Goal: Task Accomplishment & Management: Manage account settings

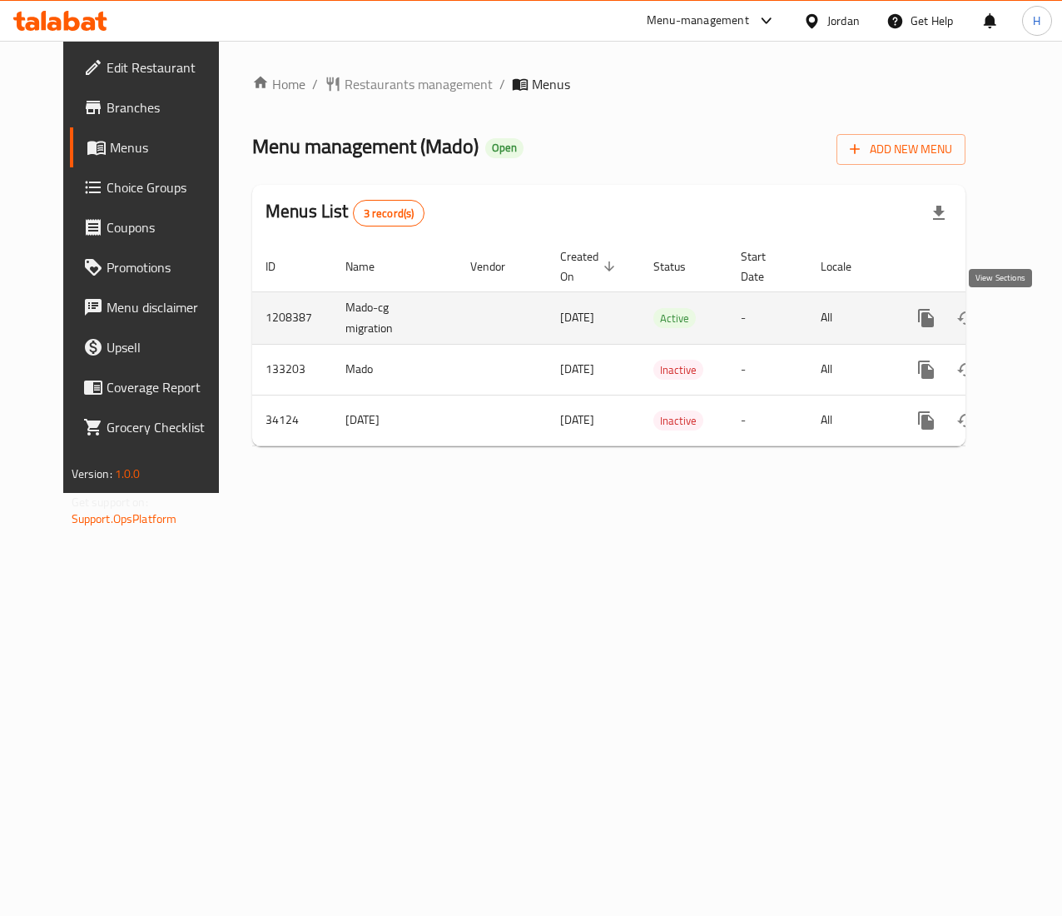
click at [1036, 316] on icon "enhanced table" at bounding box center [1046, 318] width 20 height 20
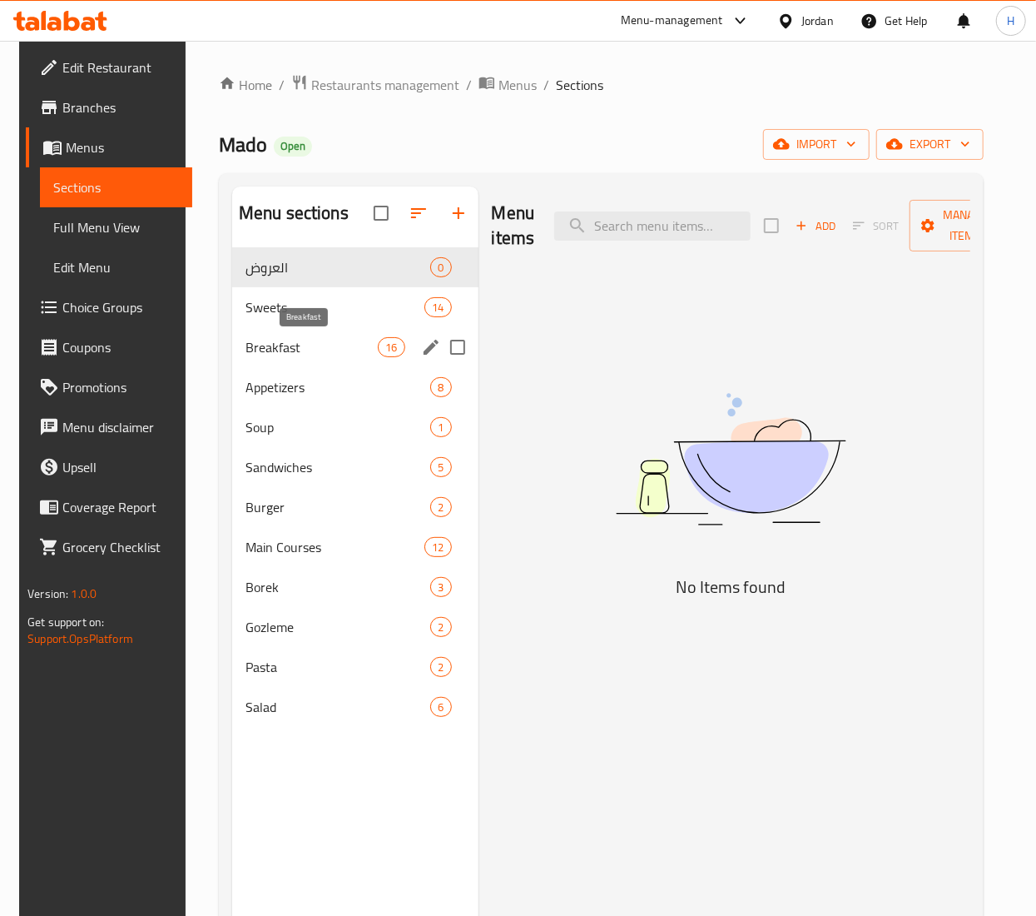
click at [305, 342] on span "Breakfast" at bounding box center [312, 347] width 132 height 20
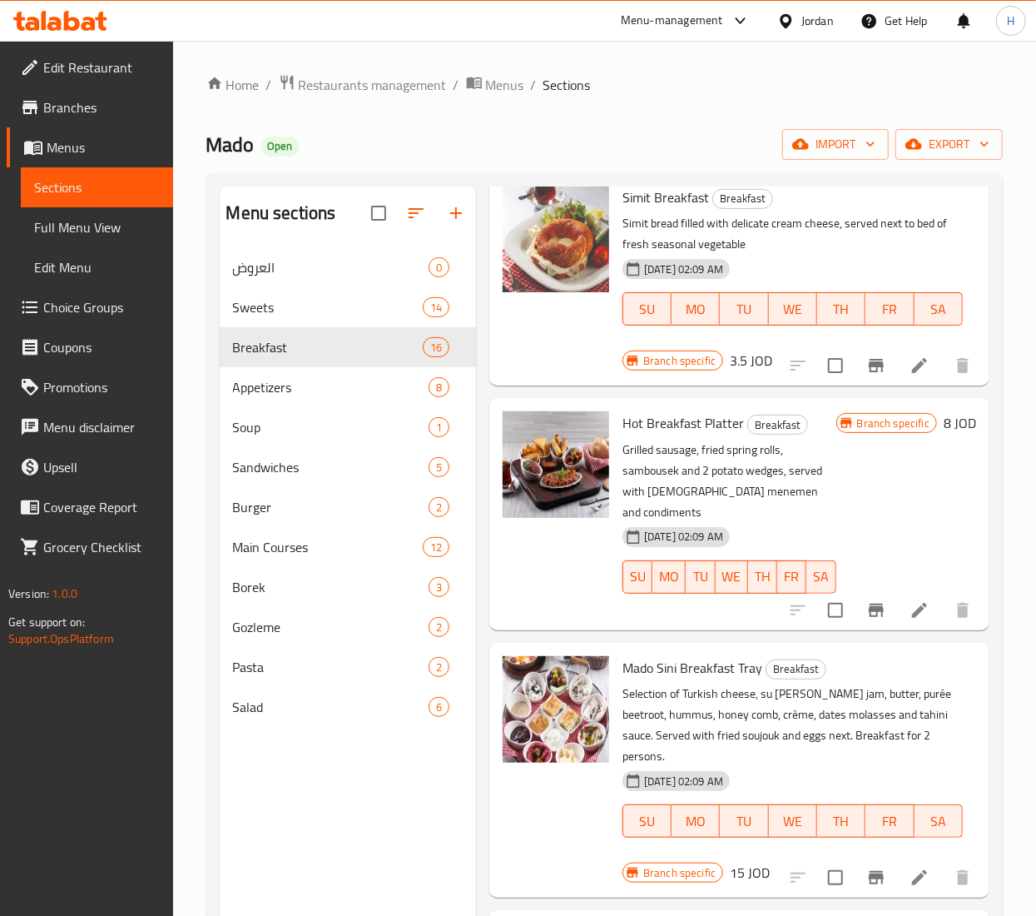
scroll to position [166, 0]
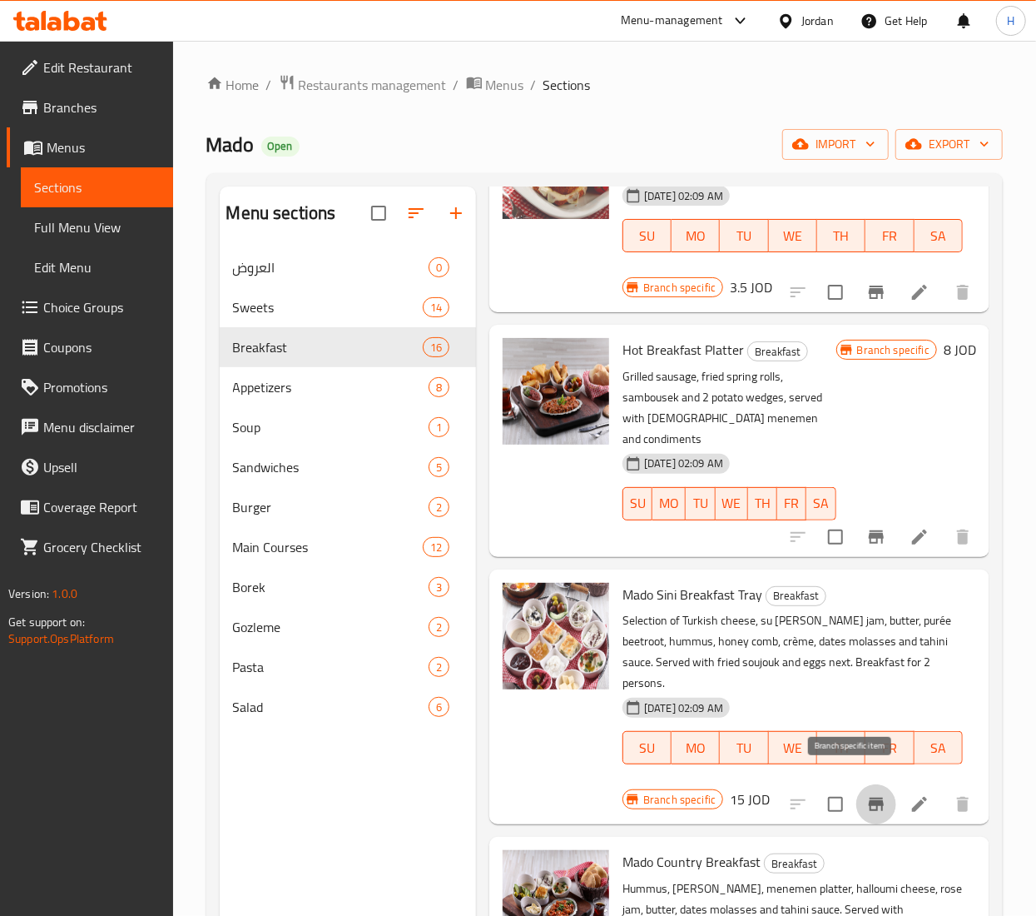
click at [866, 796] on icon "Branch-specific-item" at bounding box center [876, 804] width 20 height 20
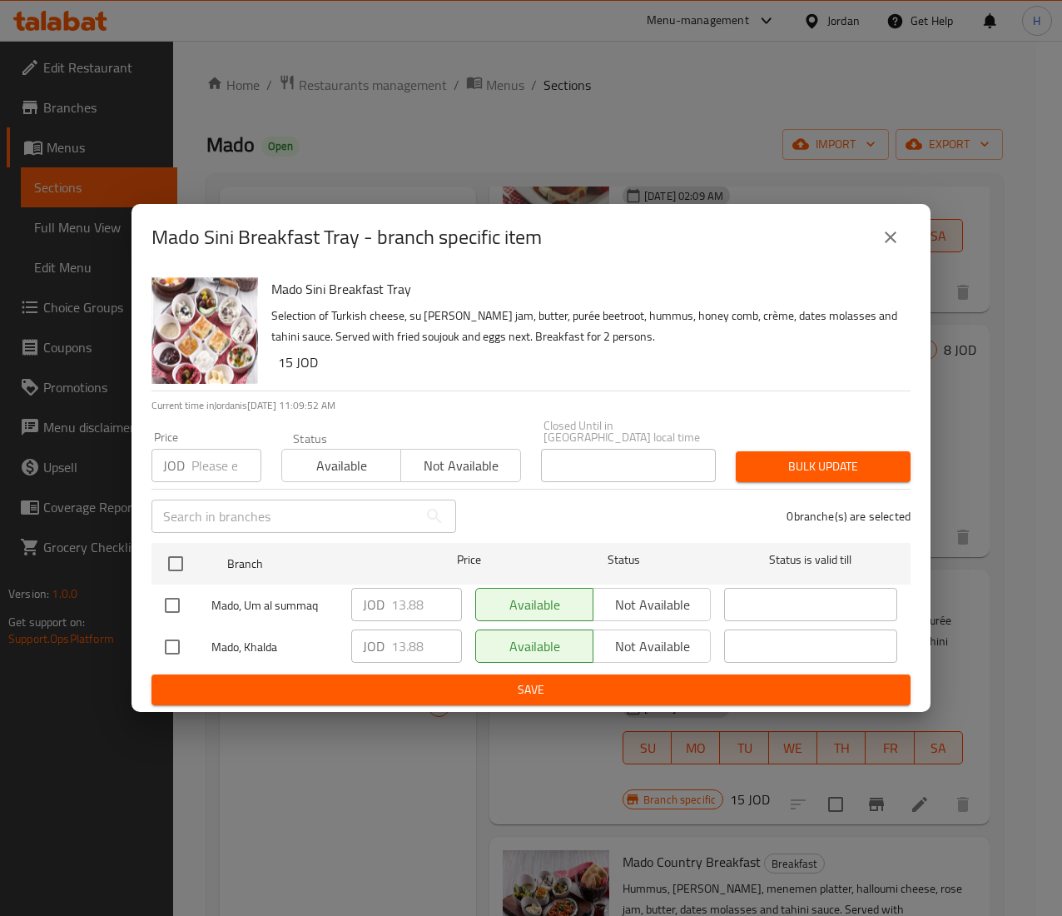
click at [902, 242] on button "close" at bounding box center [891, 237] width 40 height 40
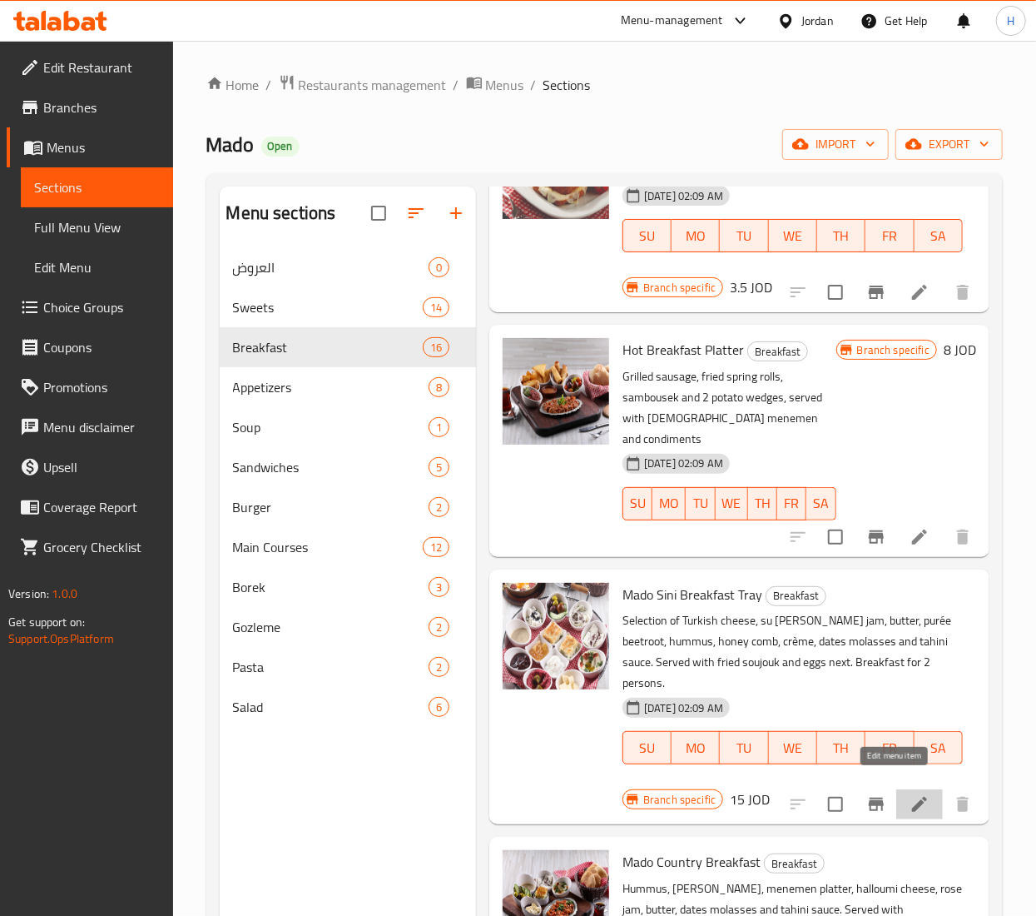
click at [912, 797] on icon at bounding box center [919, 804] width 15 height 15
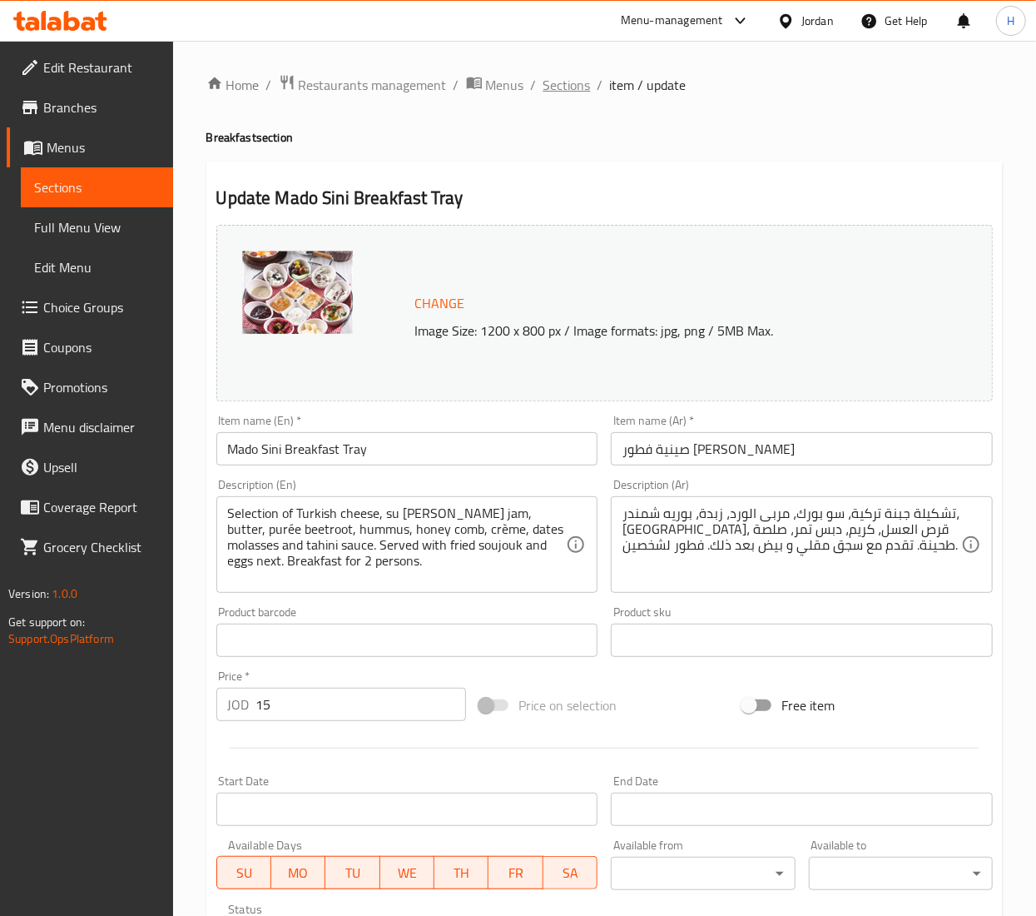
click at [568, 87] on span "Sections" at bounding box center [566, 85] width 47 height 20
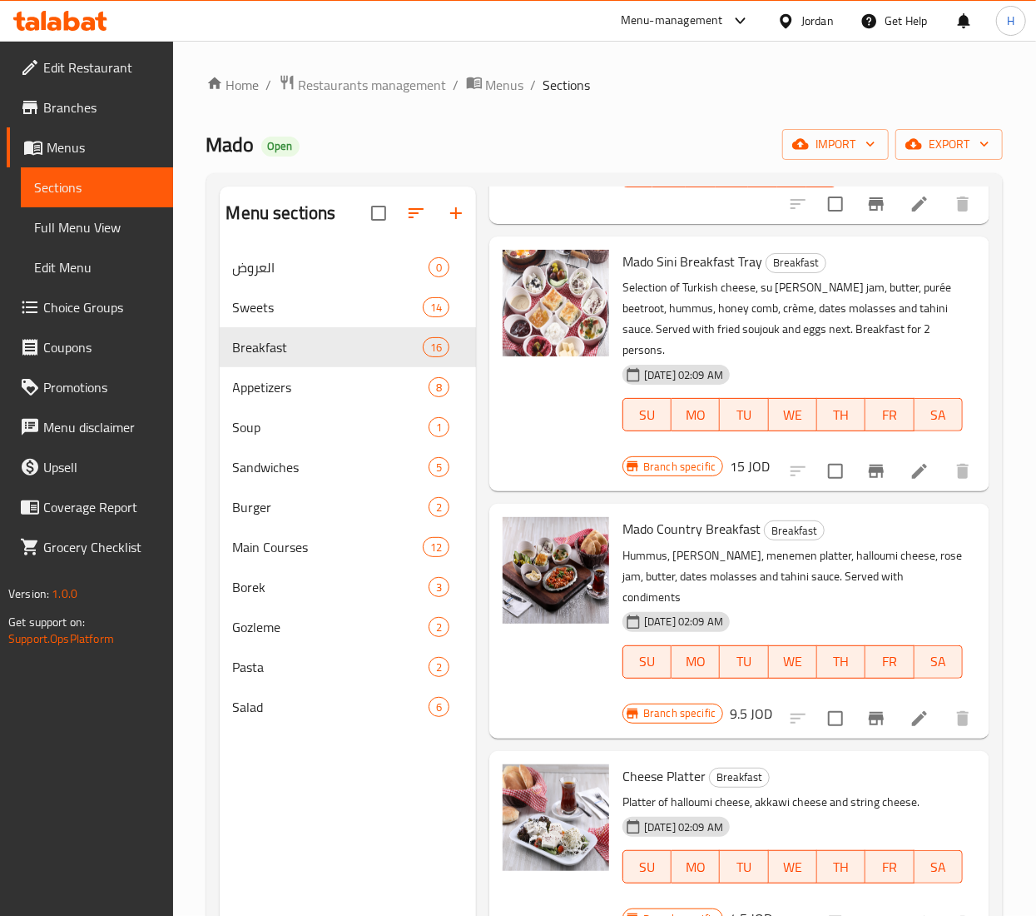
scroll to position [333, 0]
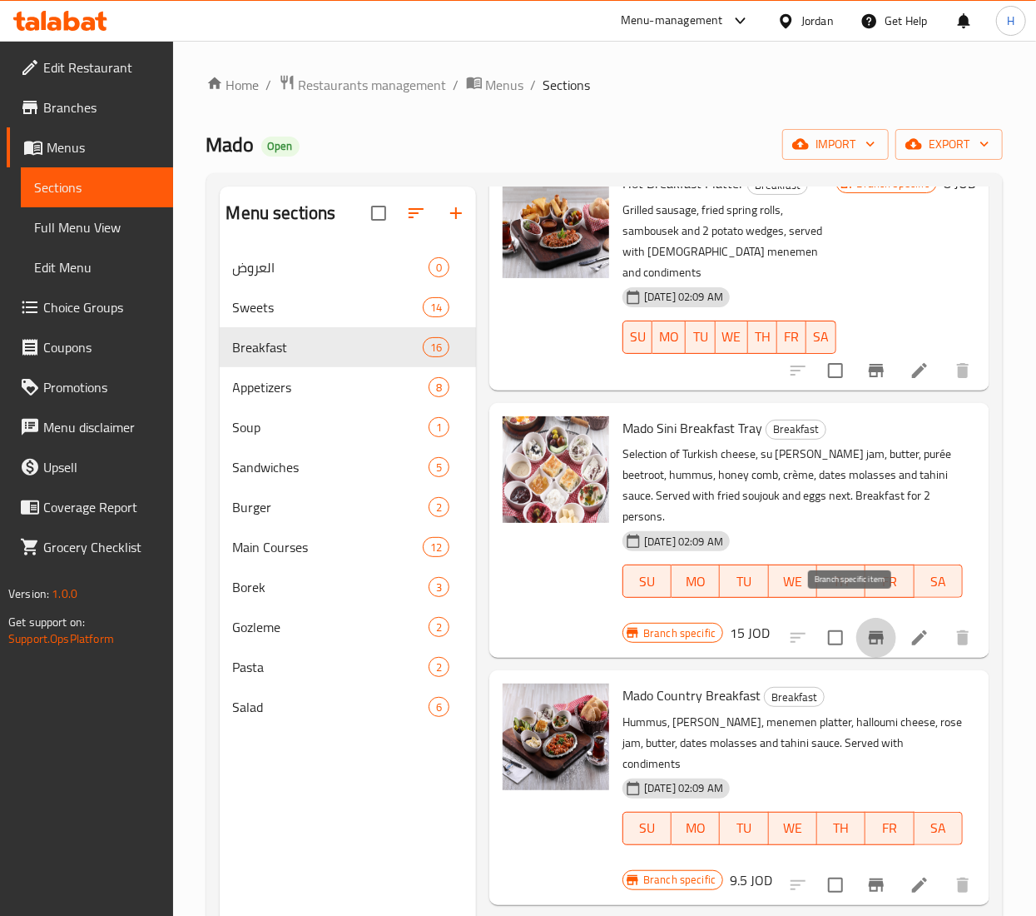
click at [869, 631] on icon "Branch-specific-item" at bounding box center [876, 637] width 15 height 13
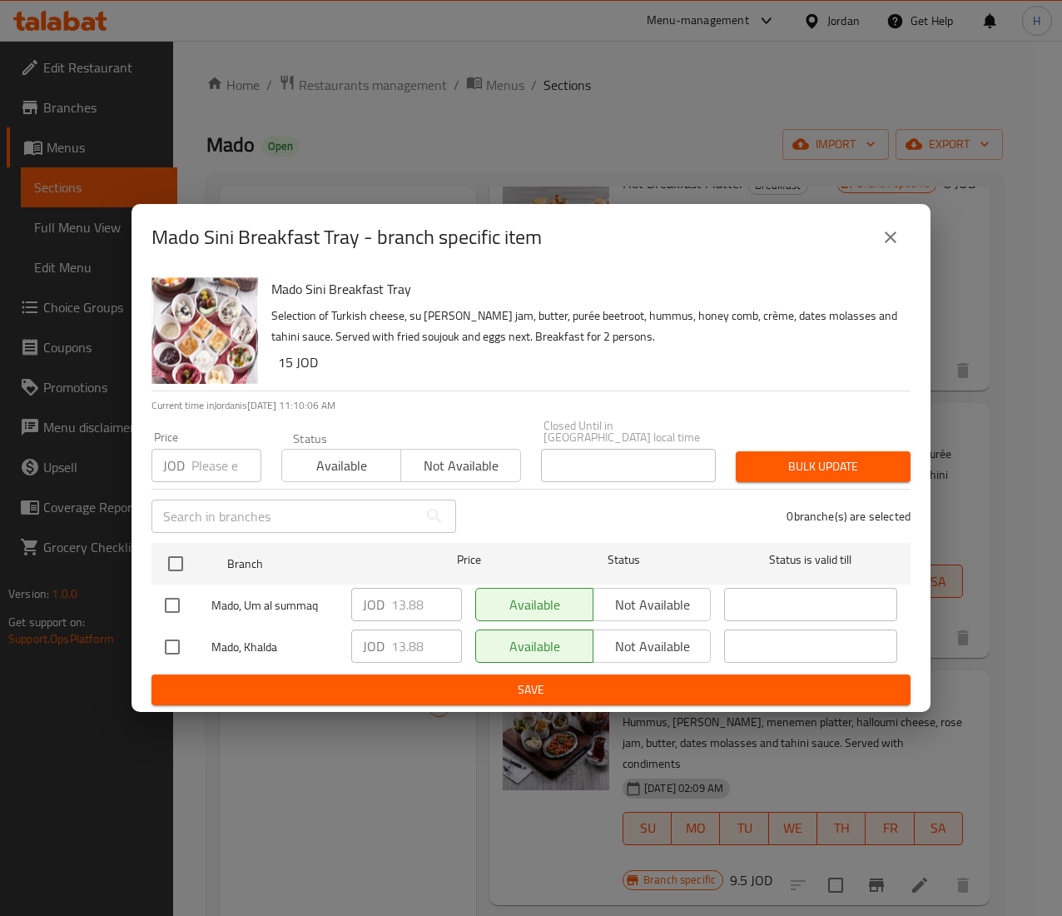
drag, startPoint x: 171, startPoint y: 568, endPoint x: 185, endPoint y: 528, distance: 42.9
click at [171, 562] on input "checkbox" at bounding box center [175, 563] width 35 height 35
checkbox input "true"
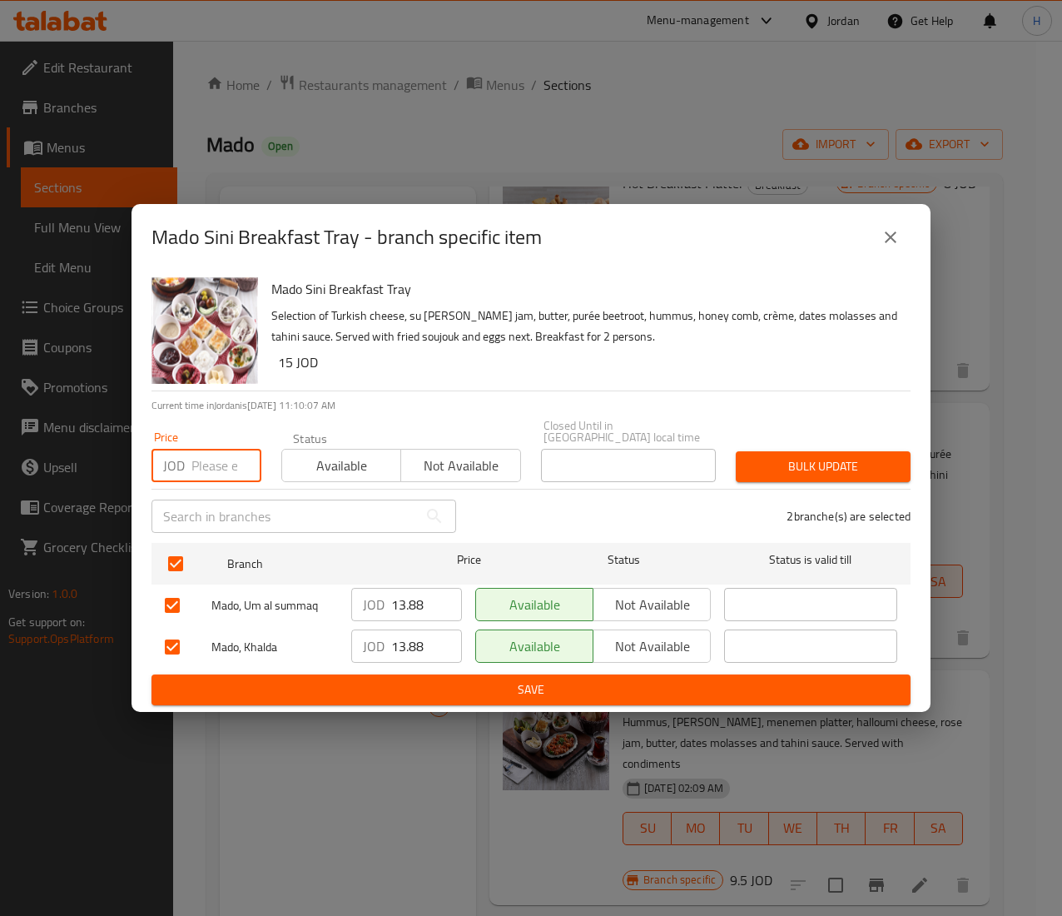
click at [208, 459] on input "number" at bounding box center [226, 465] width 70 height 33
type input "16.94"
click at [796, 443] on div "Bulk update" at bounding box center [823, 466] width 195 height 51
click at [796, 451] on button "Bulk update" at bounding box center [823, 466] width 175 height 31
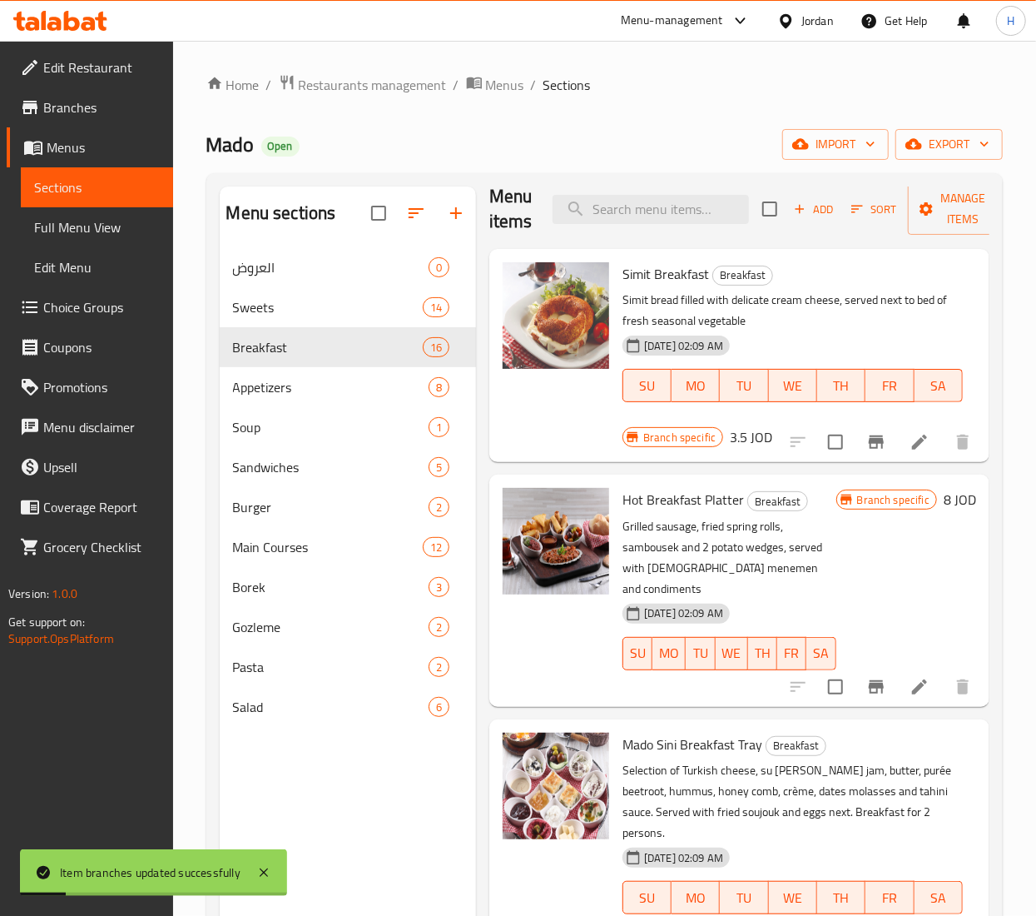
scroll to position [0, 0]
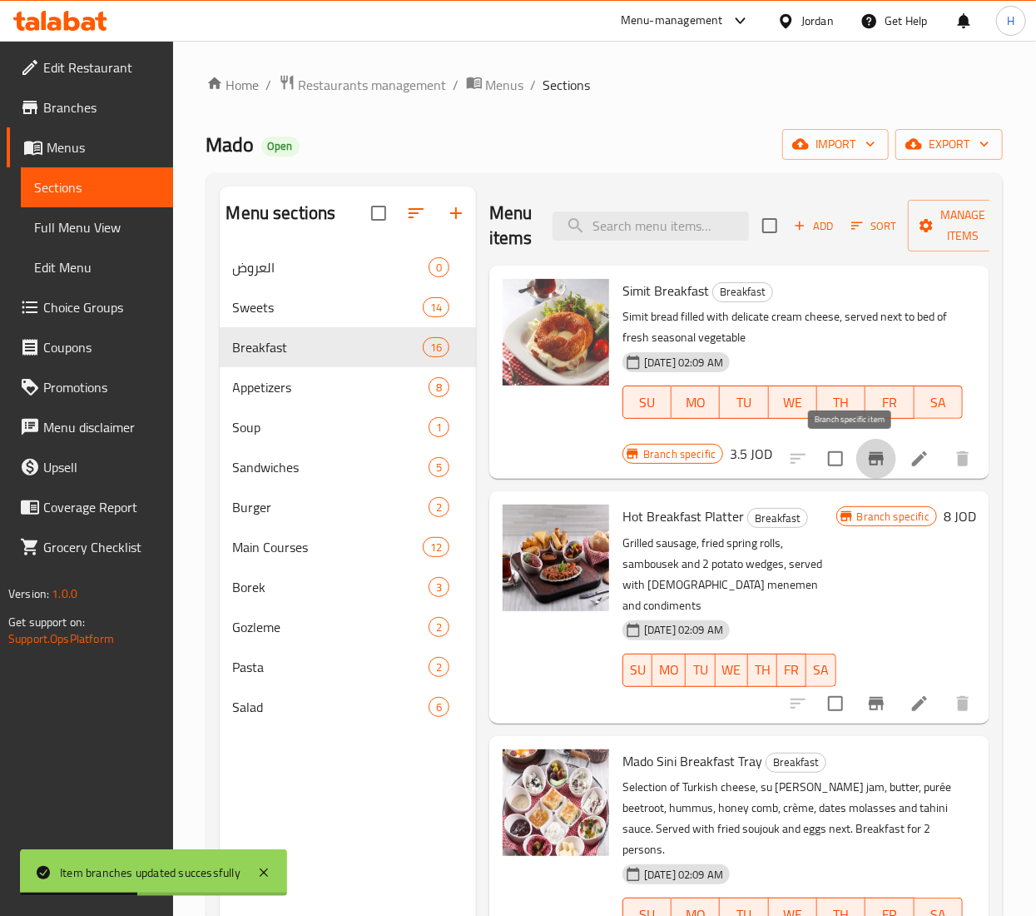
click at [869, 458] on icon "Branch-specific-item" at bounding box center [876, 458] width 15 height 13
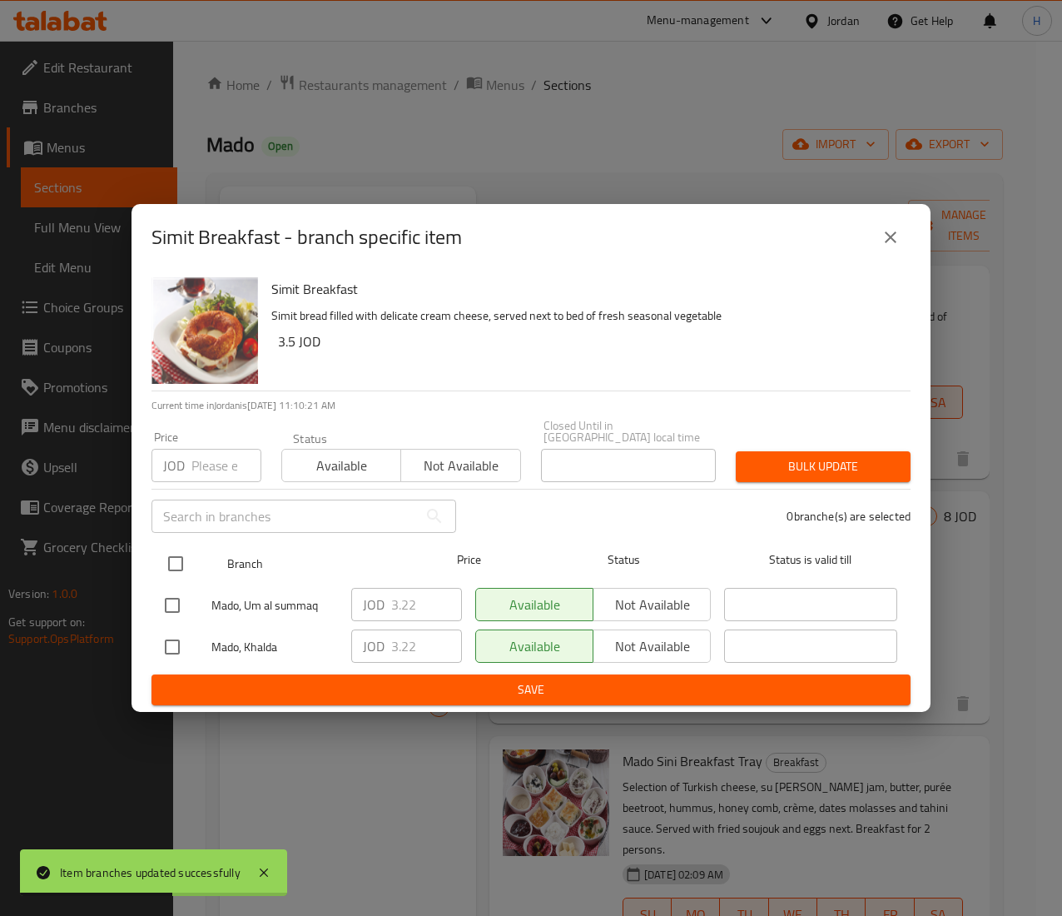
click at [170, 549] on input "checkbox" at bounding box center [175, 563] width 35 height 35
checkbox input "true"
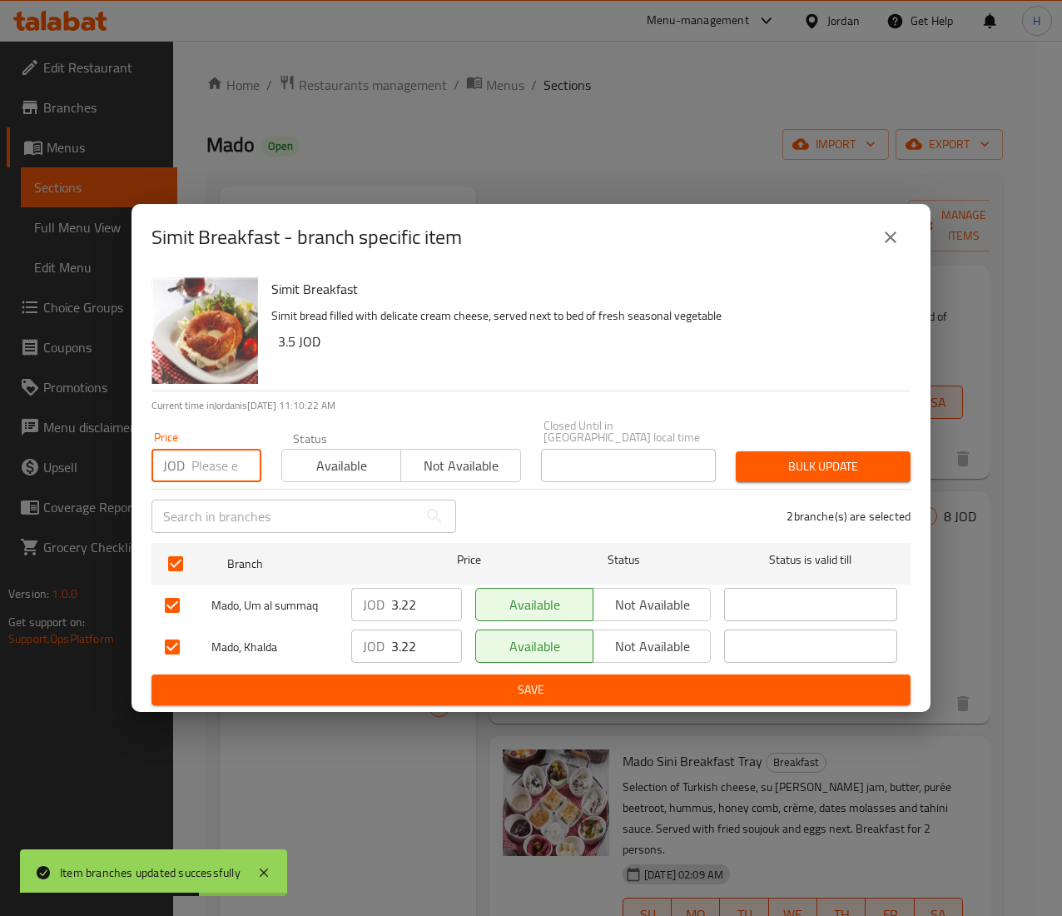
click at [204, 455] on input "number" at bounding box center [226, 465] width 70 height 33
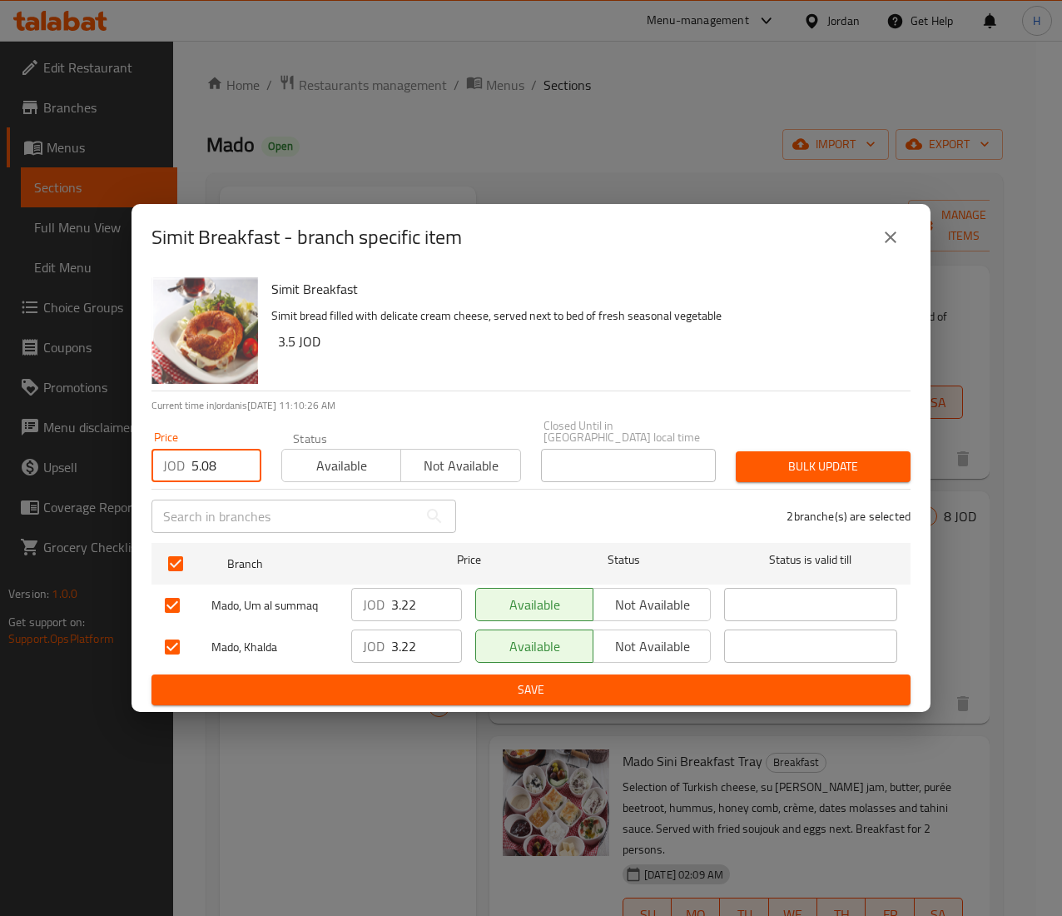
type input "5.08"
click at [776, 474] on button "Bulk update" at bounding box center [823, 466] width 175 height 31
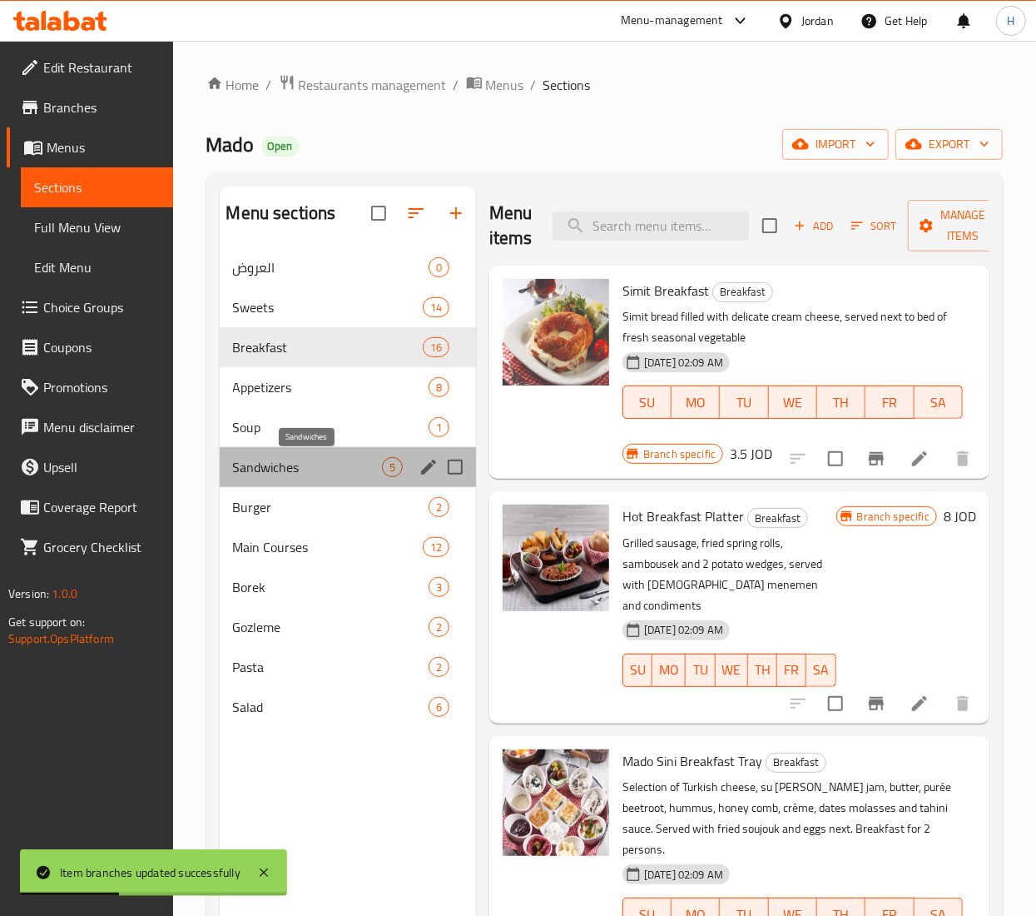
click at [300, 474] on span "Sandwiches" at bounding box center [307, 467] width 149 height 20
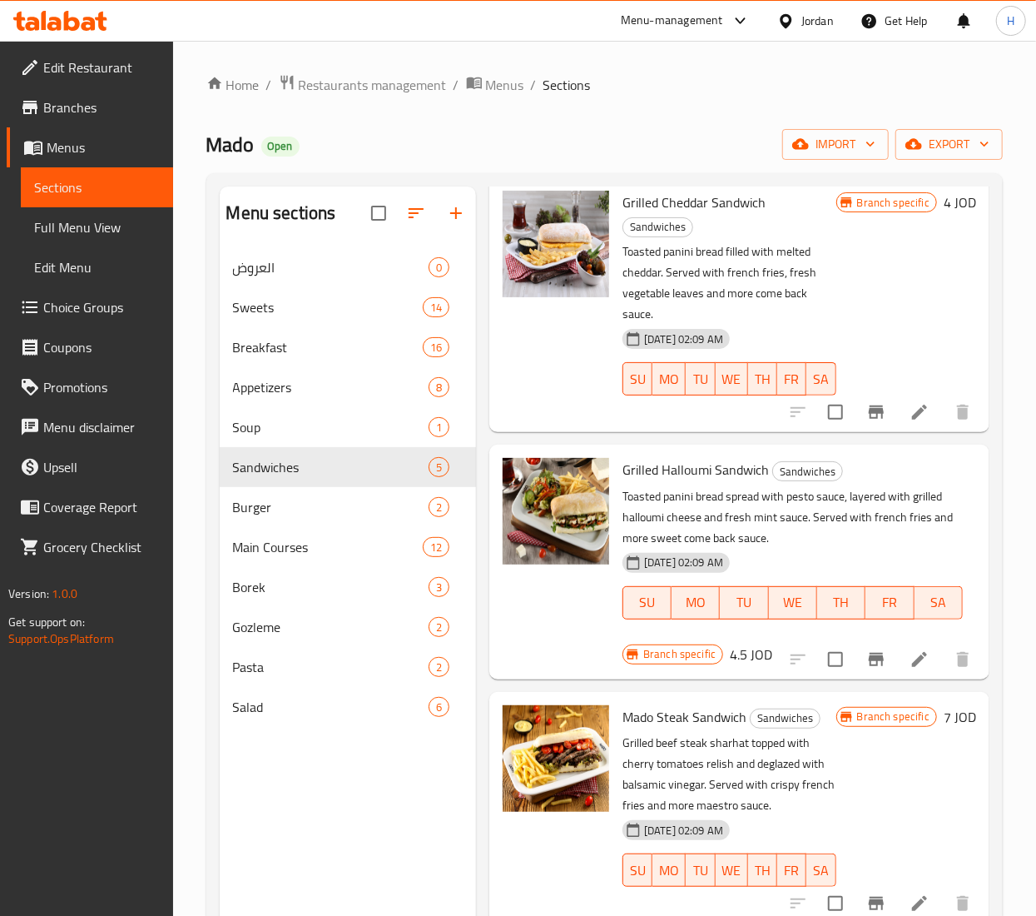
scroll to position [77, 0]
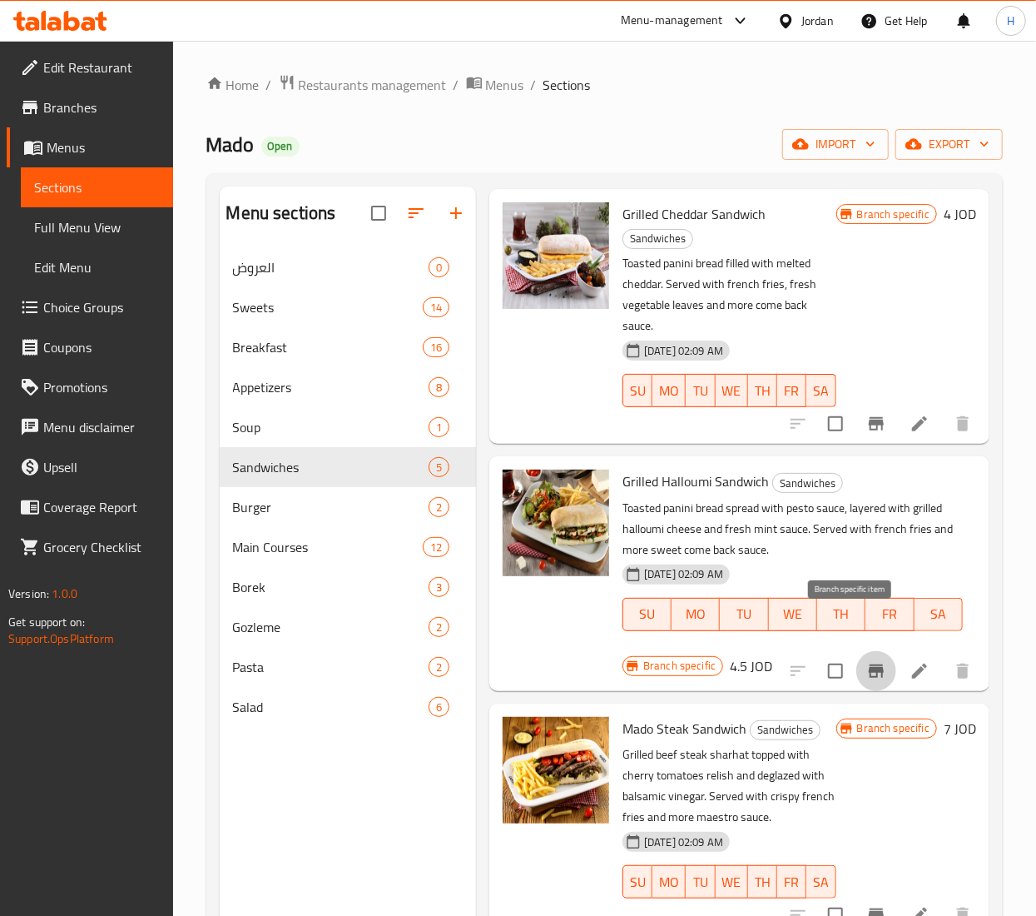
click at [866, 661] on icon "Branch-specific-item" at bounding box center [876, 671] width 20 height 20
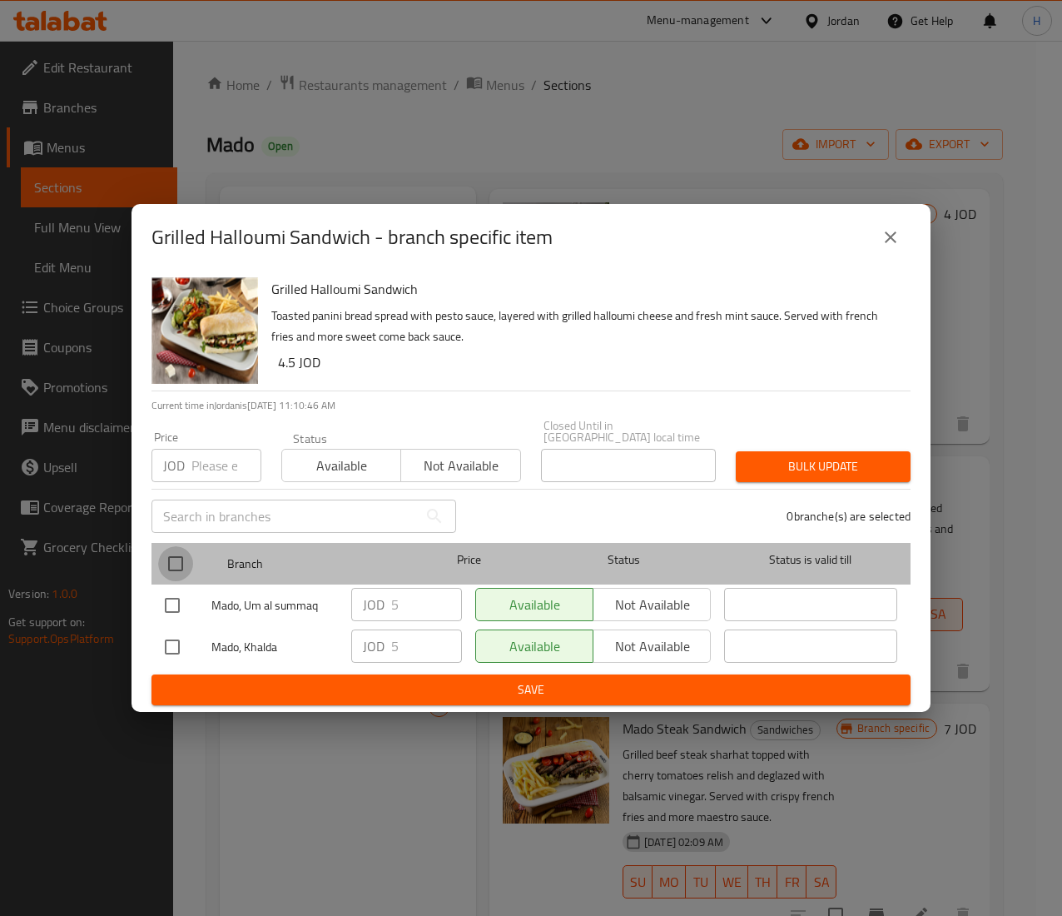
click at [178, 556] on input "checkbox" at bounding box center [175, 563] width 35 height 35
checkbox input "true"
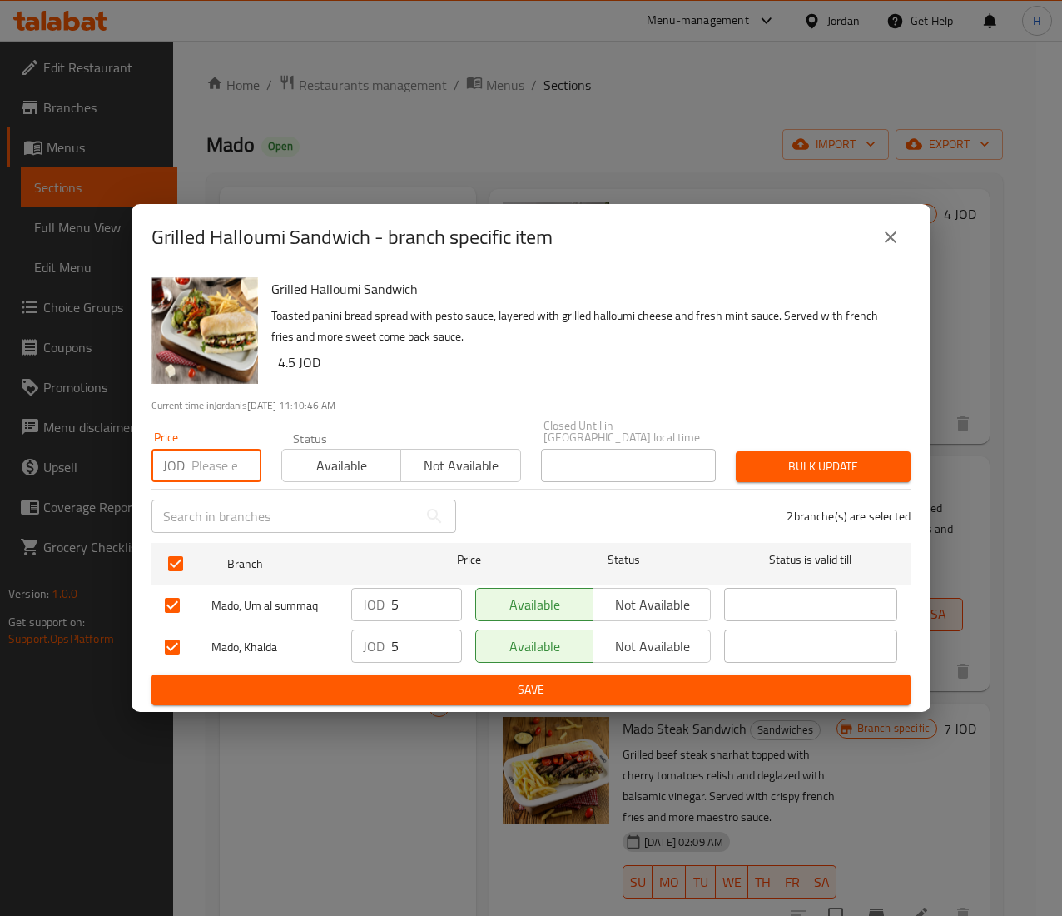
click at [210, 462] on input "number" at bounding box center [226, 465] width 70 height 33
type input "5.08"
click at [816, 463] on span "Bulk update" at bounding box center [823, 466] width 148 height 21
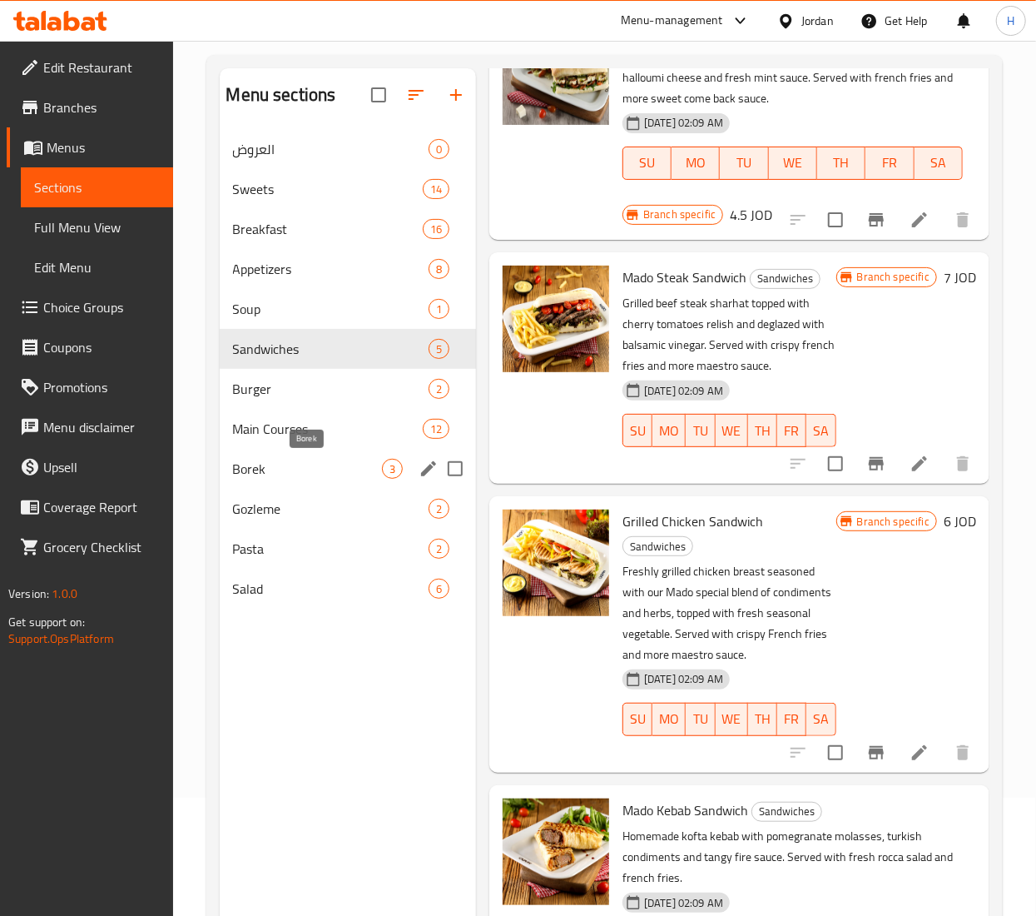
scroll to position [67, 0]
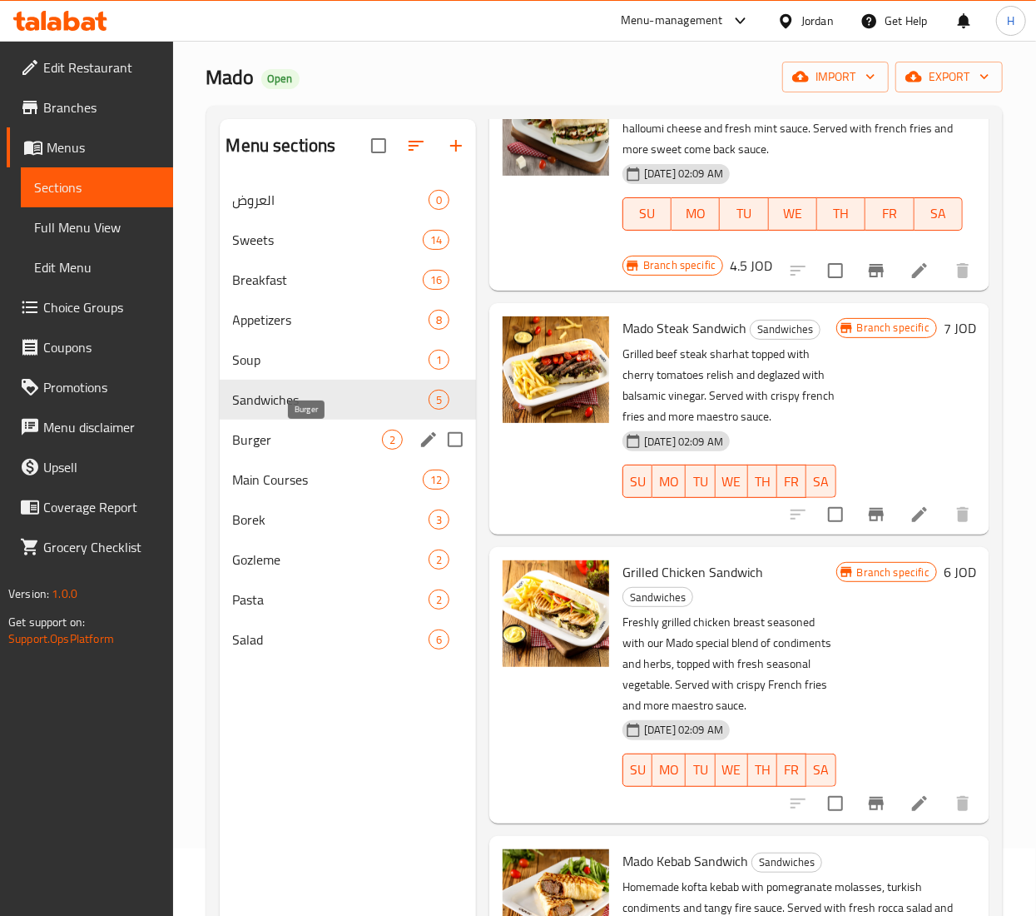
click at [314, 432] on span "Burger" at bounding box center [307, 439] width 149 height 20
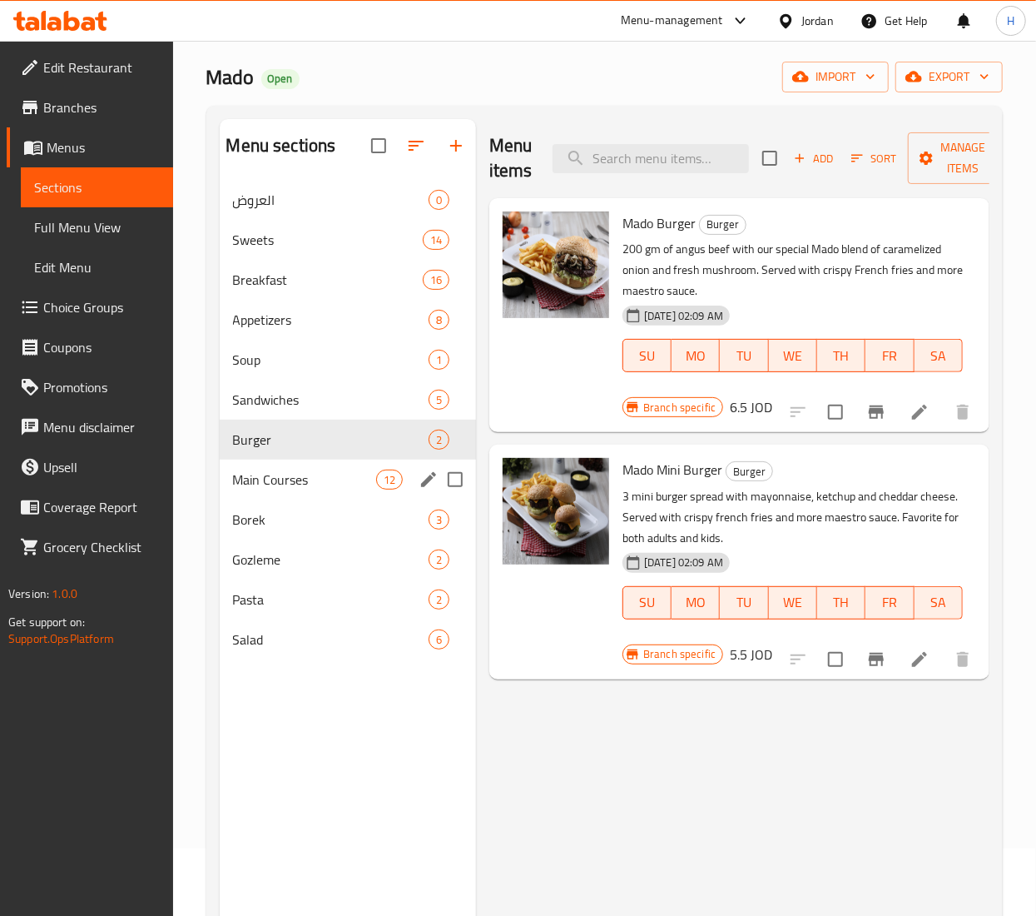
click at [314, 481] on span "Main Courses" at bounding box center [304, 479] width 143 height 20
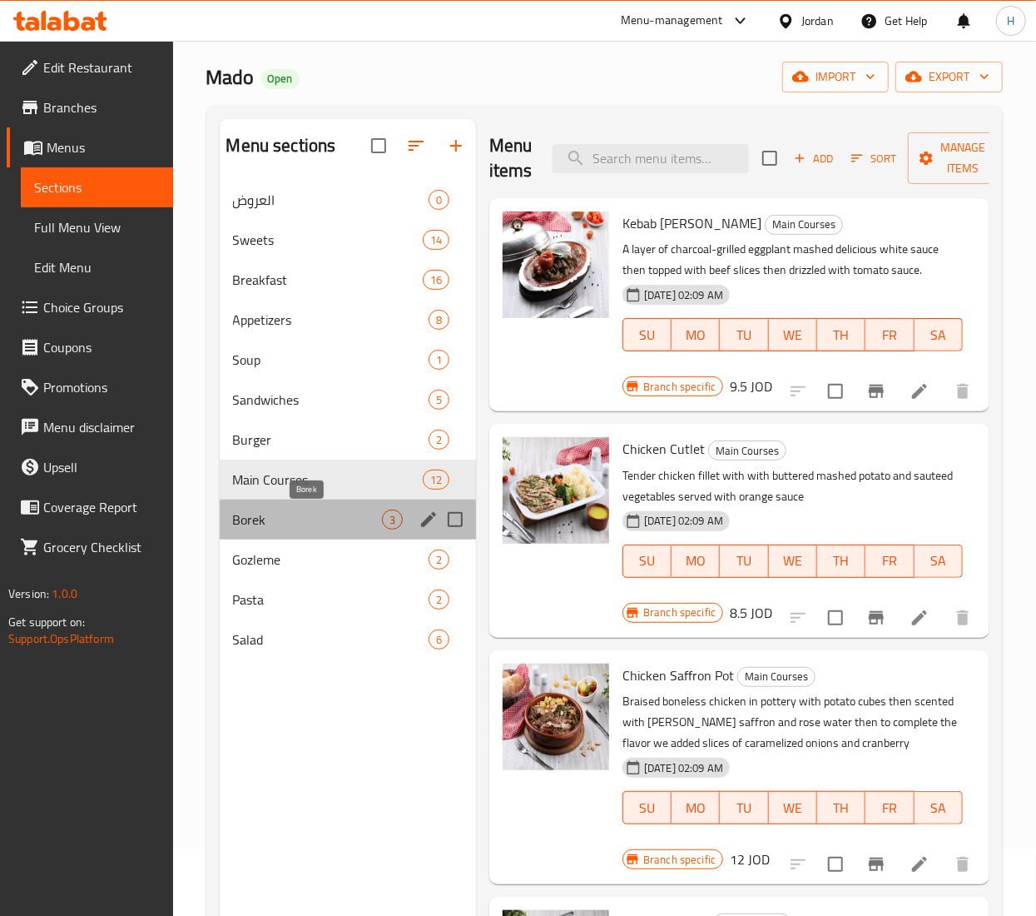
click at [314, 516] on span "Borek" at bounding box center [307, 519] width 149 height 20
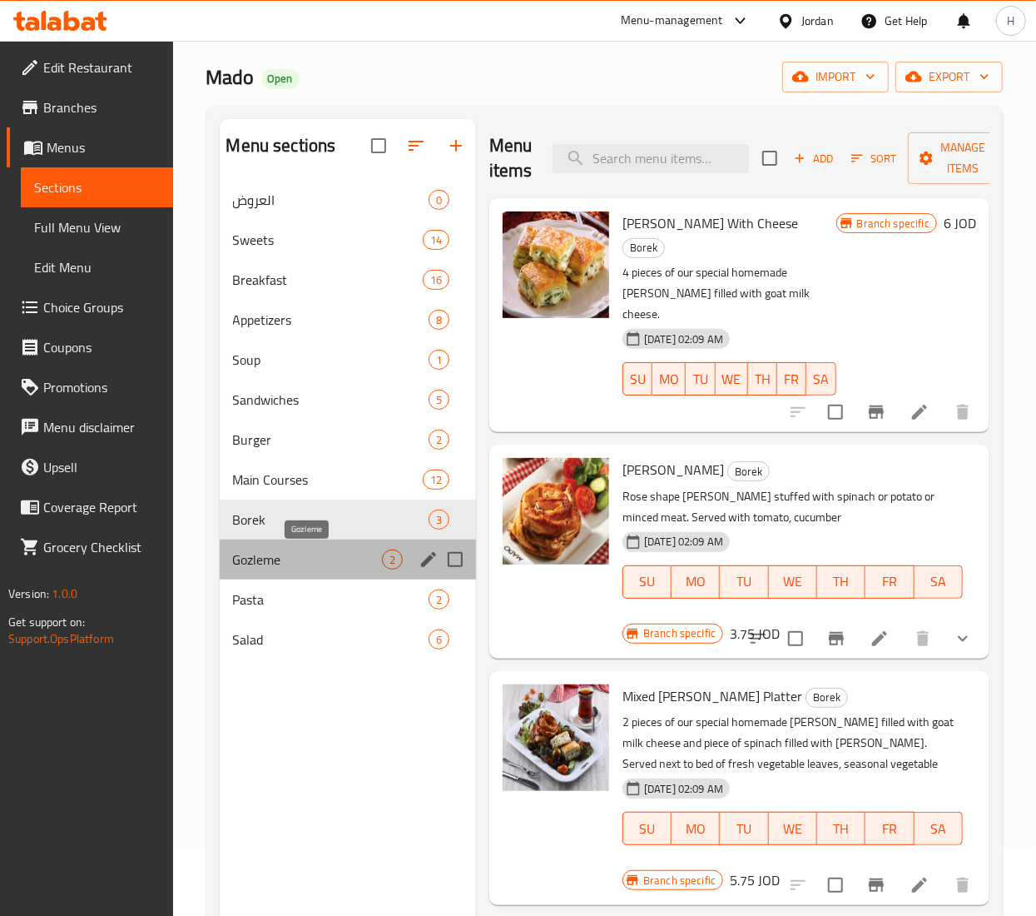
click at [307, 552] on span "Gozleme" at bounding box center [307, 559] width 149 height 20
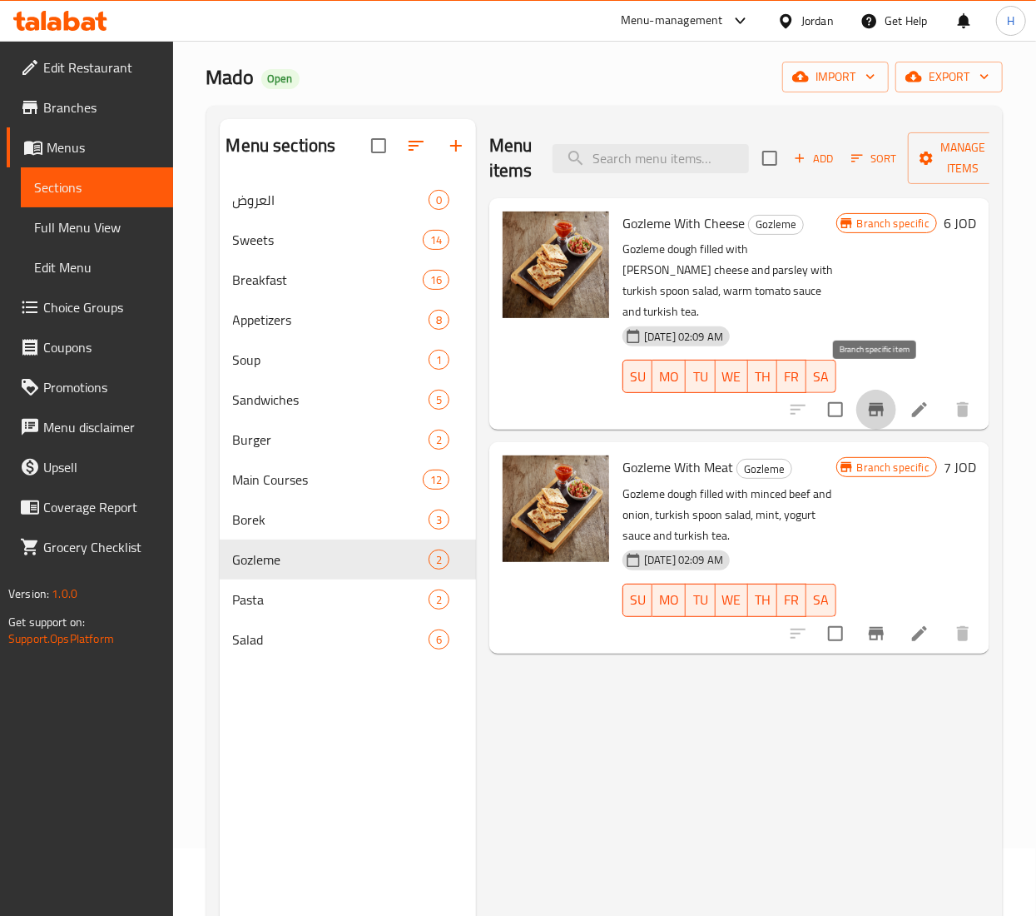
click at [871, 403] on icon "Branch-specific-item" at bounding box center [876, 409] width 15 height 13
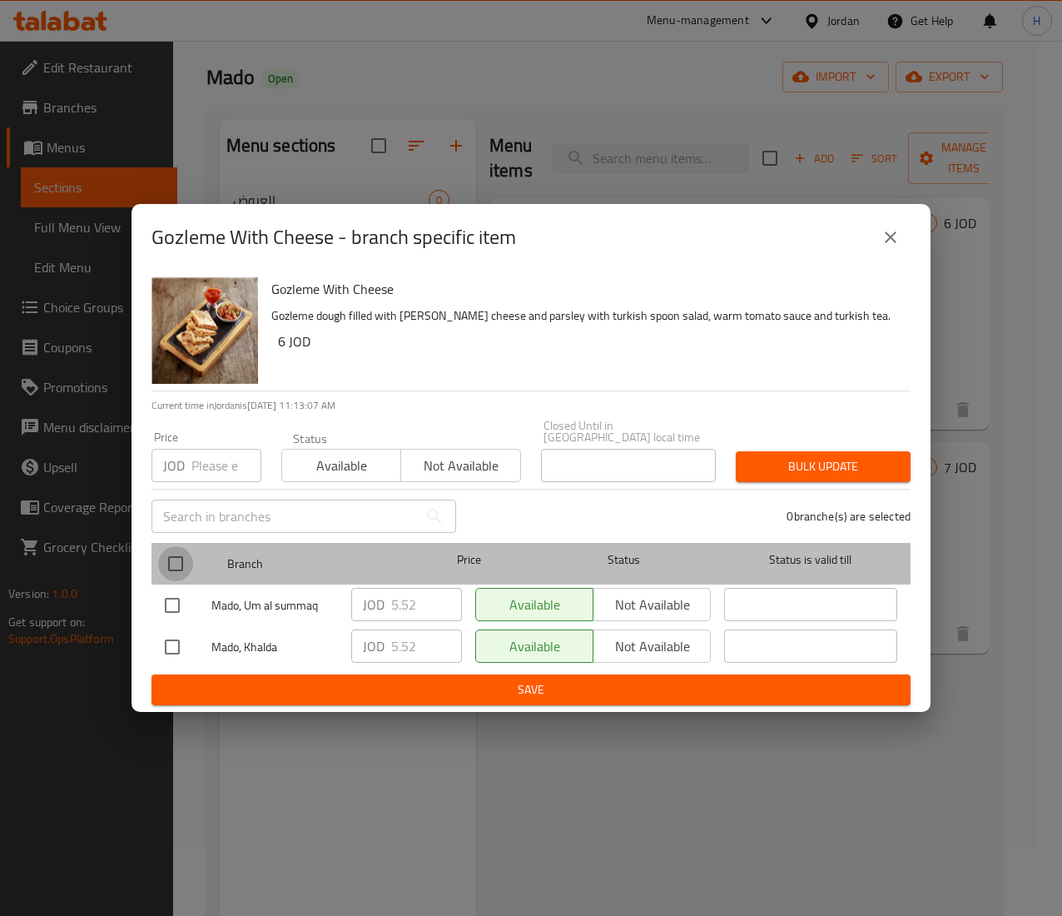
click at [187, 558] on input "checkbox" at bounding box center [175, 563] width 35 height 35
checkbox input "true"
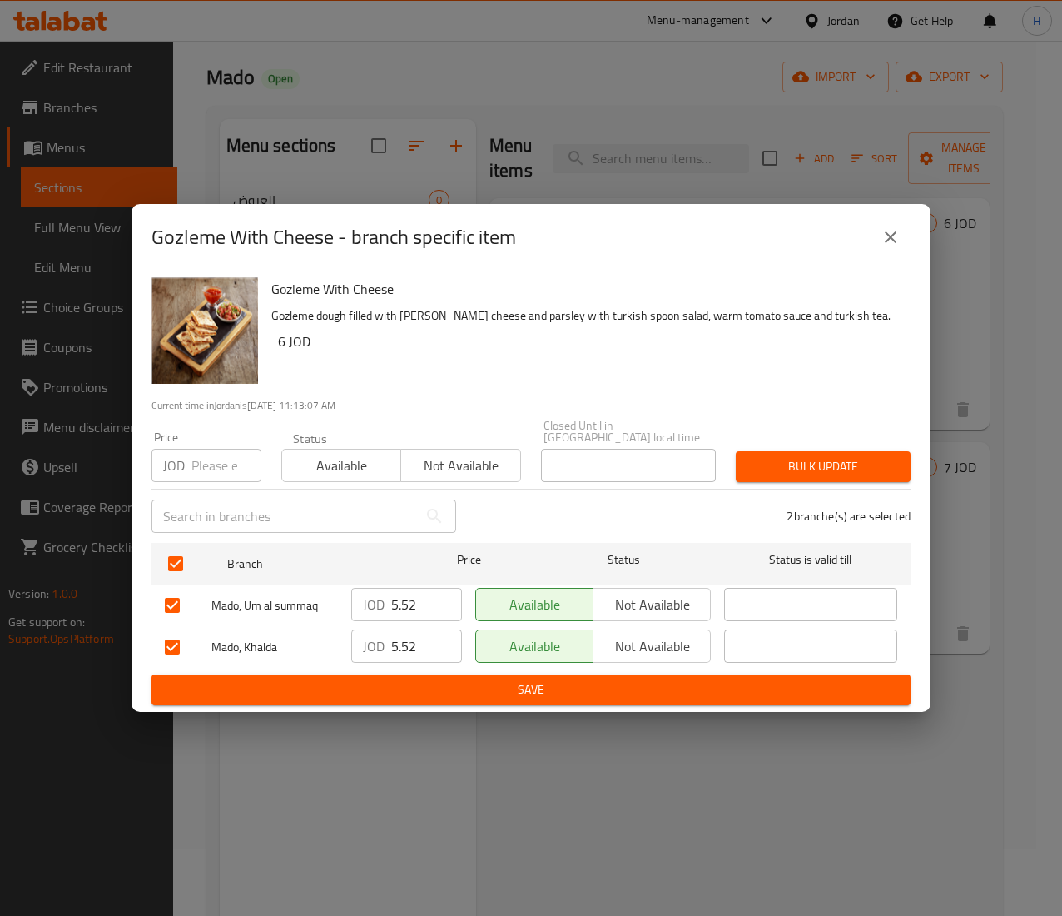
click at [213, 464] on input "number" at bounding box center [226, 465] width 70 height 33
type input "6.77"
click at [790, 458] on span "Bulk update" at bounding box center [823, 466] width 148 height 21
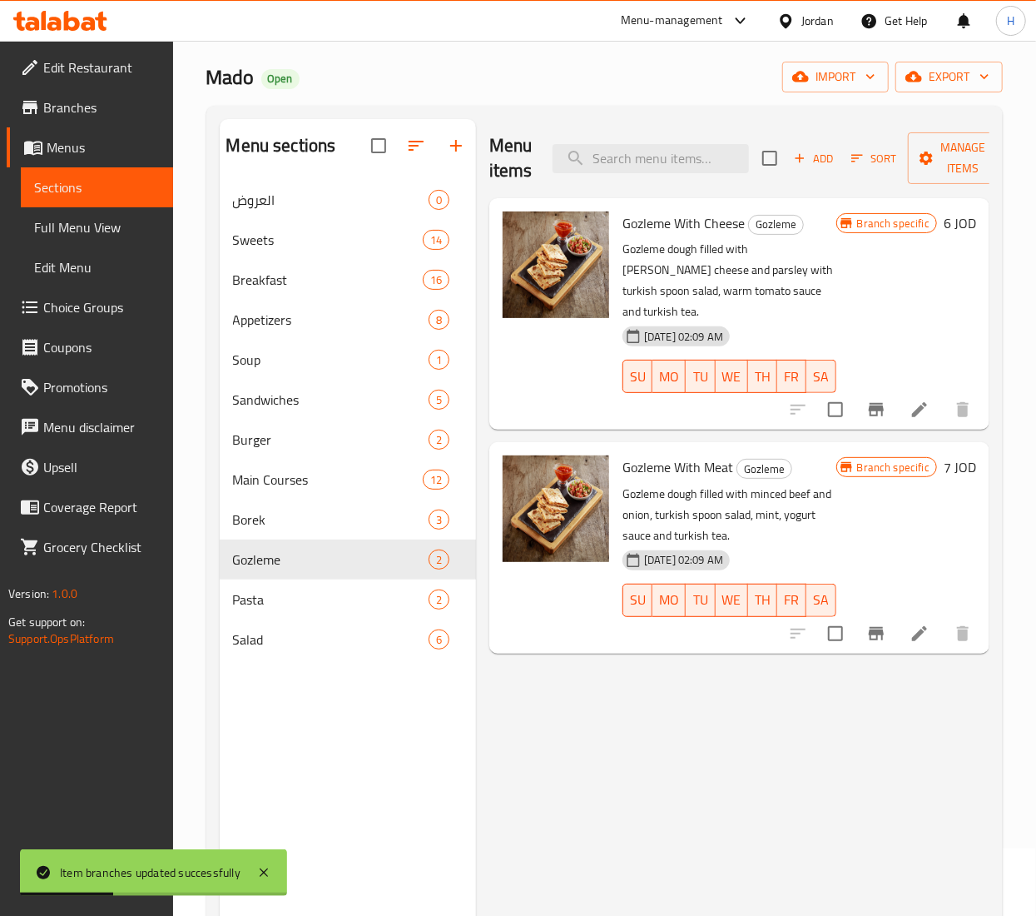
click at [863, 613] on button "Branch-specific-item" at bounding box center [876, 633] width 40 height 40
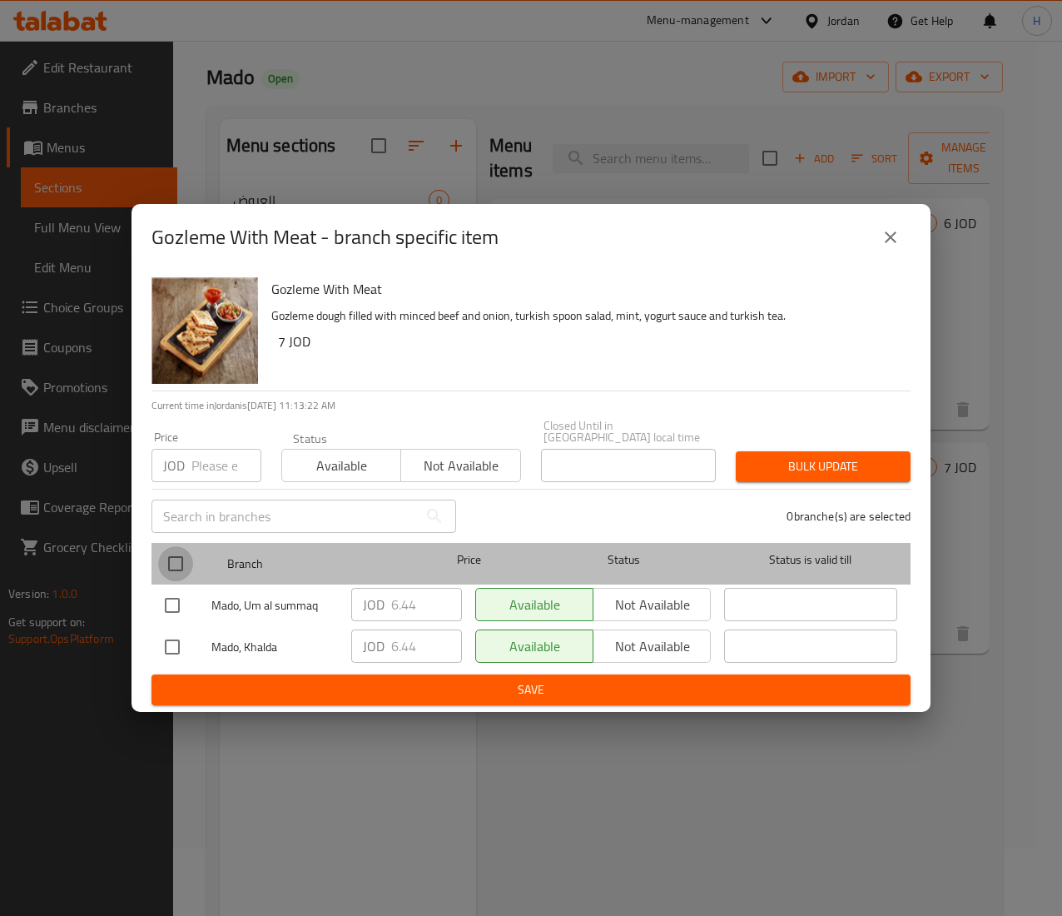
click at [164, 563] on input "checkbox" at bounding box center [175, 563] width 35 height 35
checkbox input "true"
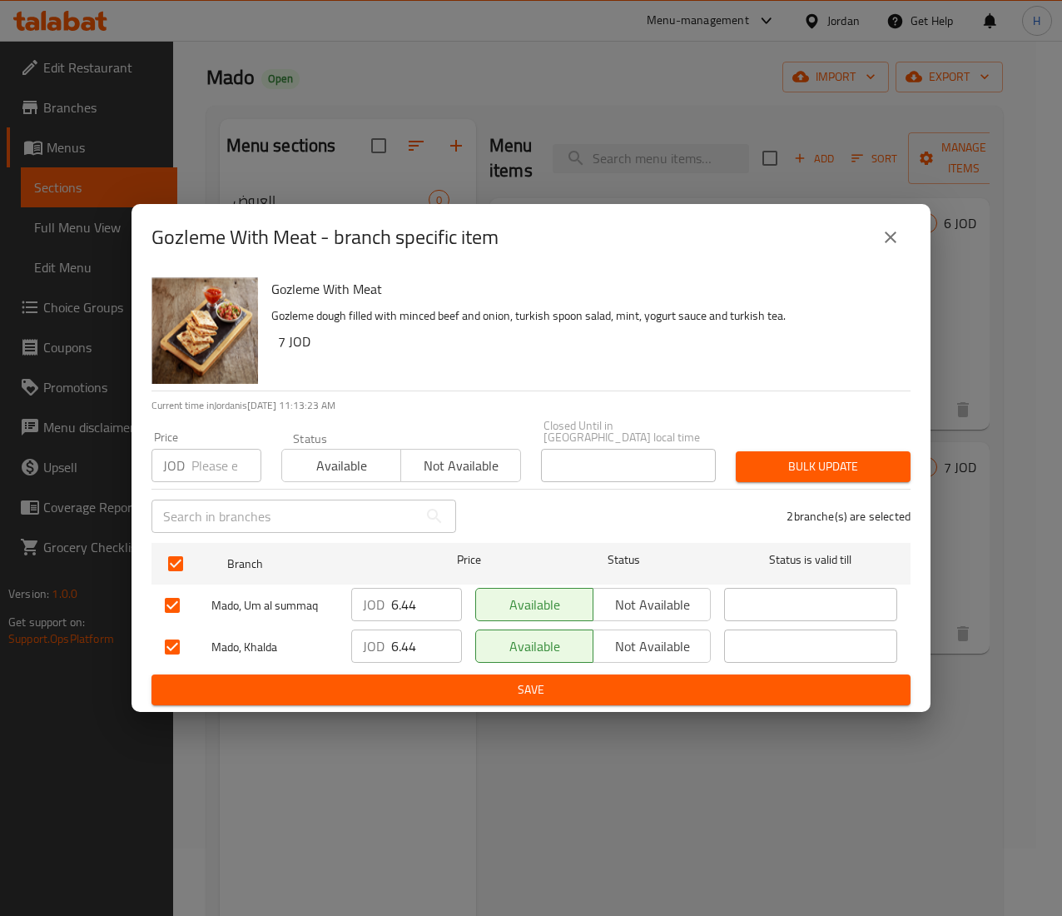
click at [215, 449] on input "number" at bounding box center [226, 465] width 70 height 33
type input "7.9"
click at [859, 463] on span "Bulk update" at bounding box center [823, 466] width 148 height 21
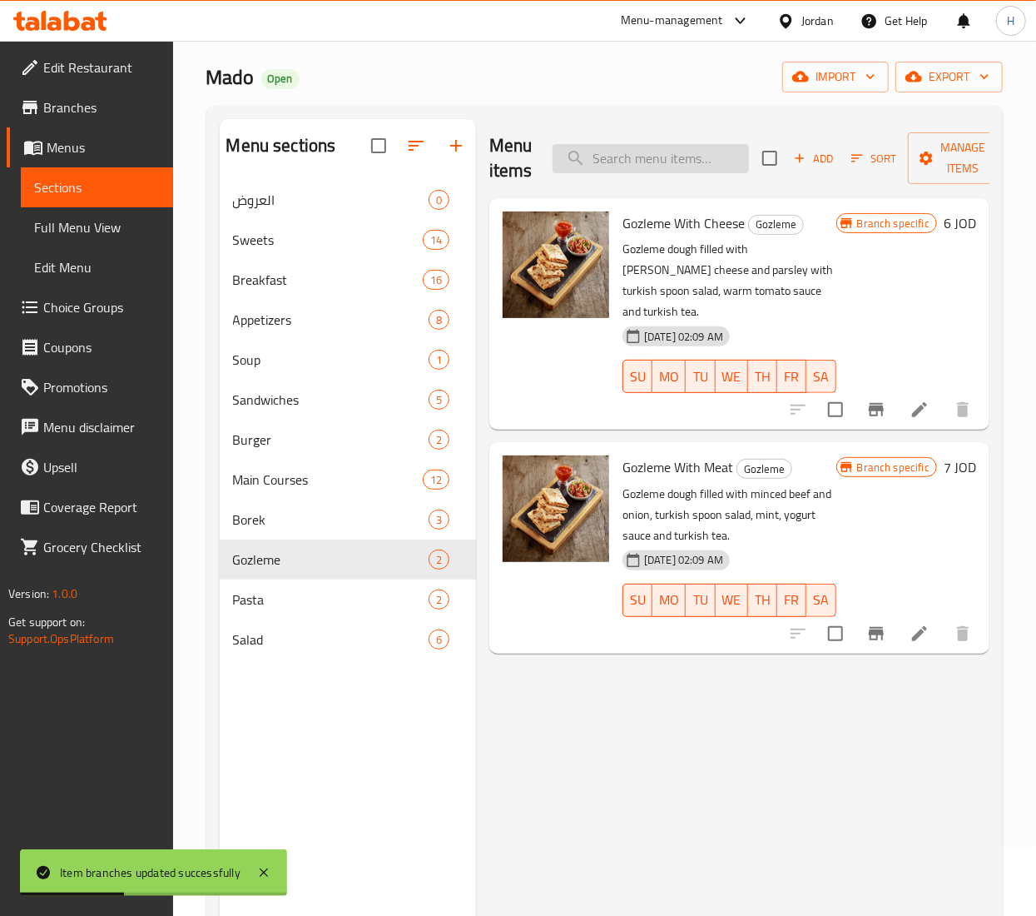
click at [677, 152] on input "search" at bounding box center [651, 158] width 196 height 29
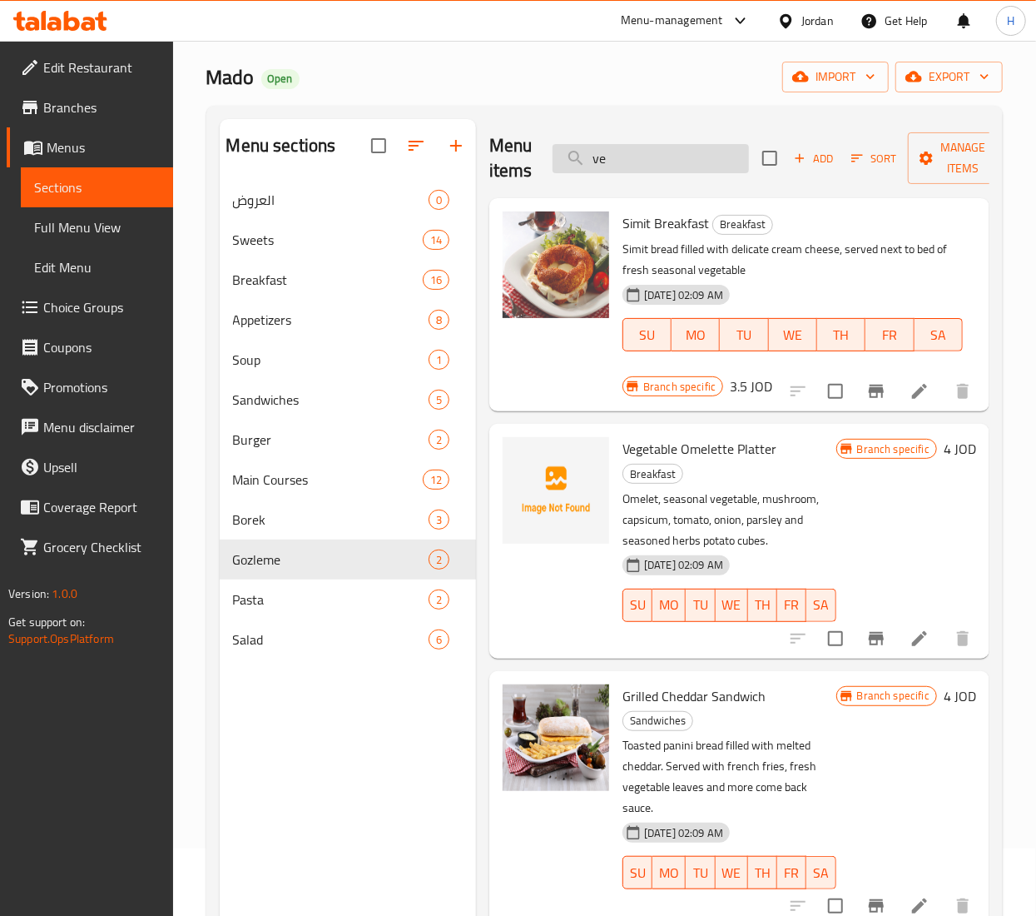
type input "v"
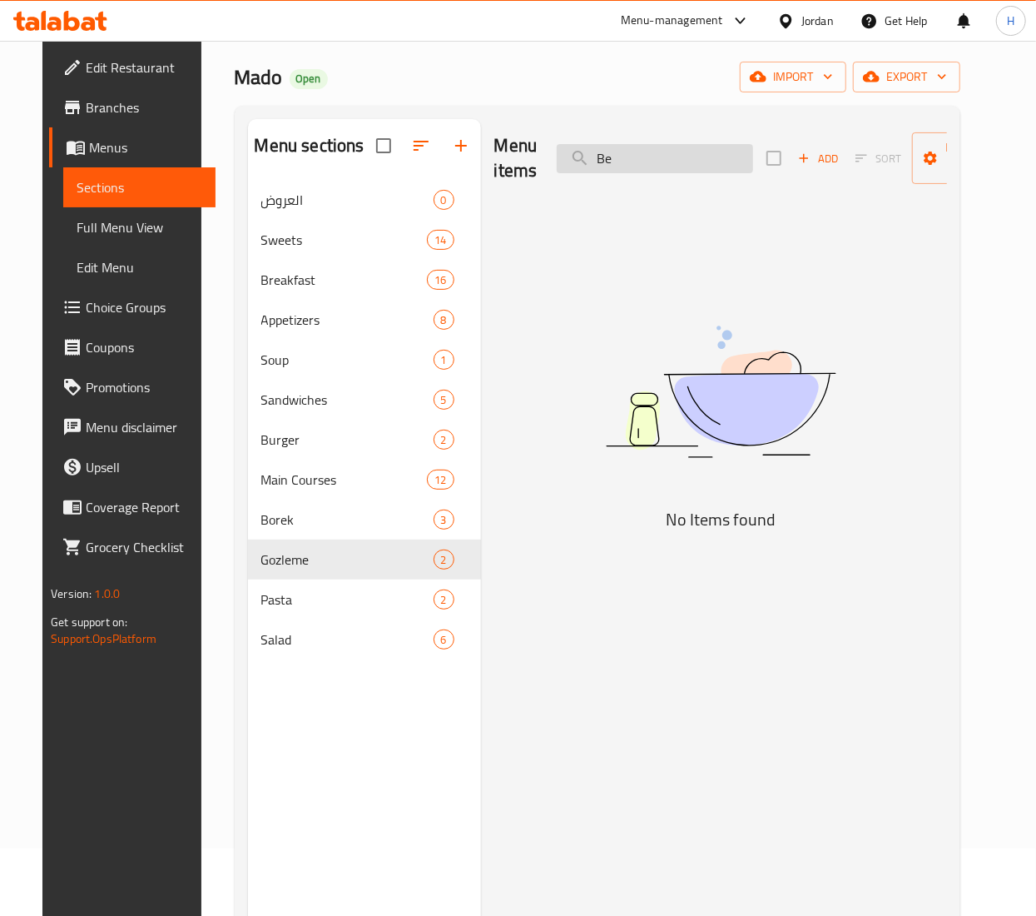
type input "B"
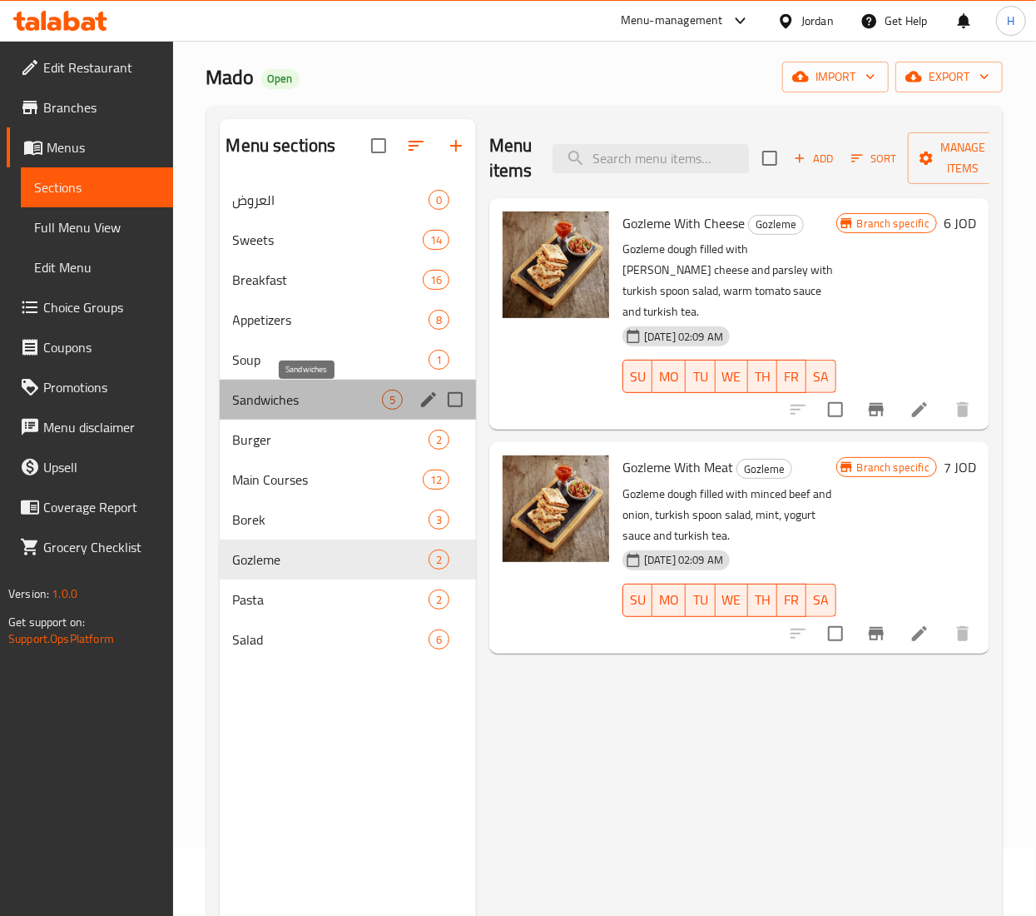
click at [328, 399] on span "Sandwiches" at bounding box center [307, 400] width 149 height 20
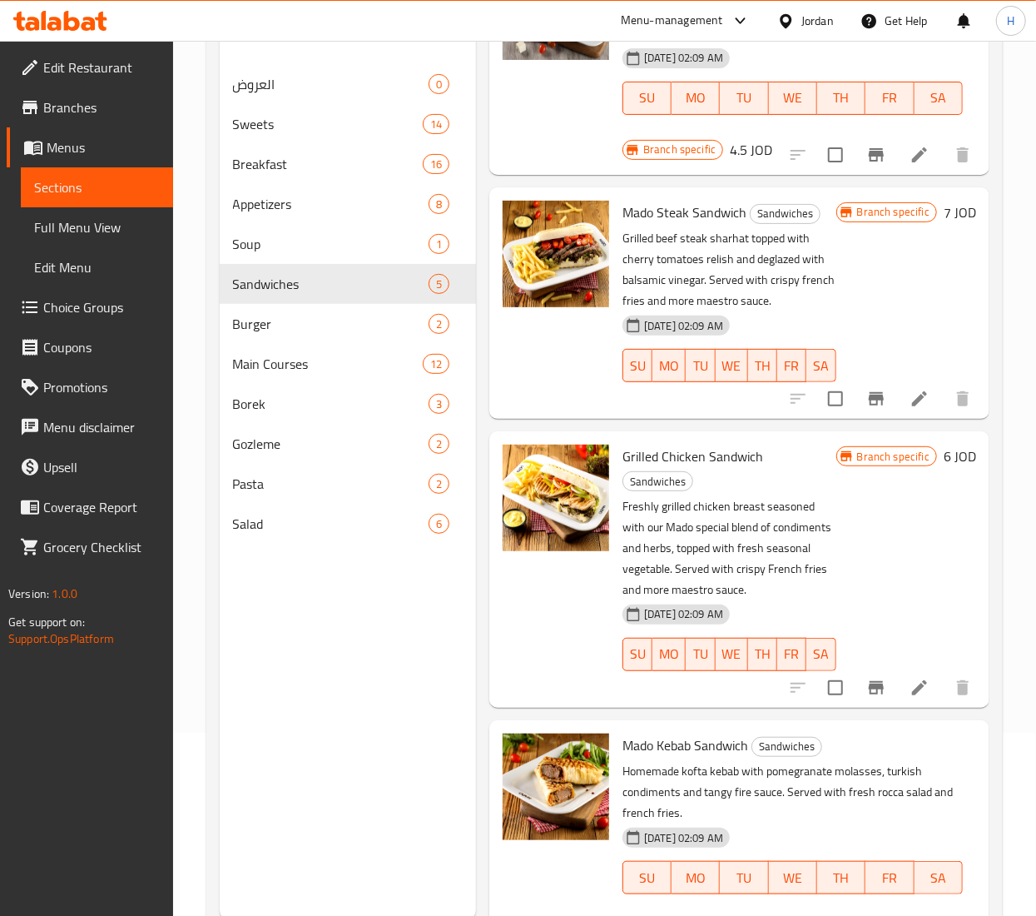
scroll to position [234, 0]
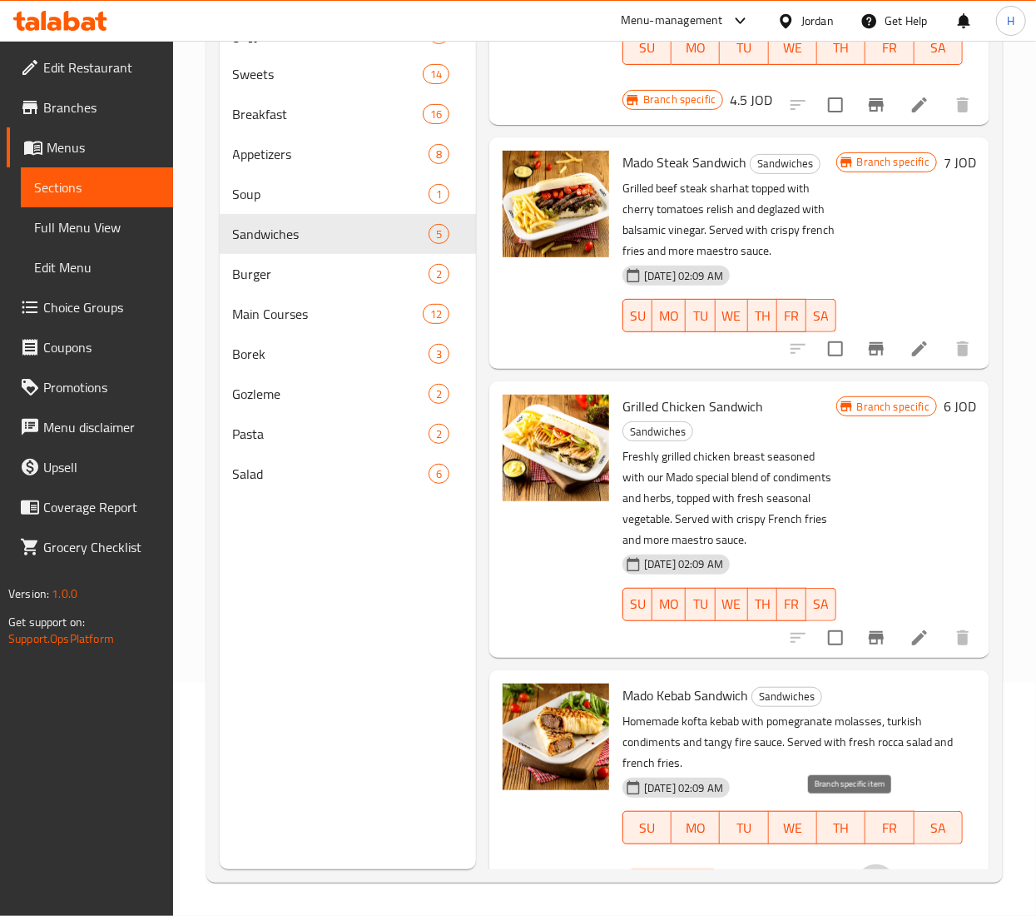
click at [856, 864] on button "Branch-specific-item" at bounding box center [876, 884] width 40 height 40
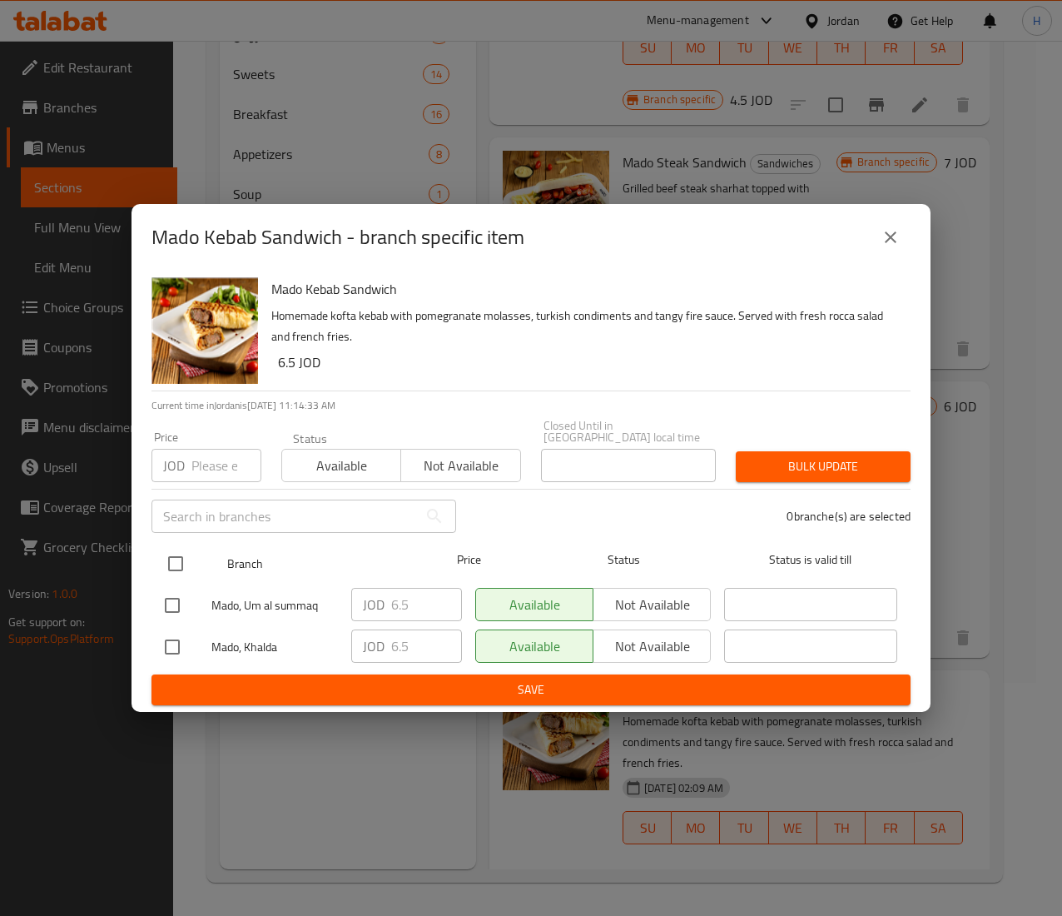
click at [173, 558] on input "checkbox" at bounding box center [175, 563] width 35 height 35
checkbox input "true"
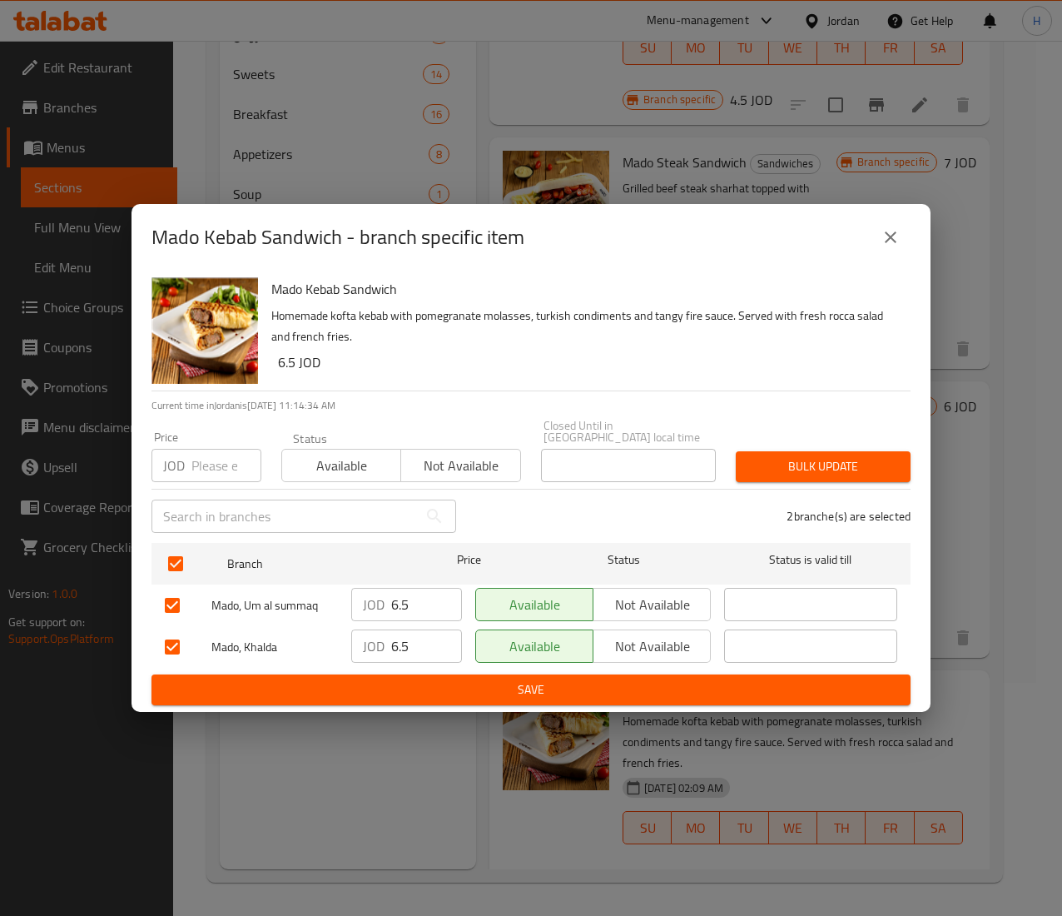
click at [207, 452] on input "number" at bounding box center [226, 465] width 70 height 33
type input "5.64"
click at [821, 472] on button "Bulk update" at bounding box center [823, 466] width 175 height 31
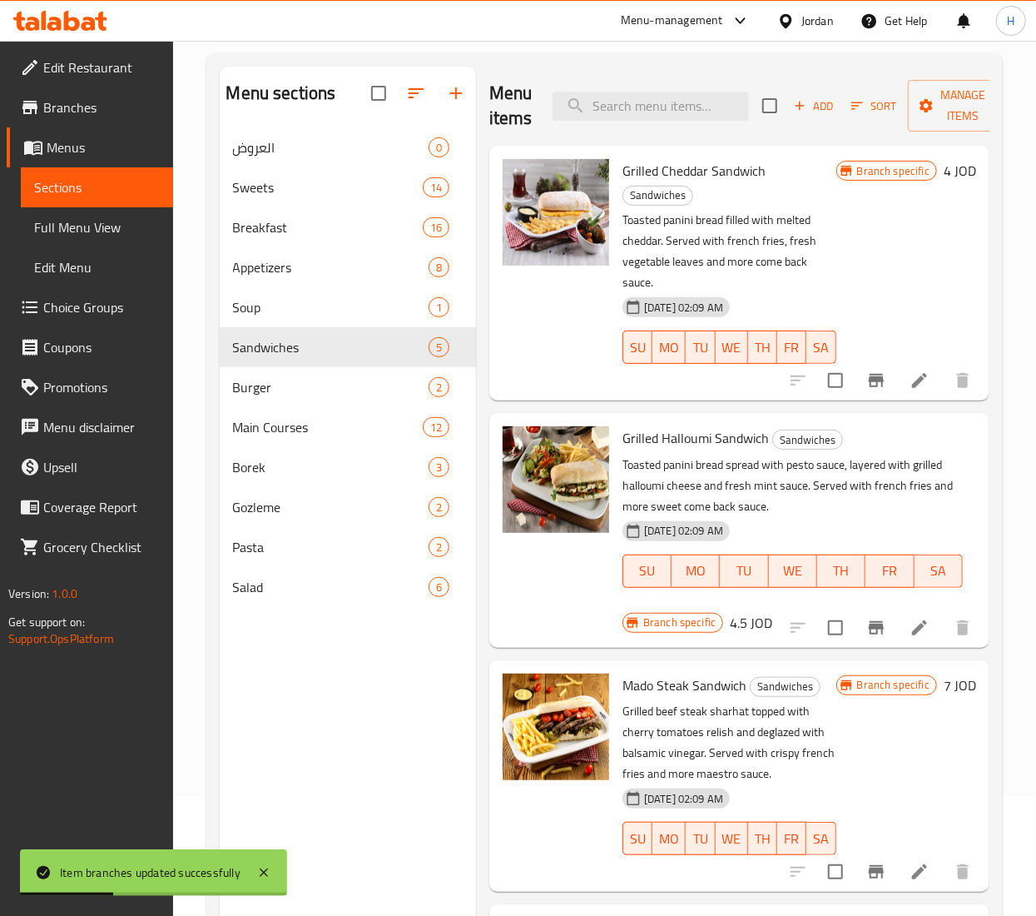
scroll to position [0, 0]
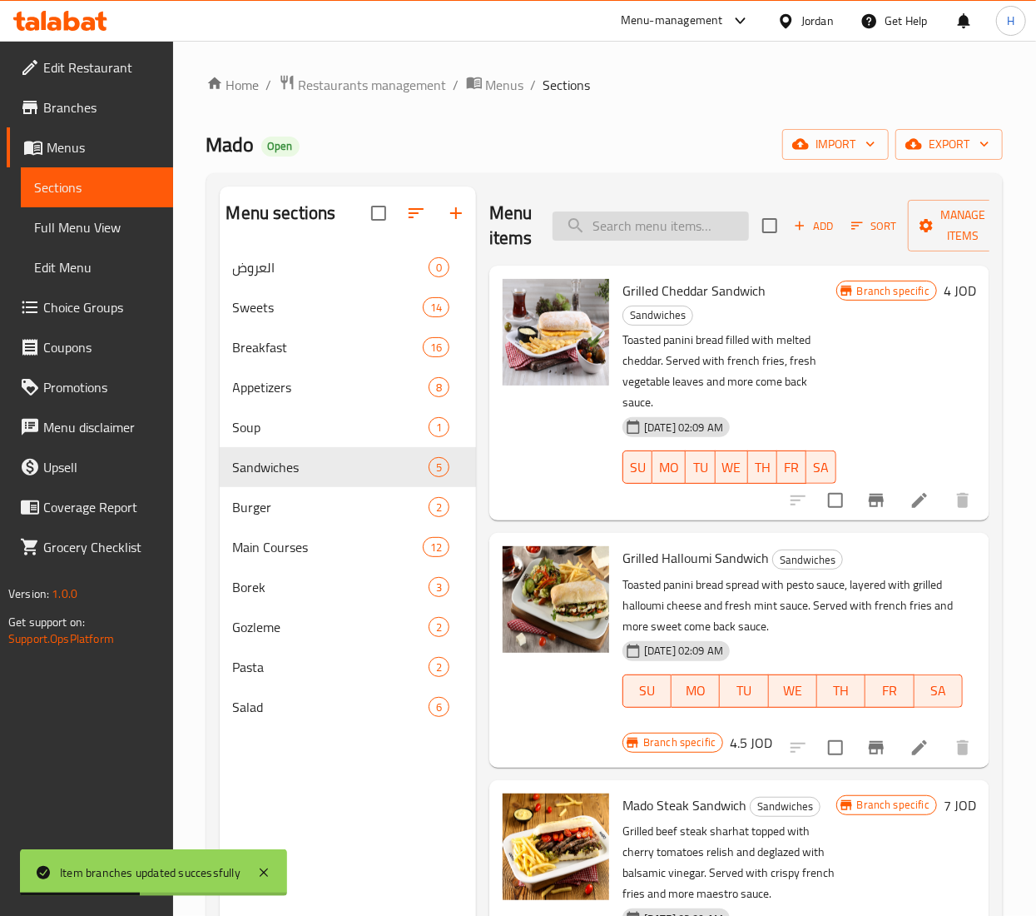
click at [653, 226] on input "search" at bounding box center [651, 225] width 196 height 29
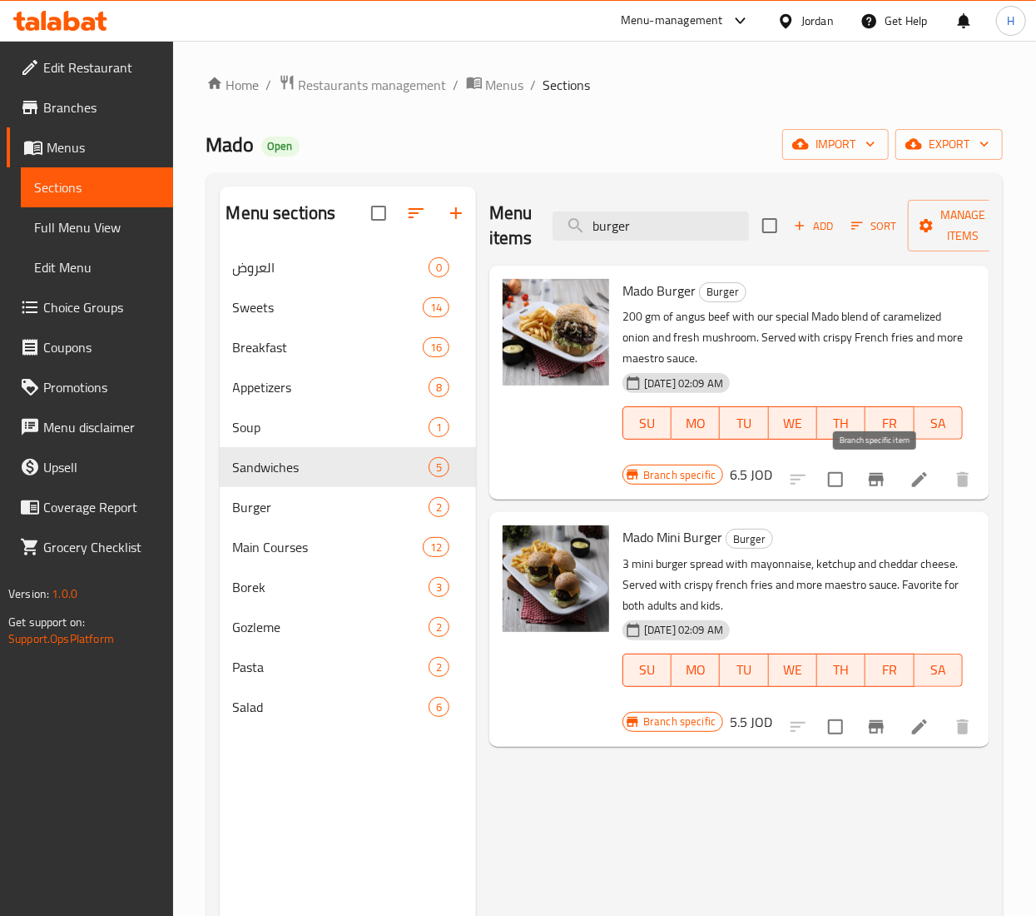
type input "burger"
click at [866, 484] on icon "Branch-specific-item" at bounding box center [876, 479] width 20 height 20
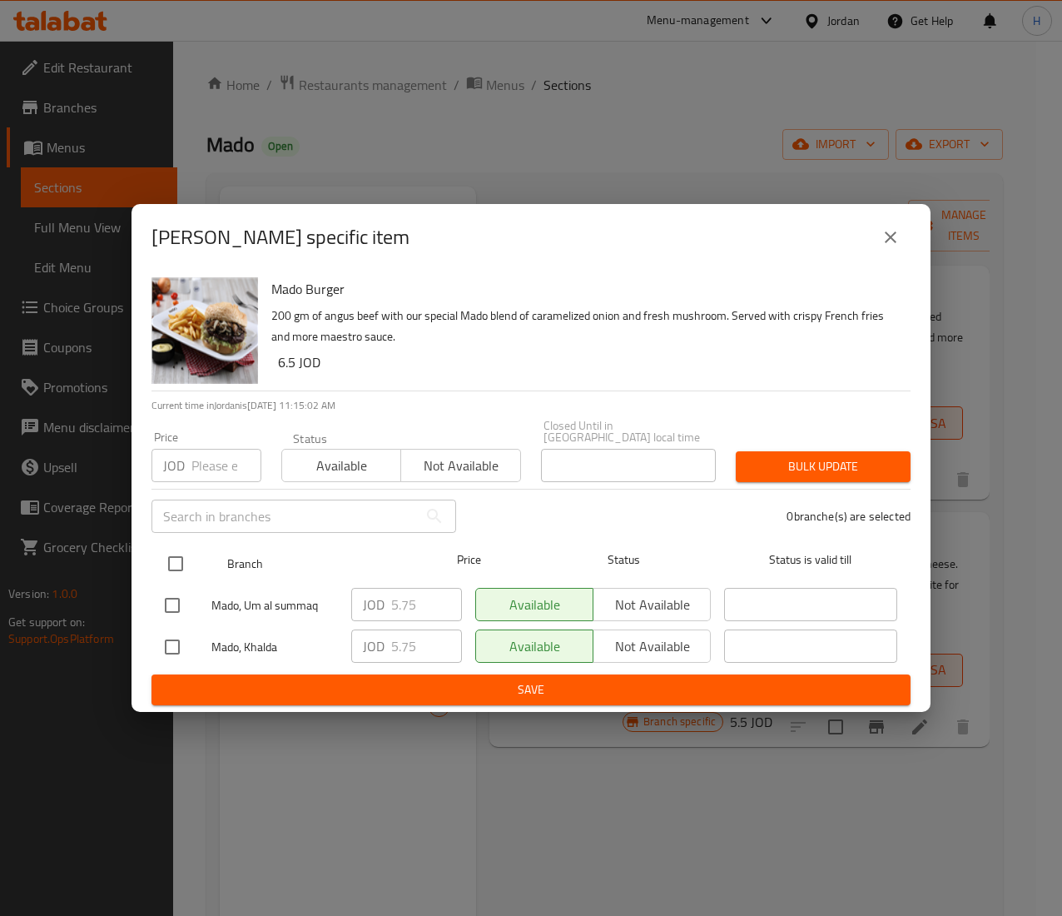
click at [173, 554] on input "checkbox" at bounding box center [175, 563] width 35 height 35
checkbox input "true"
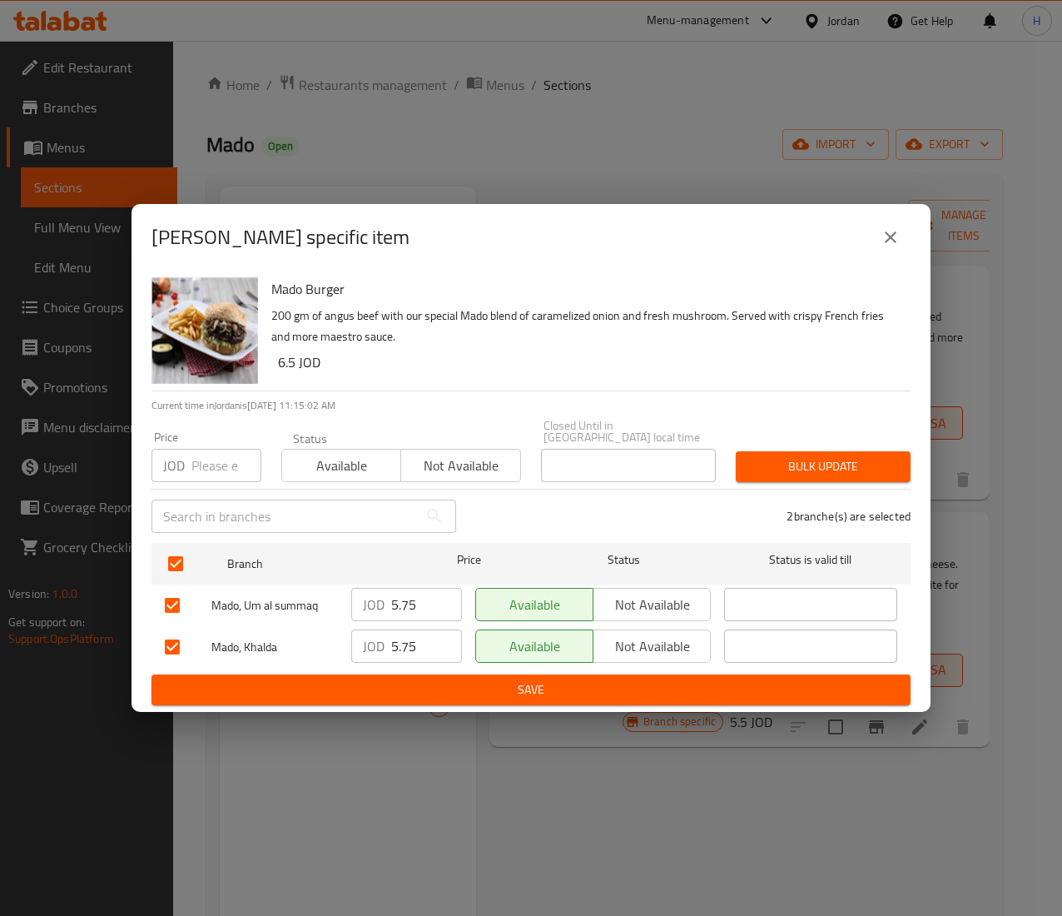
click at [220, 461] on input "number" at bounding box center [226, 465] width 70 height 33
type input "6.77"
click at [757, 451] on button "Bulk update" at bounding box center [823, 466] width 175 height 31
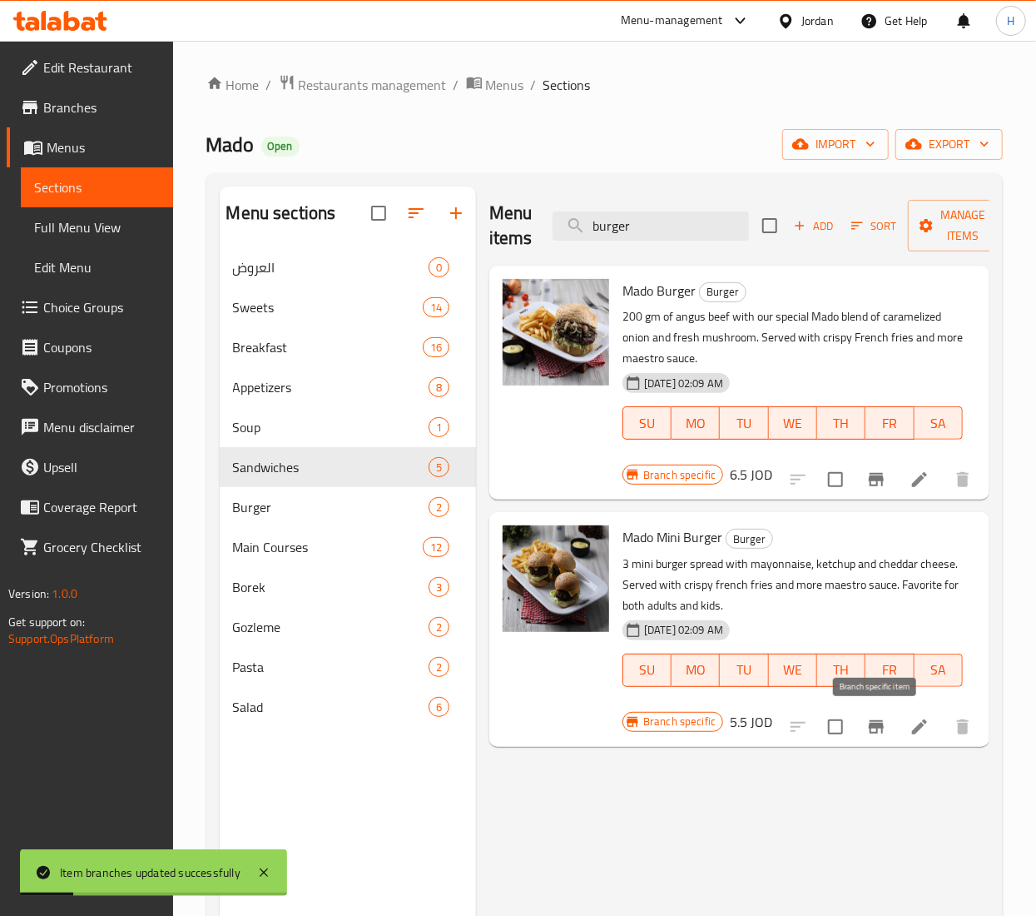
click at [882, 721] on icon "Branch-specific-item" at bounding box center [876, 727] width 20 height 20
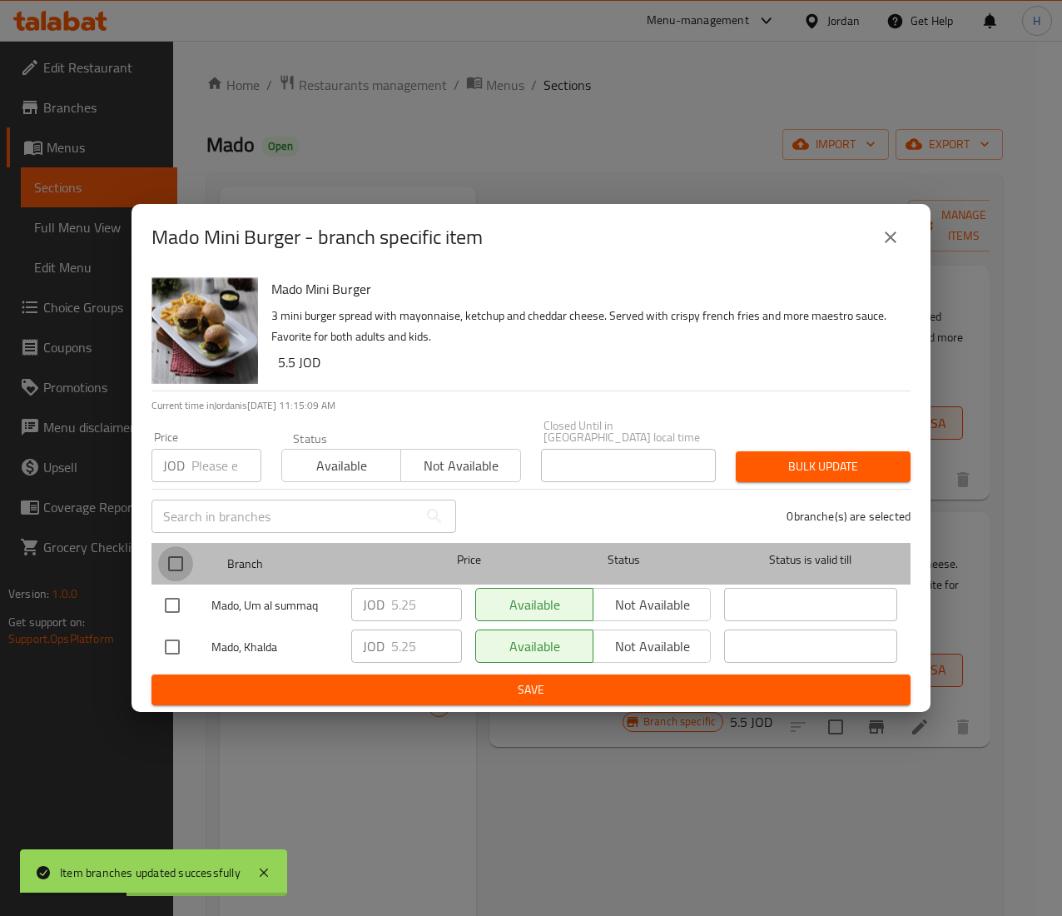
click at [180, 548] on input "checkbox" at bounding box center [175, 563] width 35 height 35
checkbox input "true"
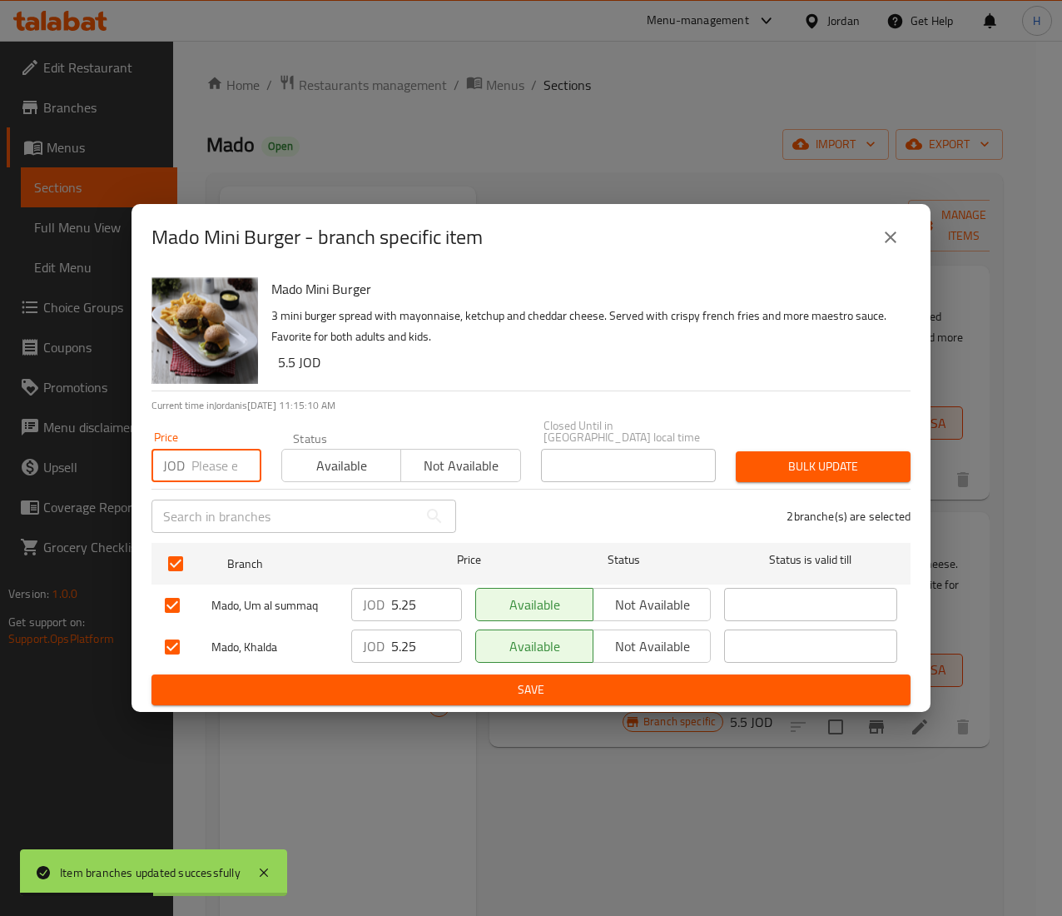
click at [210, 458] on input "number" at bounding box center [226, 465] width 70 height 33
type input "6.21"
click at [779, 471] on button "Bulk update" at bounding box center [823, 466] width 175 height 31
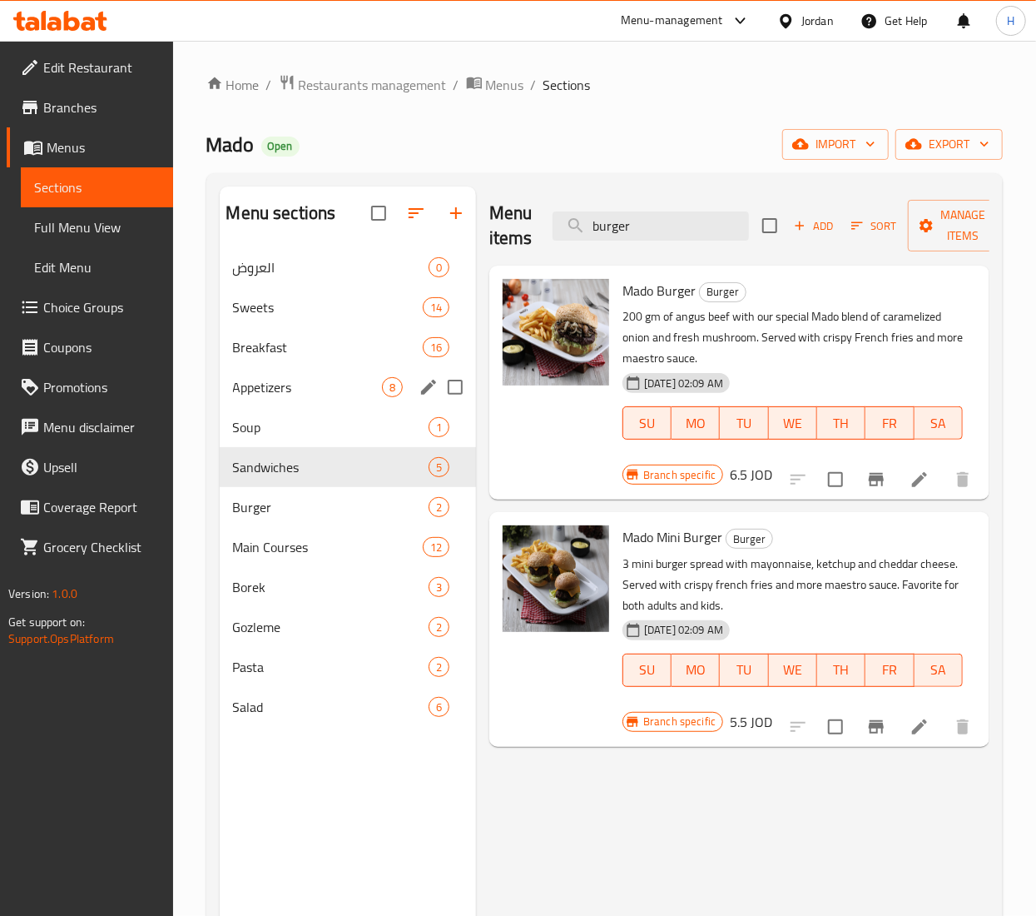
click at [293, 401] on div "Appetizers 8" at bounding box center [348, 387] width 256 height 40
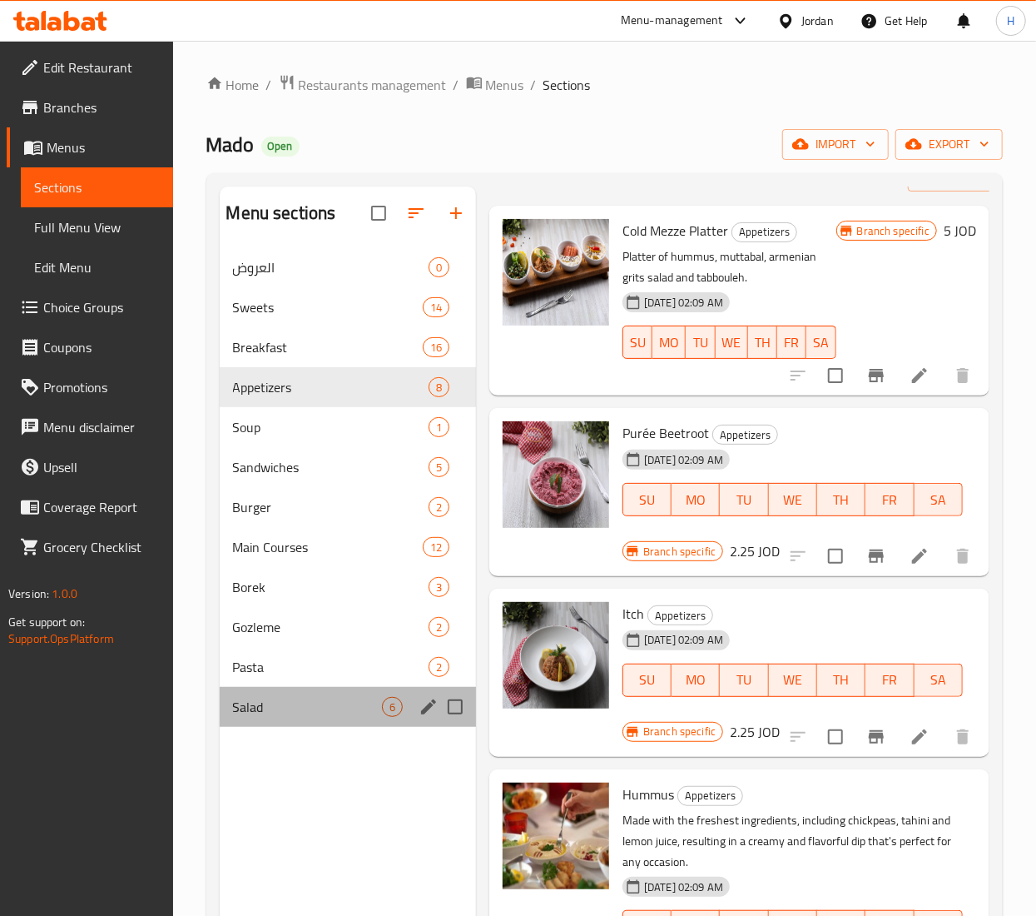
click at [290, 691] on div "Salad 6" at bounding box center [348, 707] width 256 height 40
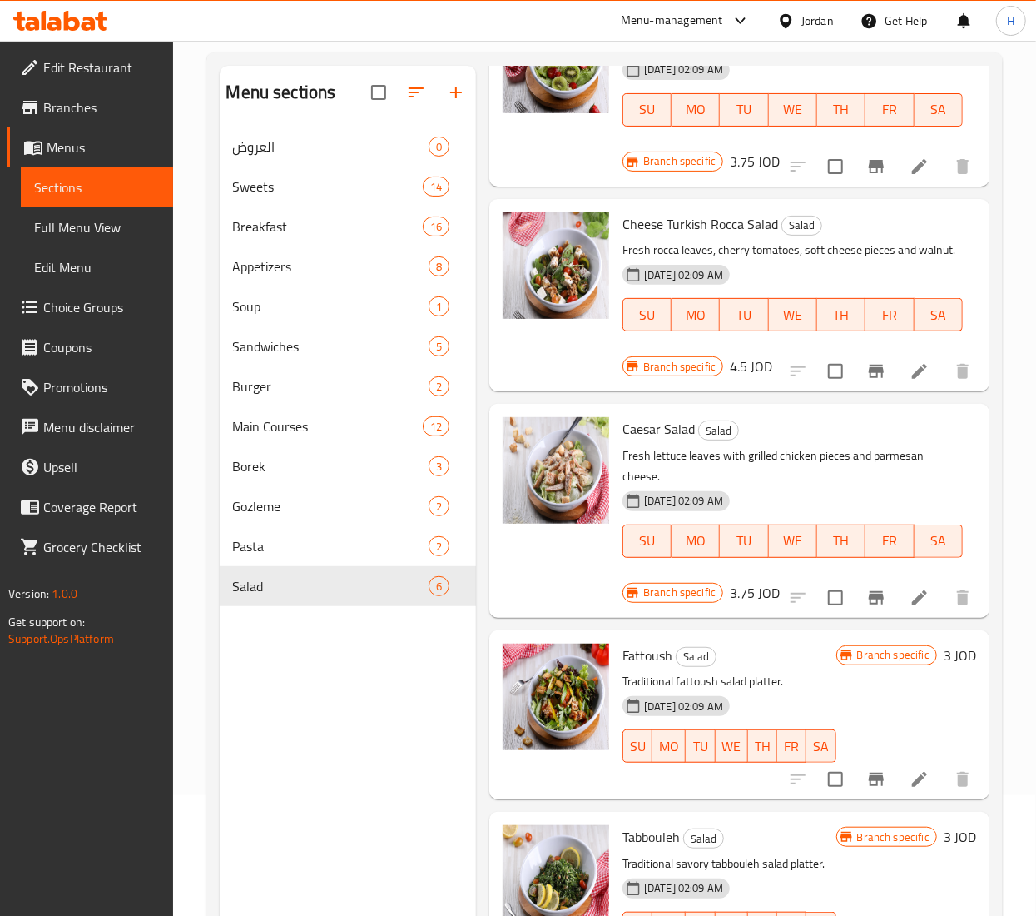
scroll to position [234, 0]
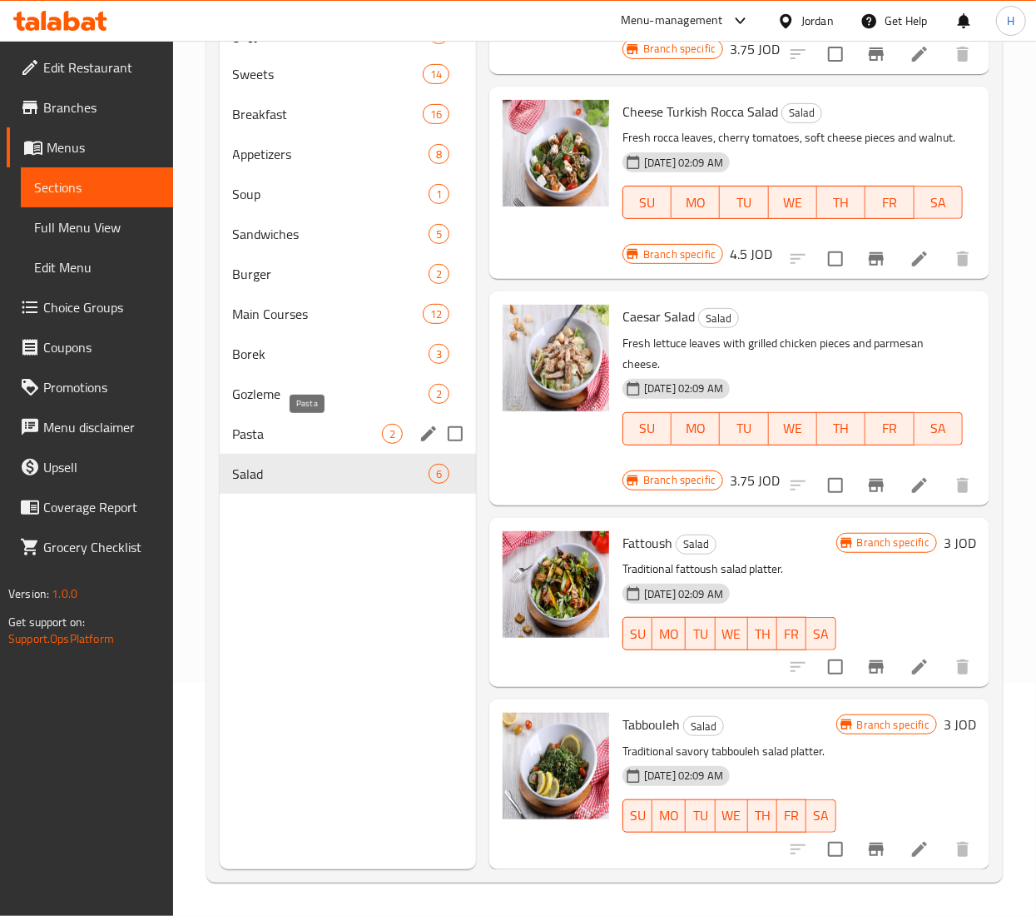
click at [247, 442] on span "Pasta" at bounding box center [307, 434] width 149 height 20
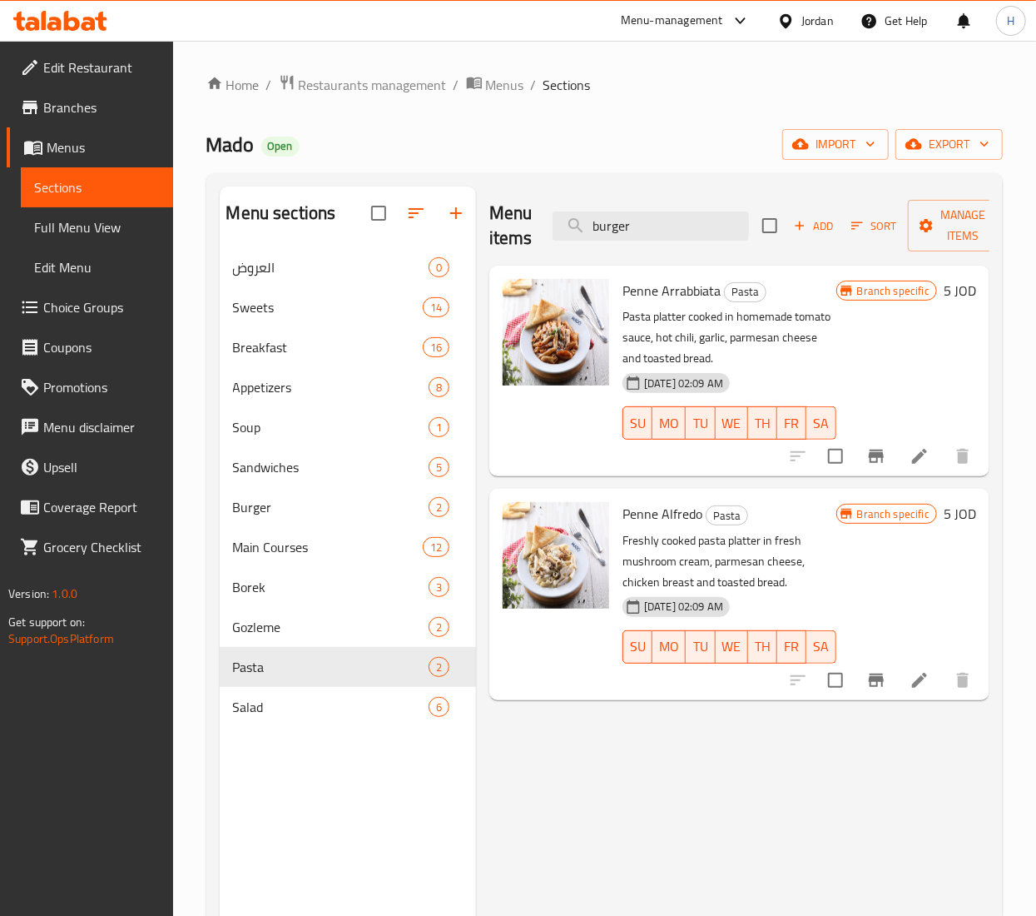
drag, startPoint x: 649, startPoint y: 226, endPoint x: 483, endPoint y: 216, distance: 166.8
click at [483, 216] on div "Menu items burger Add Sort Manage items Penne Arrabbiata Pasta Pasta platter co…" at bounding box center [733, 644] width 514 height 916
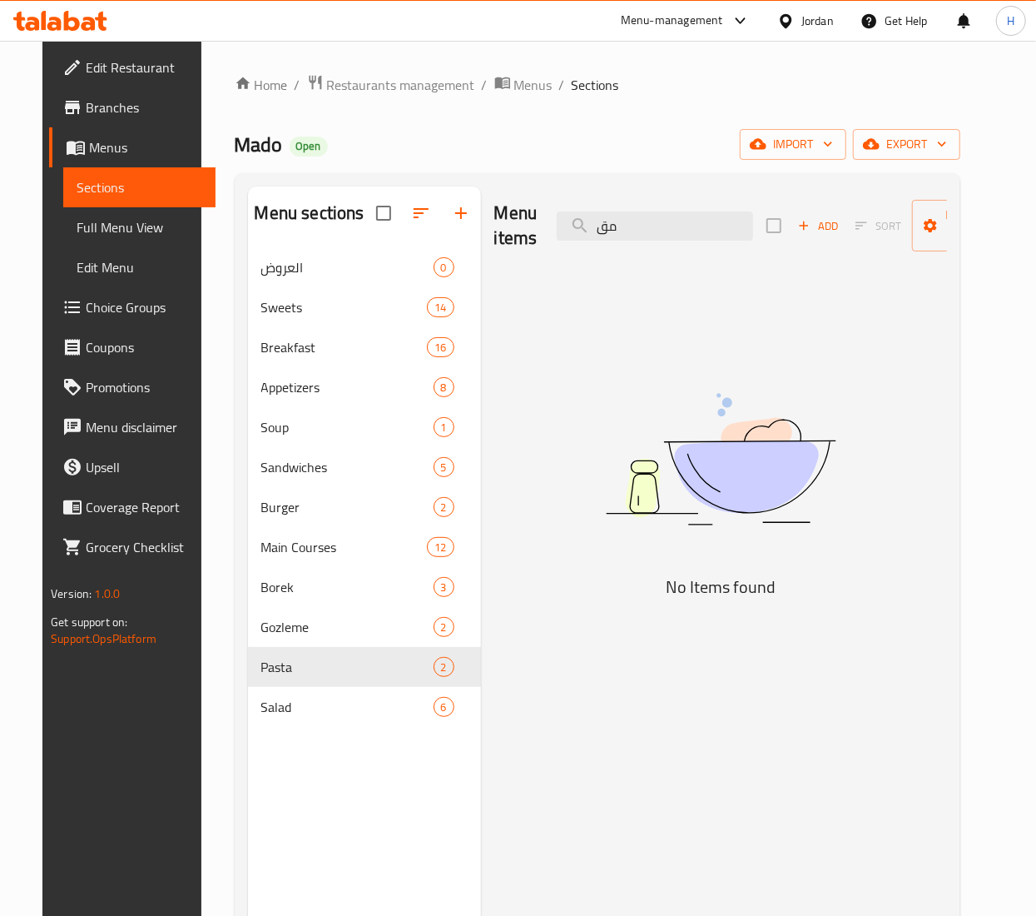
type input "م"
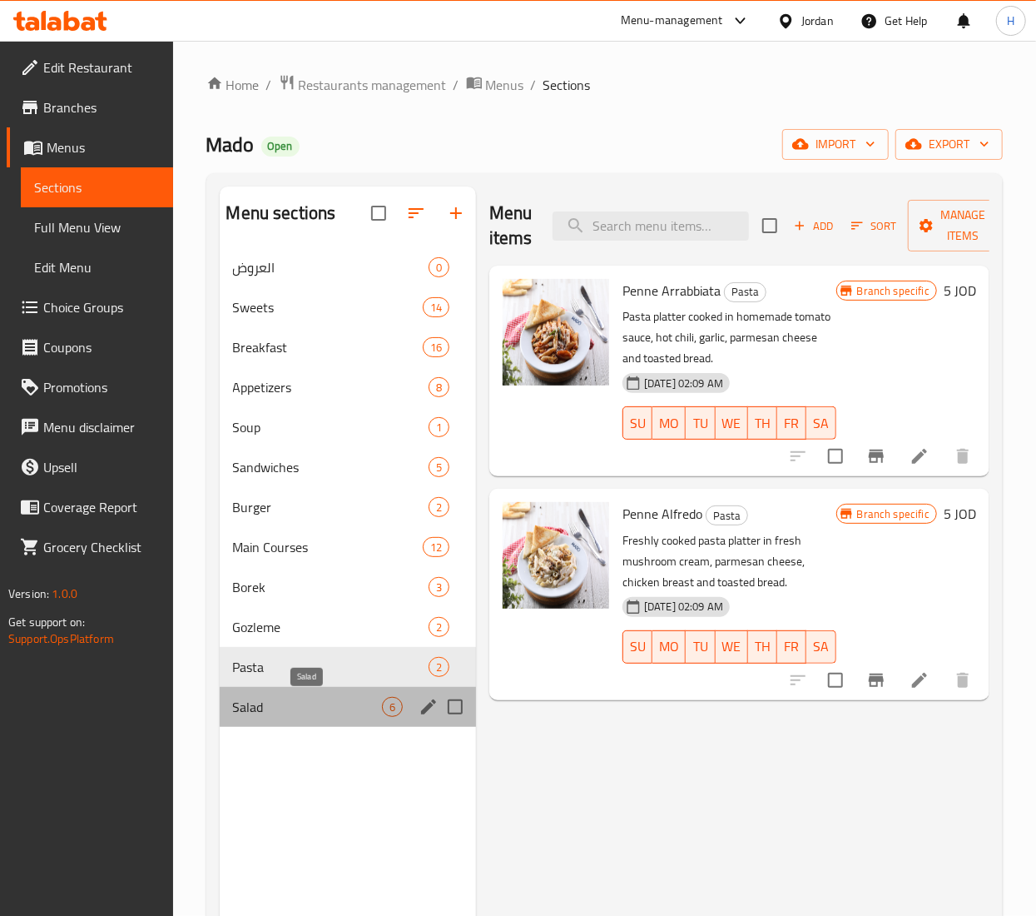
click at [300, 709] on span "Salad" at bounding box center [307, 707] width 149 height 20
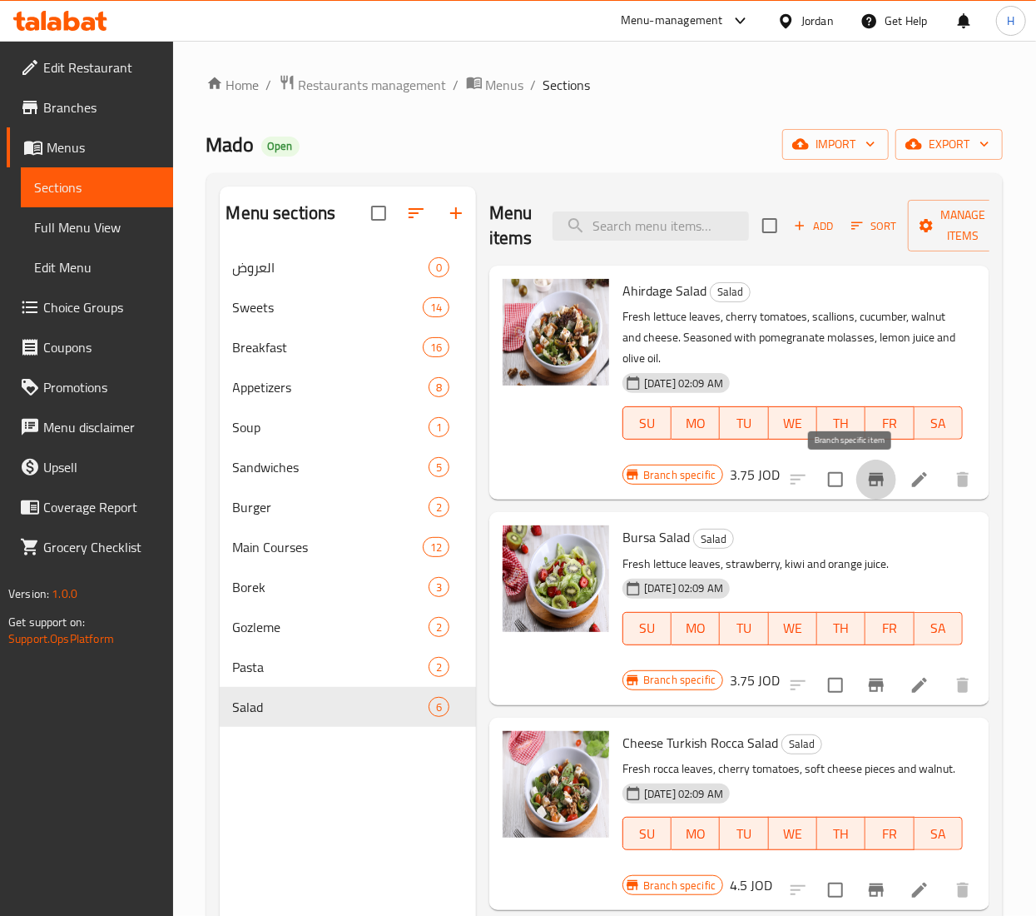
click at [869, 478] on icon "Branch-specific-item" at bounding box center [876, 479] width 15 height 13
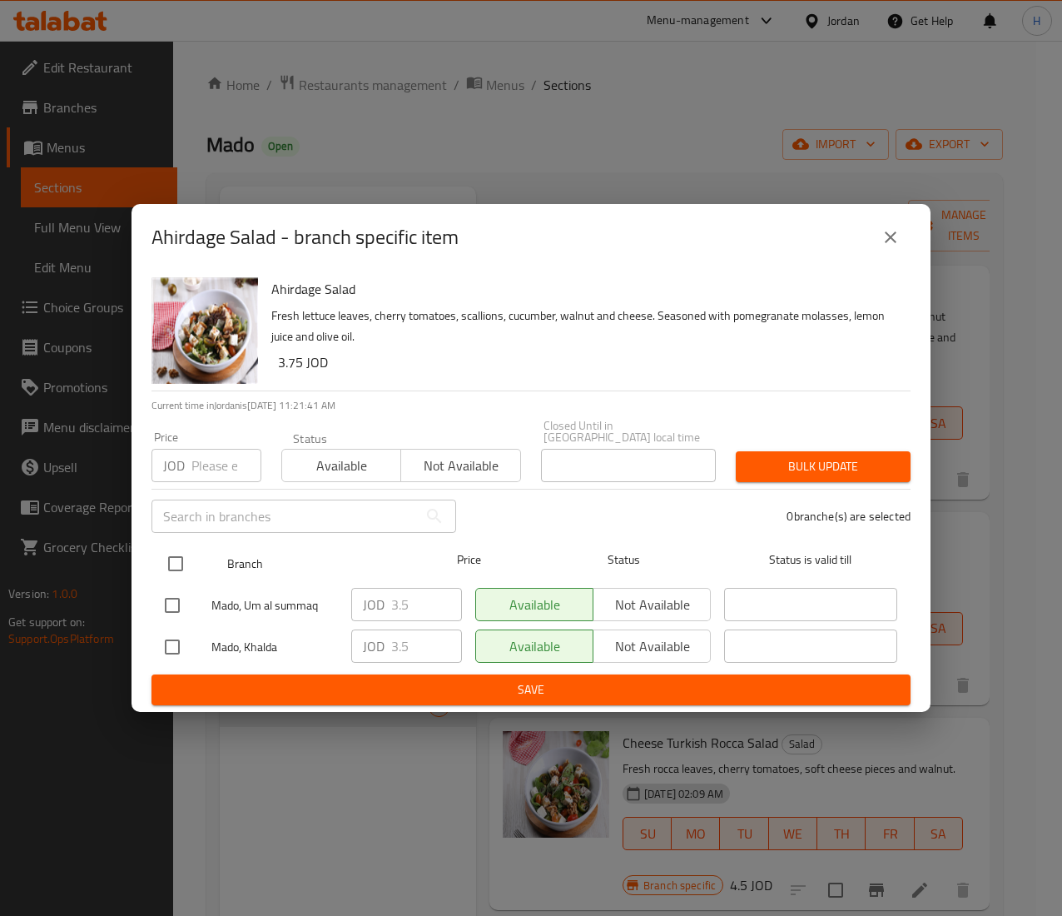
click at [168, 553] on input "checkbox" at bounding box center [175, 563] width 35 height 35
checkbox input "true"
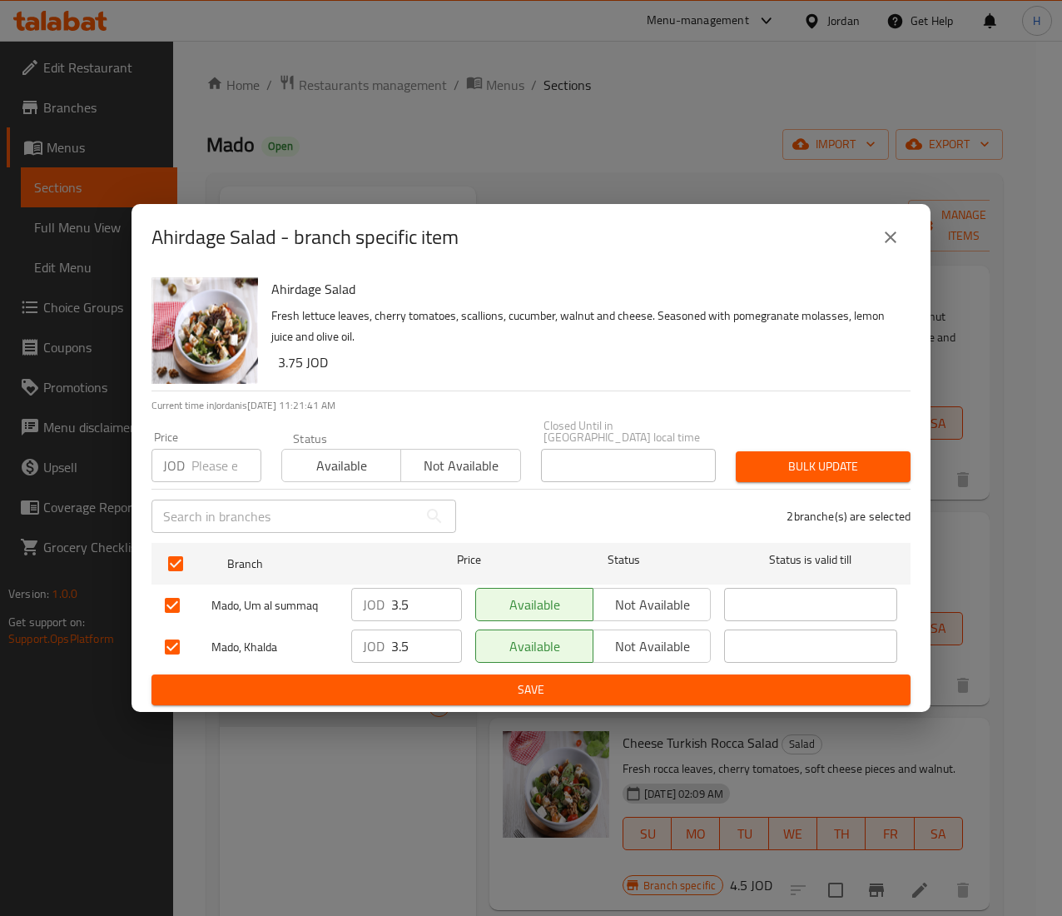
click at [211, 476] on div "Price JOD Price" at bounding box center [206, 456] width 130 height 71
click at [215, 458] on input "number" at bounding box center [226, 465] width 70 height 33
type input "5.08"
click at [763, 463] on span "Bulk update" at bounding box center [823, 466] width 148 height 21
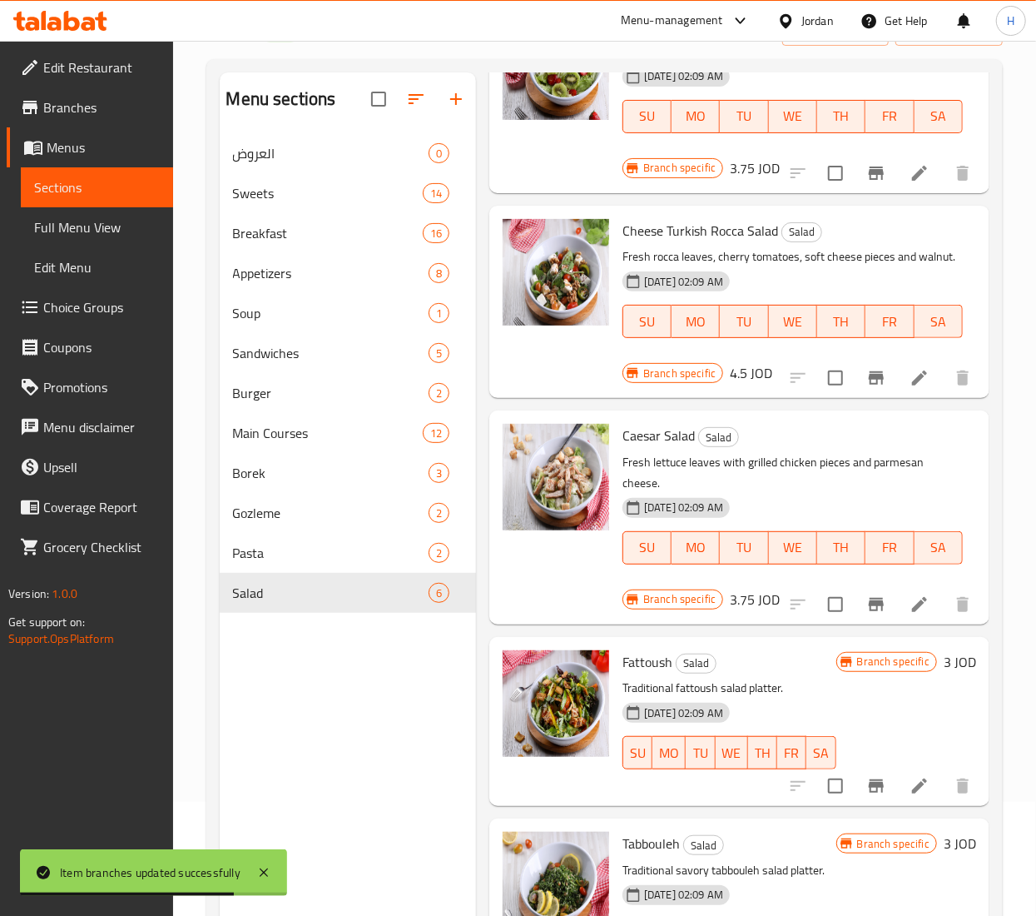
scroll to position [166, 0]
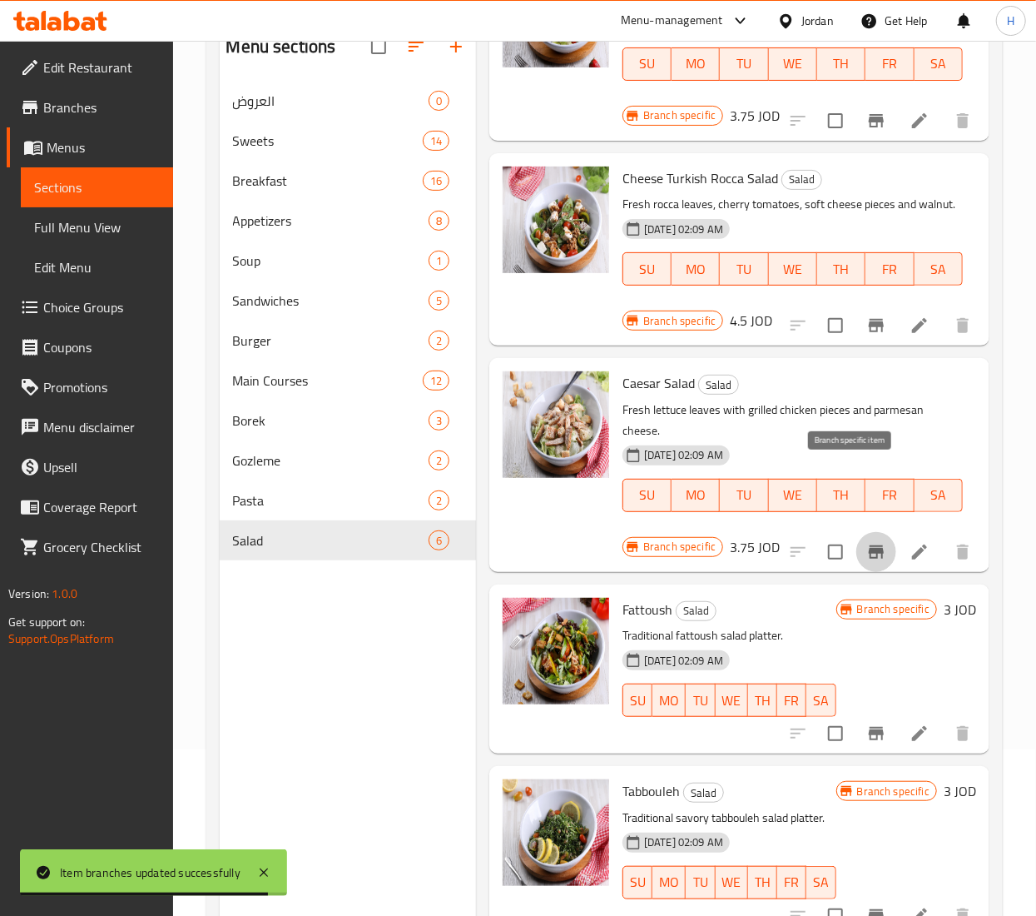
click at [869, 545] on icon "Branch-specific-item" at bounding box center [876, 551] width 15 height 13
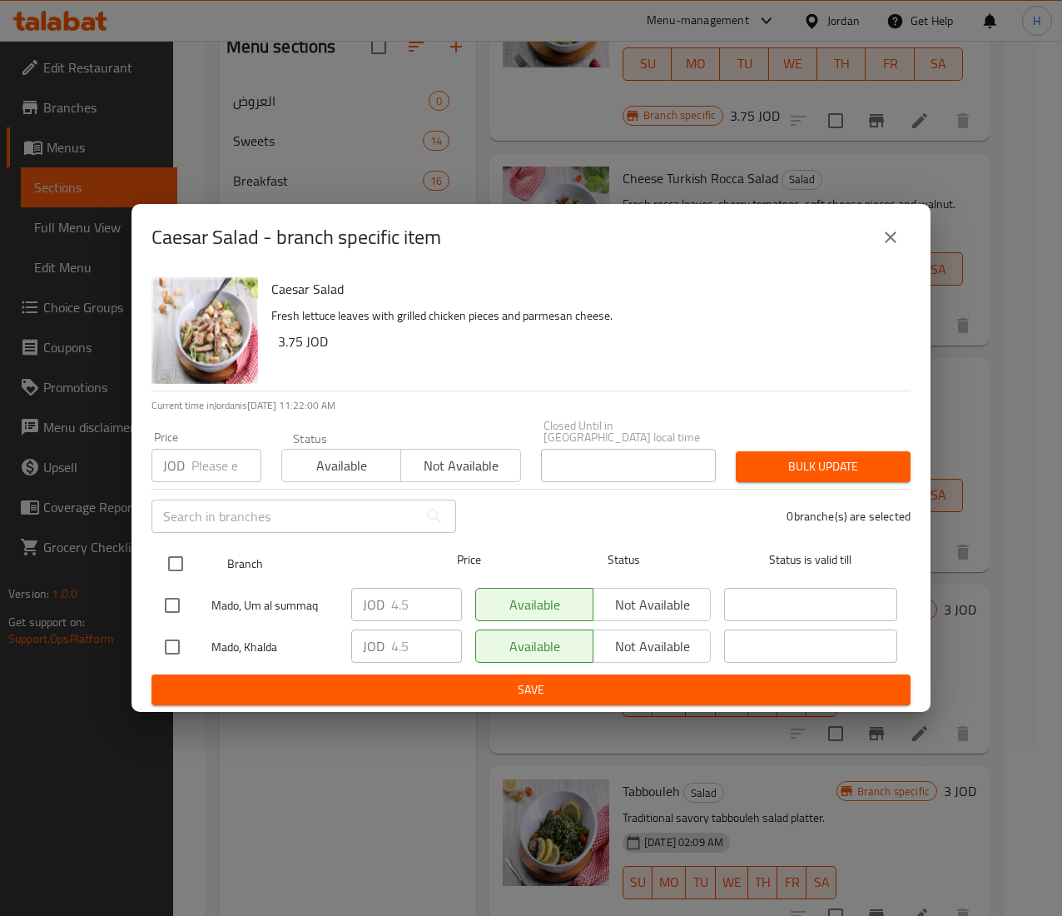
click at [178, 561] on input "checkbox" at bounding box center [175, 563] width 35 height 35
checkbox input "true"
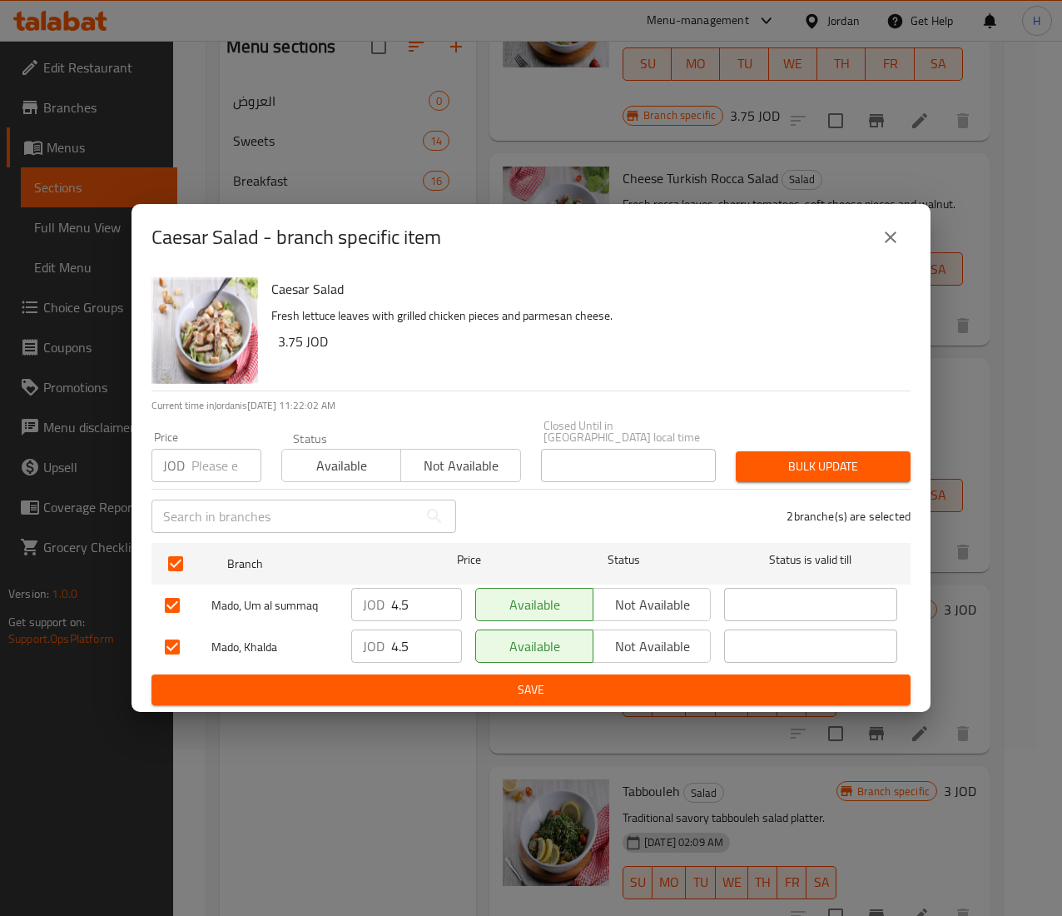
click at [218, 459] on input "number" at bounding box center [226, 465] width 70 height 33
type input "6.21"
click at [836, 456] on span "Bulk update" at bounding box center [823, 466] width 148 height 21
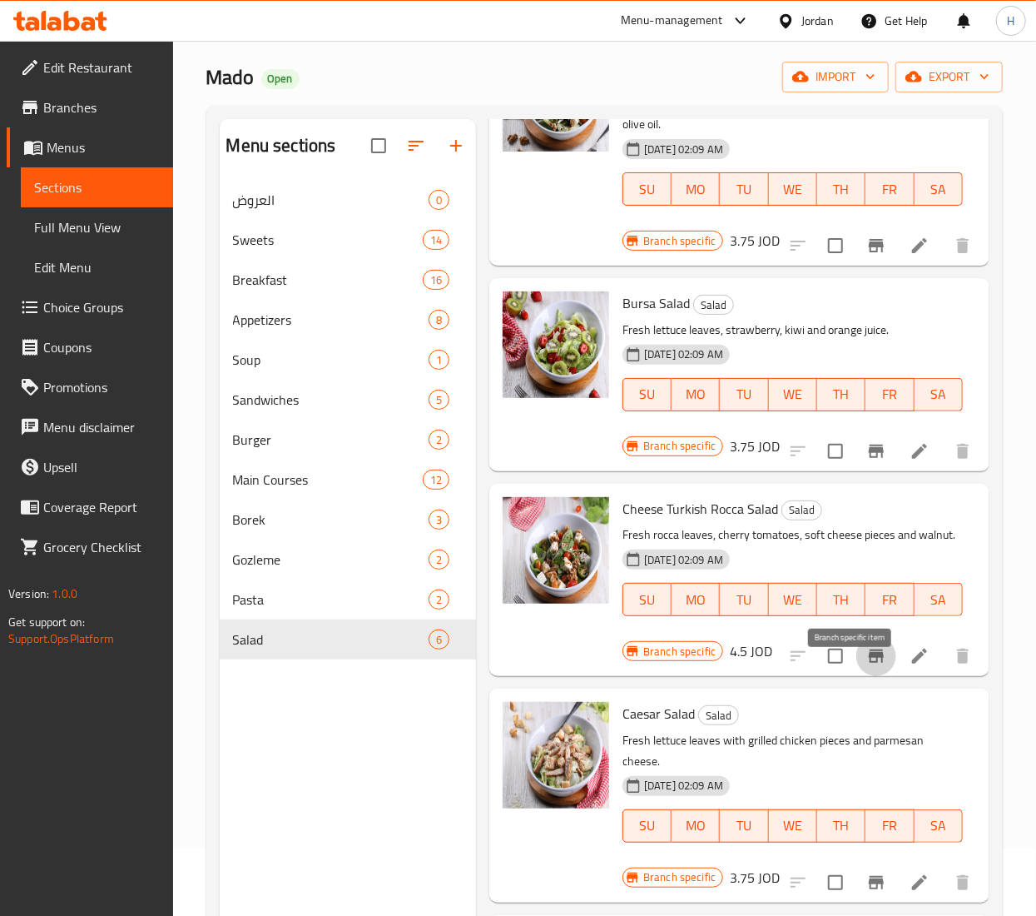
click at [866, 666] on icon "Branch-specific-item" at bounding box center [876, 656] width 20 height 20
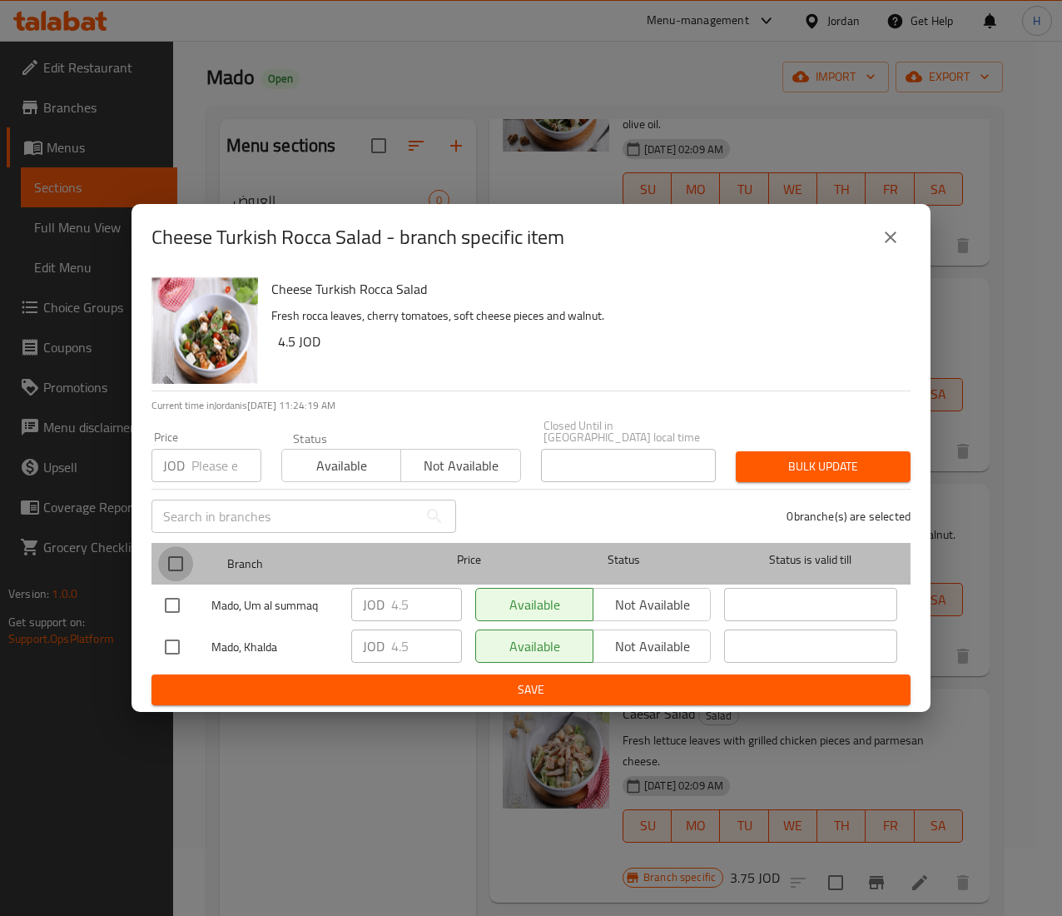
click at [175, 556] on input "checkbox" at bounding box center [175, 563] width 35 height 35
checkbox input "true"
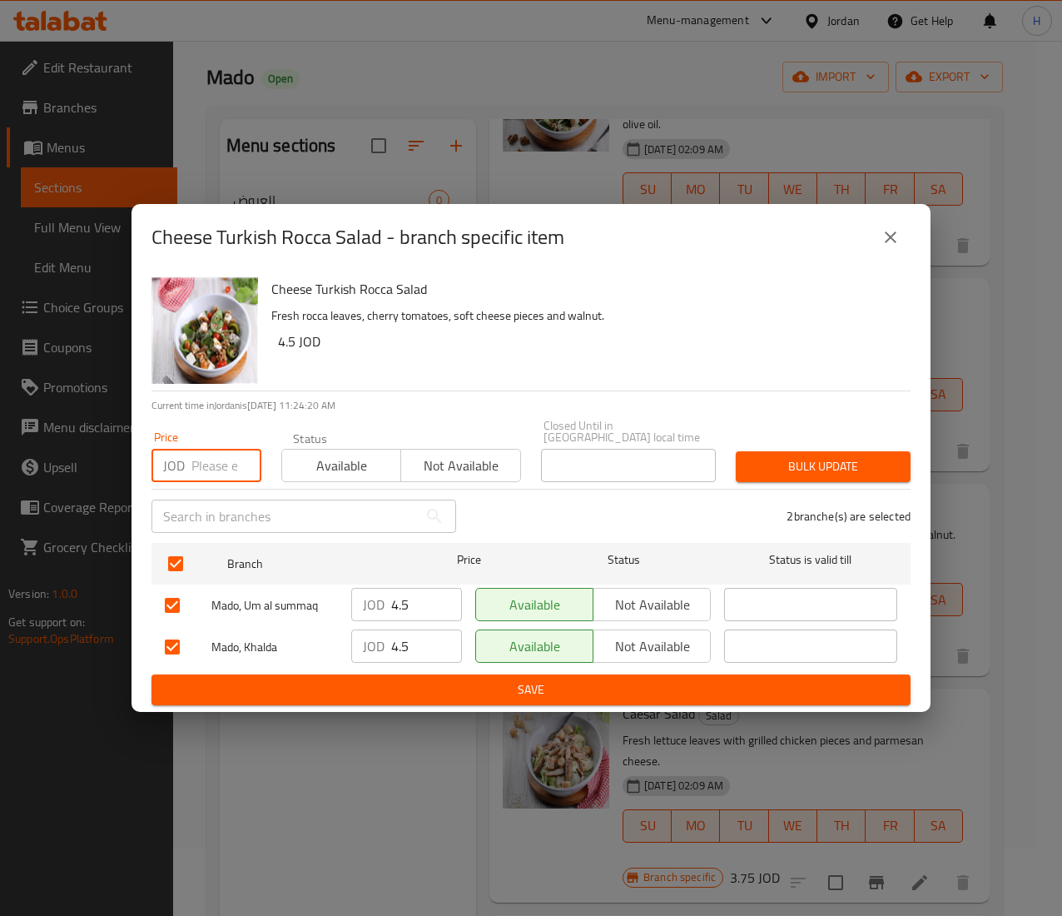
click at [210, 469] on input "number" at bounding box center [226, 465] width 70 height 33
type input "5.08"
click at [809, 462] on span "Bulk update" at bounding box center [823, 466] width 148 height 21
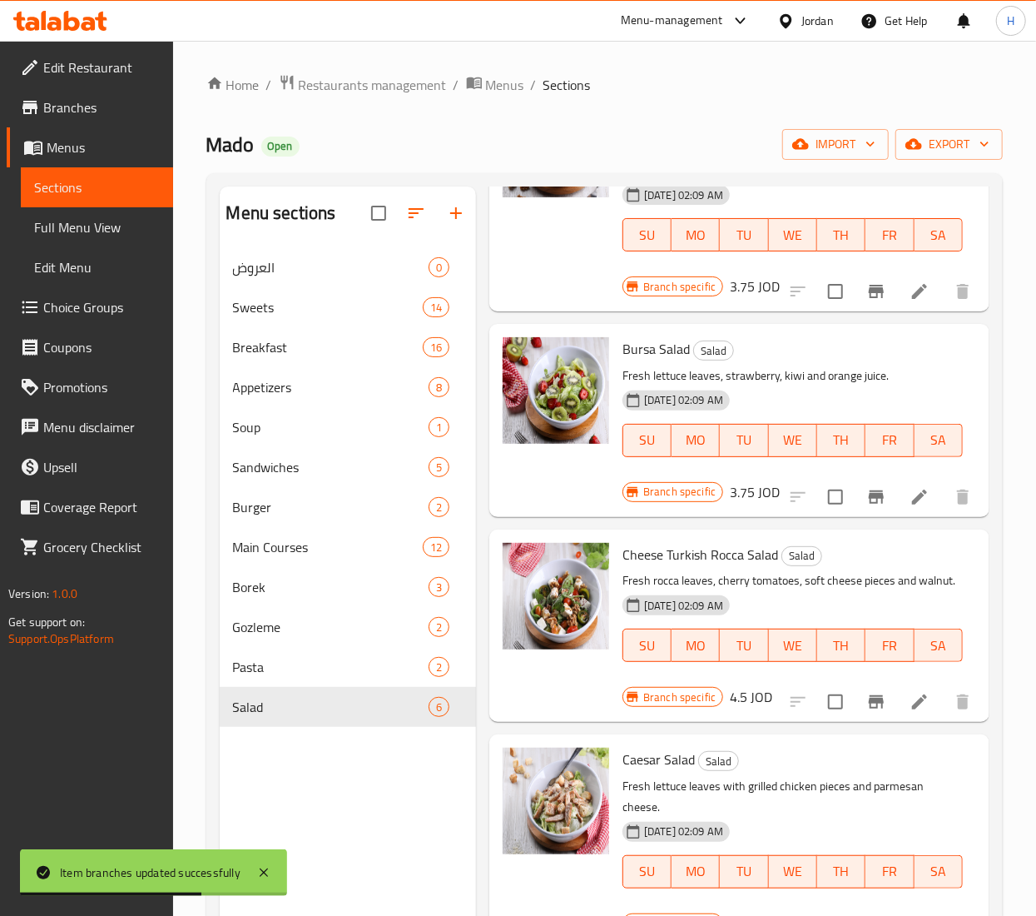
scroll to position [157, 0]
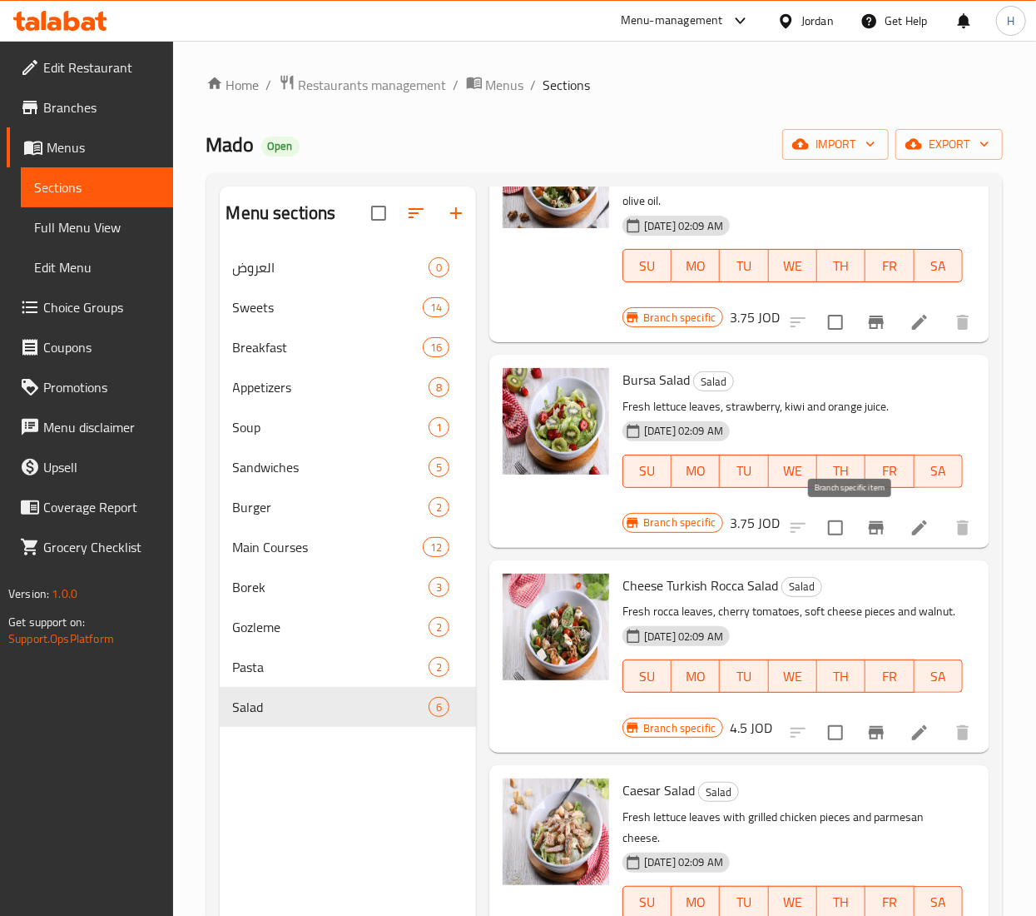
click at [866, 519] on icon "Branch-specific-item" at bounding box center [876, 528] width 20 height 20
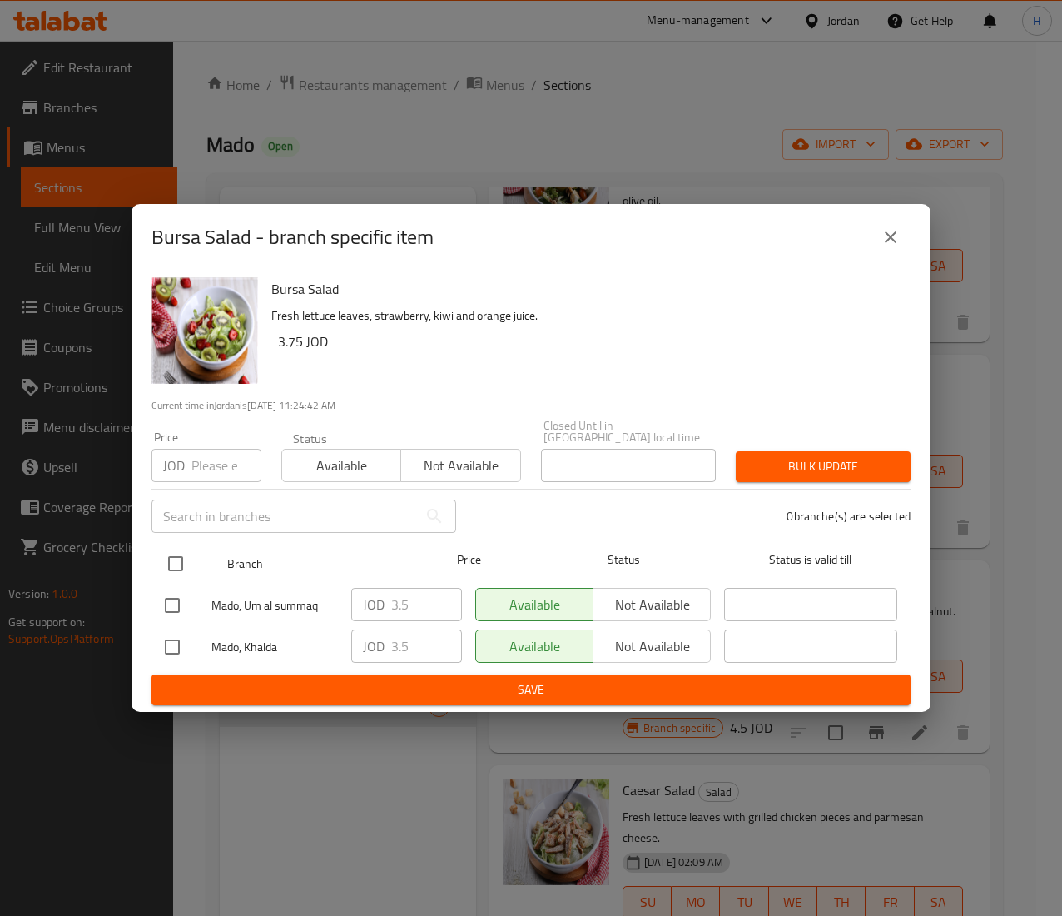
click at [174, 562] on input "checkbox" at bounding box center [175, 563] width 35 height 35
checkbox input "true"
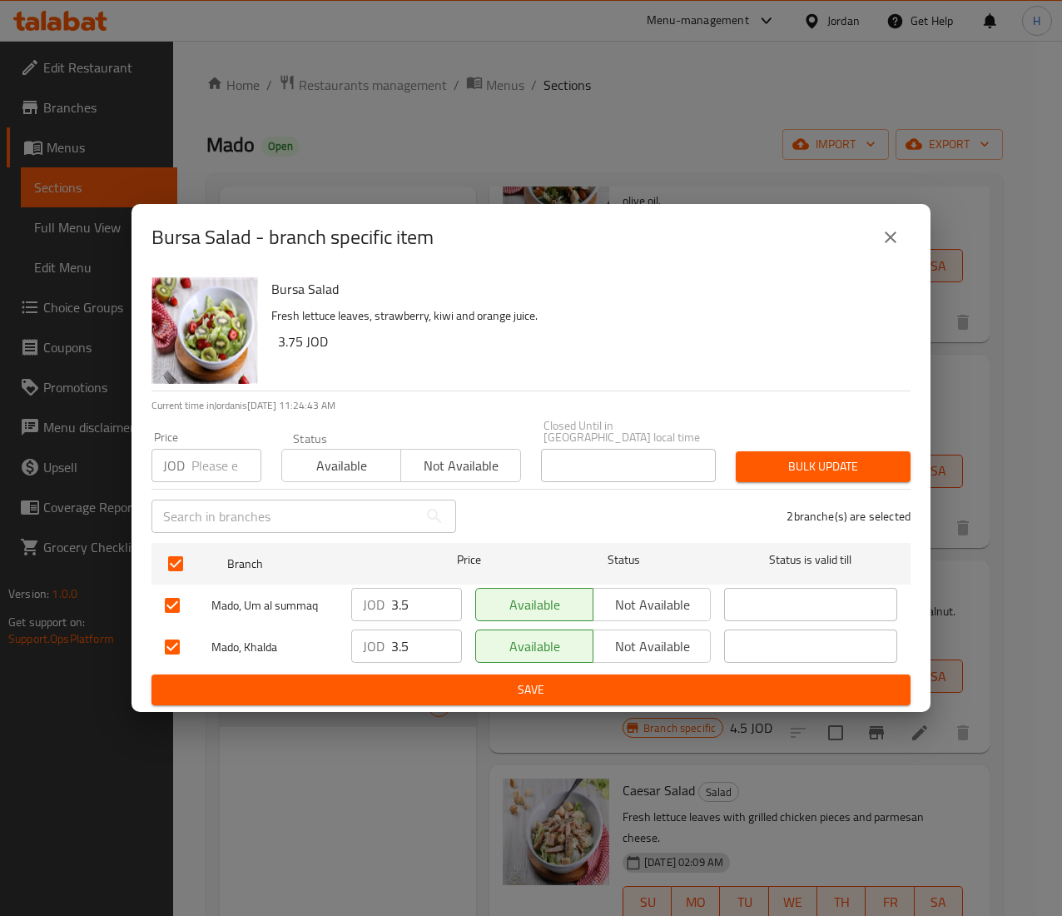
click at [206, 459] on input "number" at bounding box center [226, 465] width 70 height 33
type input "6.21"
click at [816, 464] on span "Bulk update" at bounding box center [823, 466] width 148 height 21
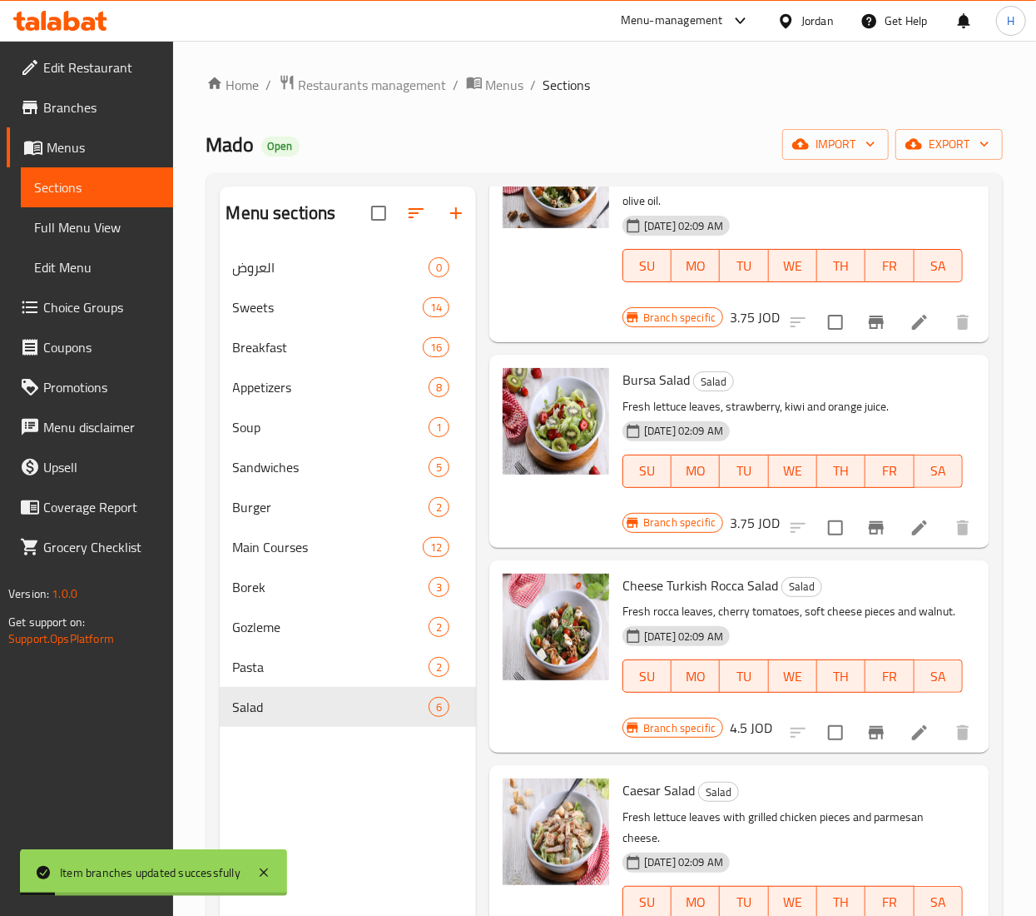
scroll to position [490, 0]
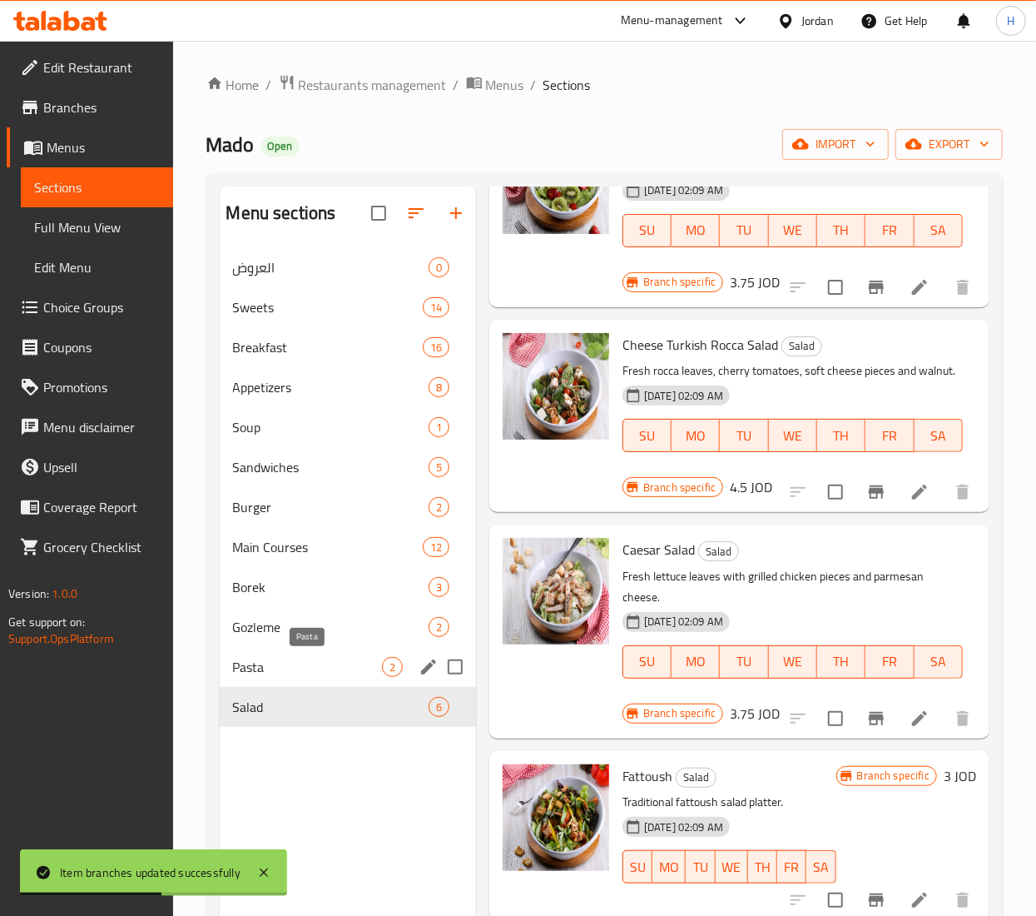
click at [260, 666] on span "Pasta" at bounding box center [307, 667] width 149 height 20
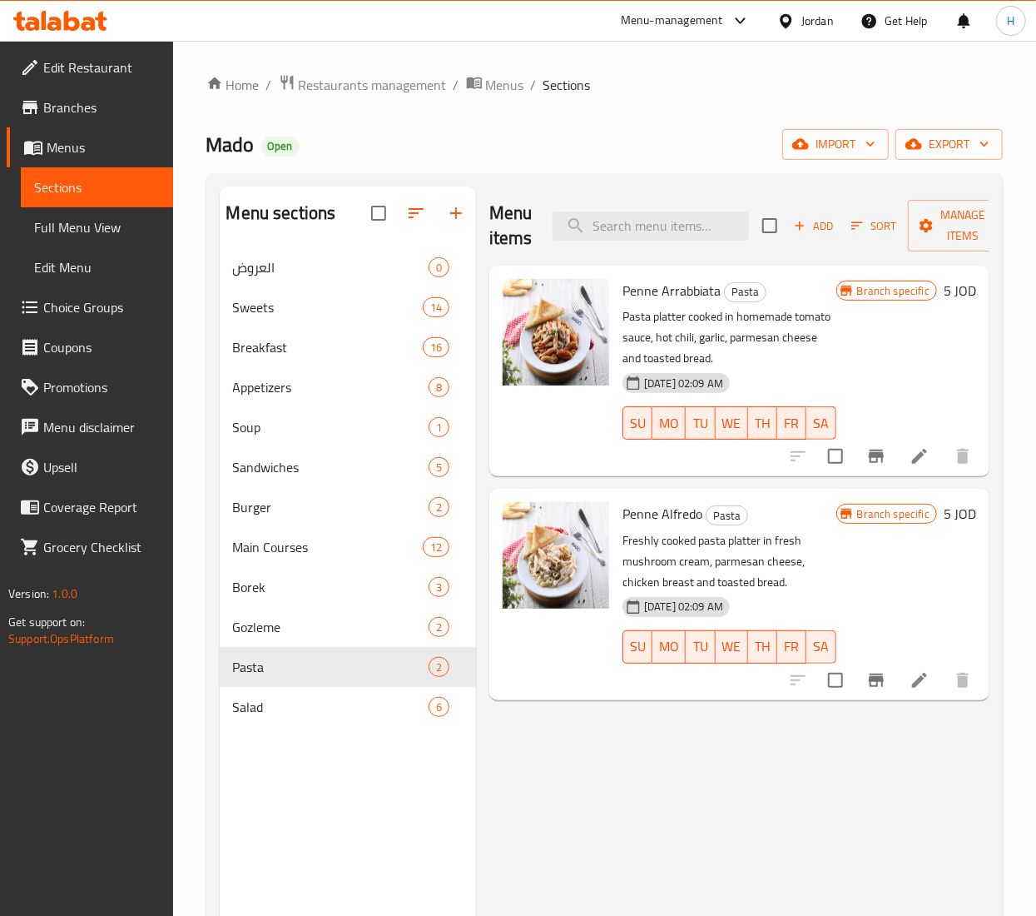
click at [886, 469] on button "Branch-specific-item" at bounding box center [876, 456] width 40 height 40
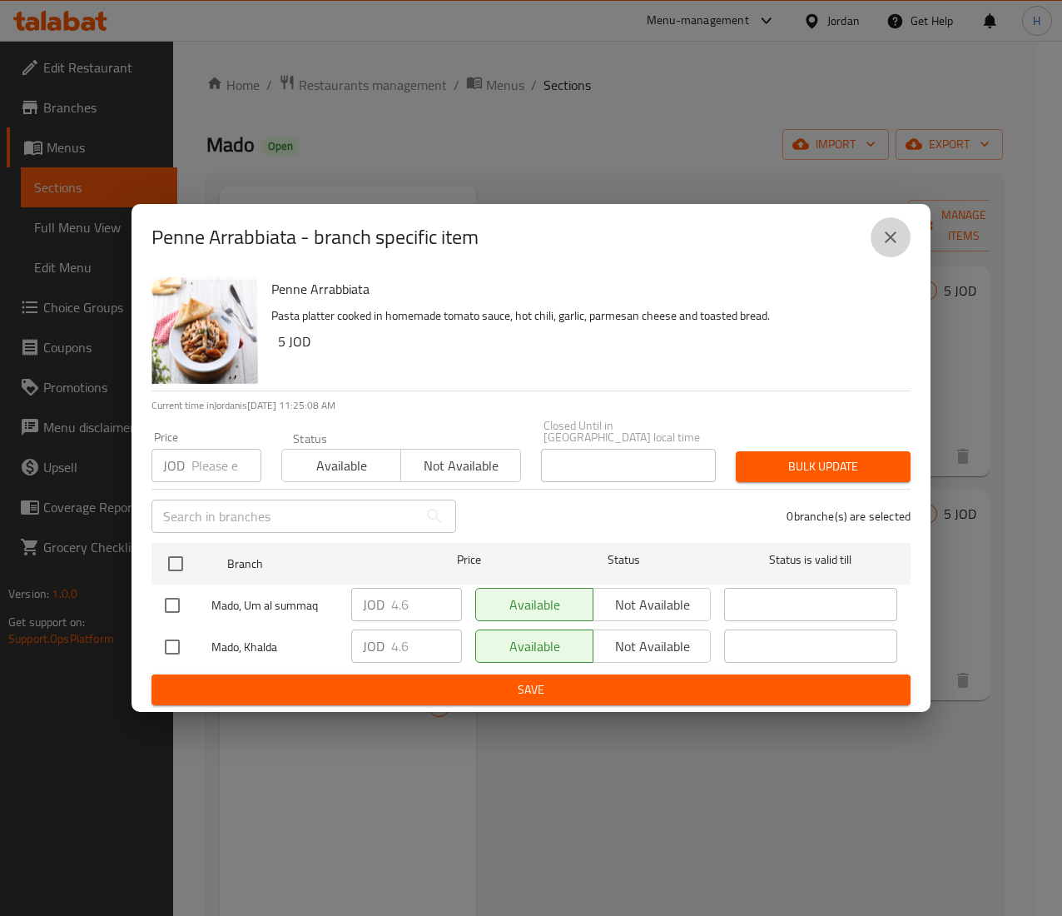
click at [894, 243] on icon "close" at bounding box center [891, 237] width 12 height 12
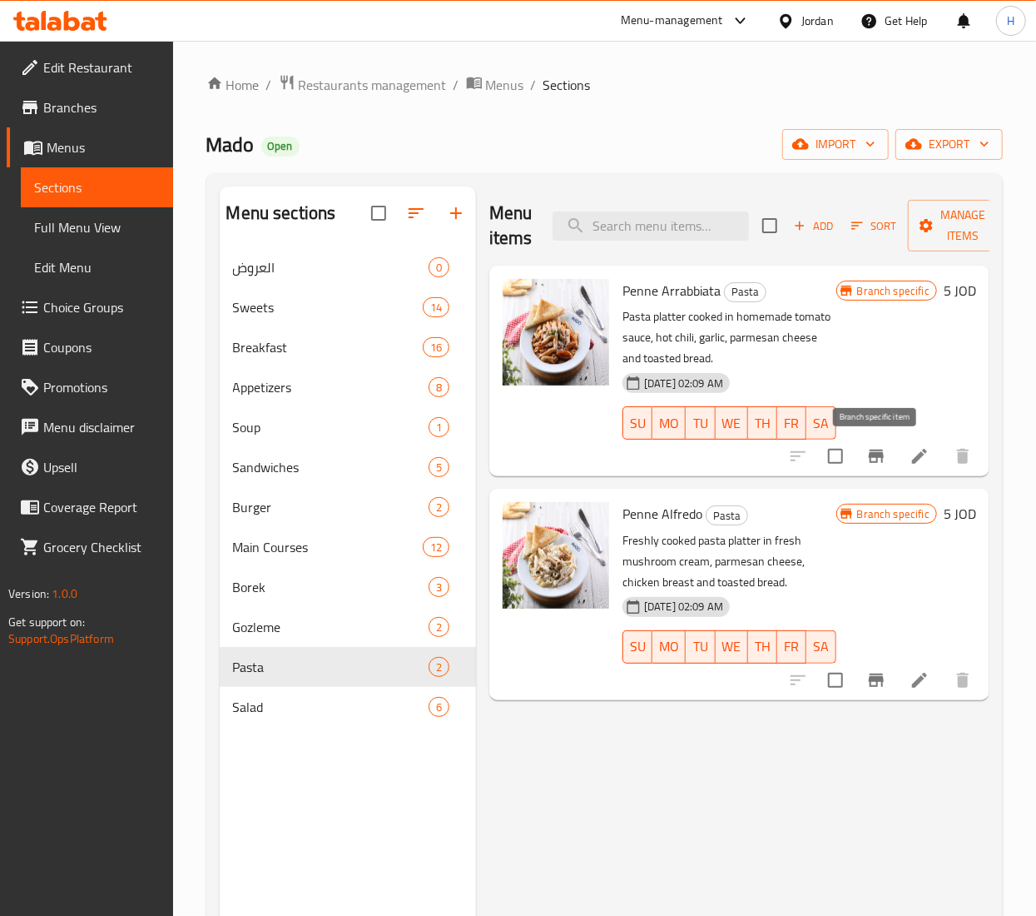
click at [877, 455] on icon "Branch-specific-item" at bounding box center [876, 455] width 15 height 13
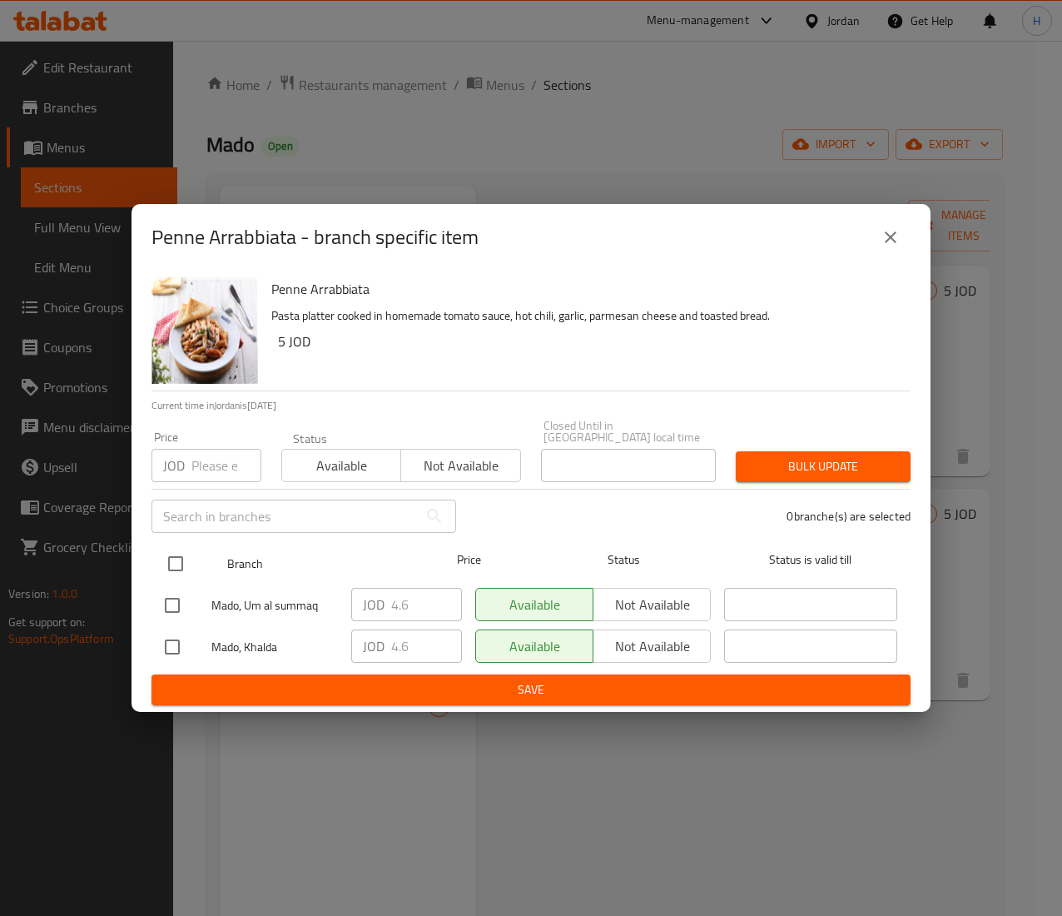
click at [174, 566] on input "checkbox" at bounding box center [175, 563] width 35 height 35
checkbox input "true"
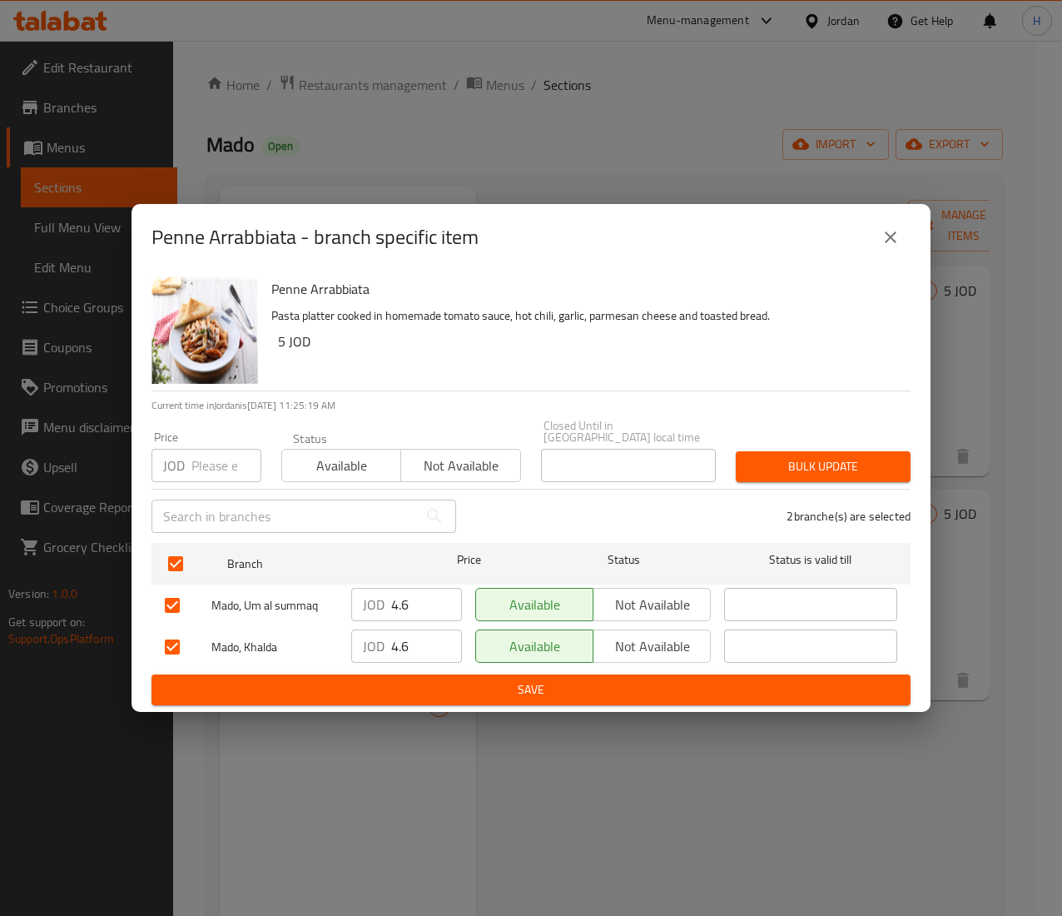
click at [225, 466] on input "number" at bounding box center [226, 465] width 70 height 33
type input "8.47"
click at [852, 486] on div "2 branche(s) are selected" at bounding box center [693, 516] width 454 height 60
click at [841, 464] on span "Bulk update" at bounding box center [823, 466] width 148 height 21
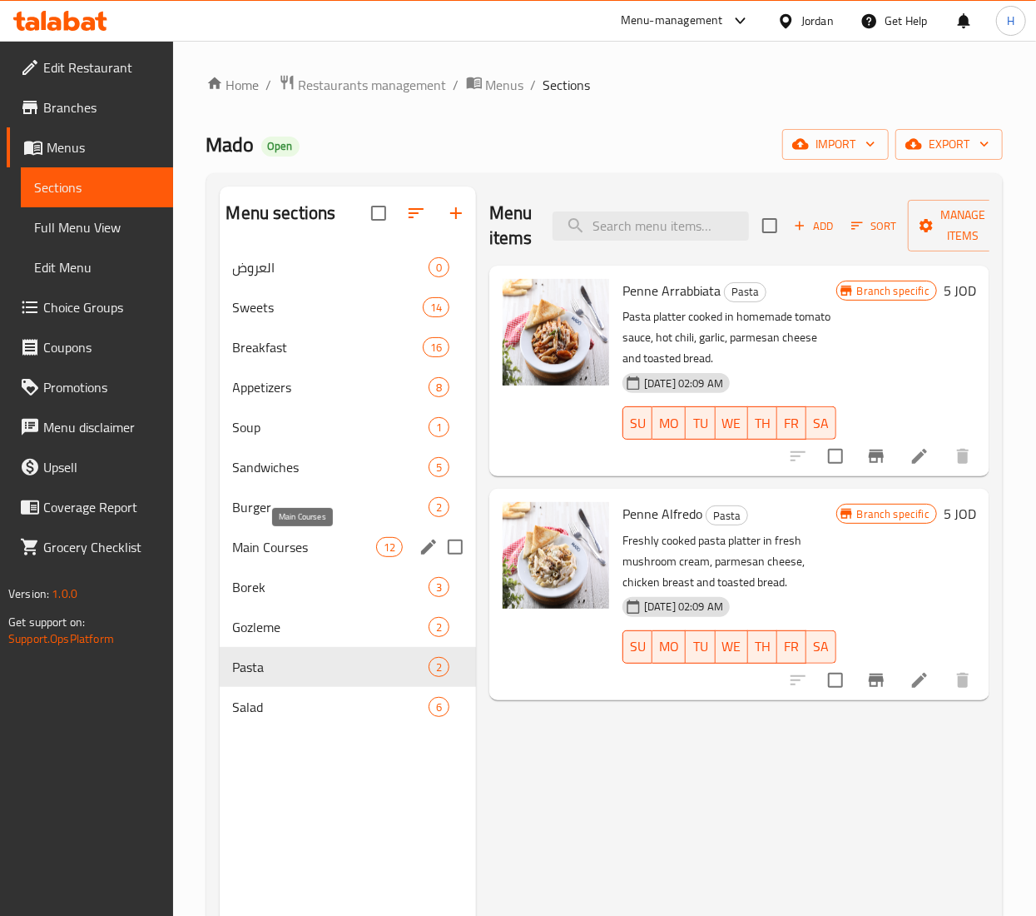
click at [320, 543] on span "Main Courses" at bounding box center [304, 547] width 143 height 20
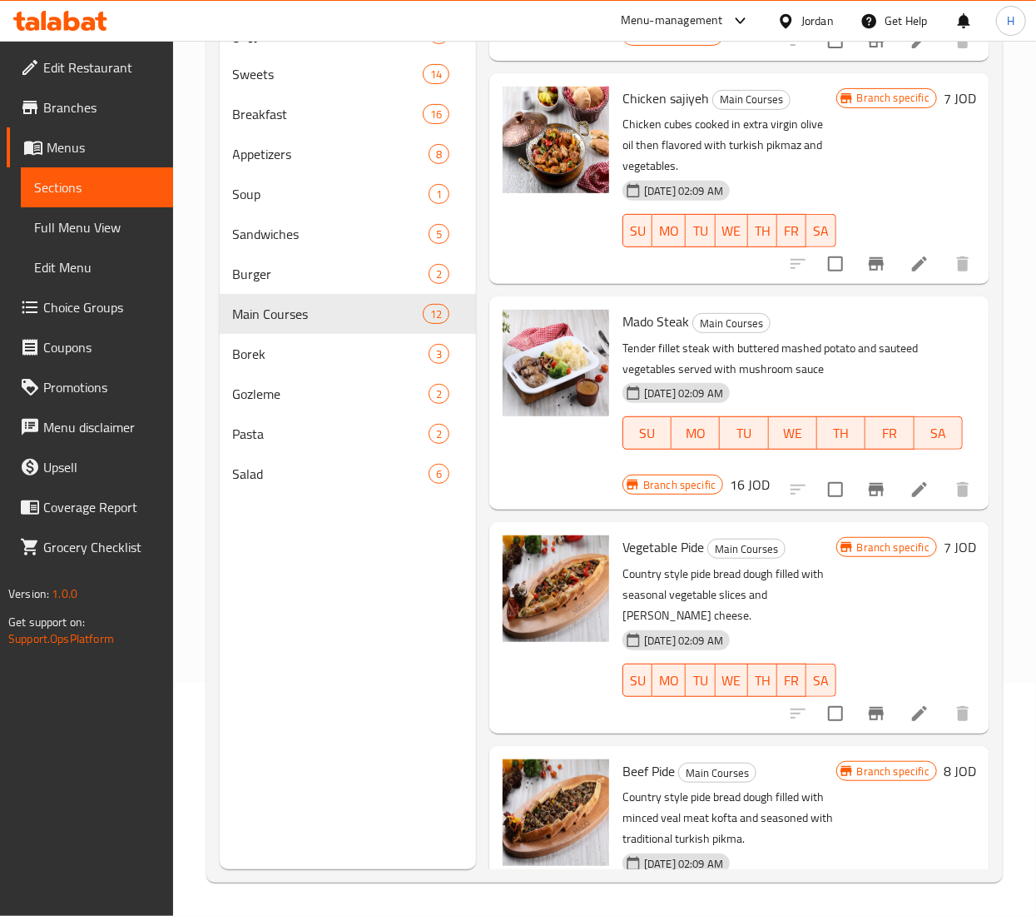
scroll to position [1283, 0]
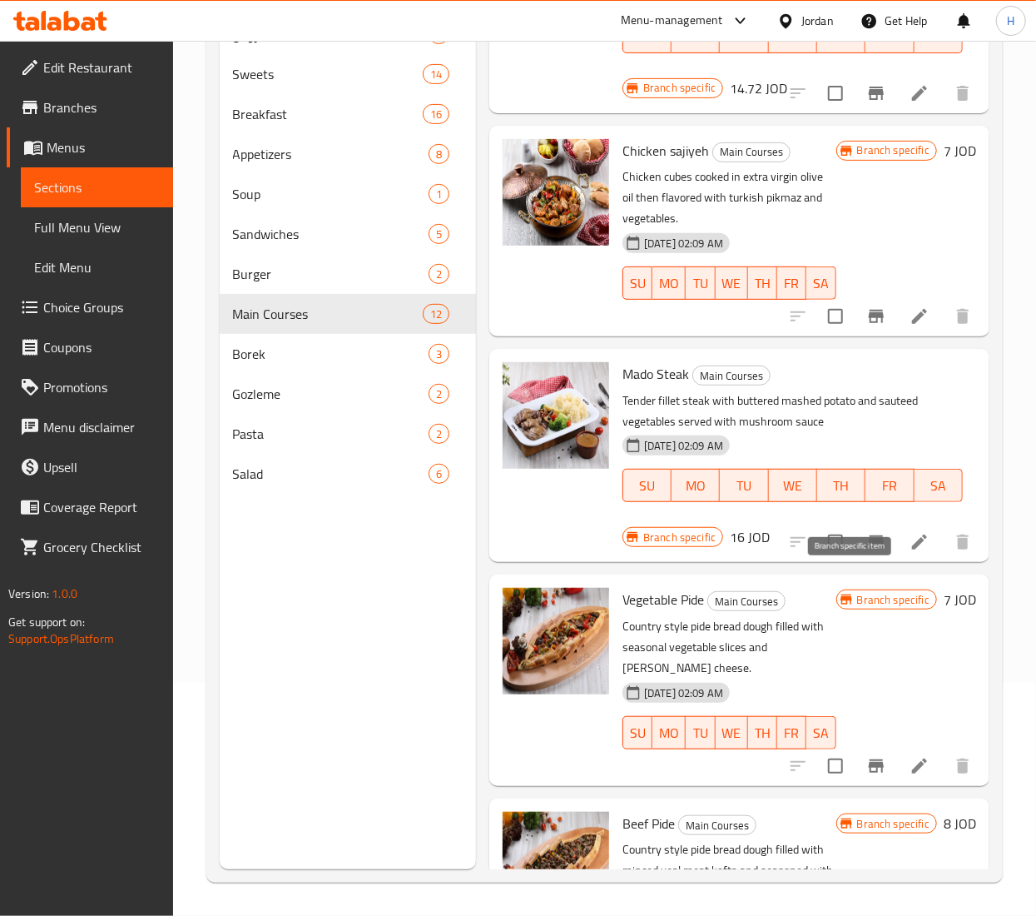
click at [869, 548] on icon "Branch-specific-item" at bounding box center [876, 541] width 15 height 13
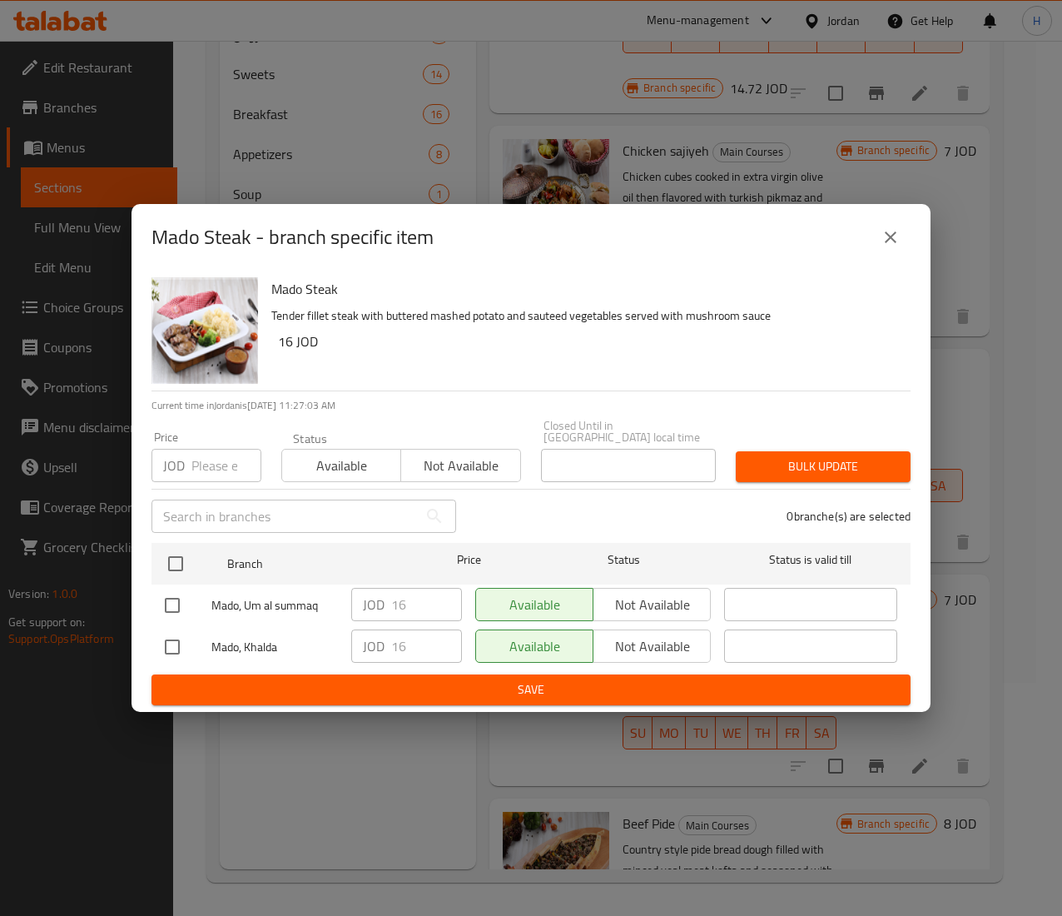
click at [890, 243] on icon "close" at bounding box center [891, 237] width 12 height 12
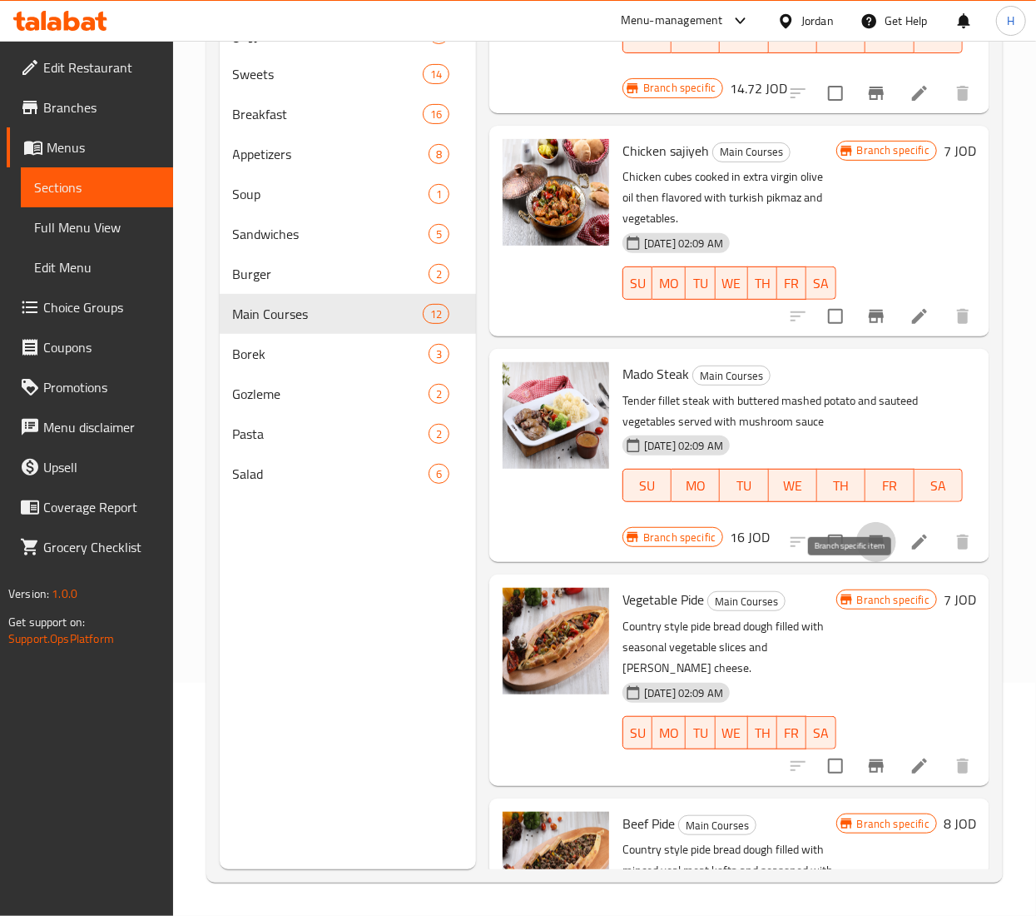
click at [866, 552] on icon "Branch-specific-item" at bounding box center [876, 542] width 20 height 20
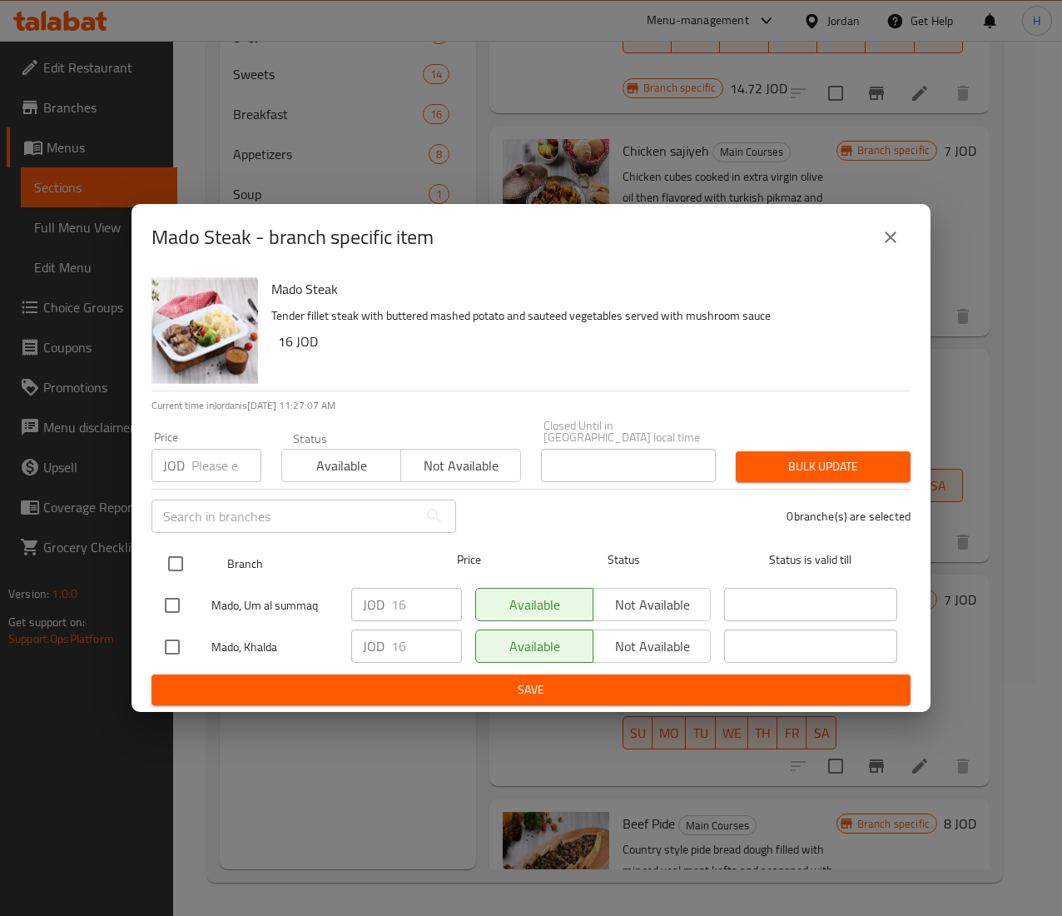
click at [181, 558] on input "checkbox" at bounding box center [175, 563] width 35 height 35
checkbox input "true"
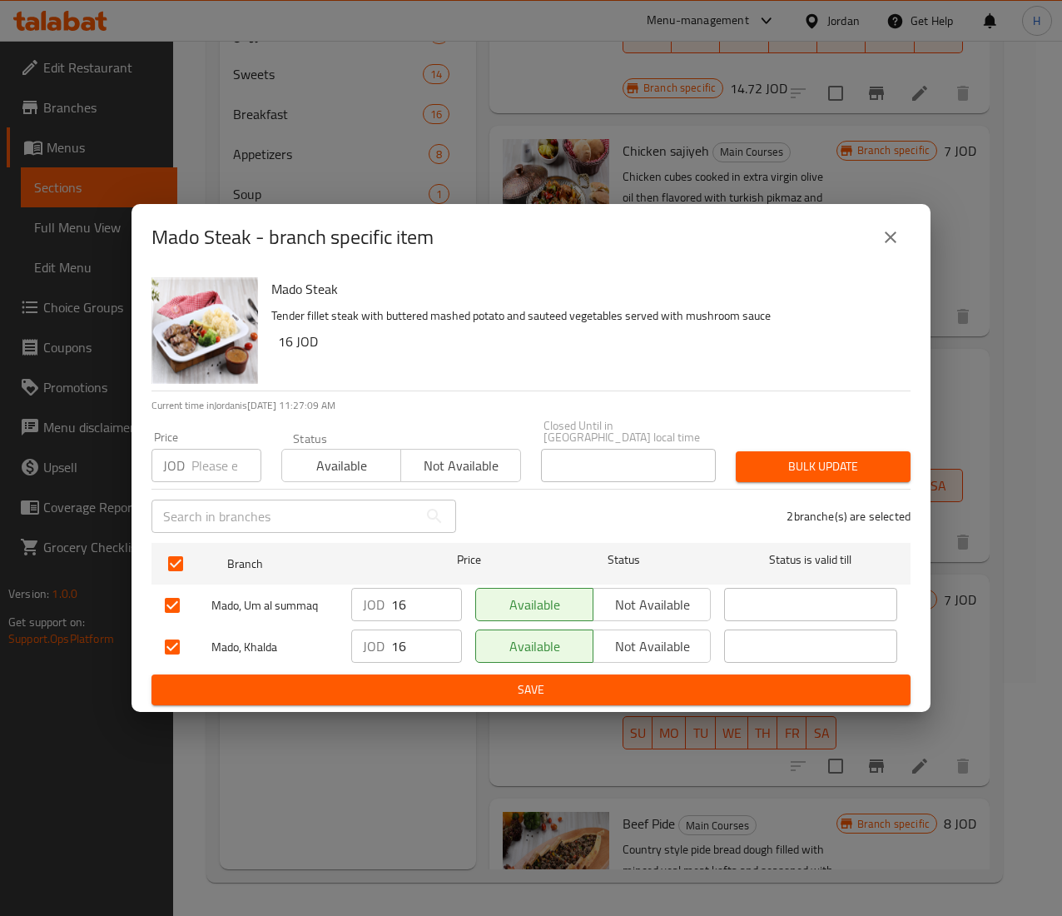
click at [205, 464] on input "number" at bounding box center [226, 465] width 70 height 33
type input "16.93"
click at [813, 462] on span "Bulk update" at bounding box center [823, 466] width 148 height 21
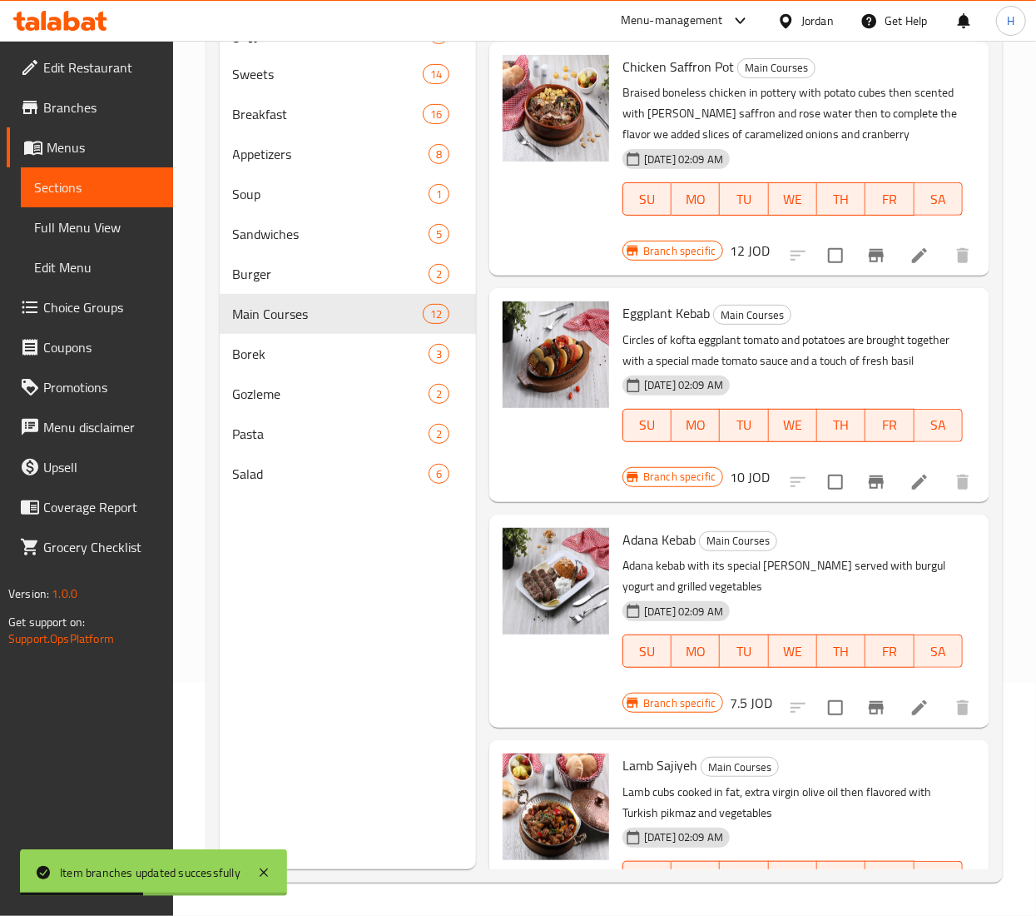
scroll to position [0, 0]
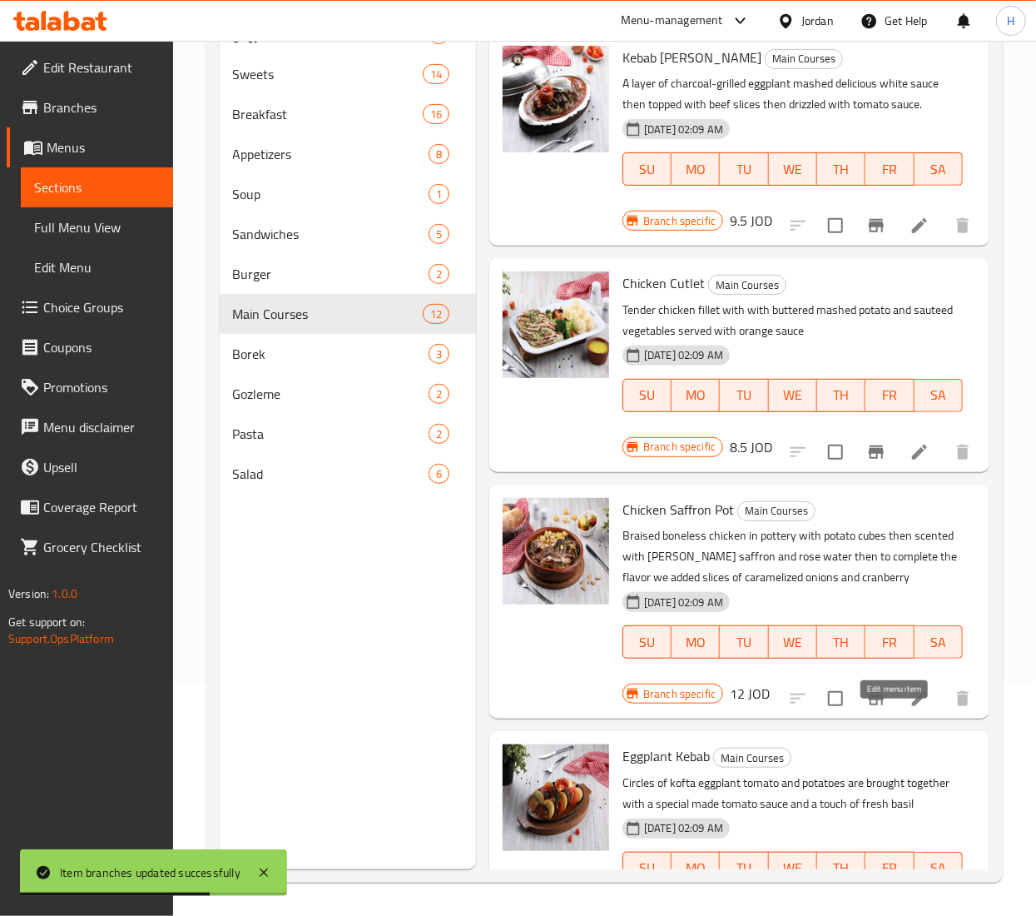
click at [910, 708] on icon at bounding box center [920, 698] width 20 height 20
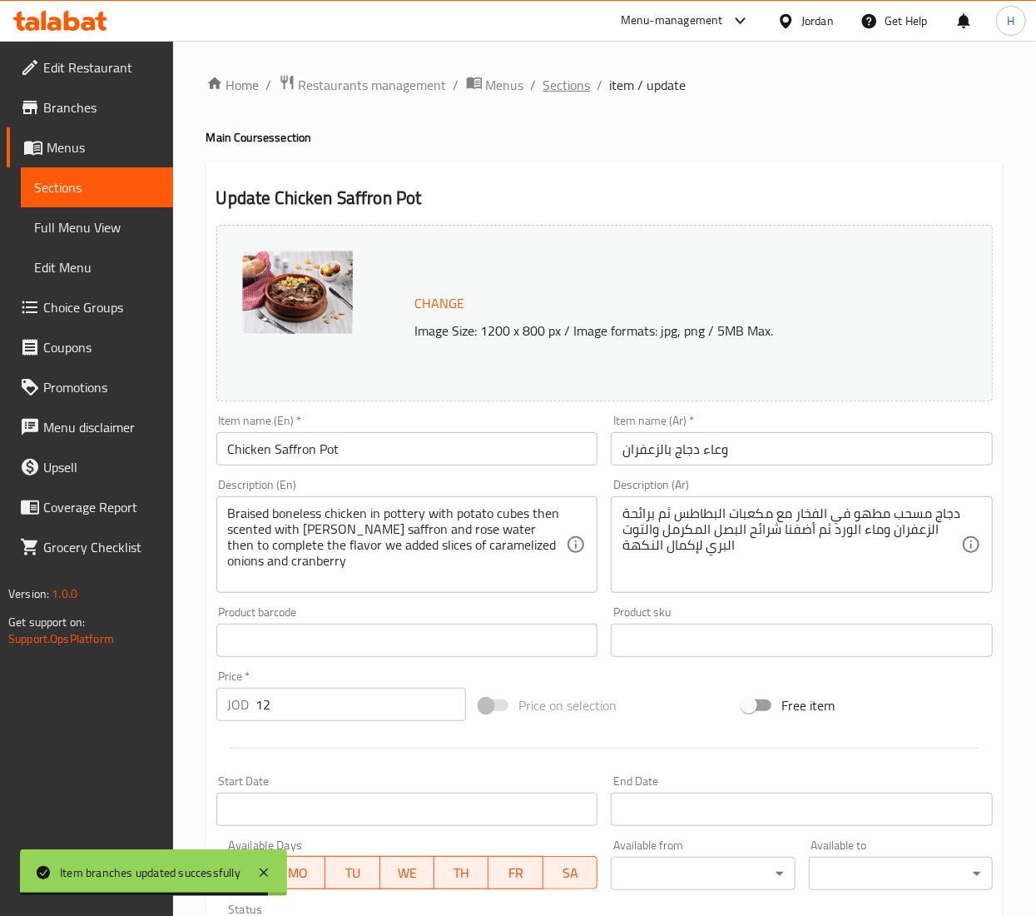
click at [549, 92] on span "Sections" at bounding box center [566, 85] width 47 height 20
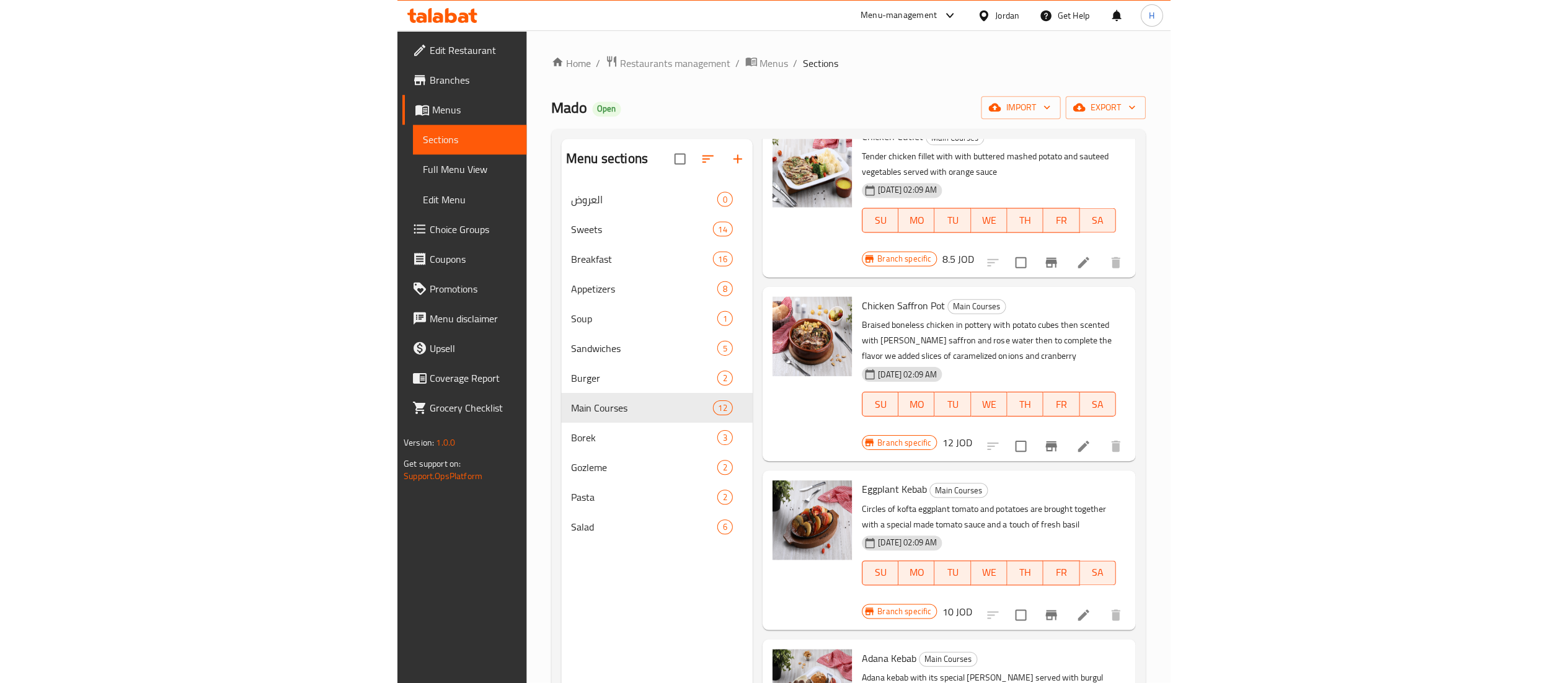
scroll to position [124, 0]
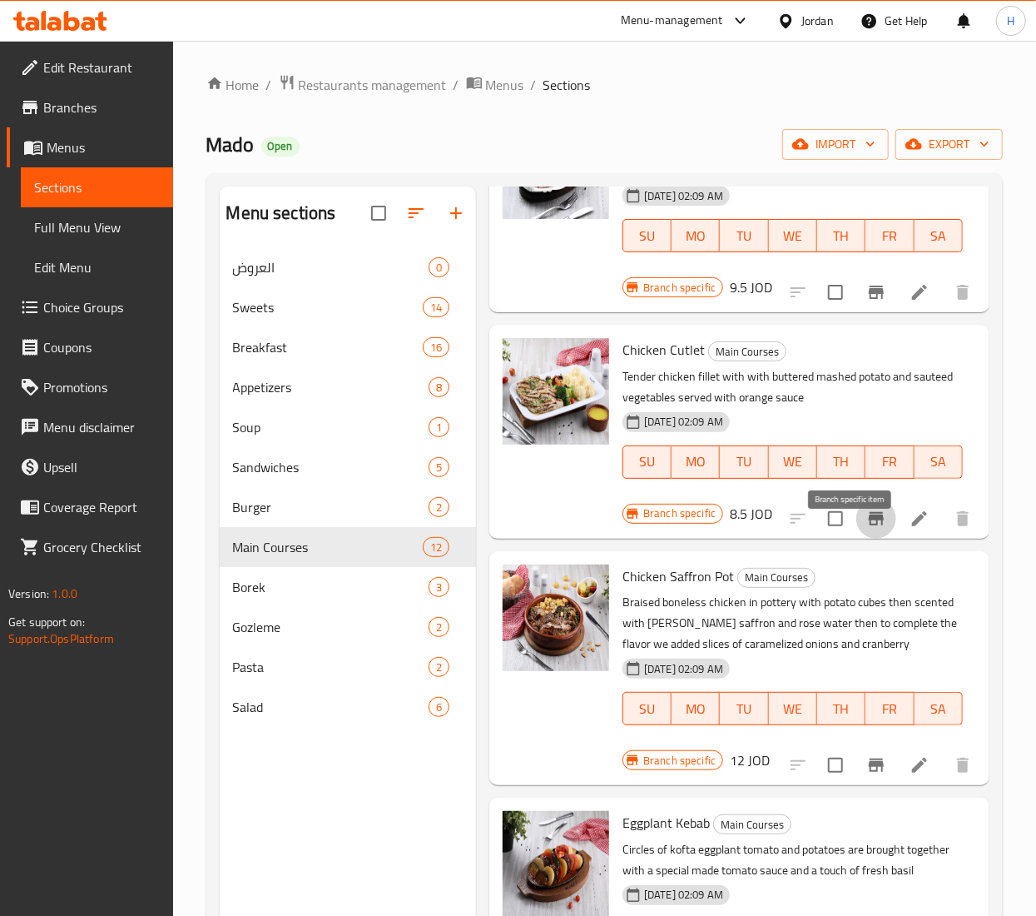
click at [866, 529] on icon "Branch-specific-item" at bounding box center [876, 519] width 20 height 20
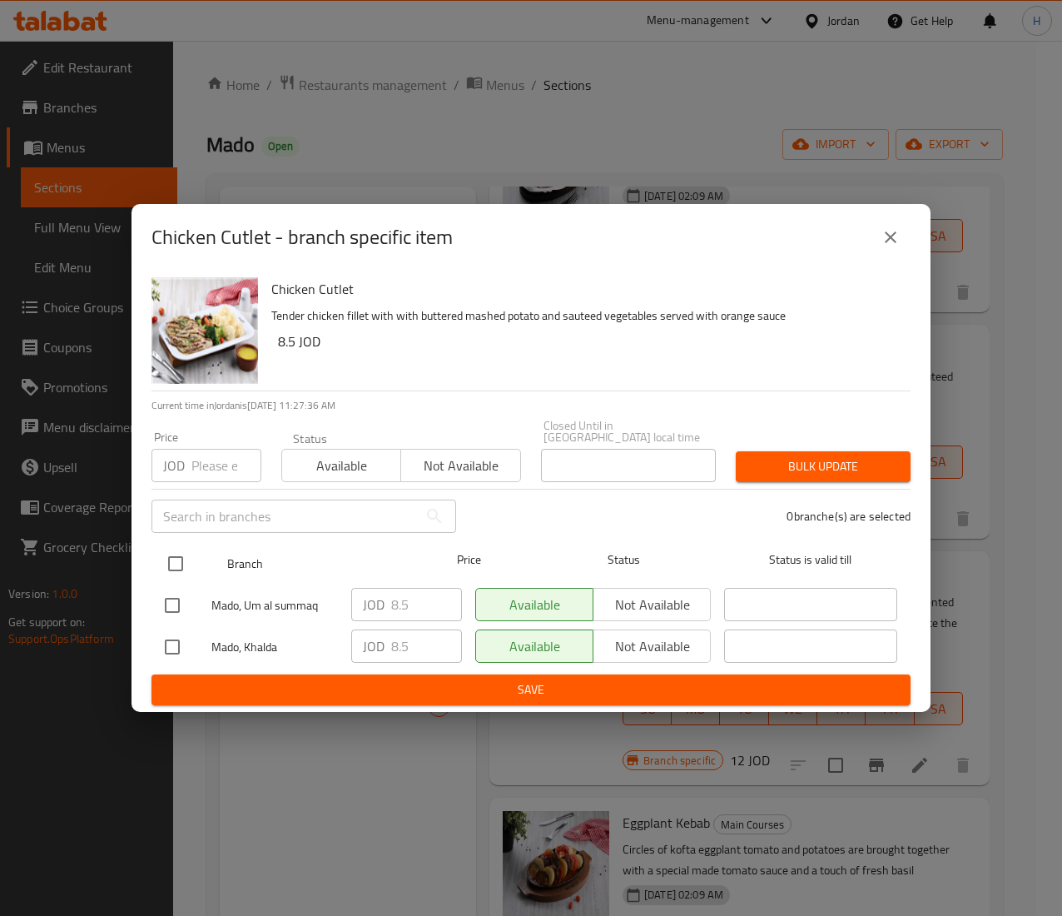
click at [180, 546] on input "checkbox" at bounding box center [175, 563] width 35 height 35
checkbox input "true"
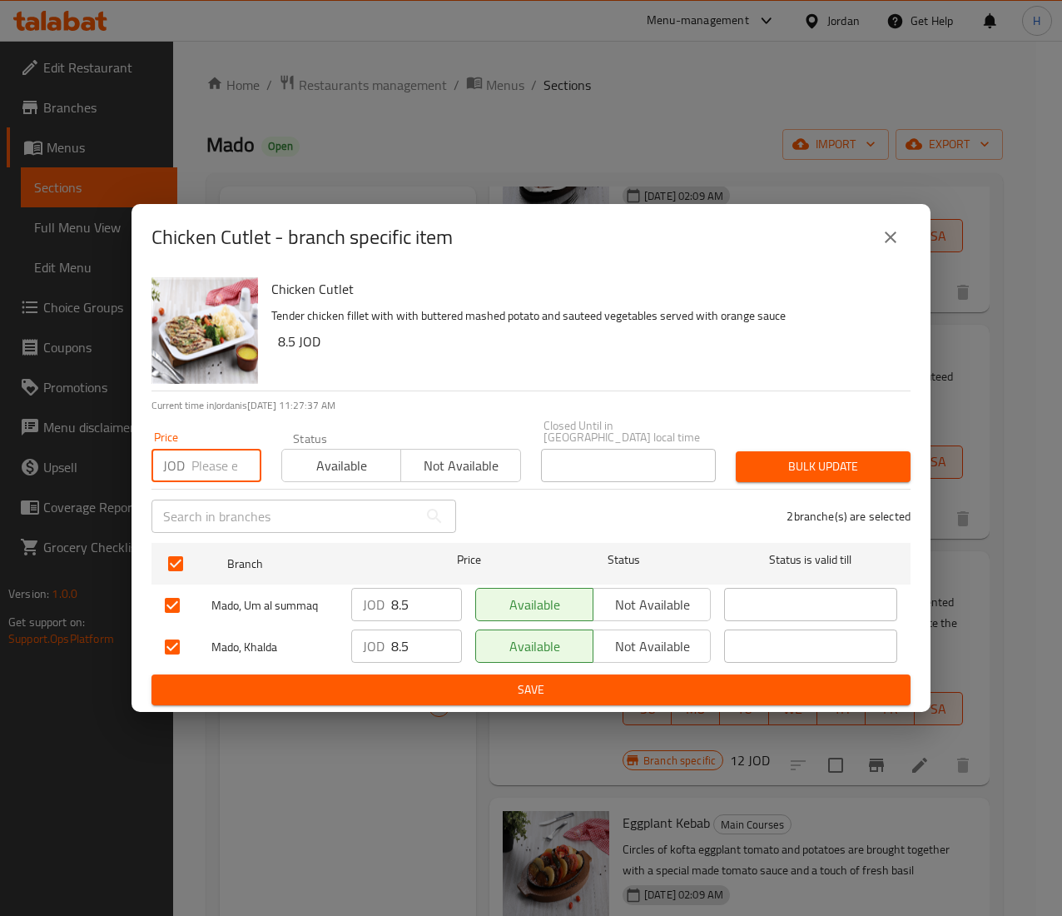
click at [213, 466] on input "number" at bounding box center [226, 465] width 70 height 33
type input "9.6"
click at [841, 486] on div "2 branche(s) are selected" at bounding box center [693, 516] width 454 height 60
drag, startPoint x: 831, startPoint y: 422, endPoint x: 831, endPoint y: 446, distance: 24.1
click at [831, 423] on div "Price JOD 9.6 Price Status Available Not available Closed Until in Jordan local…" at bounding box center [530, 450] width 779 height 82
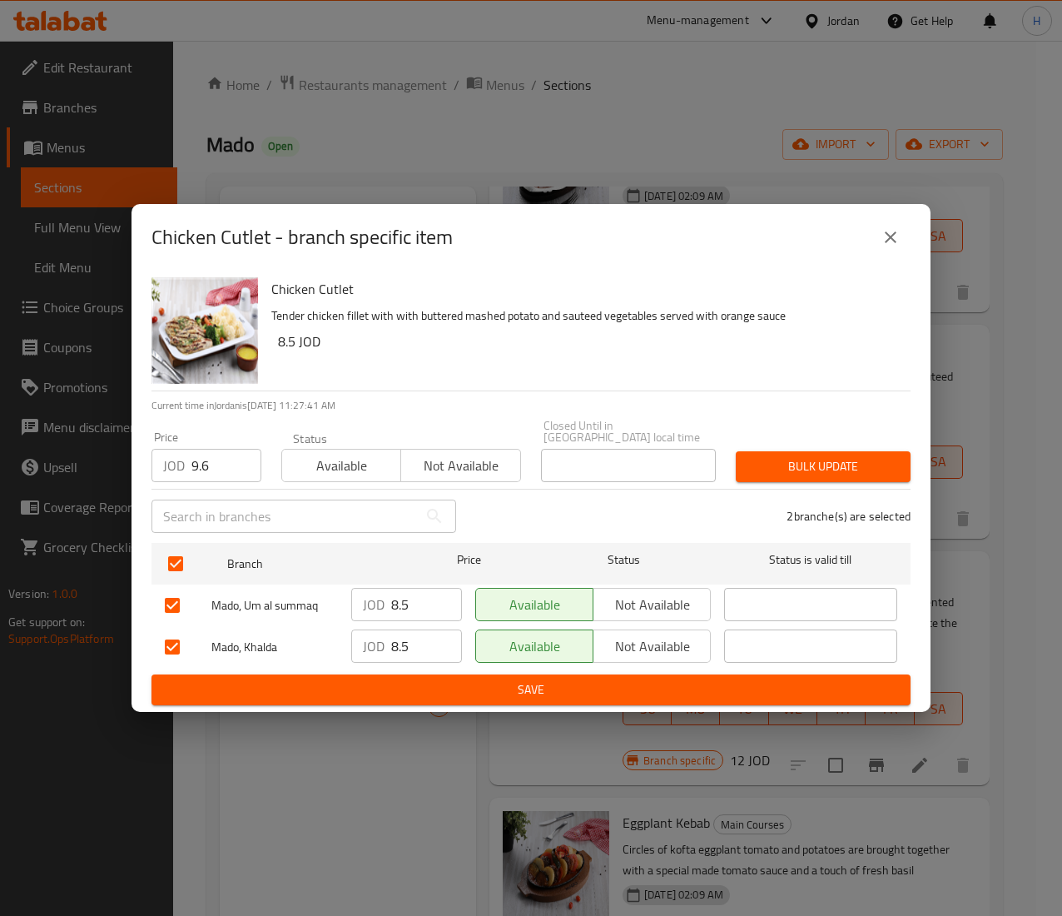
click at [826, 462] on span "Bulk update" at bounding box center [823, 466] width 148 height 21
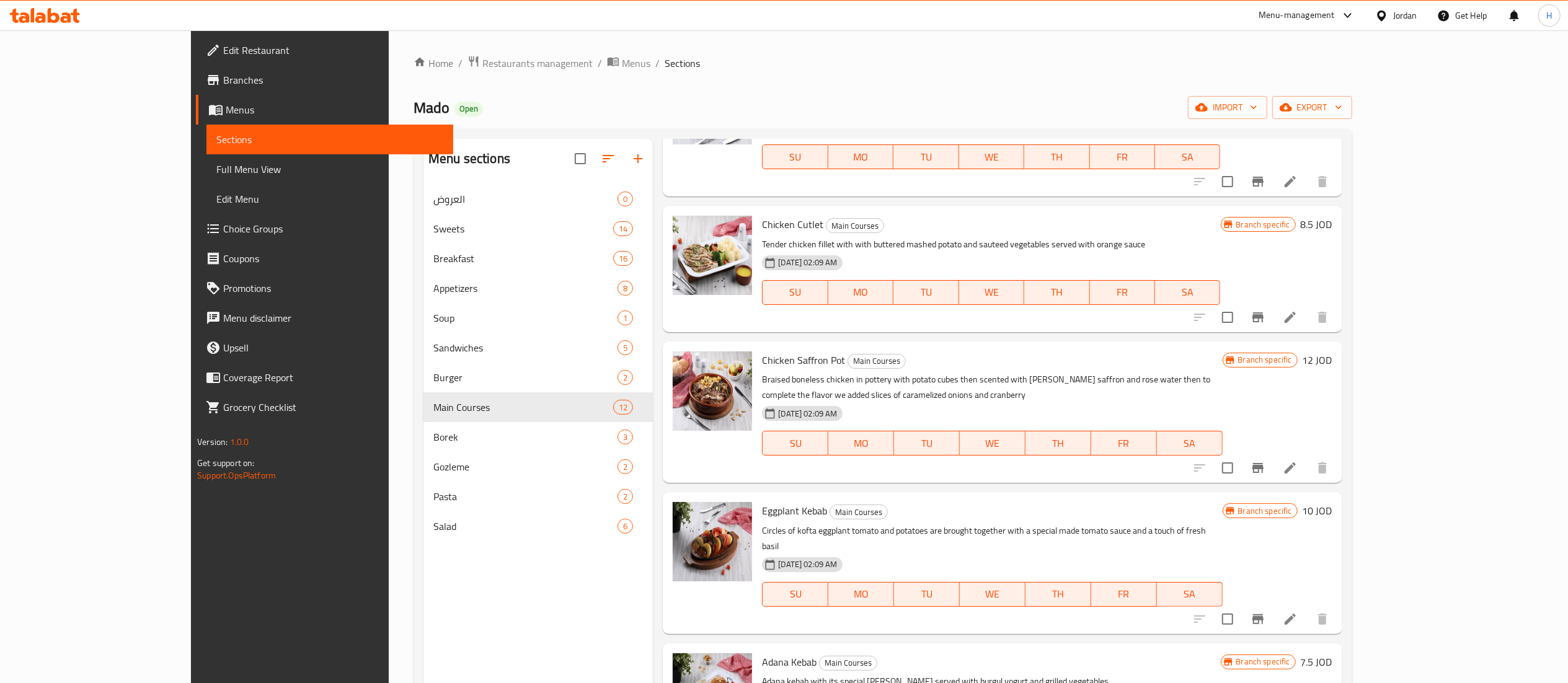
click at [56, 16] on icon at bounding box center [54, 16] width 12 height 15
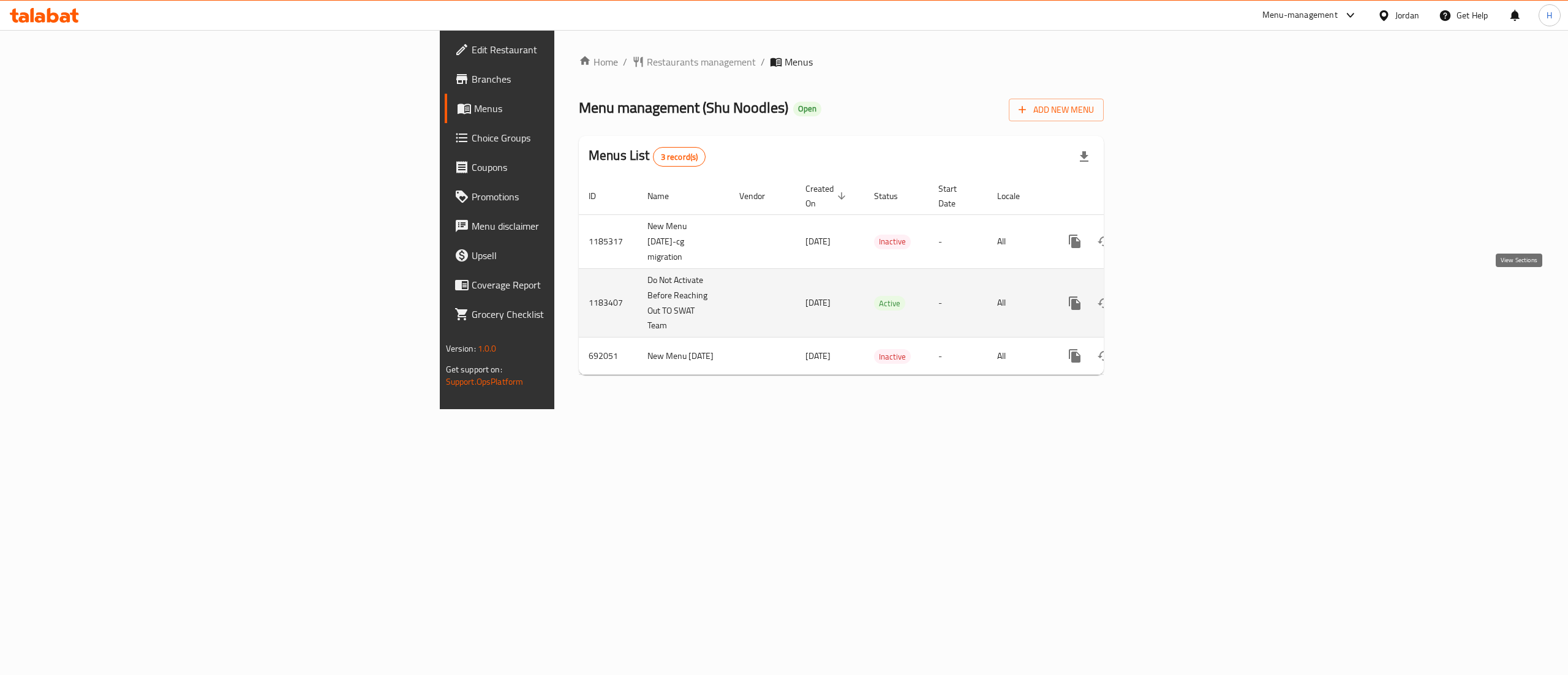
click at [1178, 291] on link "enhanced table" at bounding box center [1163, 303] width 29 height 29
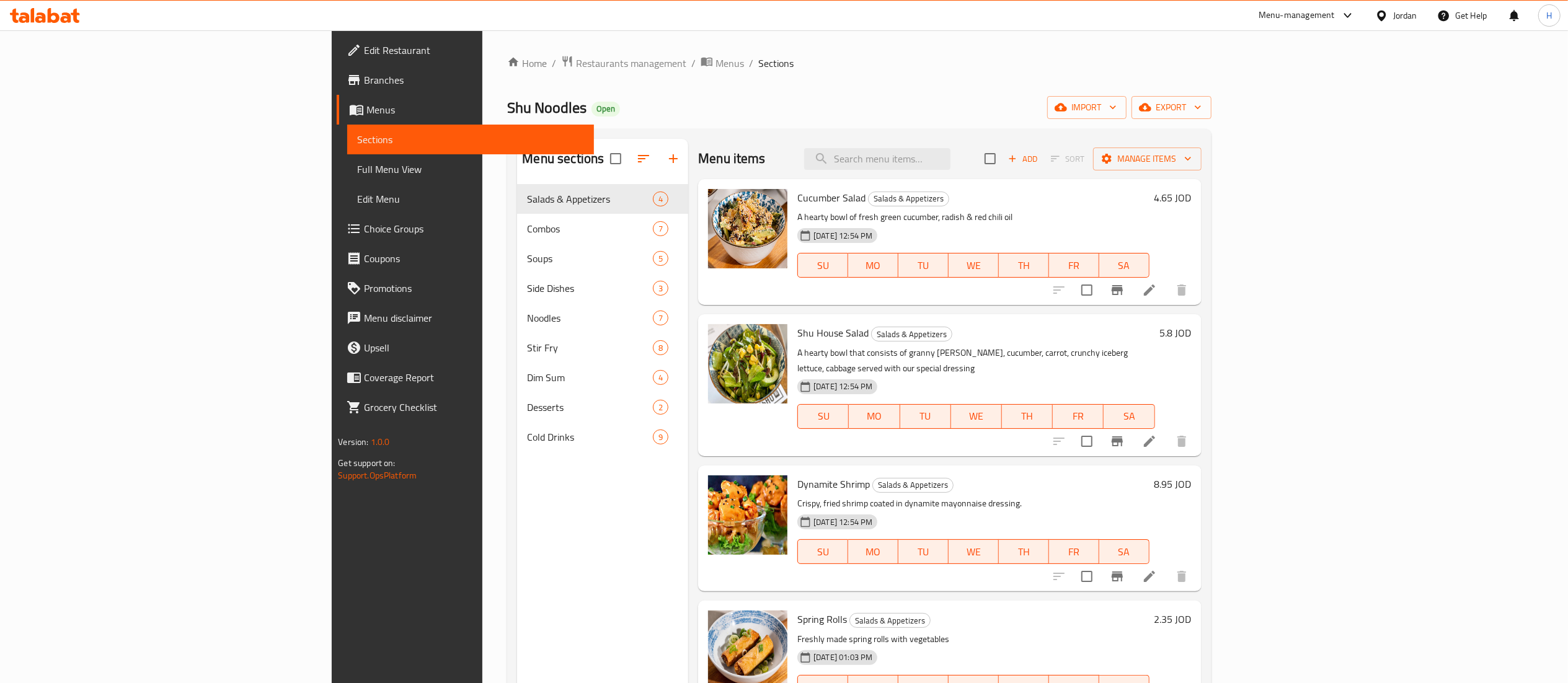
click at [1201, 141] on div "Menu items Add Sort Manage items" at bounding box center [949, 159] width 503 height 40
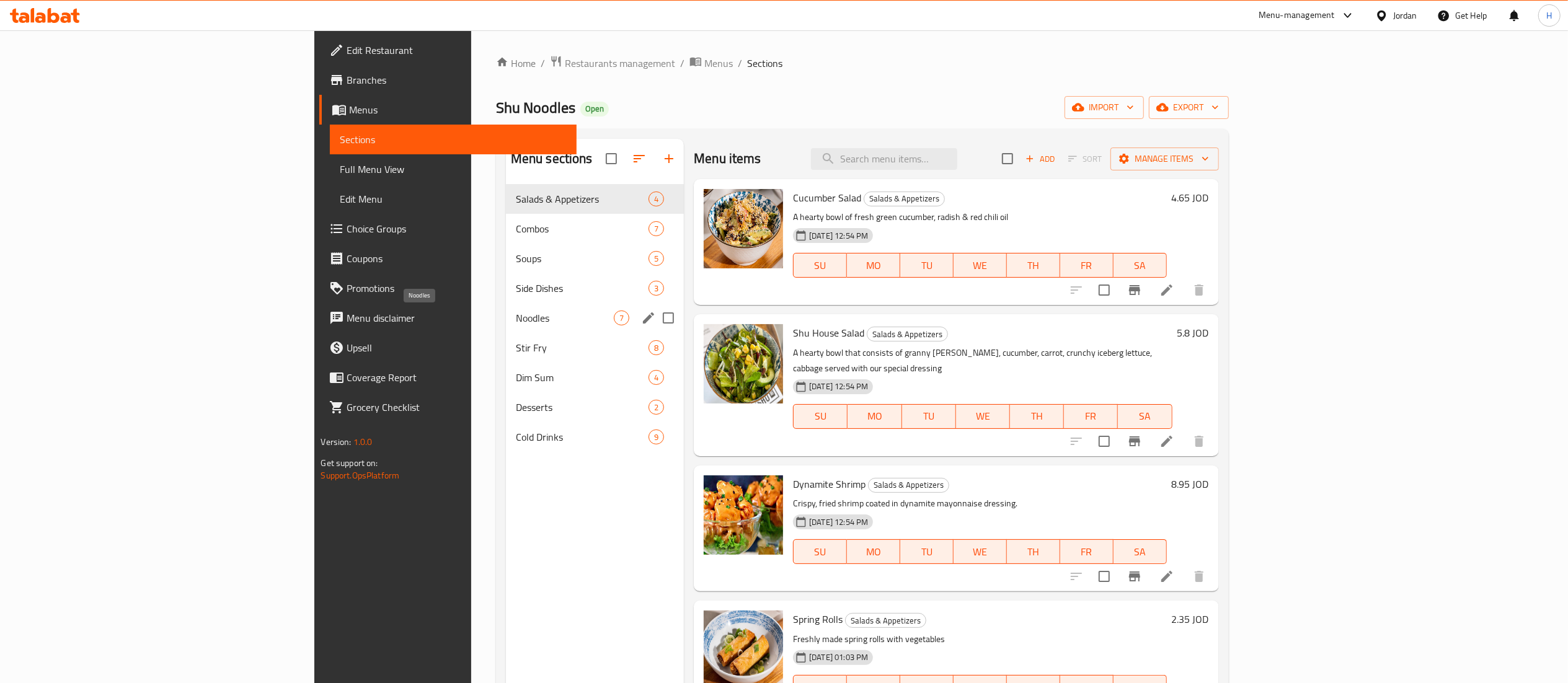
click at [515, 312] on span "Noodles" at bounding box center [565, 318] width 98 height 15
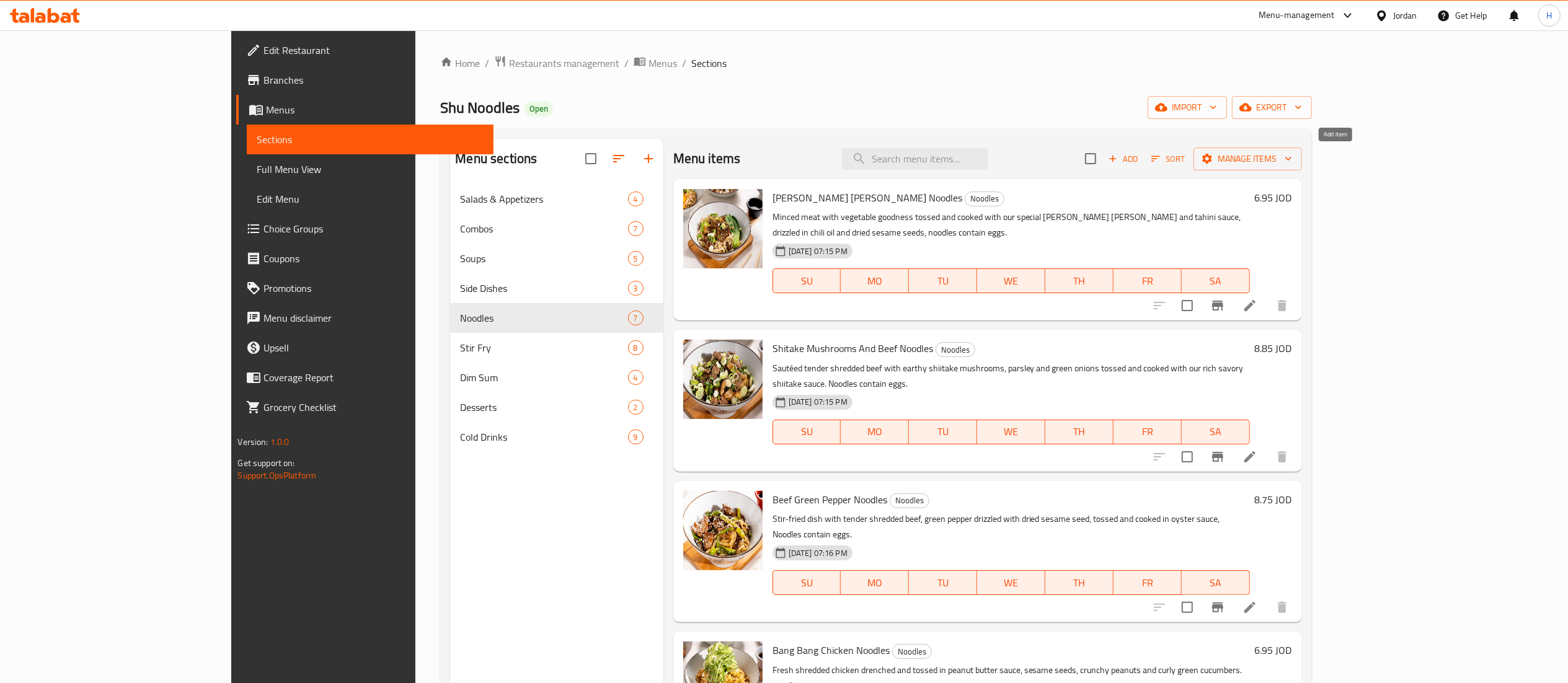
click at [1143, 168] on button "Add" at bounding box center [1123, 159] width 39 height 19
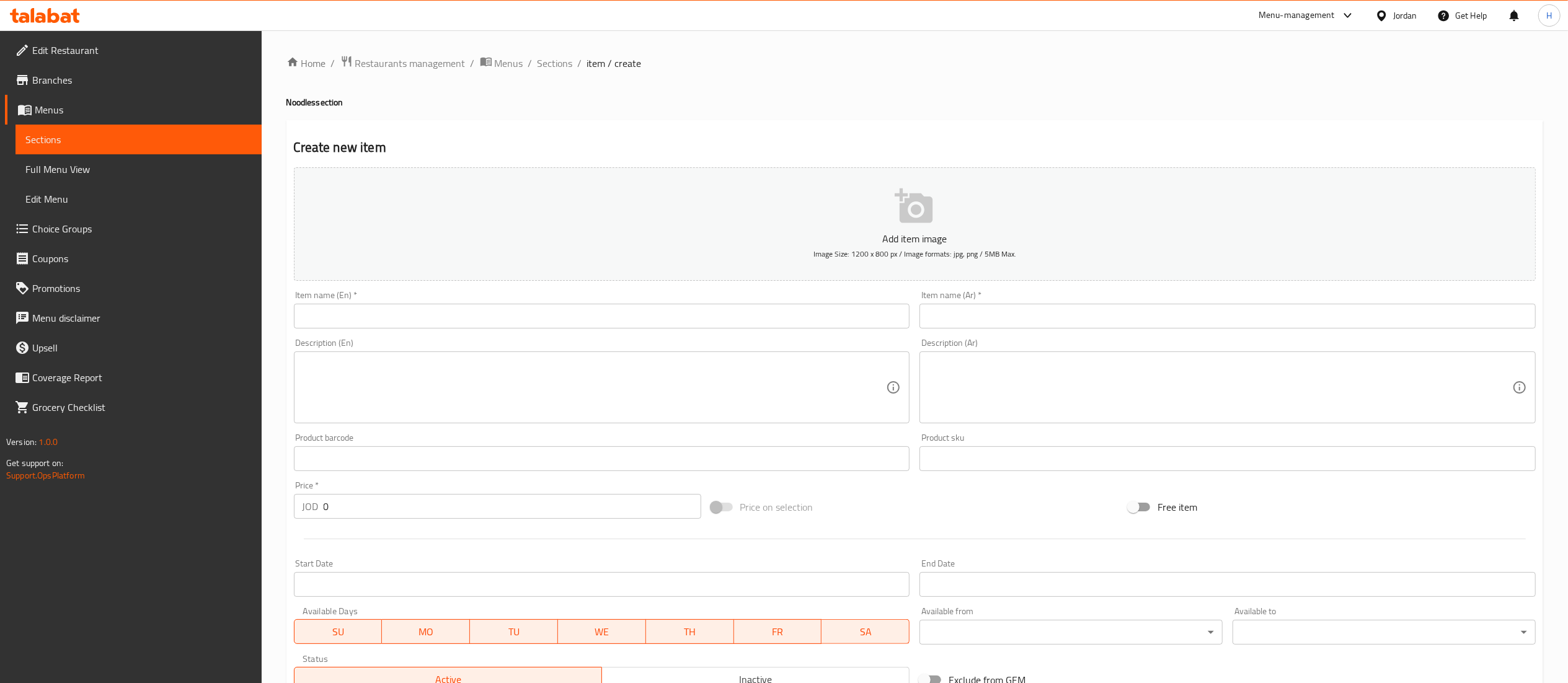
click at [653, 319] on input "text" at bounding box center [602, 316] width 616 height 25
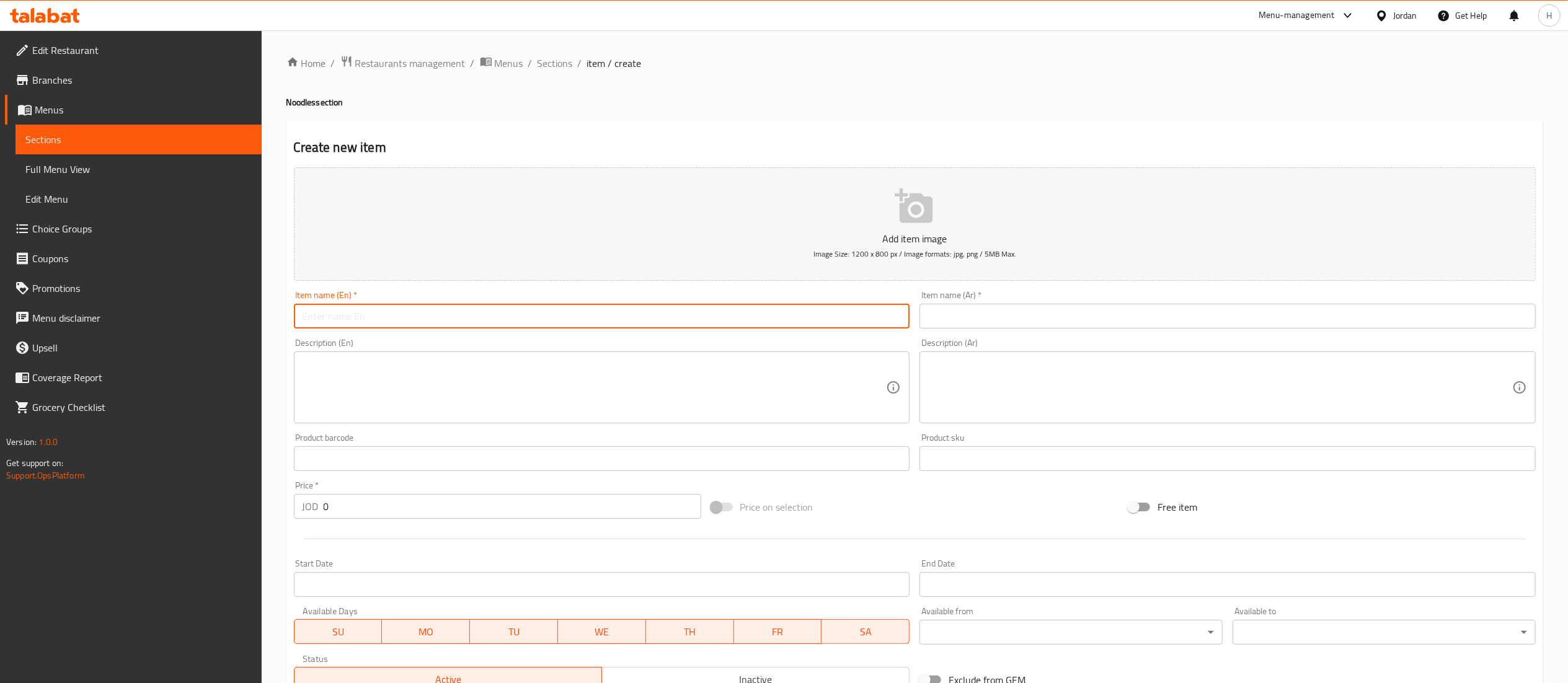
paste input "Singapore Shrimp Noodles"
type input "Singapore Shrimp Noodles"
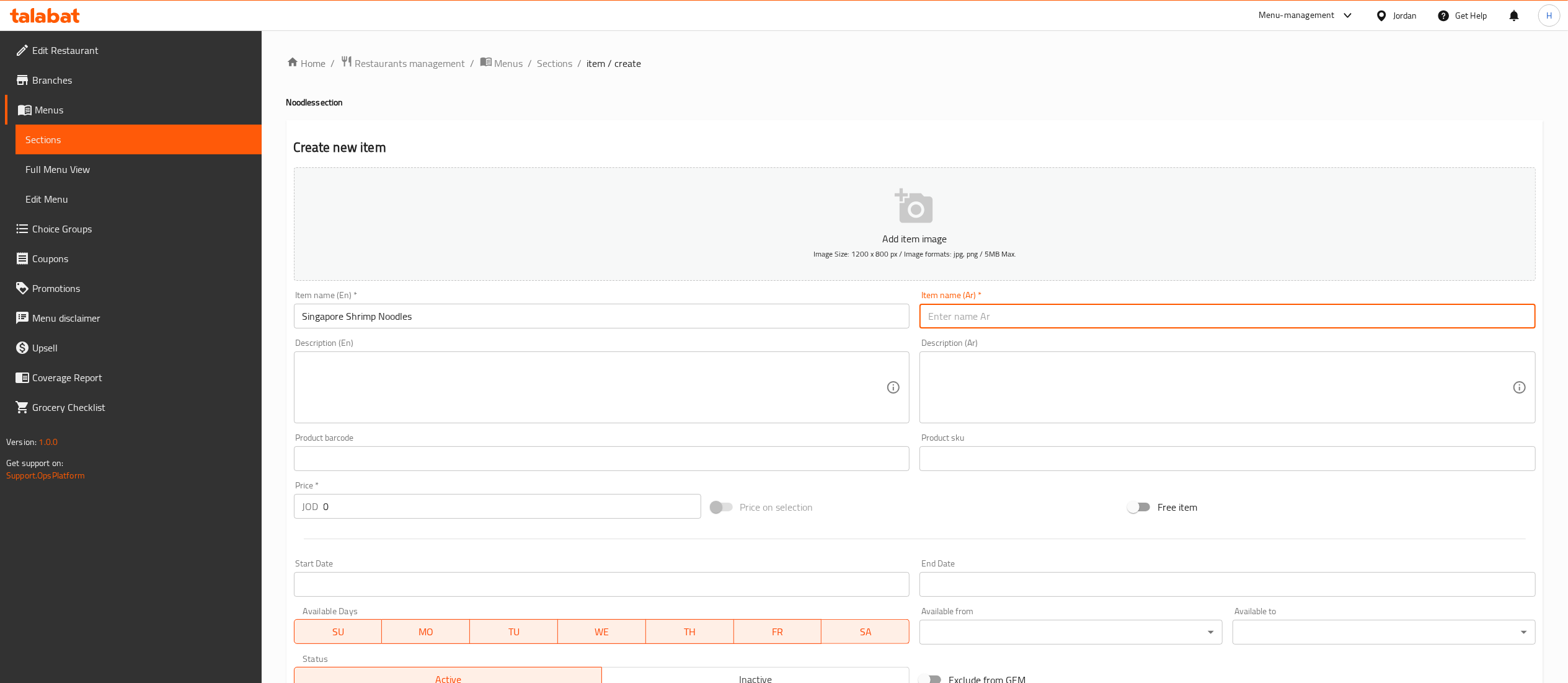
click at [959, 316] on input "text" at bounding box center [1227, 316] width 616 height 25
paste input "نودلز الروبيان السنغافورية"
type input "نودلز الروبيان السنغافورية"
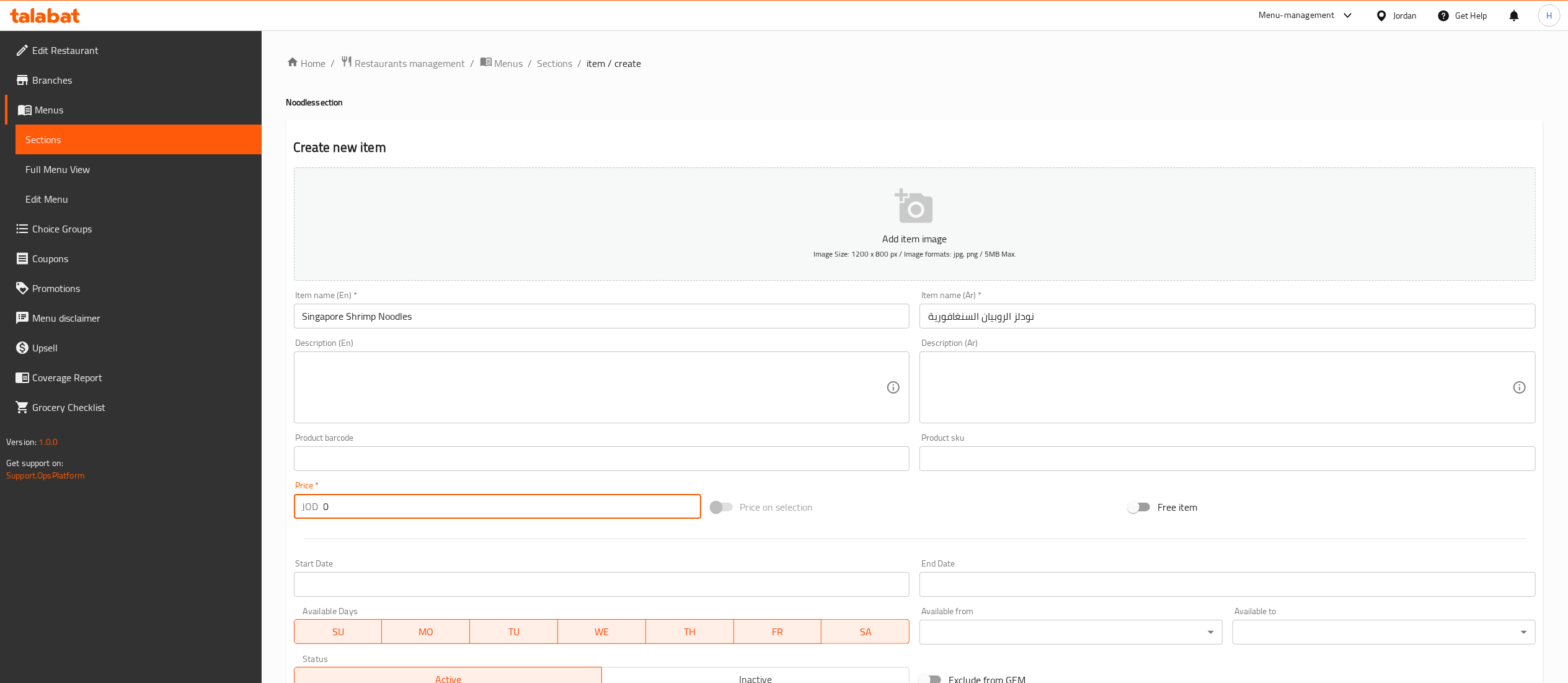
drag, startPoint x: 351, startPoint y: 505, endPoint x: 269, endPoint y: 498, distance: 82.3
click at [269, 498] on div "Home / Restaurants management / Menus / Sections / item / create Noodles sectio…" at bounding box center [915, 453] width 1307 height 845
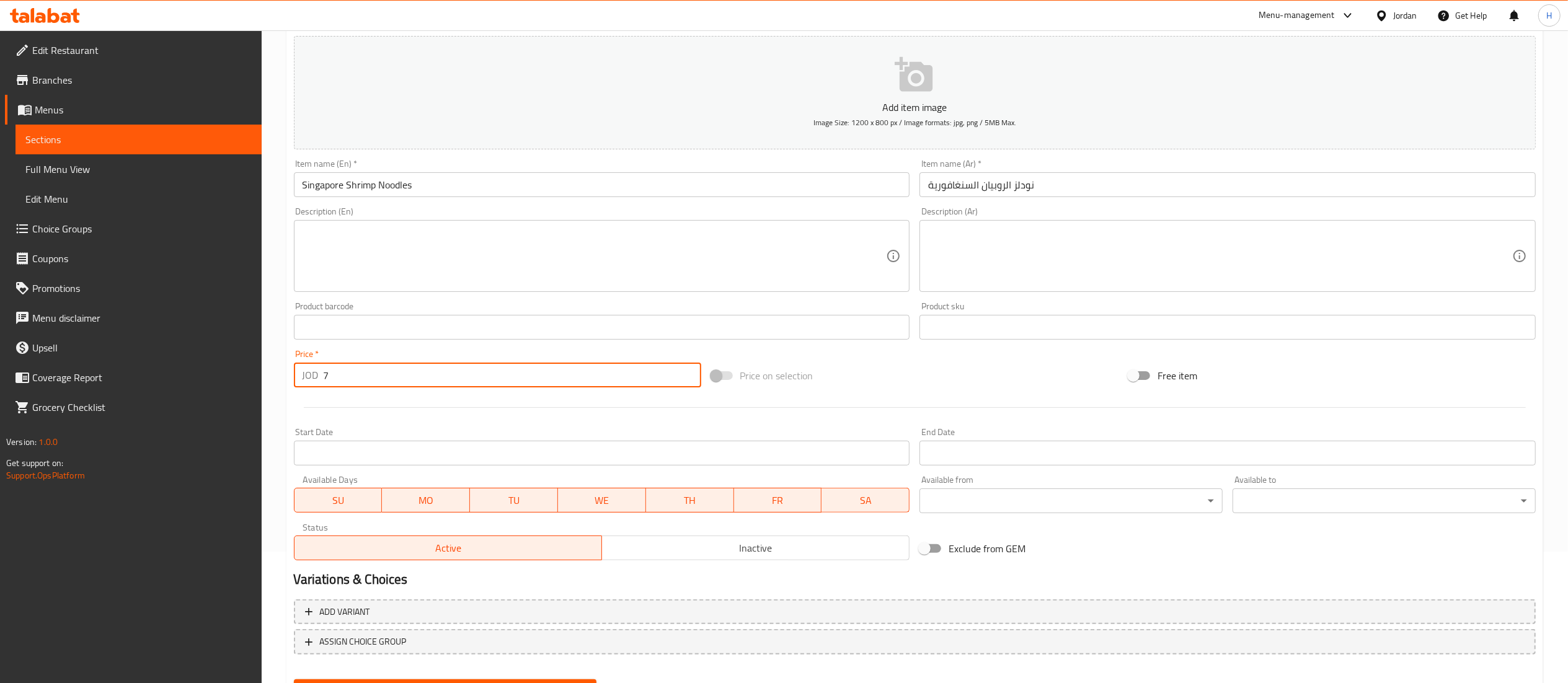
scroll to position [191, 0]
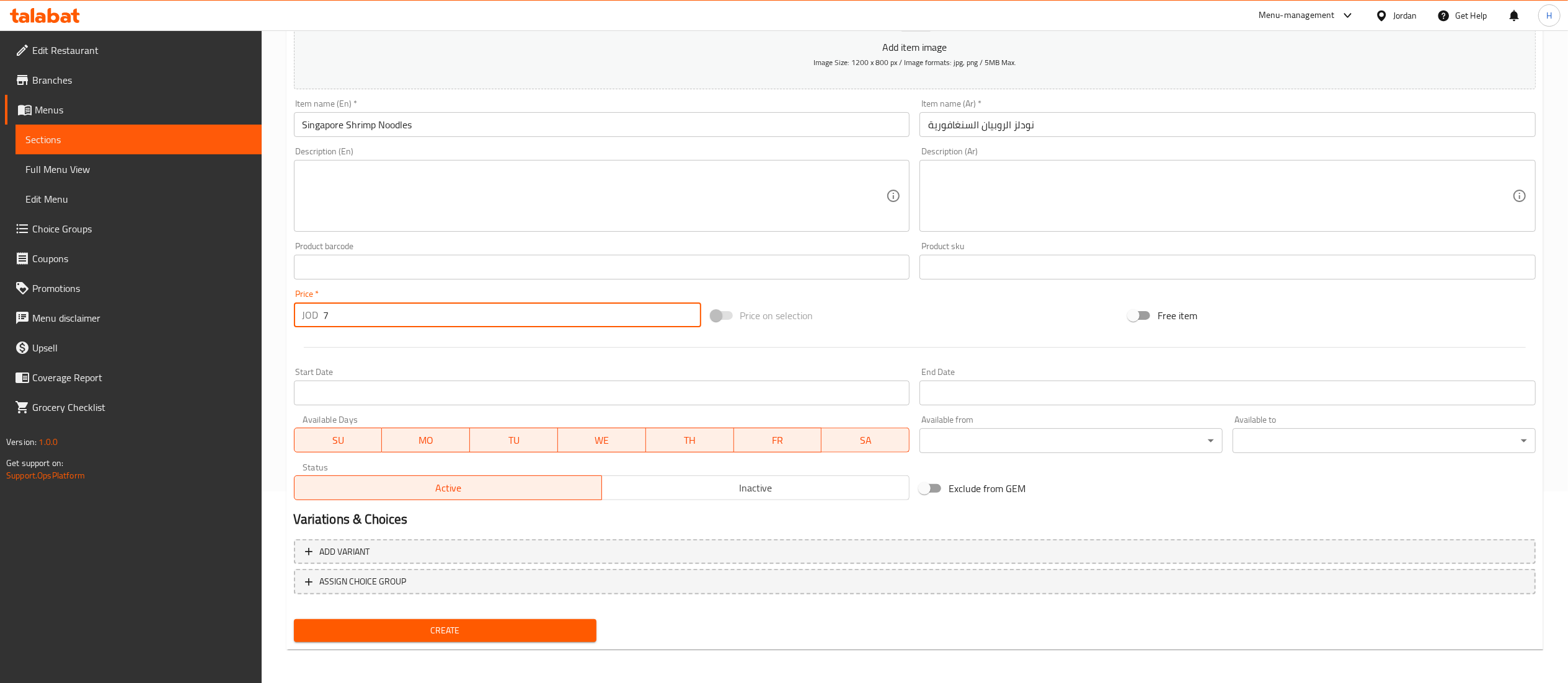
type input "7"
click at [533, 624] on span "Create" at bounding box center [445, 630] width 283 height 16
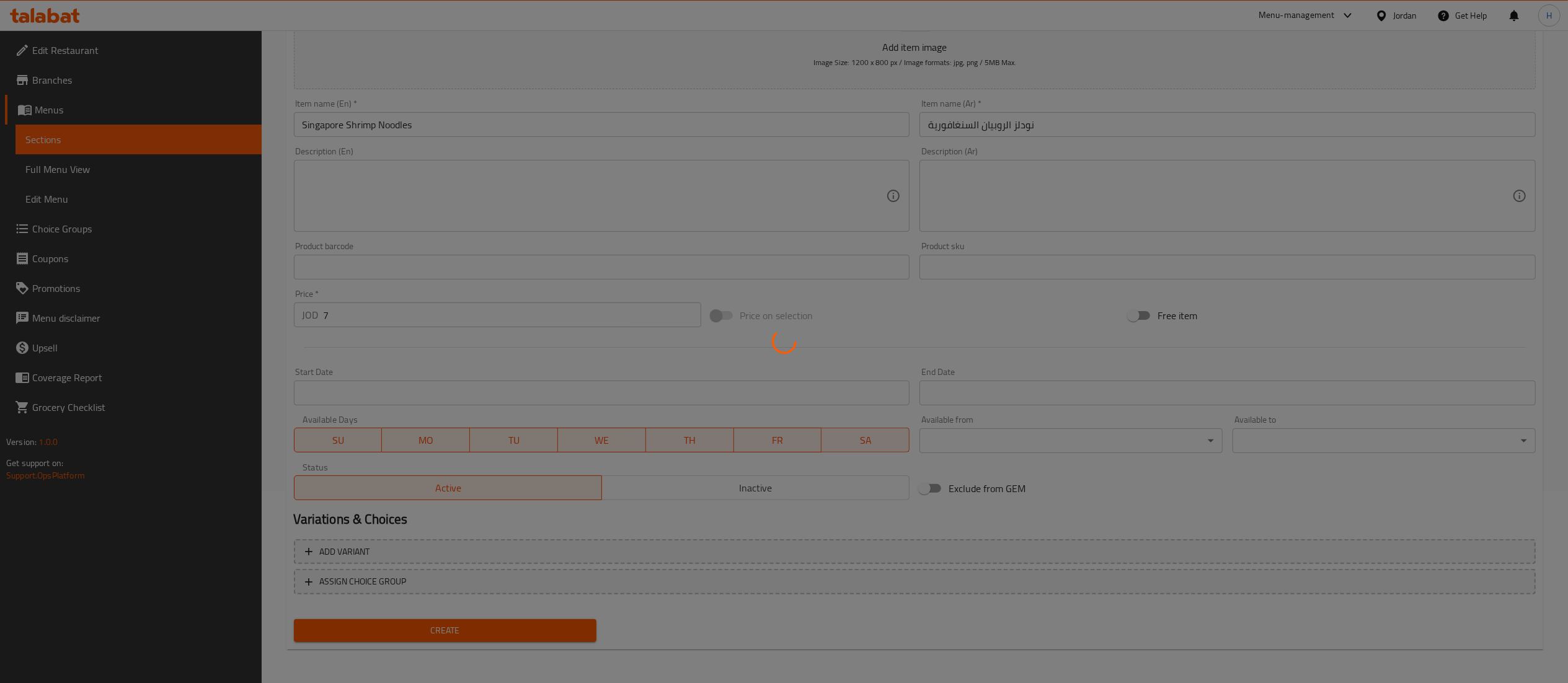
type input "0"
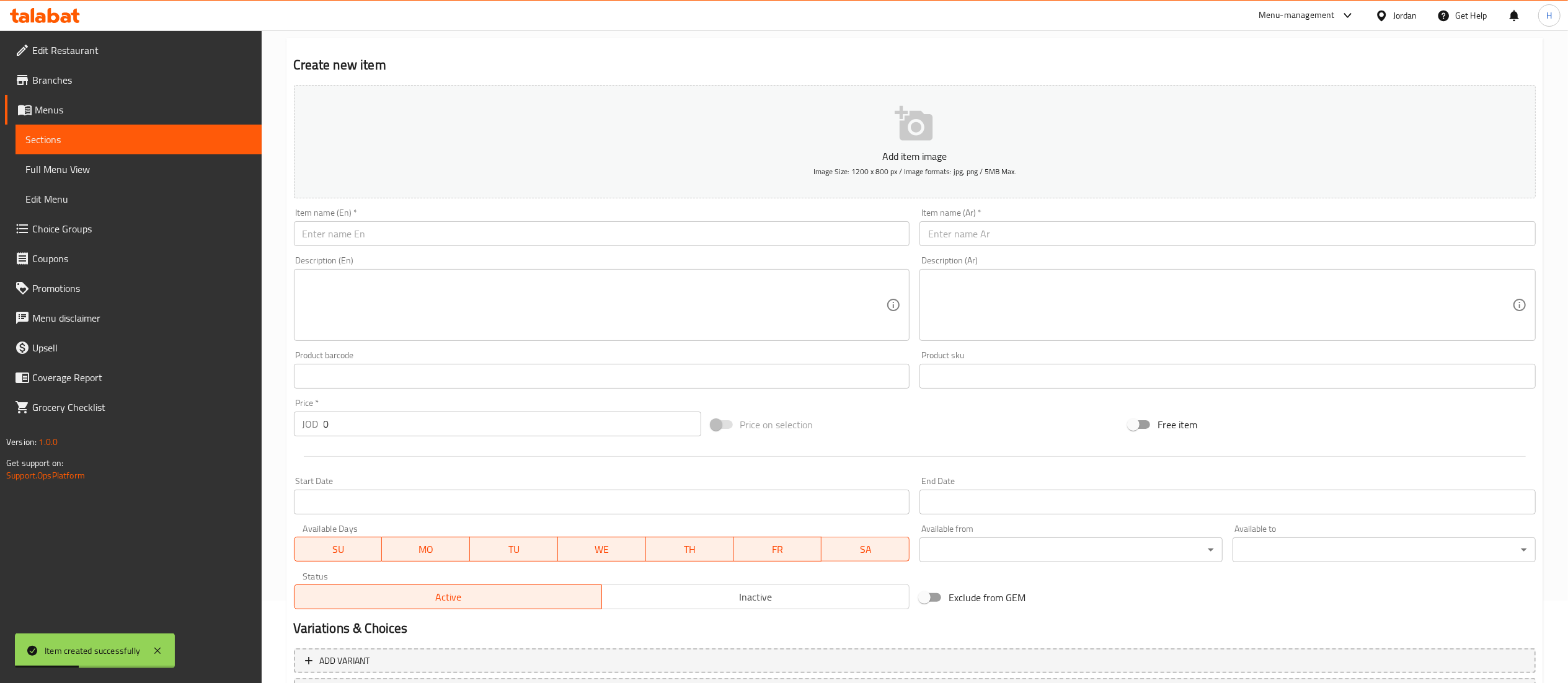
scroll to position [0, 0]
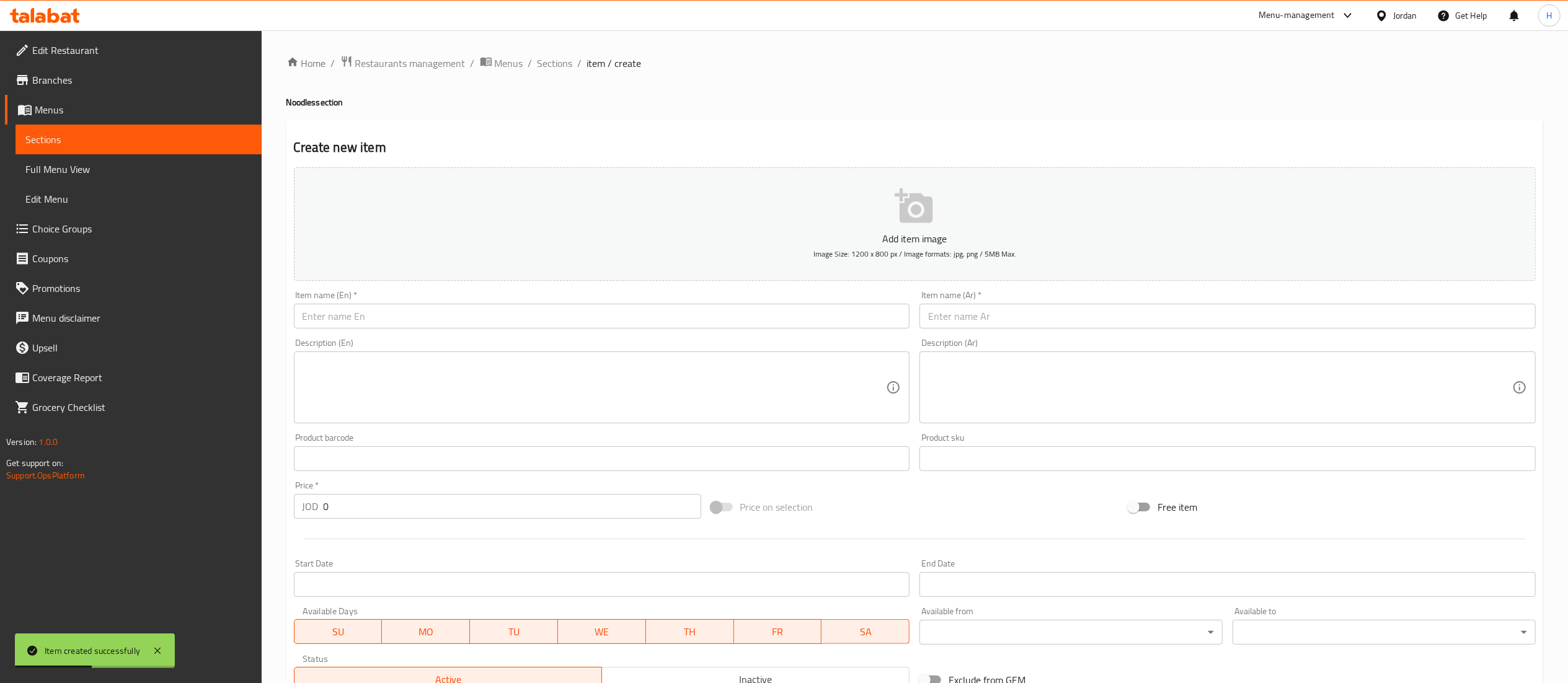
click at [558, 73] on div "Home / Restaurants management / Menus / Sections / item / create Noodles sectio…" at bounding box center [915, 453] width 1257 height 796
click at [559, 64] on span "Sections" at bounding box center [555, 63] width 35 height 15
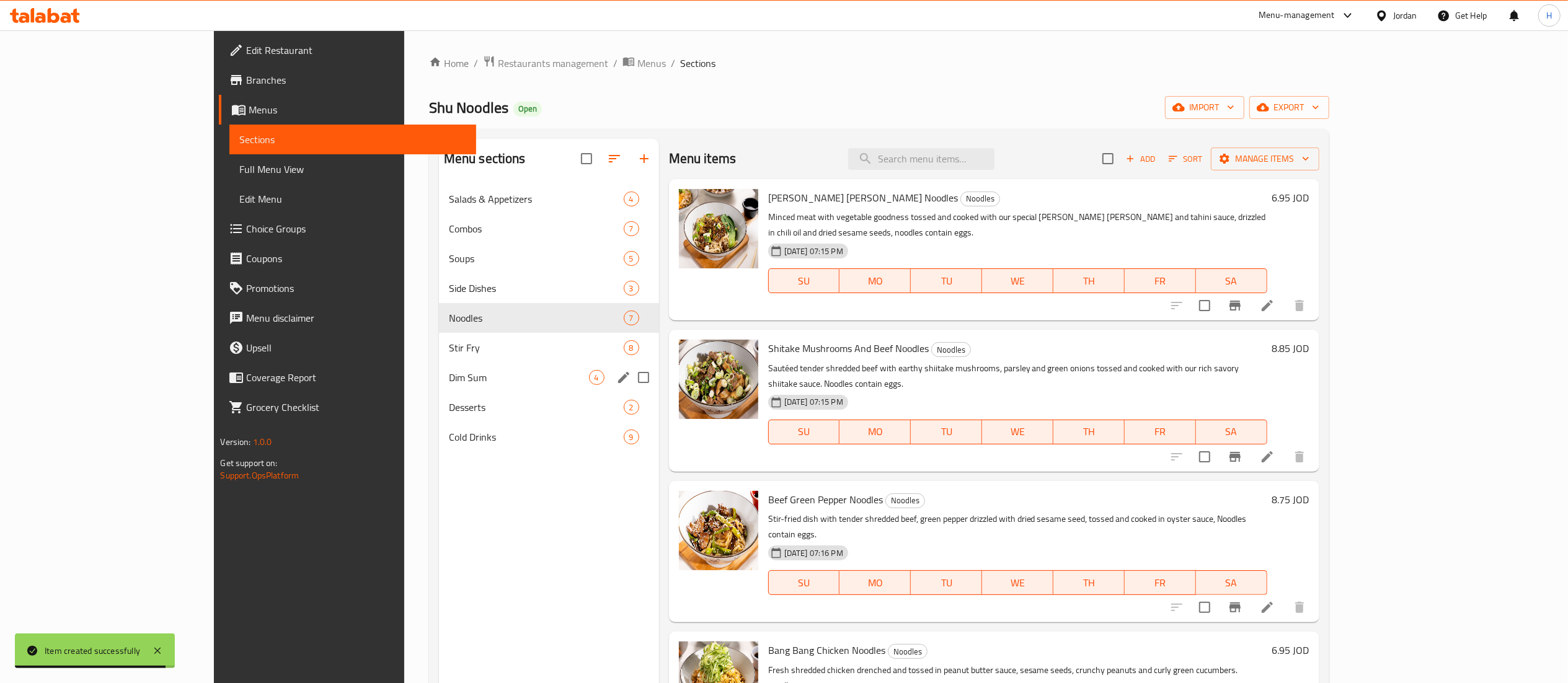
click at [439, 368] on div "Dim Sum 4" at bounding box center [548, 378] width 220 height 30
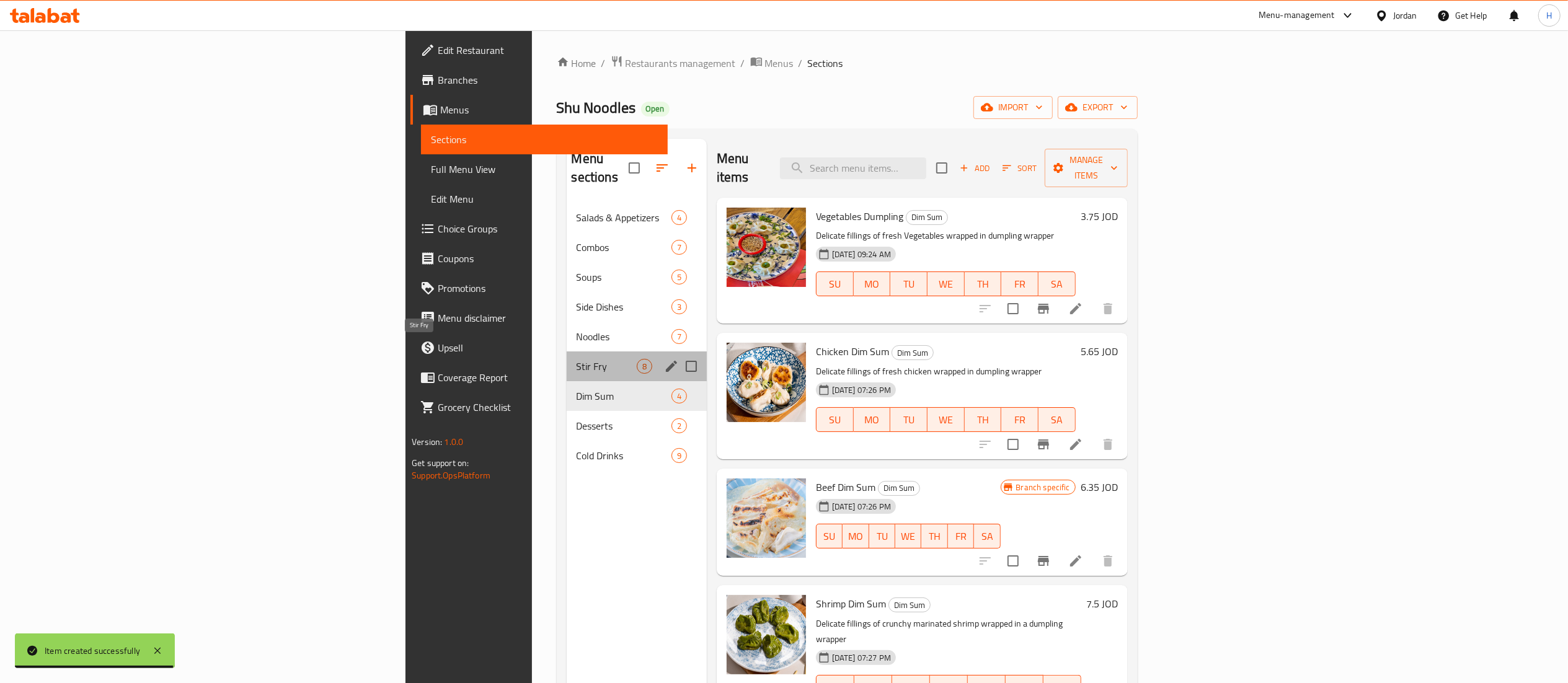
click at [577, 359] on span "Stir Fry" at bounding box center [606, 366] width 60 height 15
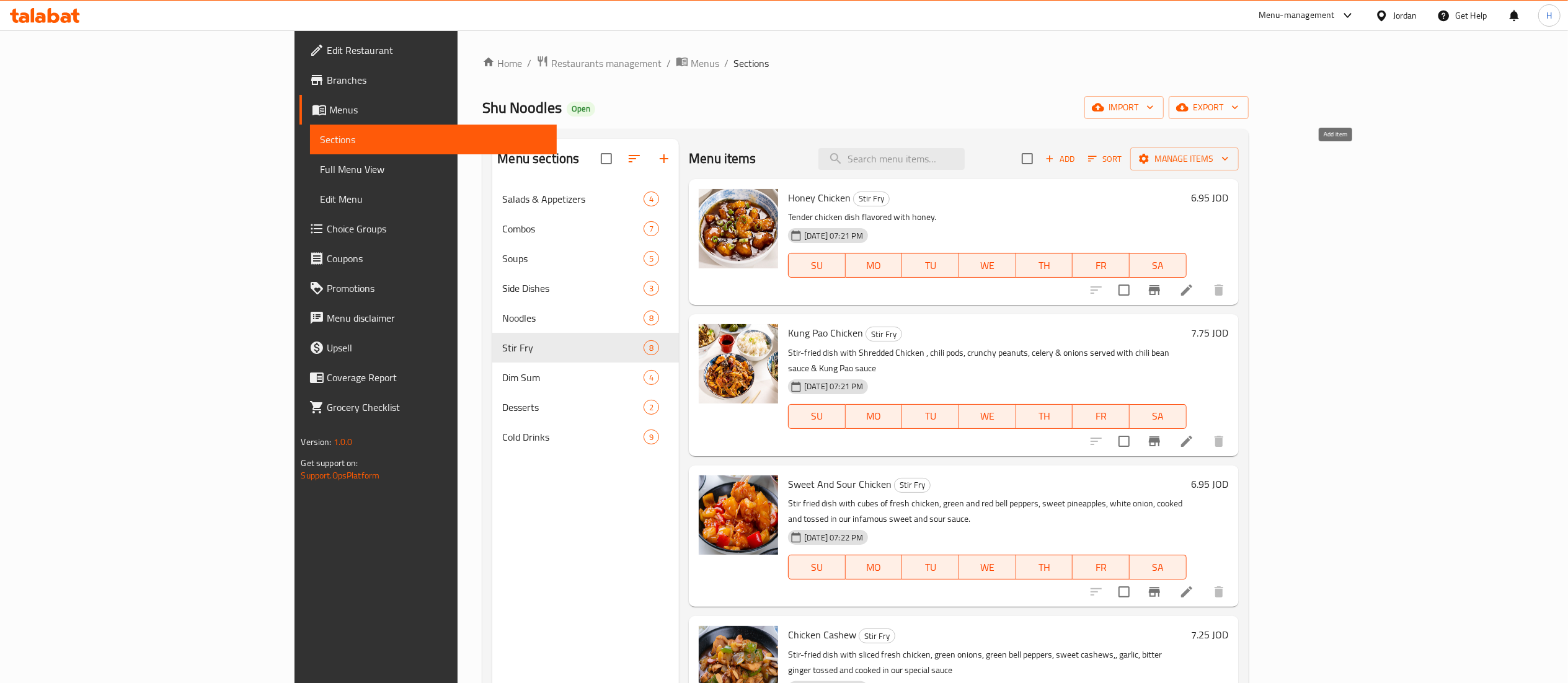
click at [1077, 158] on span "Add" at bounding box center [1060, 159] width 34 height 14
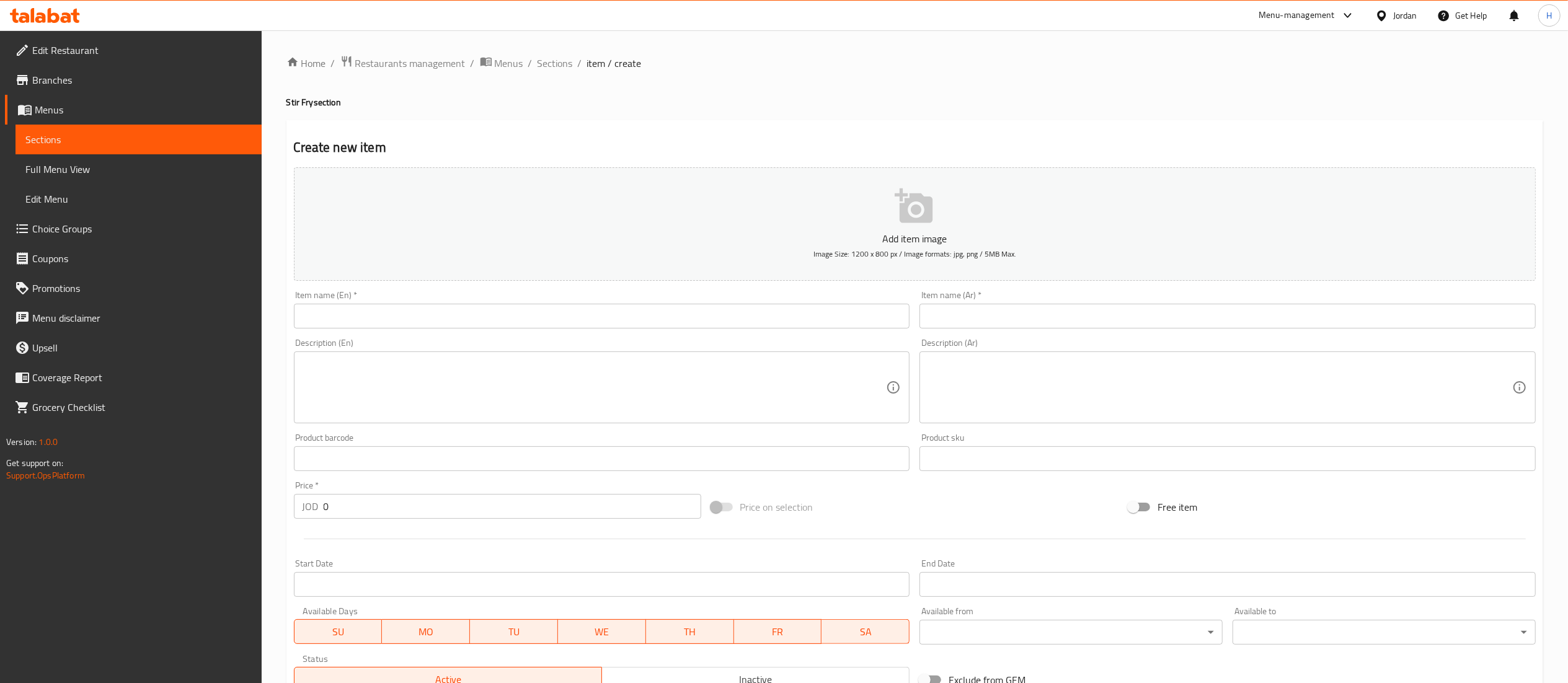
click at [1129, 321] on input "text" at bounding box center [1227, 316] width 616 height 25
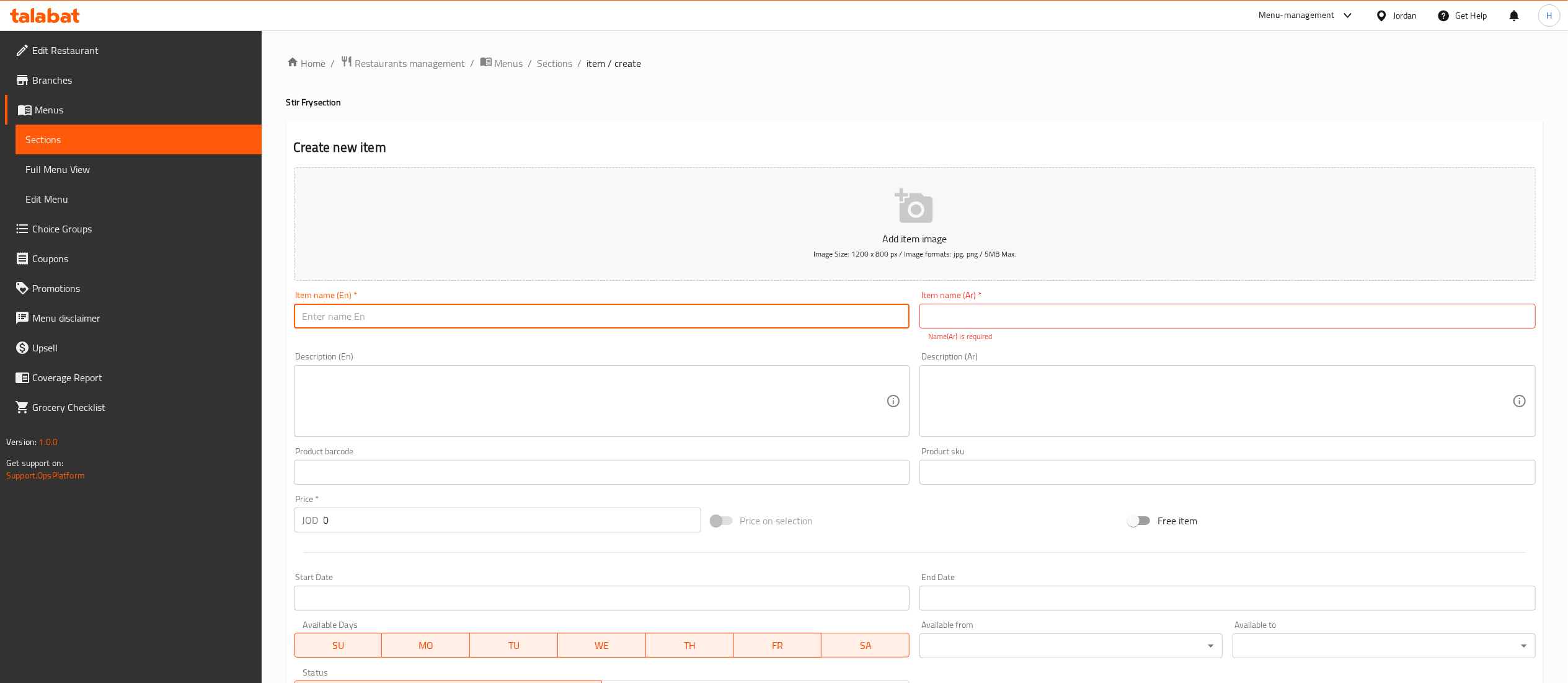
click at [869, 327] on input "text" at bounding box center [602, 316] width 616 height 25
paste input "Pepper Steak"
type input "Pepper Steak"
click at [931, 320] on input "text" at bounding box center [1227, 316] width 616 height 25
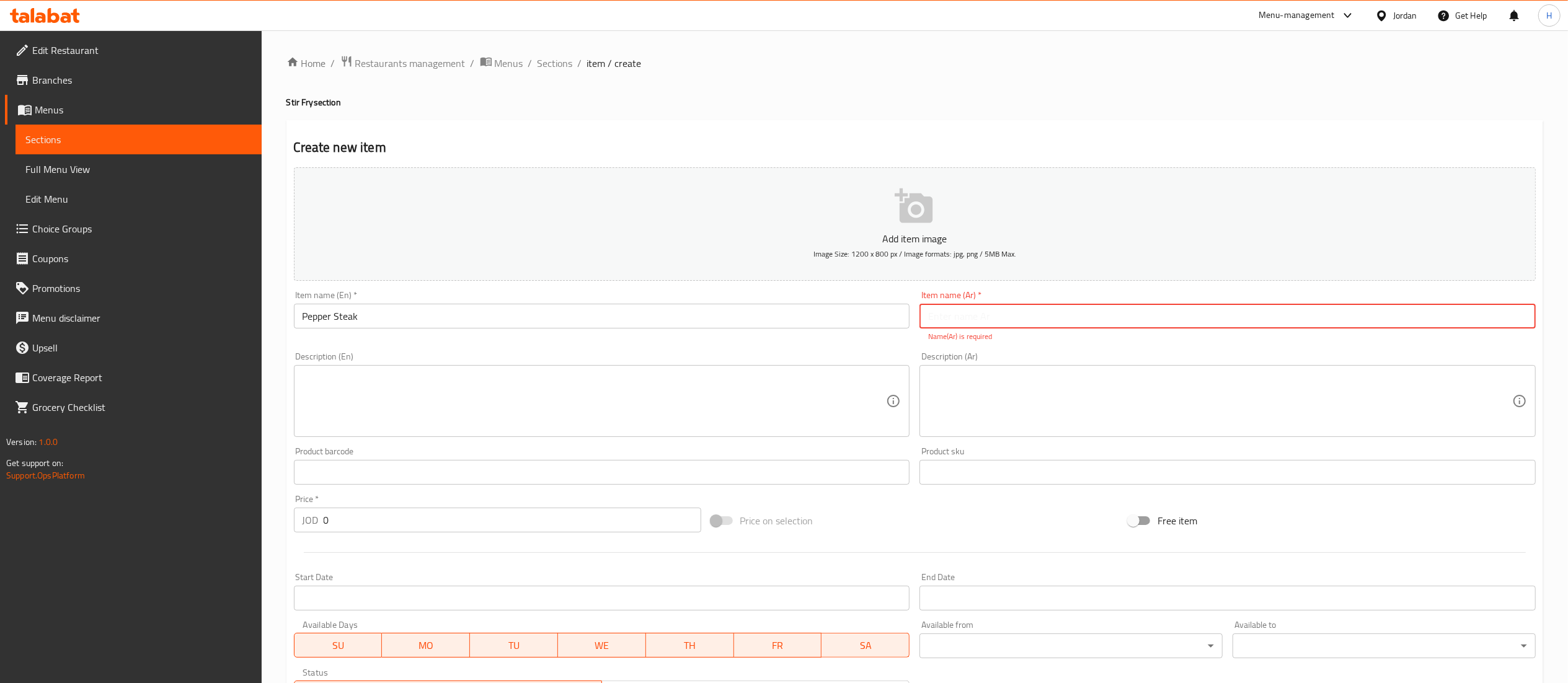
paste input "شريحة لحم بالفلفل"
type input "شريحة لحم بالفلفل"
click at [675, 424] on div "Description (En)" at bounding box center [602, 401] width 616 height 72
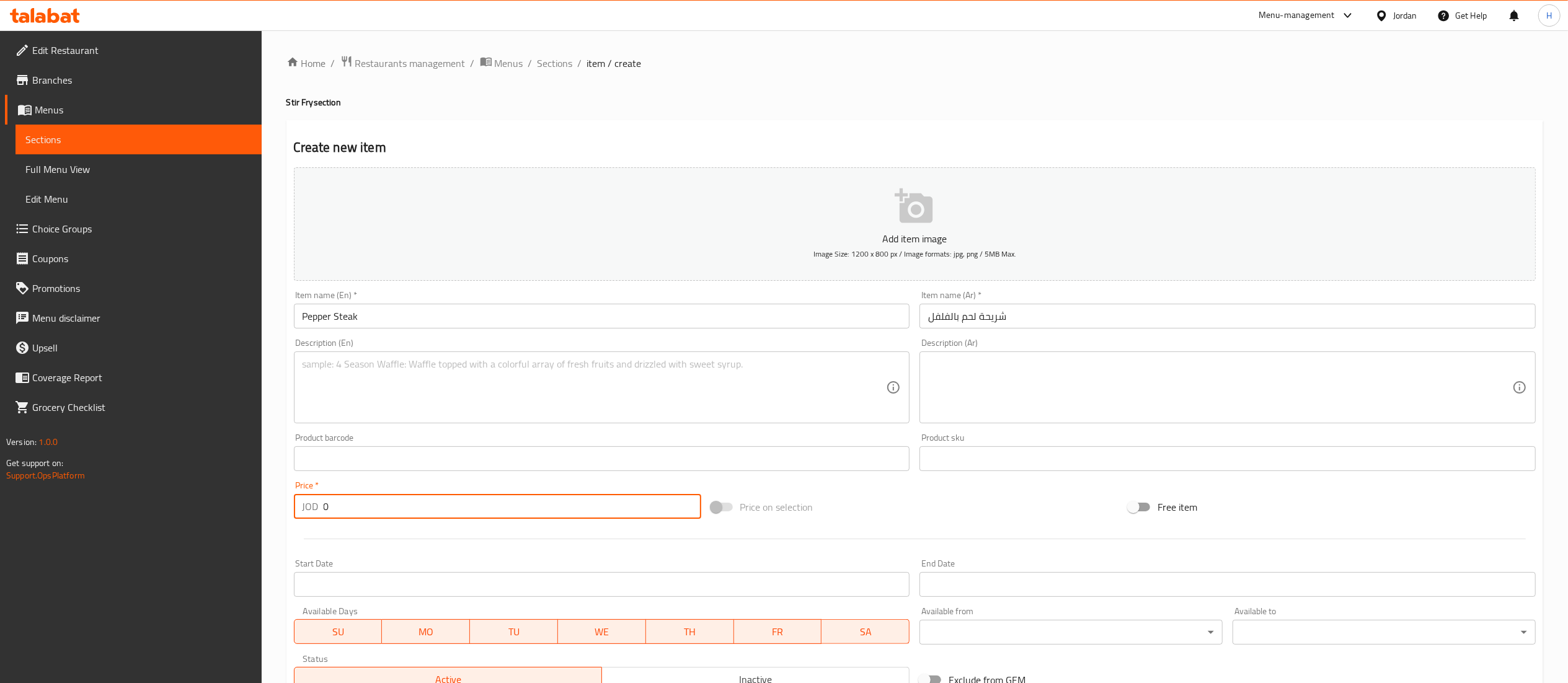
drag, startPoint x: 387, startPoint y: 511, endPoint x: 270, endPoint y: 511, distance: 117.0
click at [270, 511] on div "Home / Restaurants management / Menus / Sections / item / create Stir Fry secti…" at bounding box center [915, 453] width 1307 height 845
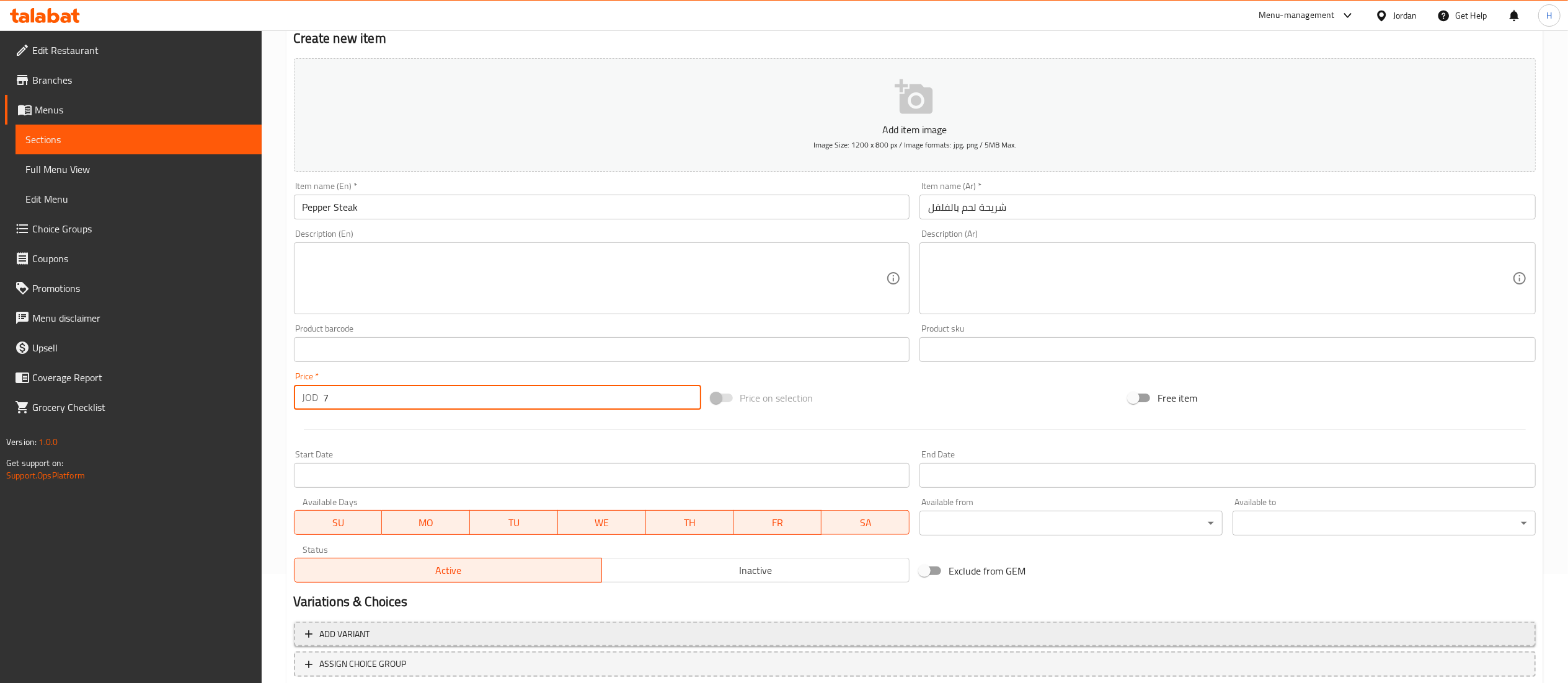
scroll to position [191, 0]
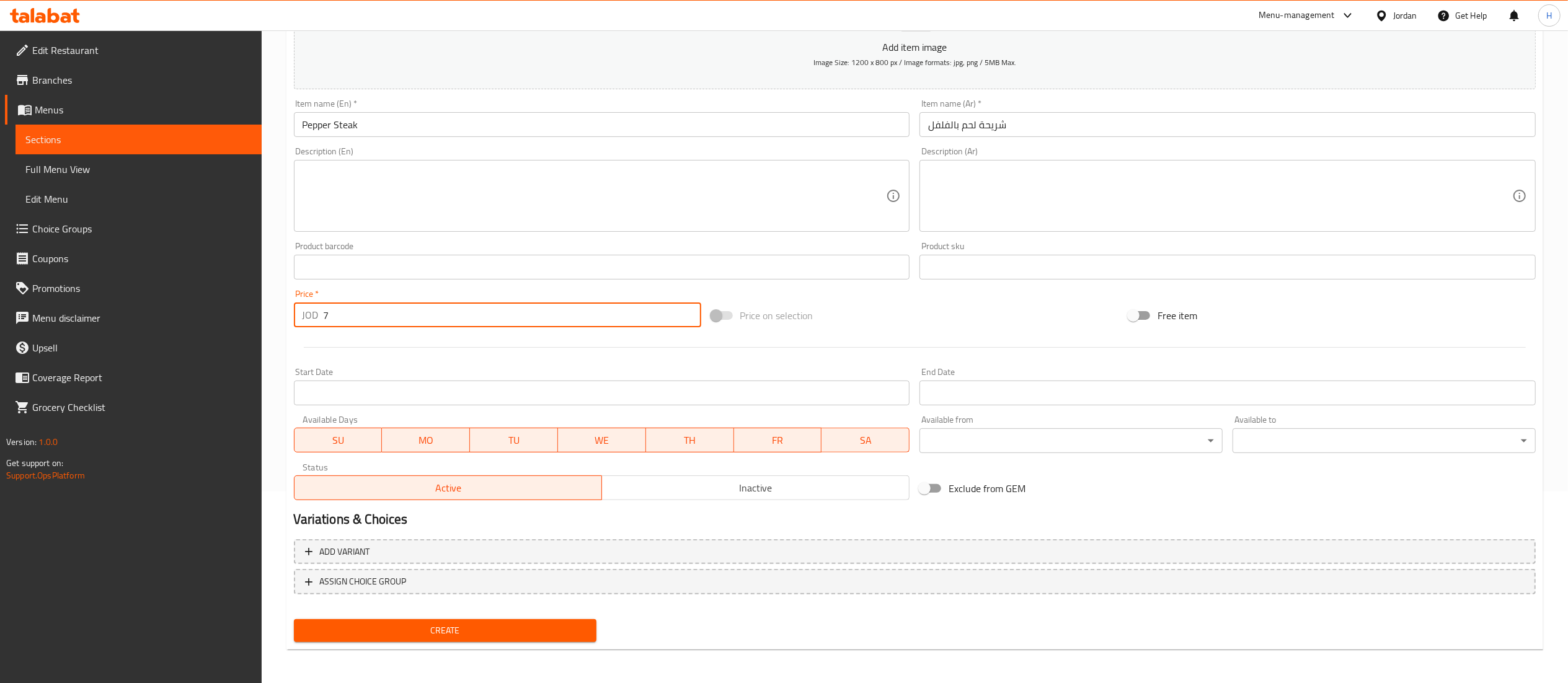
type input "7"
click at [429, 626] on span "Create" at bounding box center [445, 630] width 283 height 16
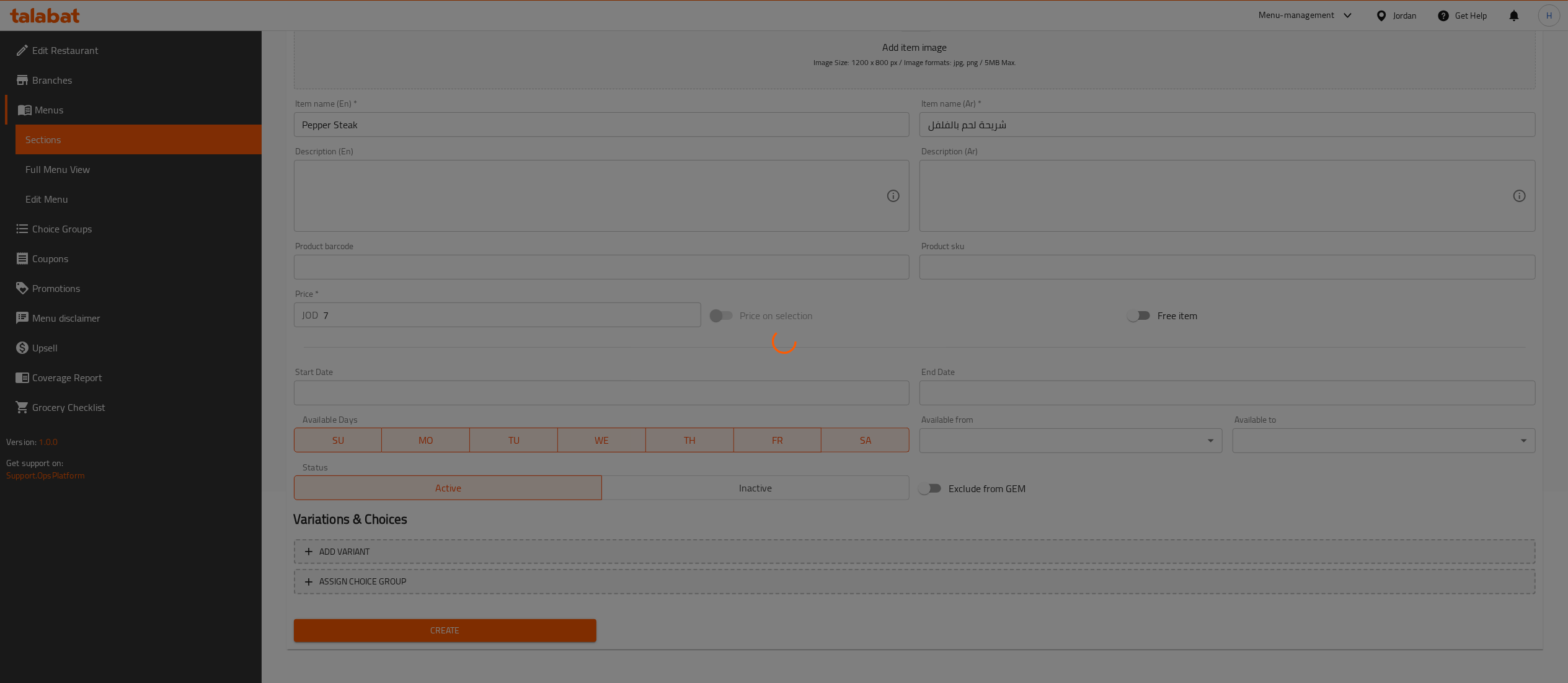
scroll to position [0, 0]
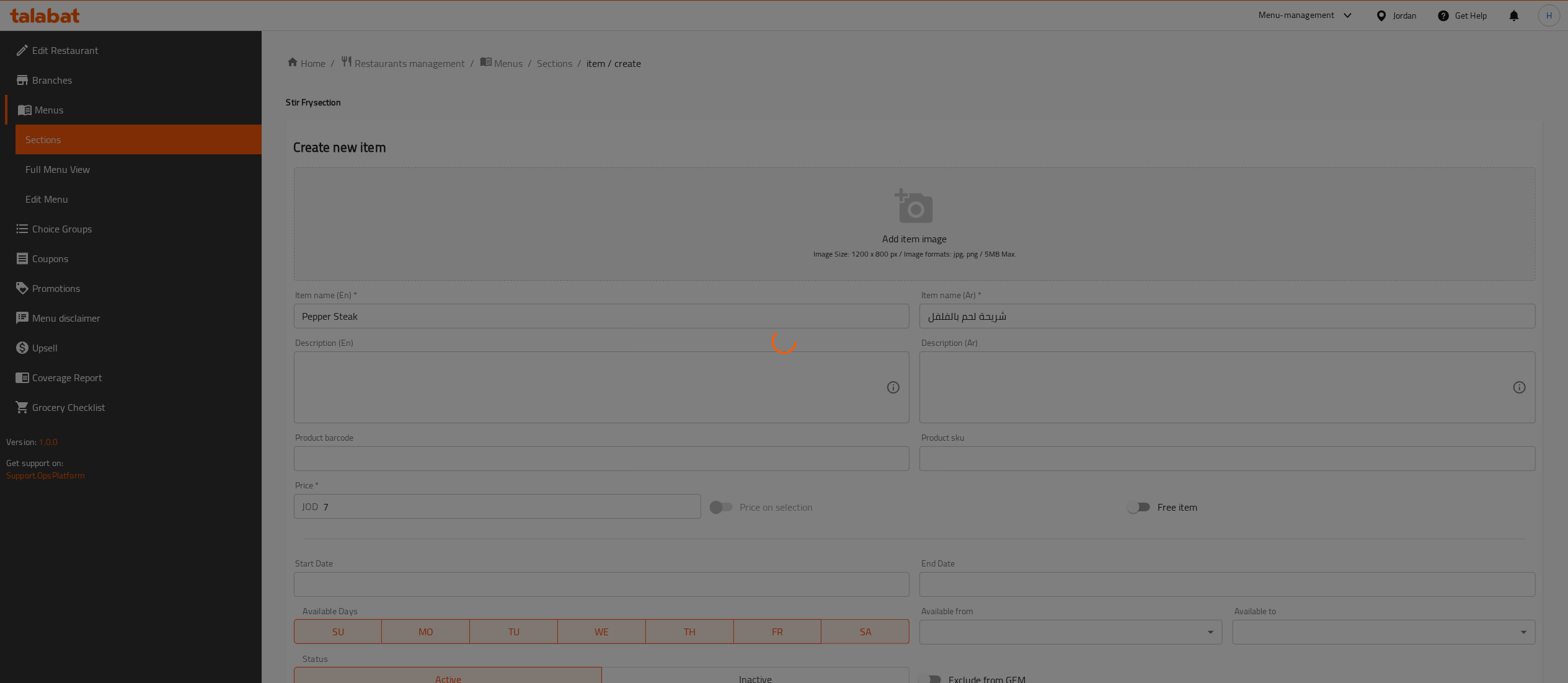
type input "0"
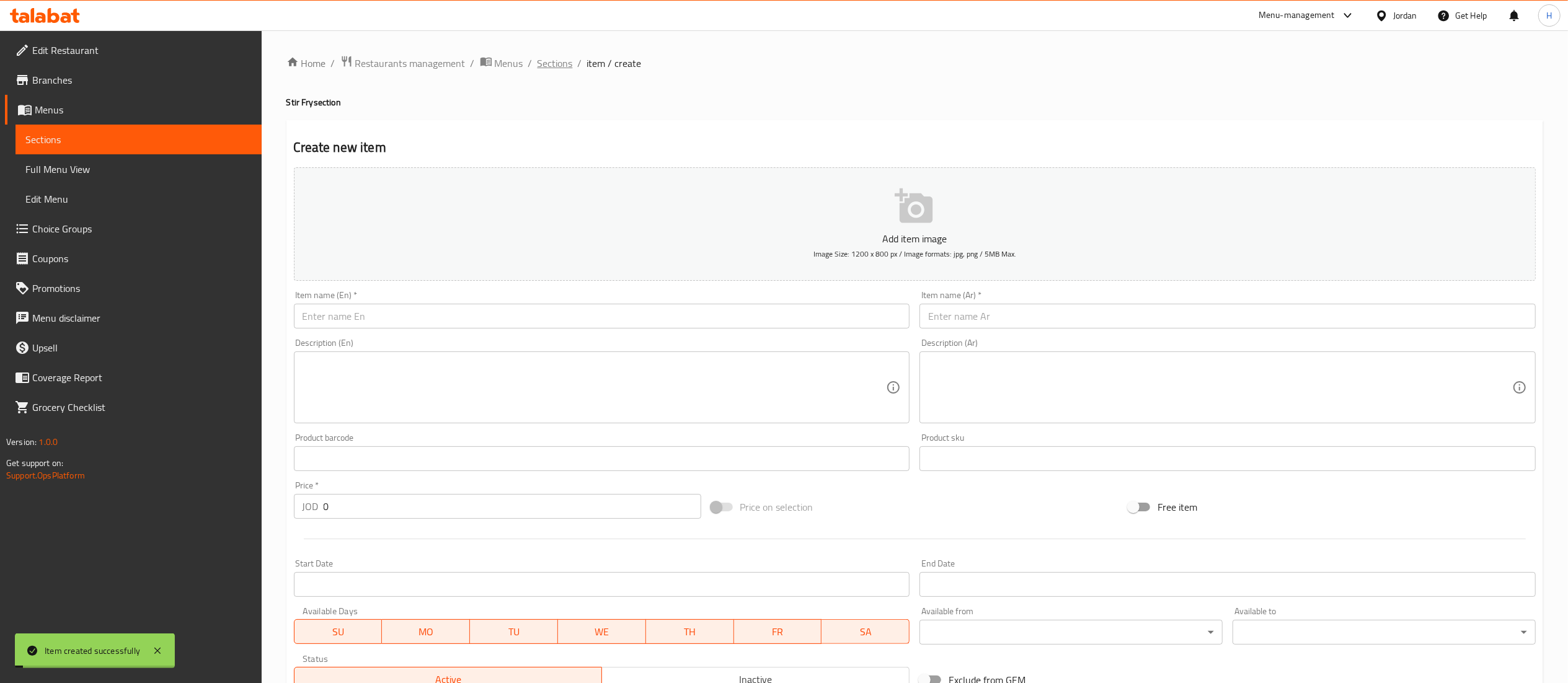
click at [547, 62] on span "Sections" at bounding box center [555, 63] width 35 height 15
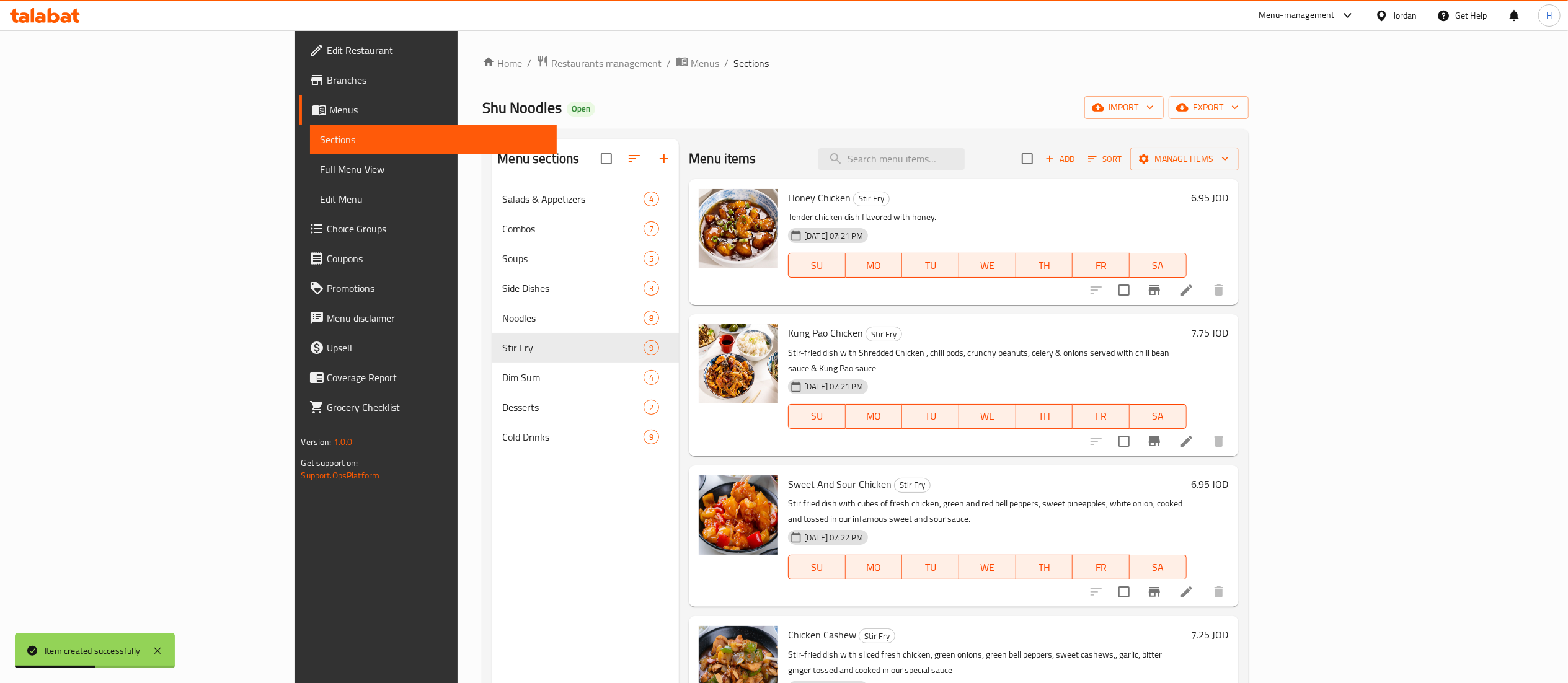
click at [1178, 220] on p "Tender chicken dish flavored with honey." at bounding box center [987, 217] width 398 height 16
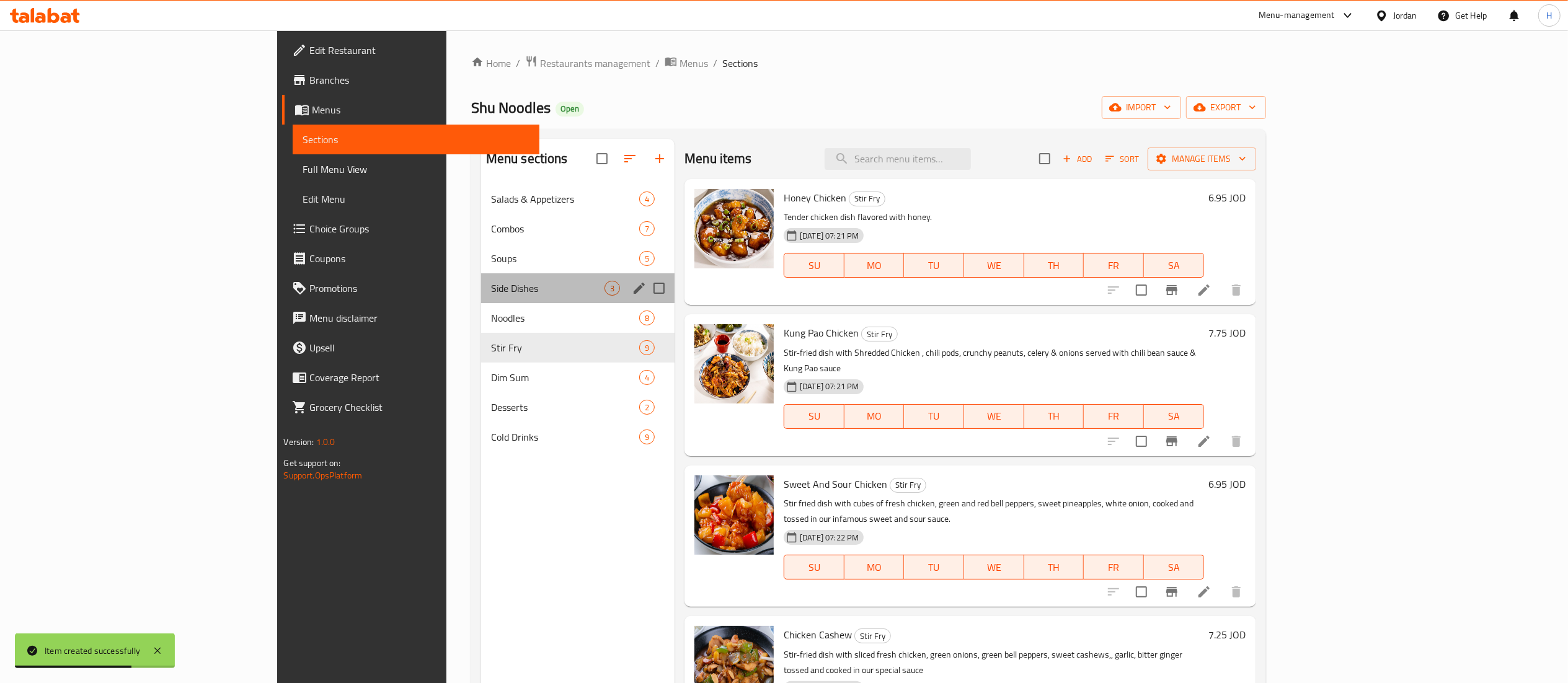
click at [481, 297] on div "Side Dishes 3" at bounding box center [578, 288] width 194 height 30
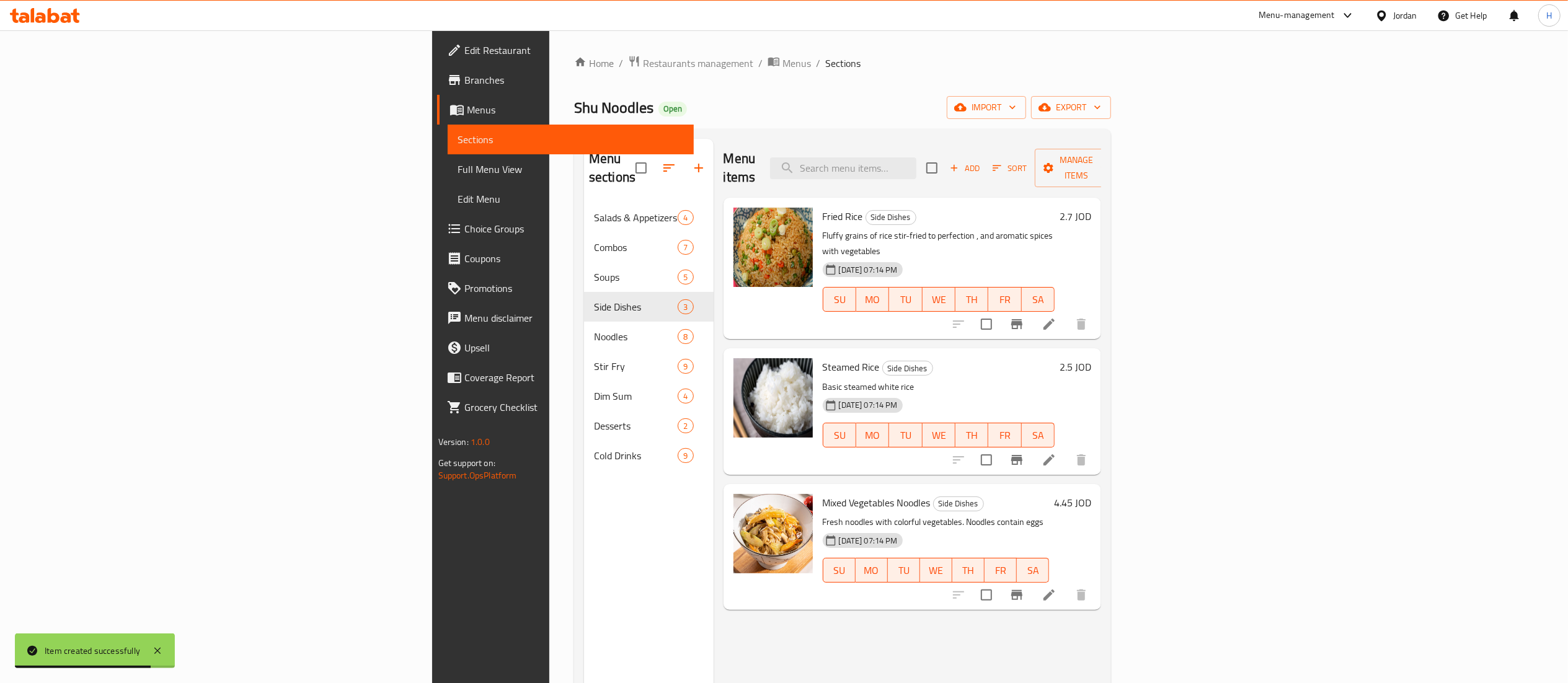
click at [982, 161] on span "Add" at bounding box center [965, 168] width 34 height 14
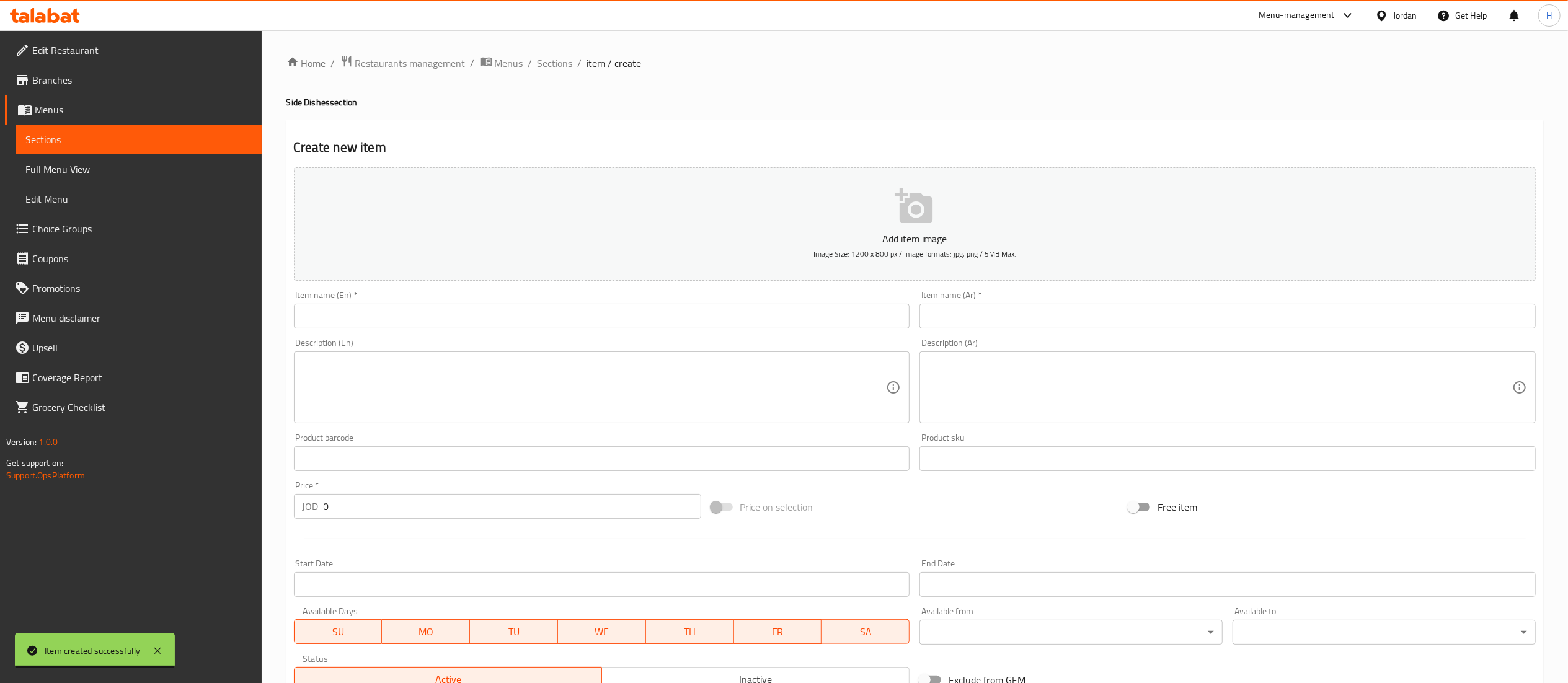
click at [1023, 324] on input "text" at bounding box center [1227, 316] width 616 height 25
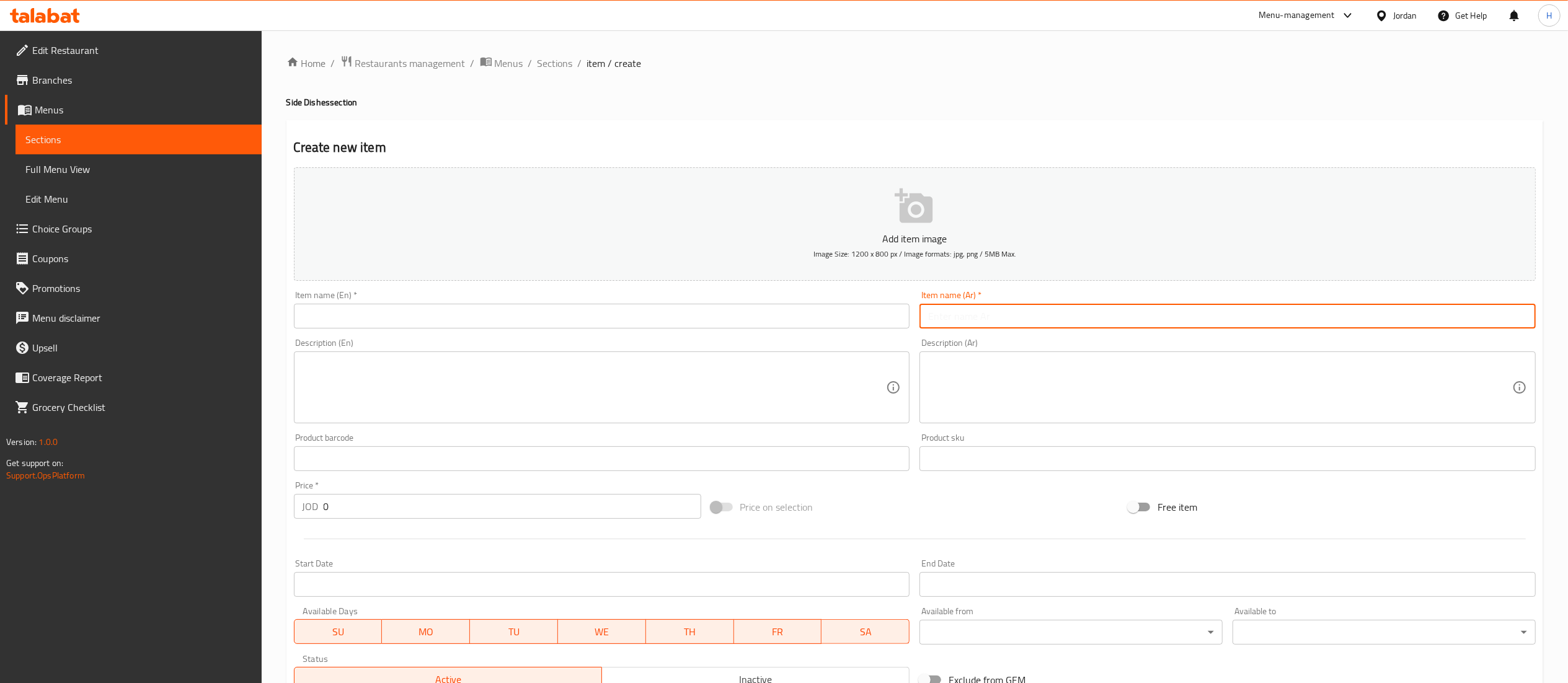
paste input "Egg Fried Rice"
type input "Egg Fried Rice"
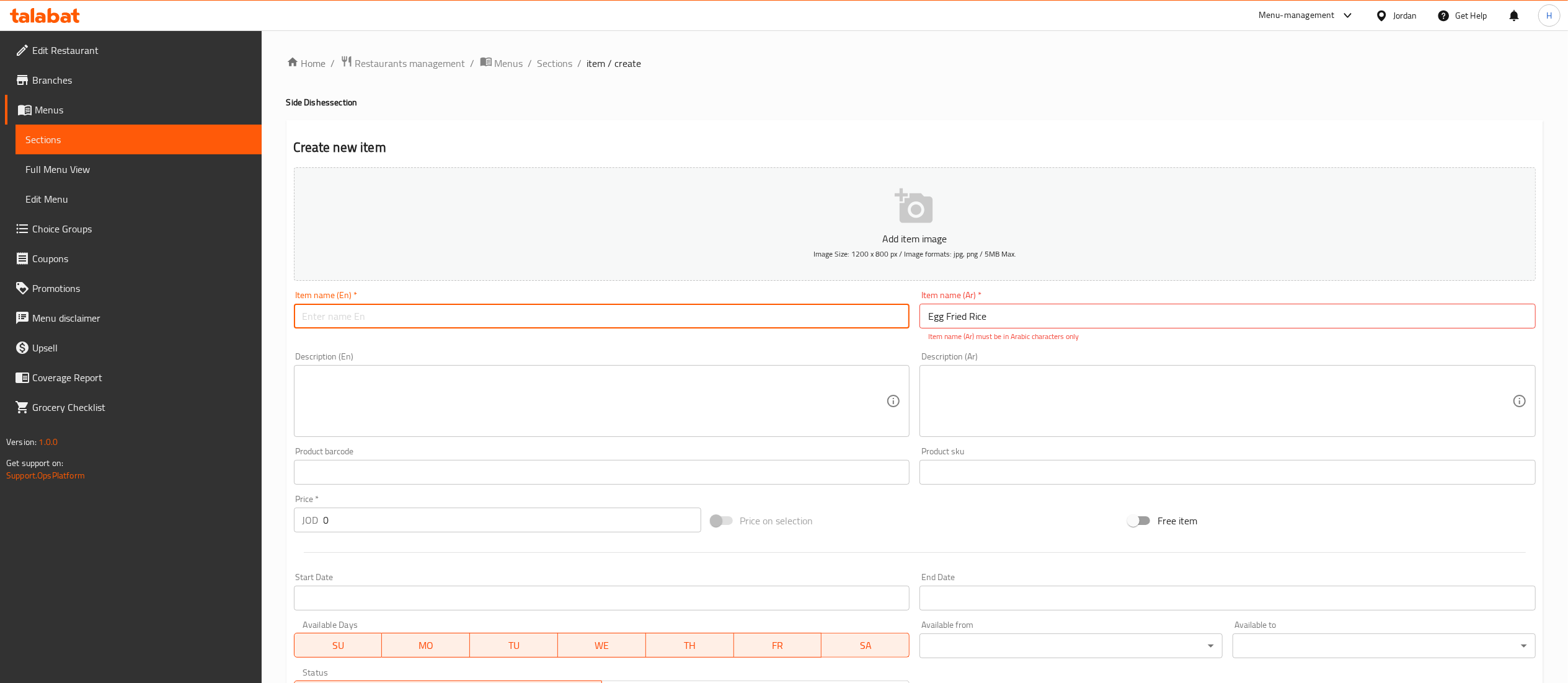
click at [769, 324] on input "text" at bounding box center [602, 316] width 616 height 25
paste input "Egg Fried Rice"
type input "Egg Fried Rice"
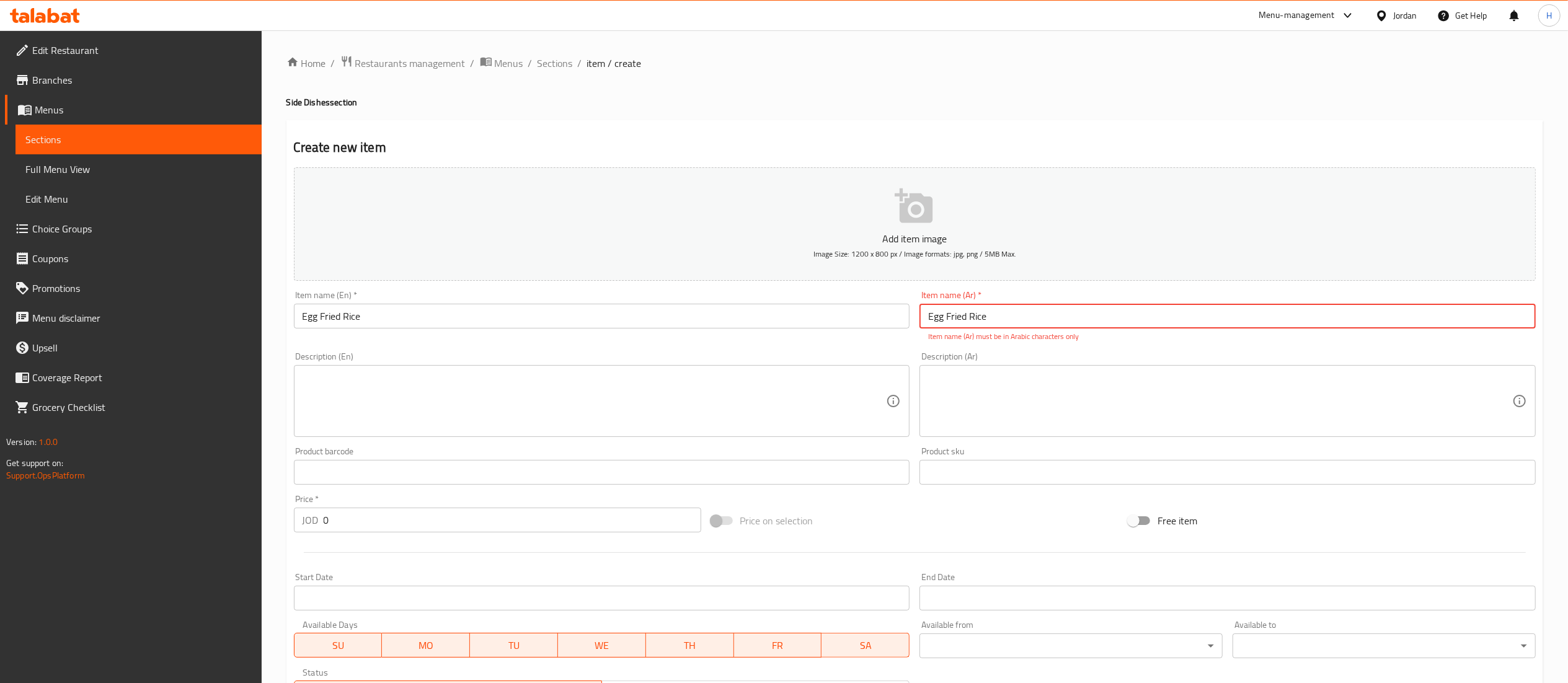
drag, startPoint x: 1000, startPoint y: 317, endPoint x: 778, endPoint y: 317, distance: 222.0
click at [778, 317] on div "Add item image Image Size: 1200 x 800 px / Image formats: jpg, png / 5MB Max. I…" at bounding box center [915, 436] width 1251 height 548
paste input "أرز مقلي بالبيض"
type input "أرز مقلي بالبيض"
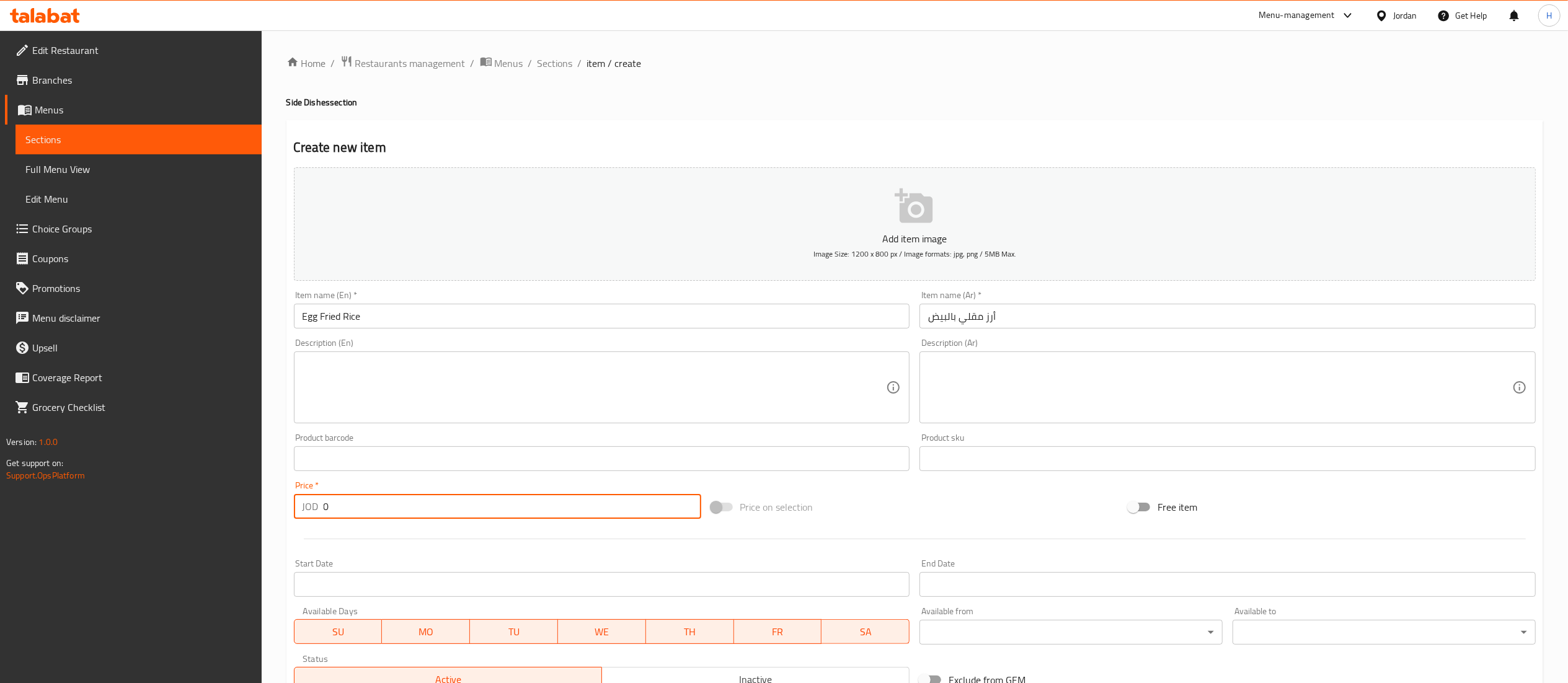
drag, startPoint x: 343, startPoint y: 520, endPoint x: 298, endPoint y: 520, distance: 45.0
click at [298, 520] on div "Price   * JOD 0 Price *" at bounding box center [498, 500] width 417 height 48
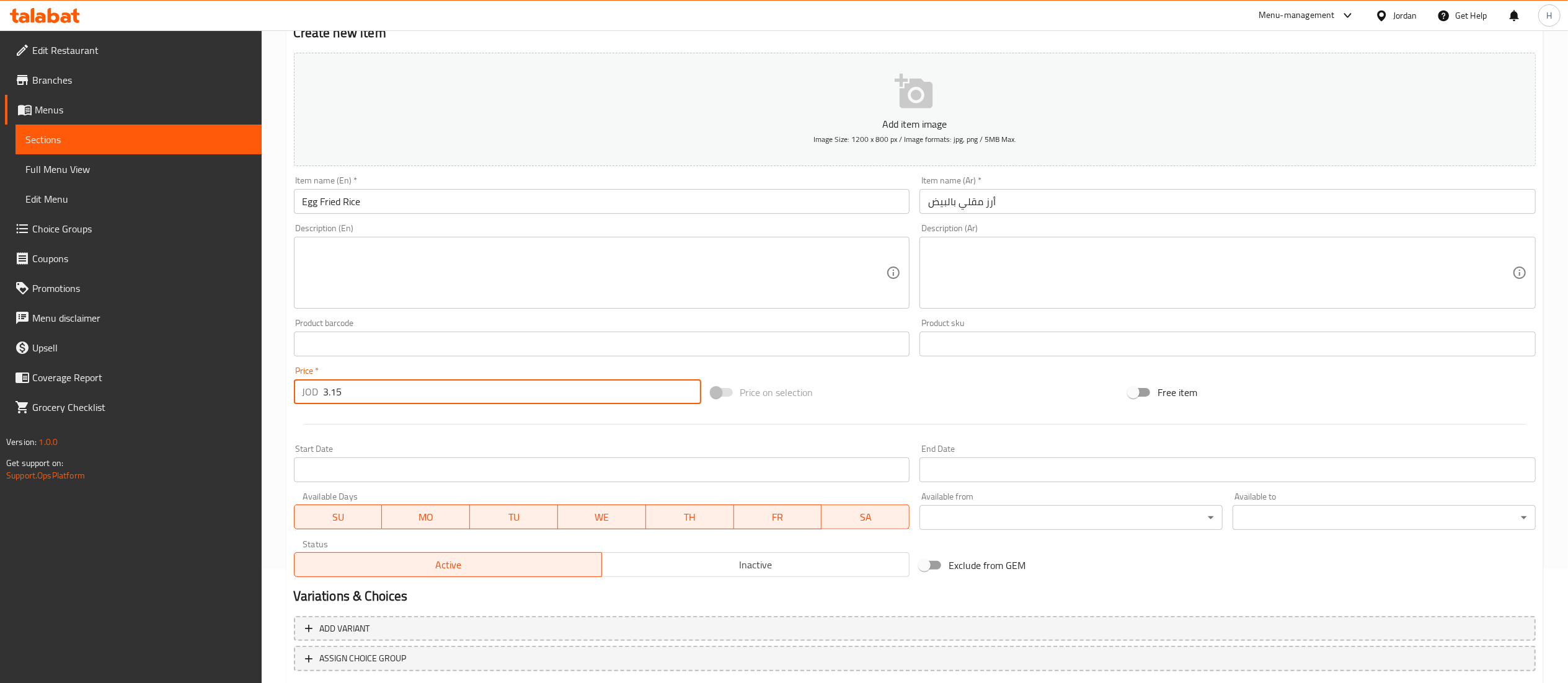
scroll to position [191, 0]
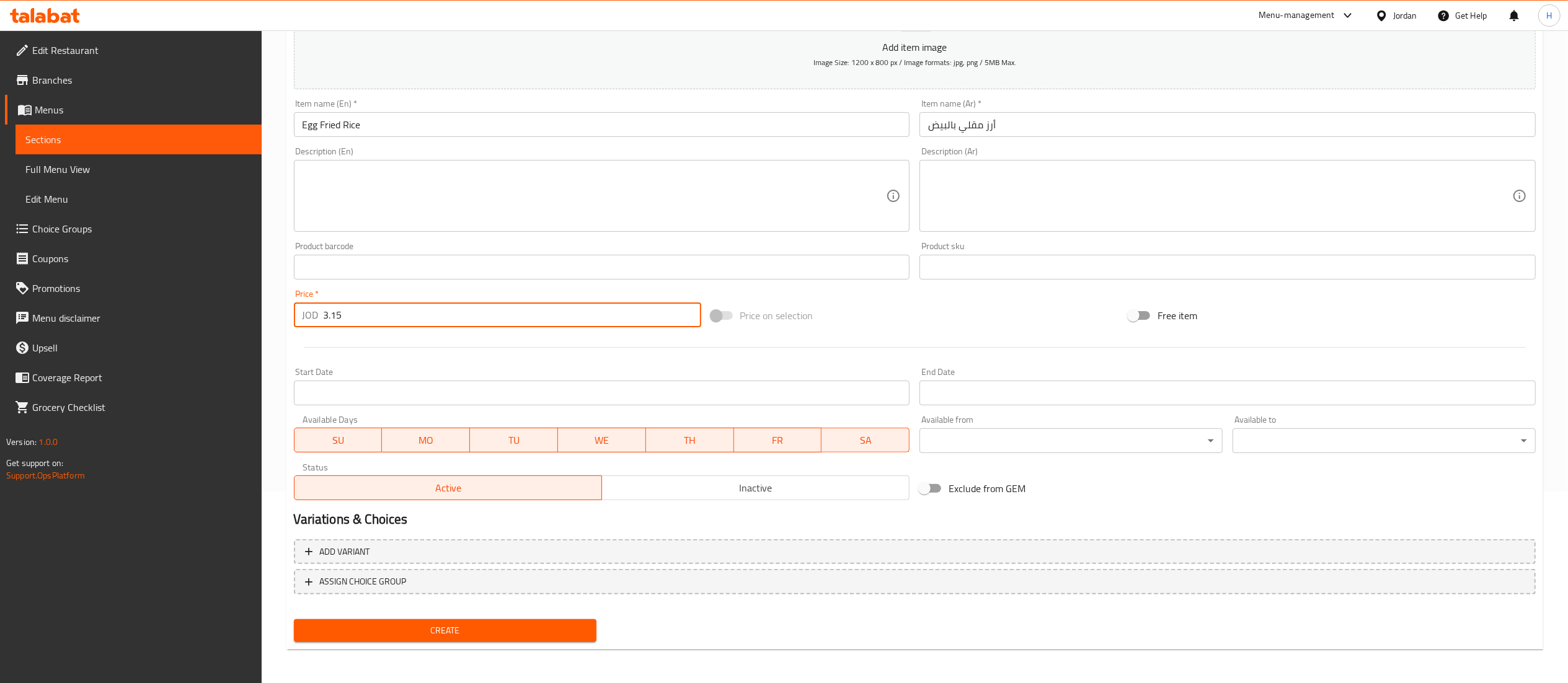
type input "3.15"
click at [486, 635] on span "Create" at bounding box center [445, 630] width 283 height 16
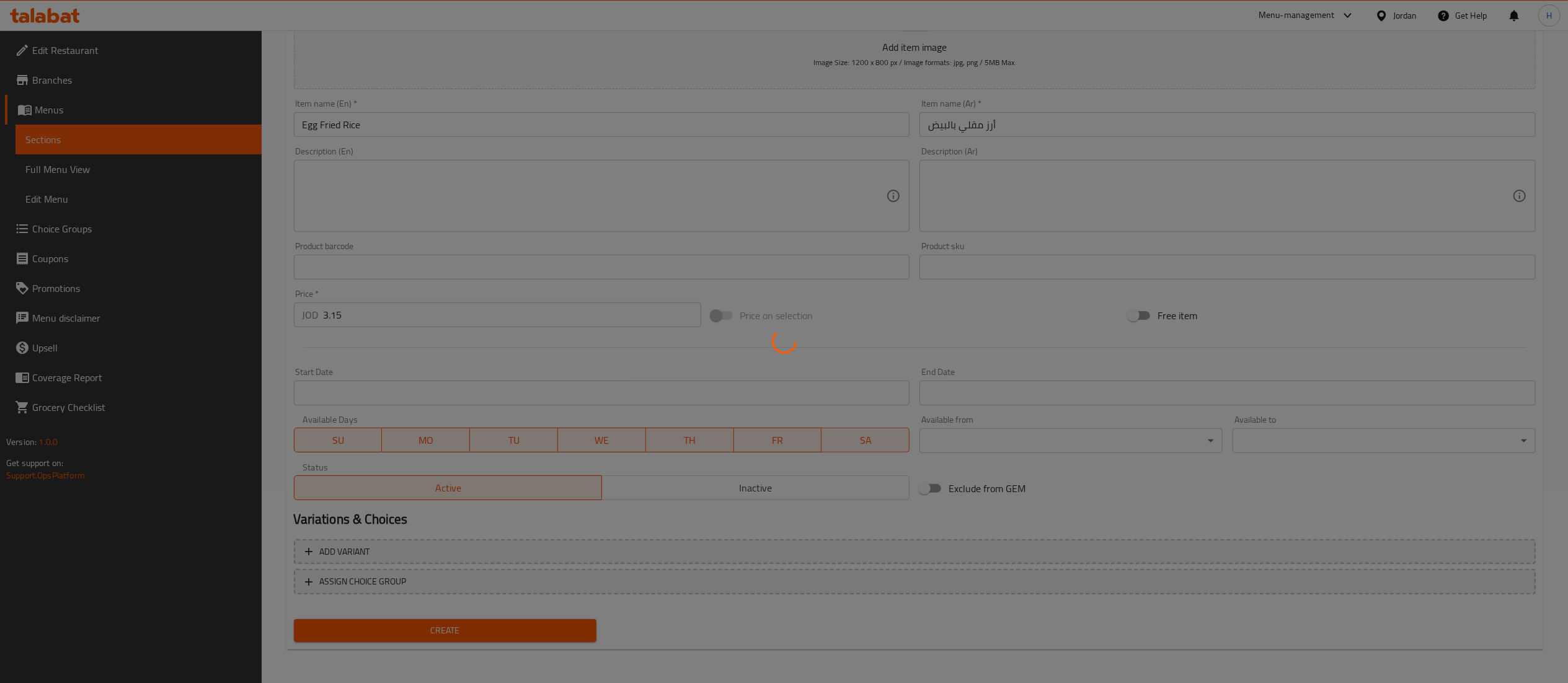
type input "0"
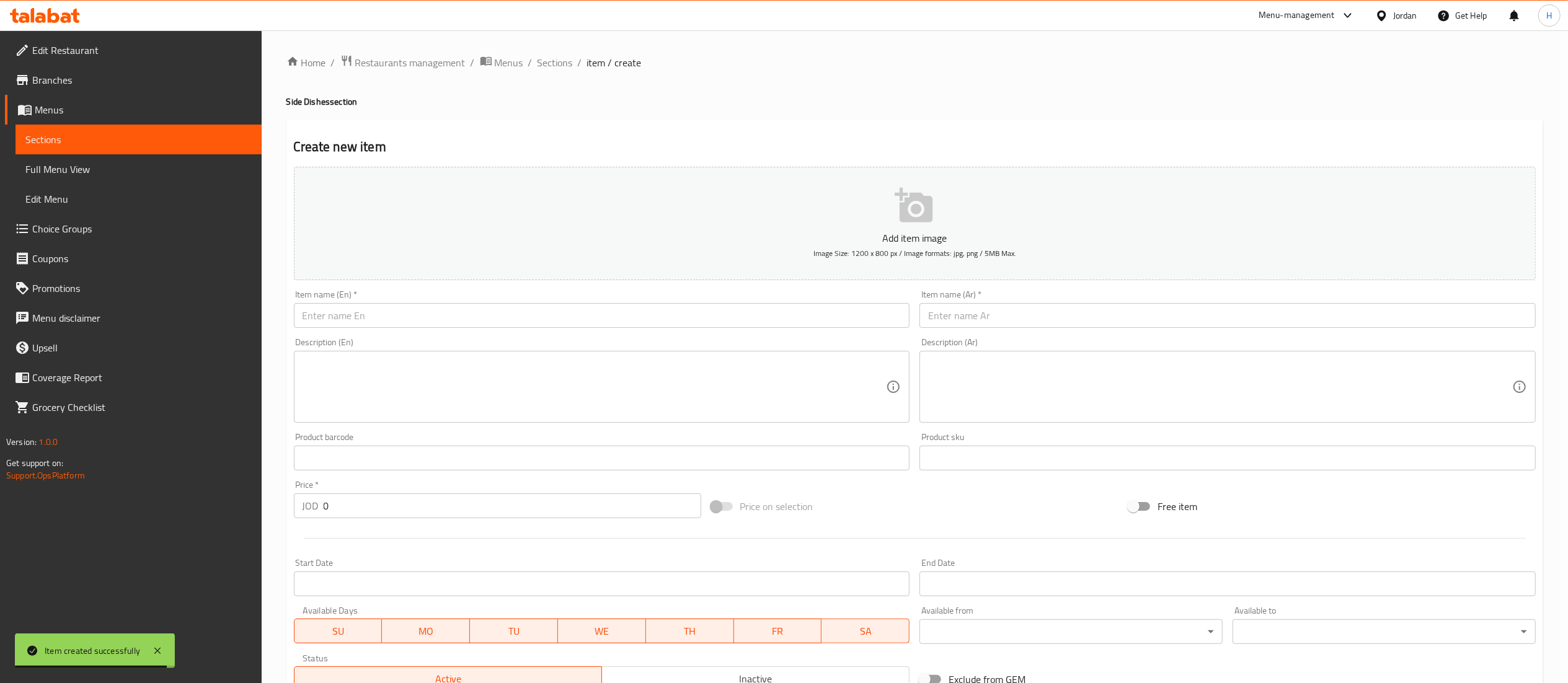
scroll to position [0, 0]
click at [559, 64] on span "Sections" at bounding box center [555, 63] width 35 height 15
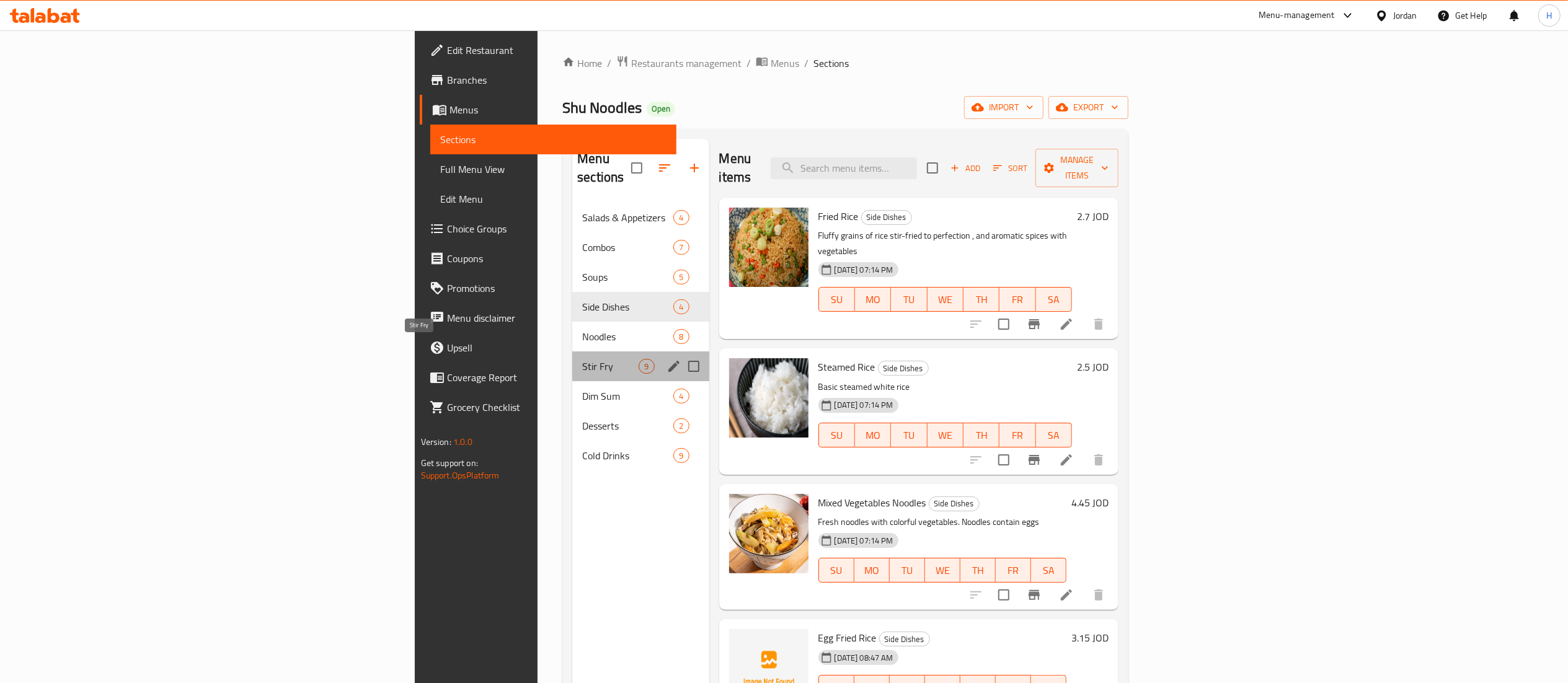
click at [583, 359] on span "Stir Fry" at bounding box center [611, 366] width 57 height 15
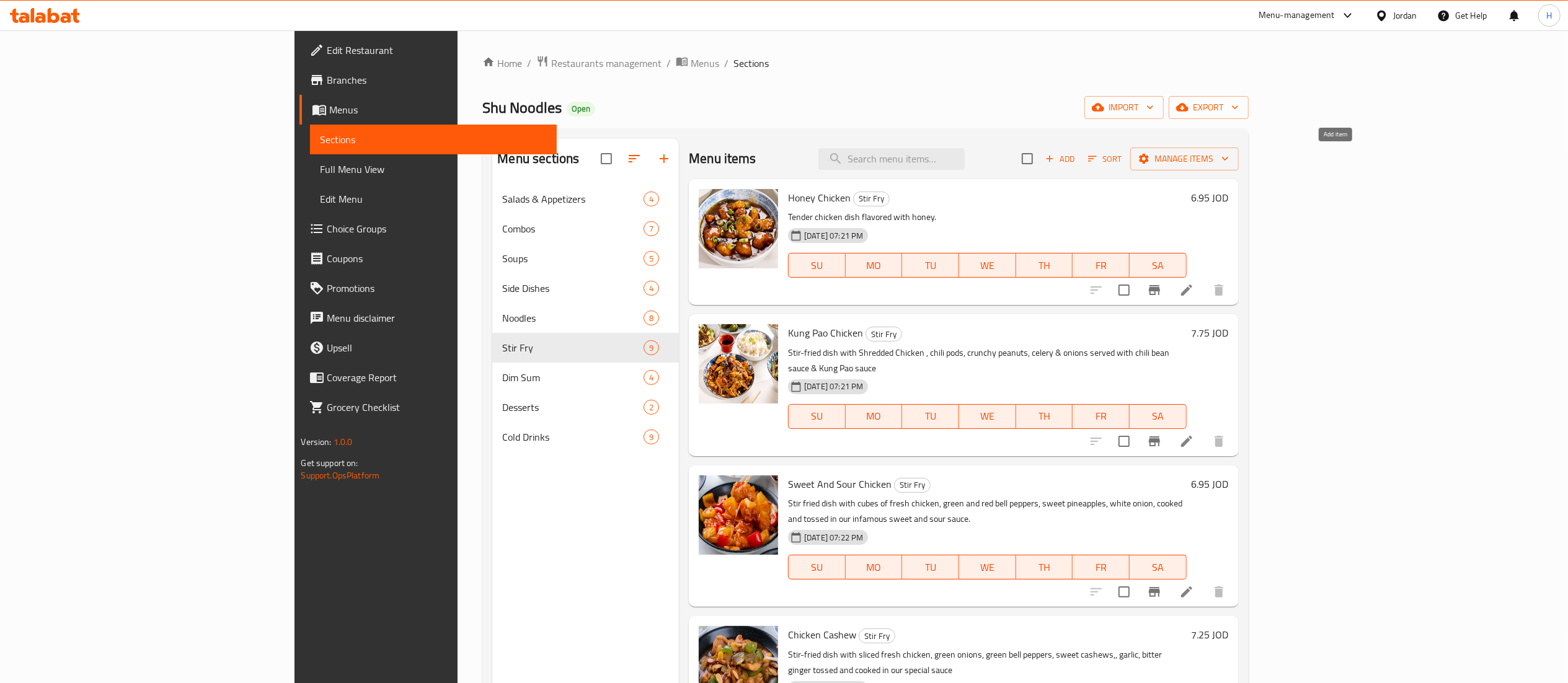
click at [1077, 159] on span "Add" at bounding box center [1060, 159] width 34 height 14
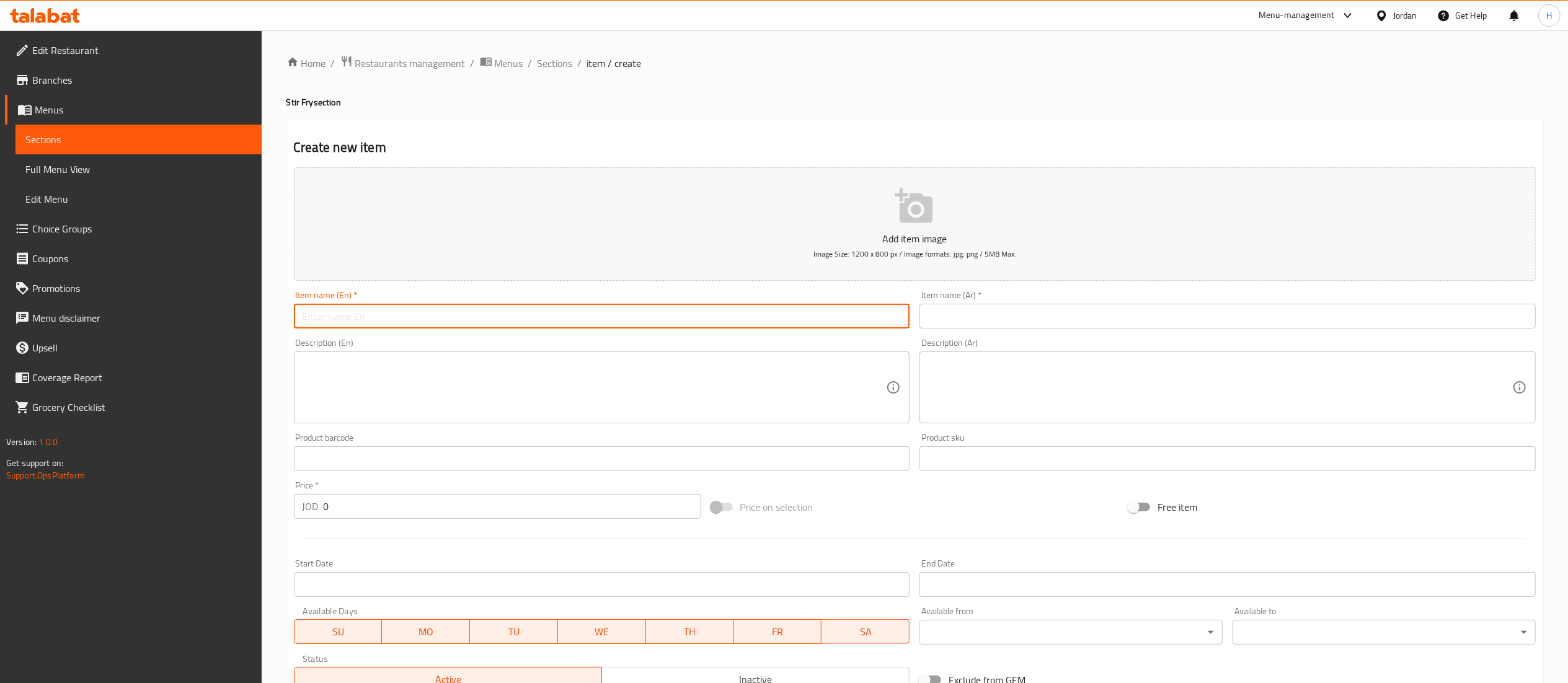
click at [871, 319] on input "text" at bounding box center [602, 316] width 616 height 25
paste input "Black Bean Chicken Broccoli"
type input "Black Bean Chicken Broccoli"
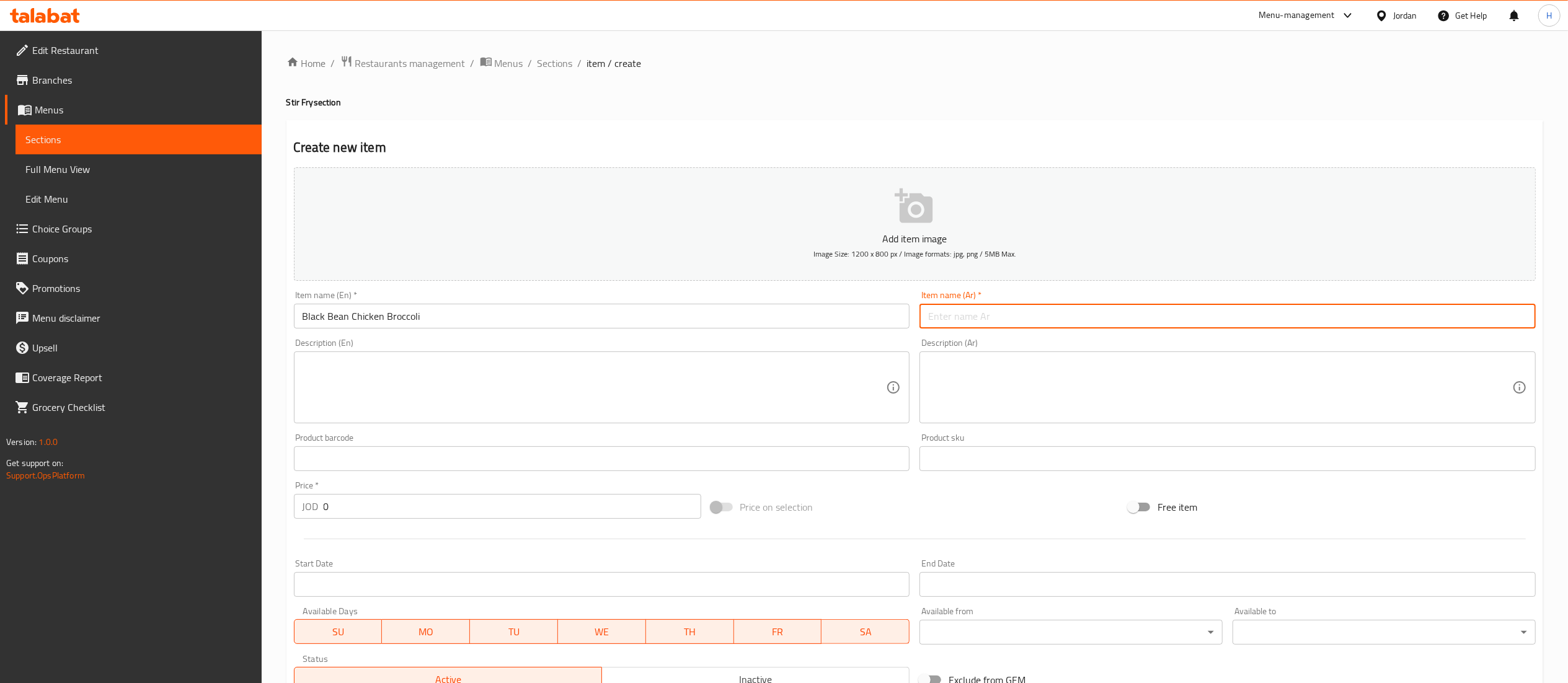
click at [962, 312] on input "text" at bounding box center [1227, 316] width 616 height 25
paste input "الفاصوليا السوداء والدجاج والبروكلي"
type input "الفاصوليا السوداء والدجاج والبروكلي"
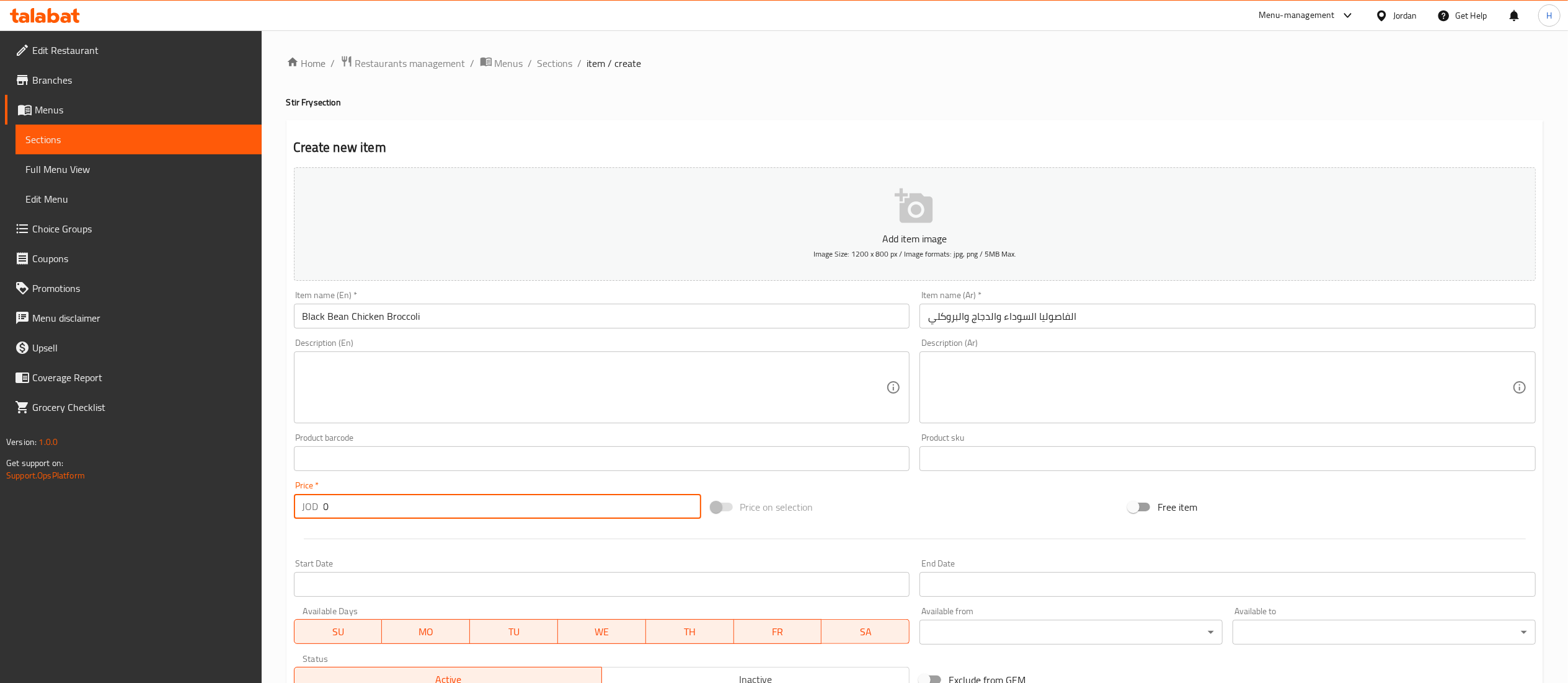
drag, startPoint x: 363, startPoint y: 512, endPoint x: 288, endPoint y: 512, distance: 75.0
click at [289, 512] on div "Price   * JOD 0 Price *" at bounding box center [498, 500] width 417 height 48
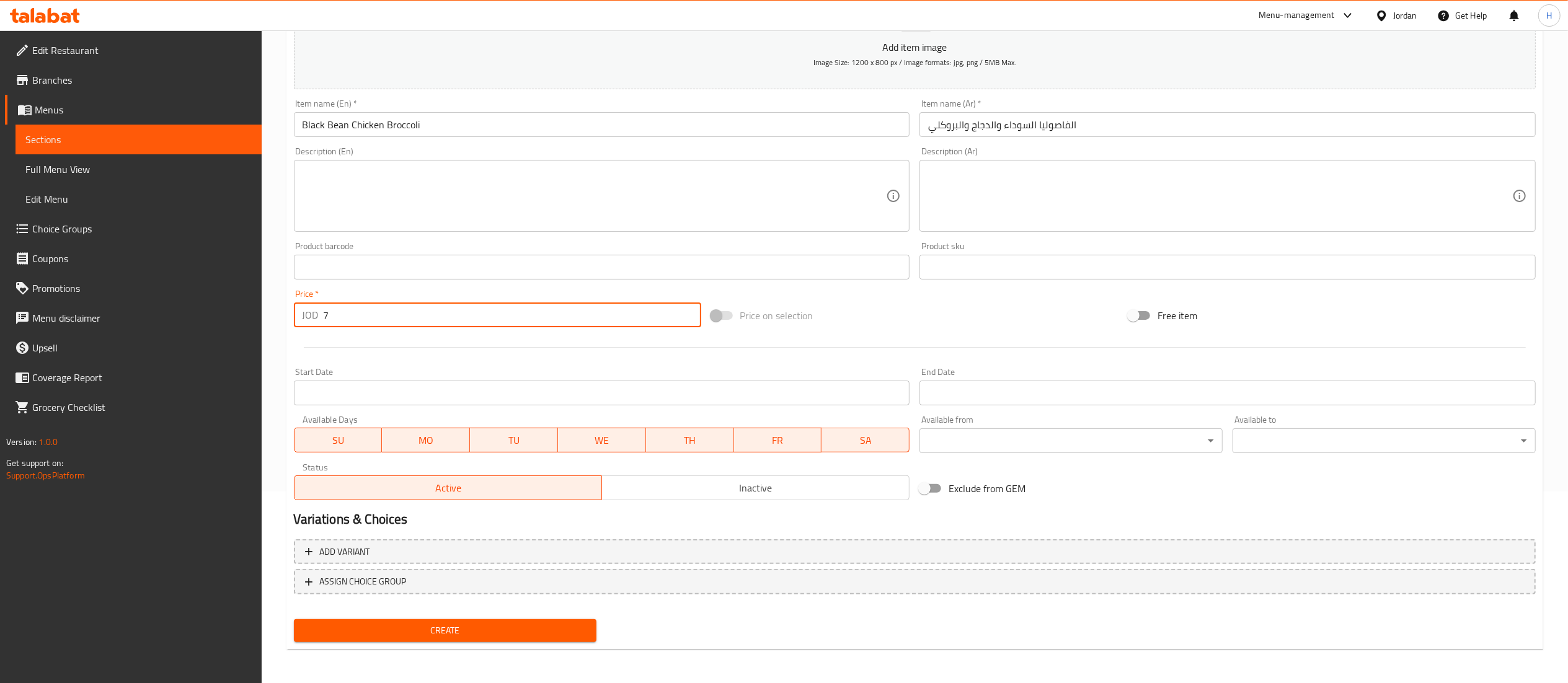
type input "7"
click at [472, 631] on span "Create" at bounding box center [445, 630] width 283 height 16
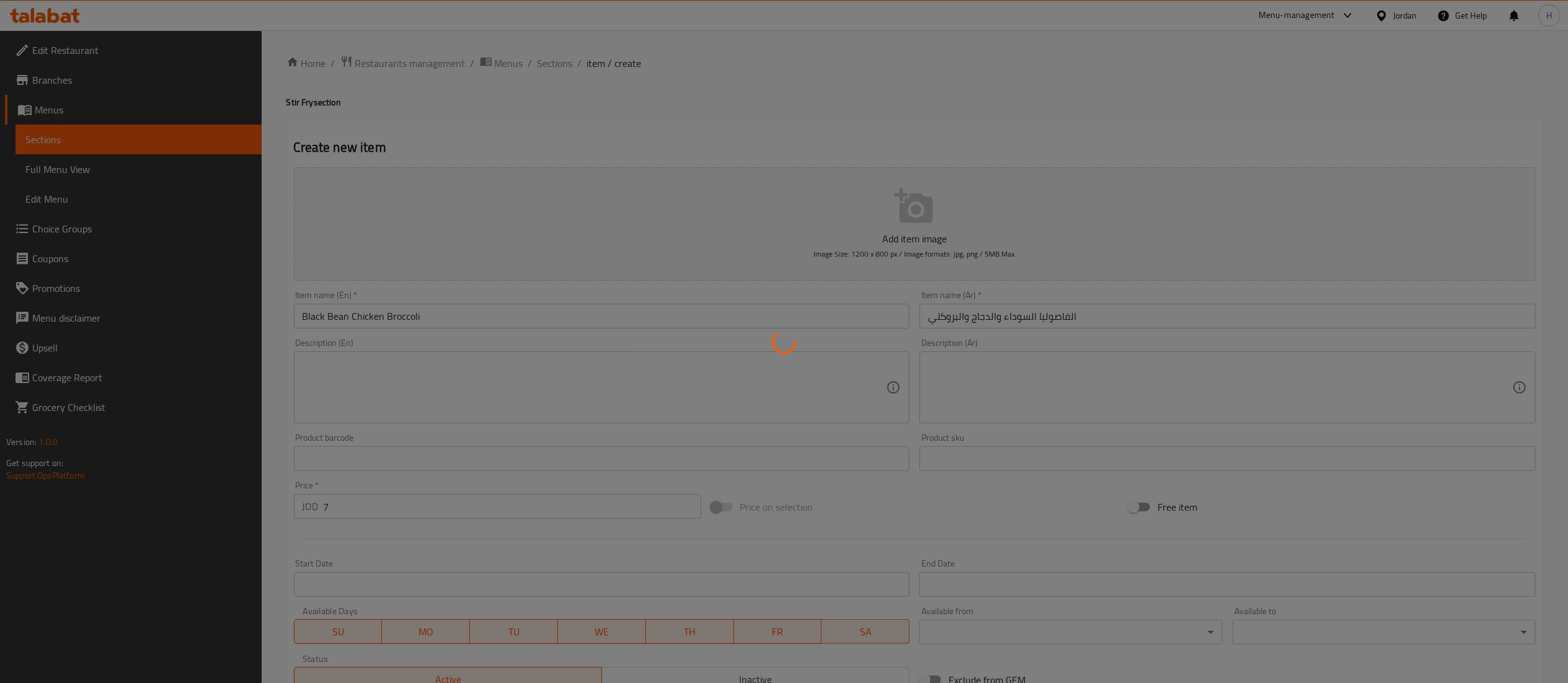
type input "0"
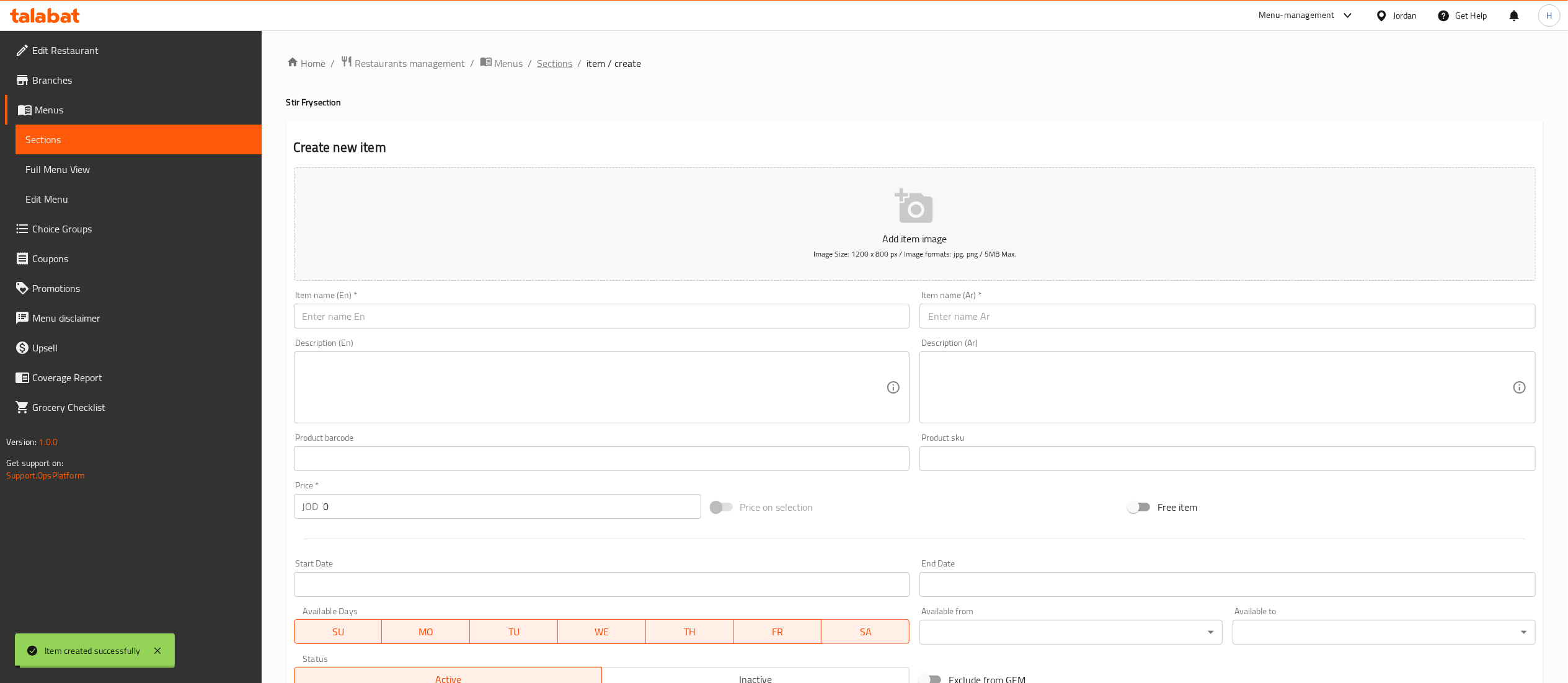
click at [553, 64] on span "Sections" at bounding box center [555, 63] width 35 height 15
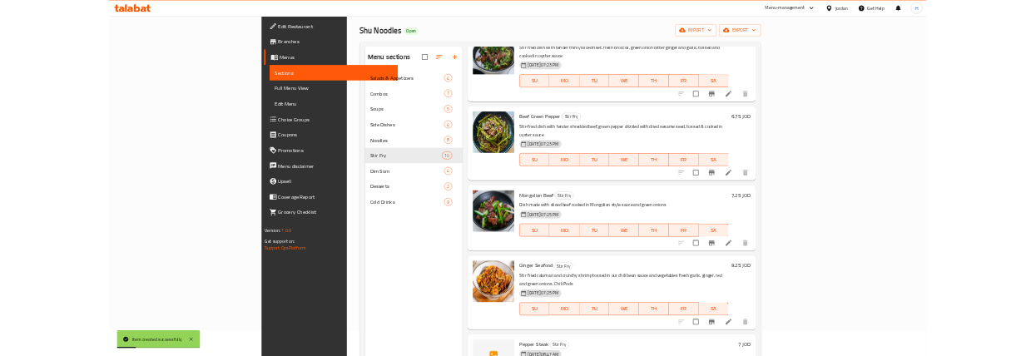
scroll to position [234, 0]
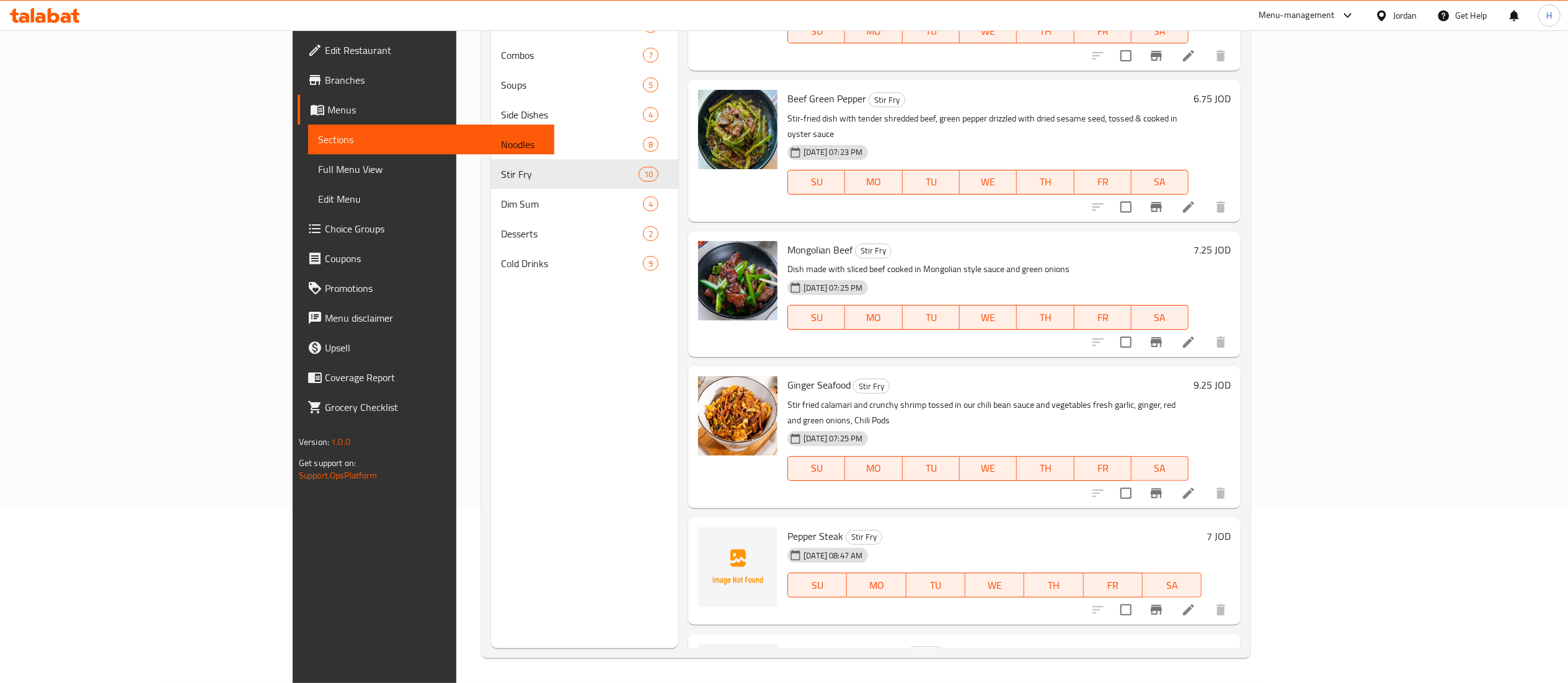
click at [1189, 261] on p "Dish made with sliced beef cooked in Mongolian style sauce and green onions" at bounding box center [988, 269] width 401 height 16
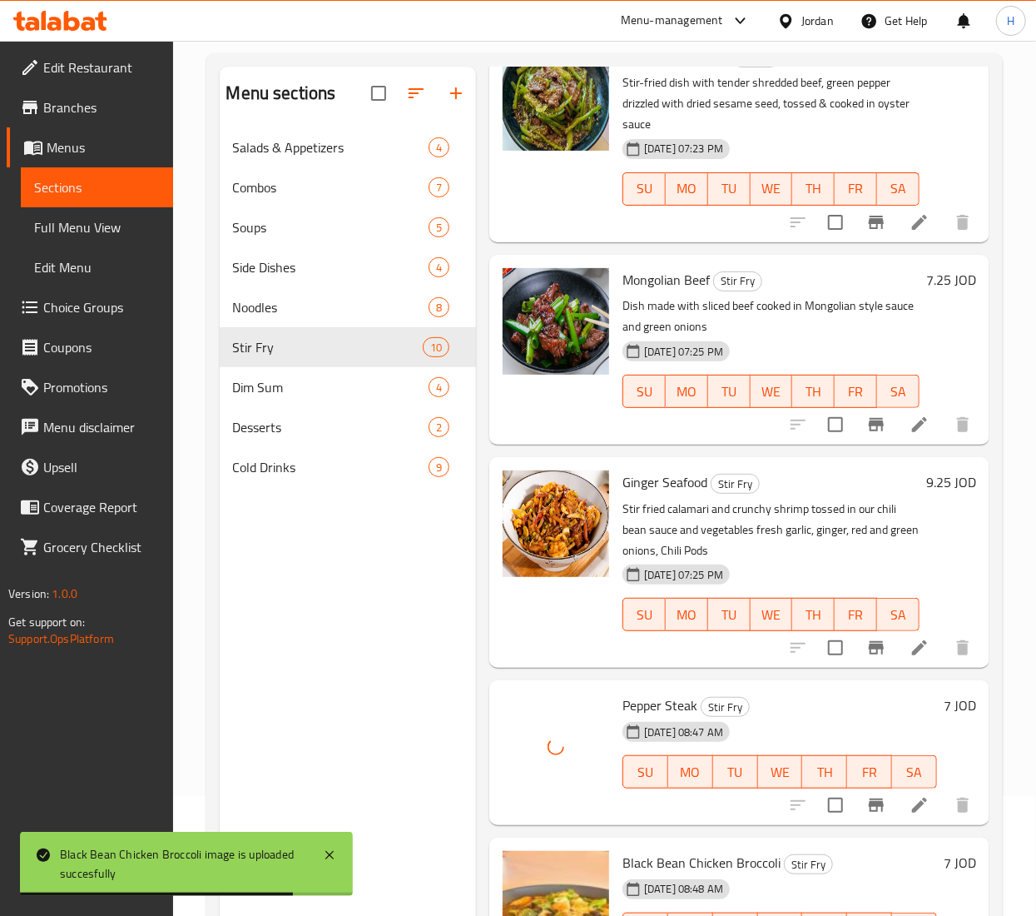
scroll to position [67, 0]
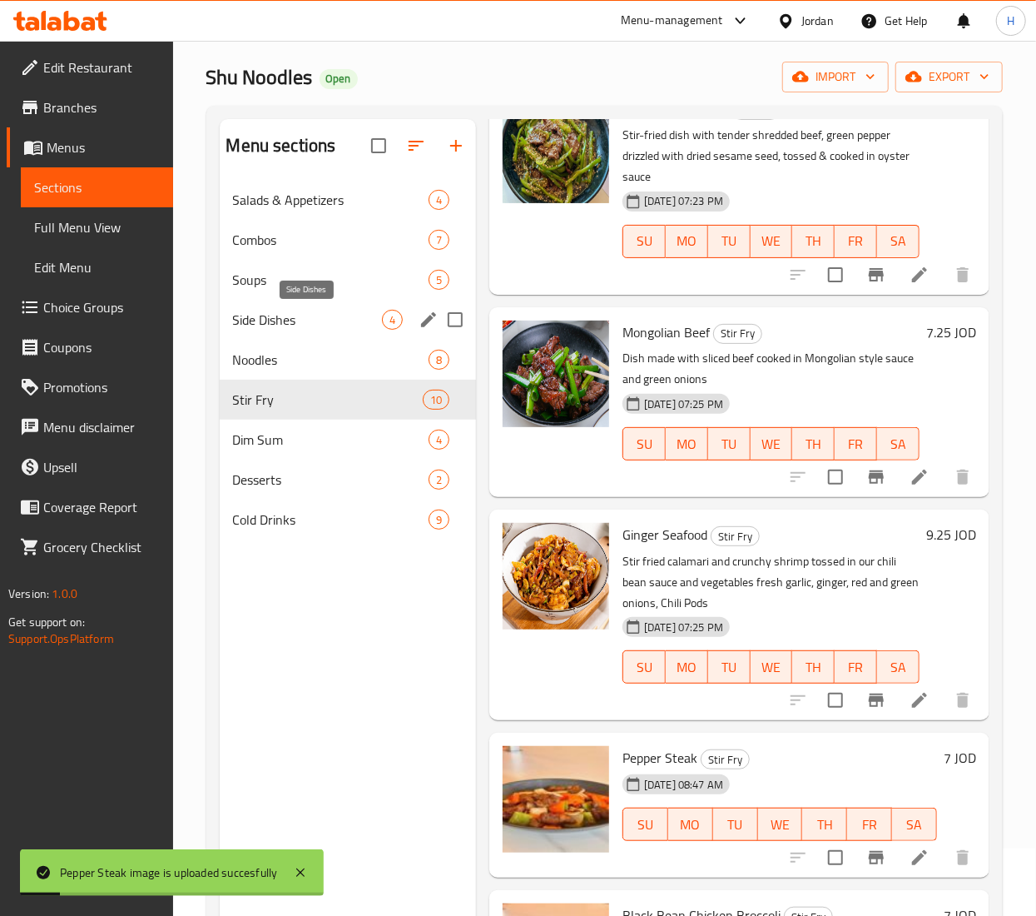
click at [287, 329] on span "Side Dishes" at bounding box center [307, 320] width 149 height 20
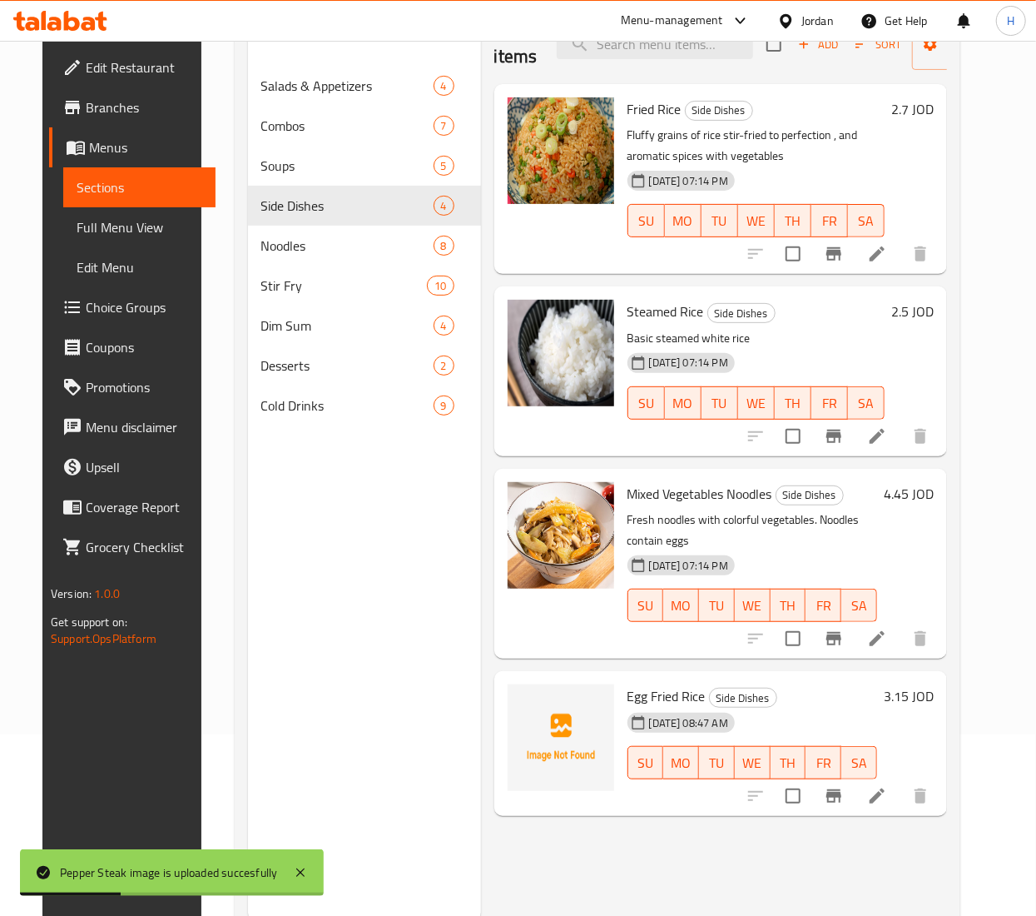
scroll to position [234, 0]
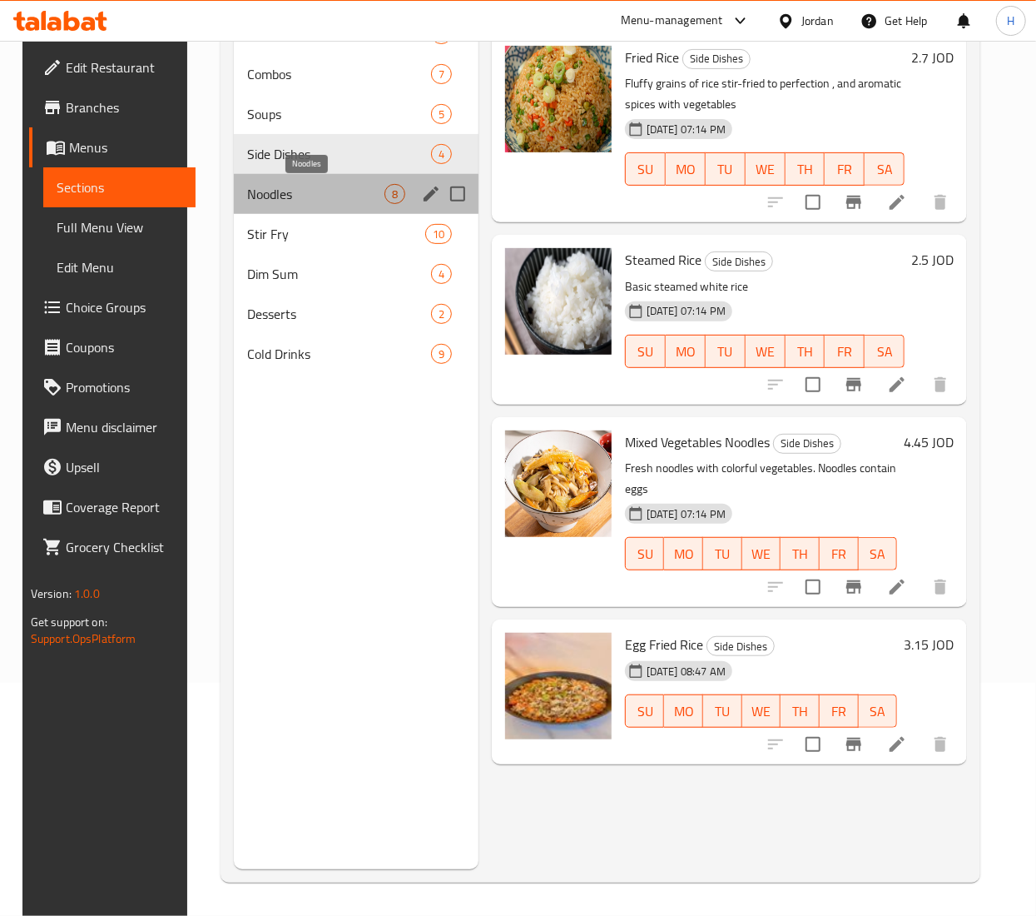
click at [247, 186] on span "Noodles" at bounding box center [315, 194] width 137 height 20
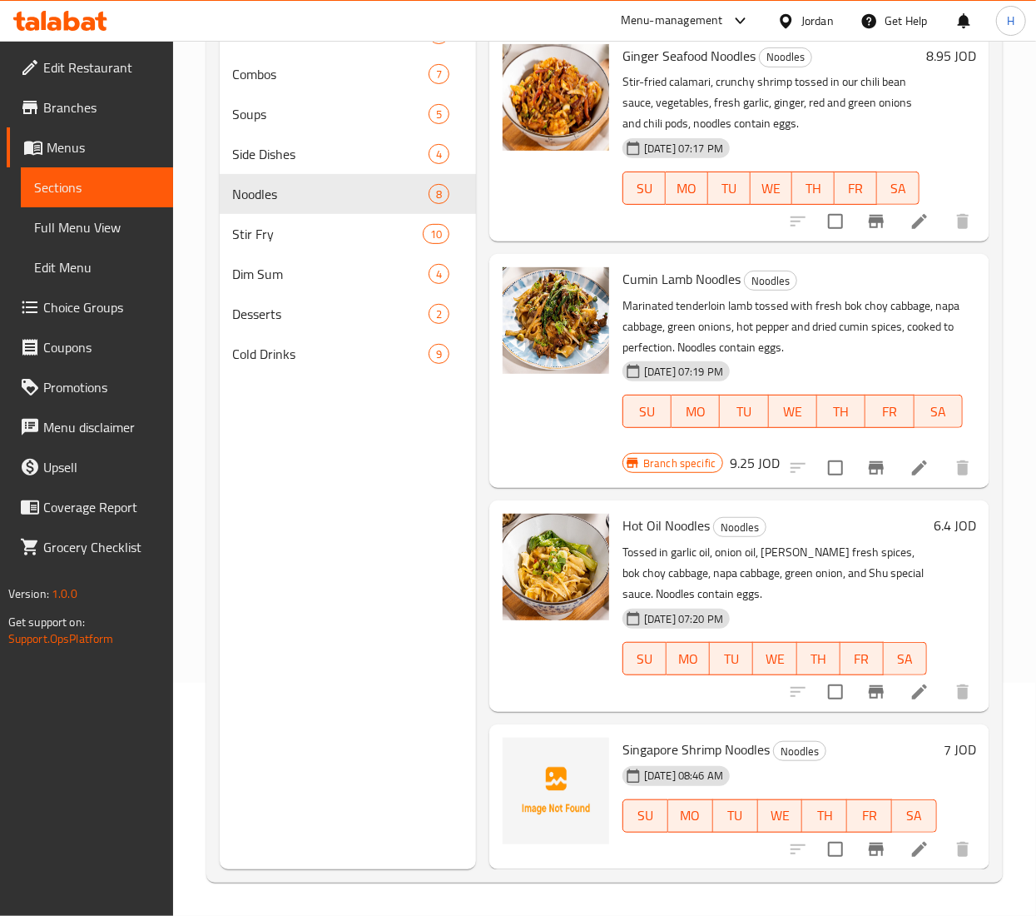
scroll to position [962, 0]
click at [426, 489] on div "Menu sections Salads & Appetizers 4 Combos 7 Soups 5 Side Dishes 4 Noodles 8 St…" at bounding box center [348, 411] width 256 height 916
